Goal: Task Accomplishment & Management: Manage account settings

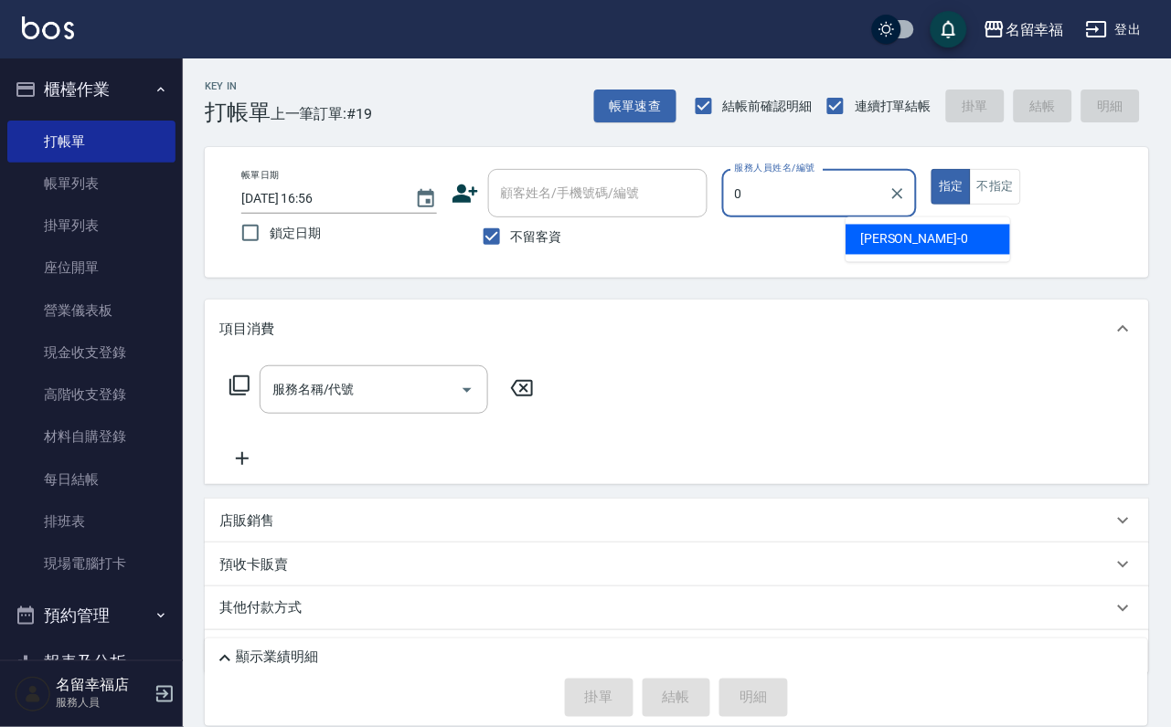
type input "小靜-0"
type button "true"
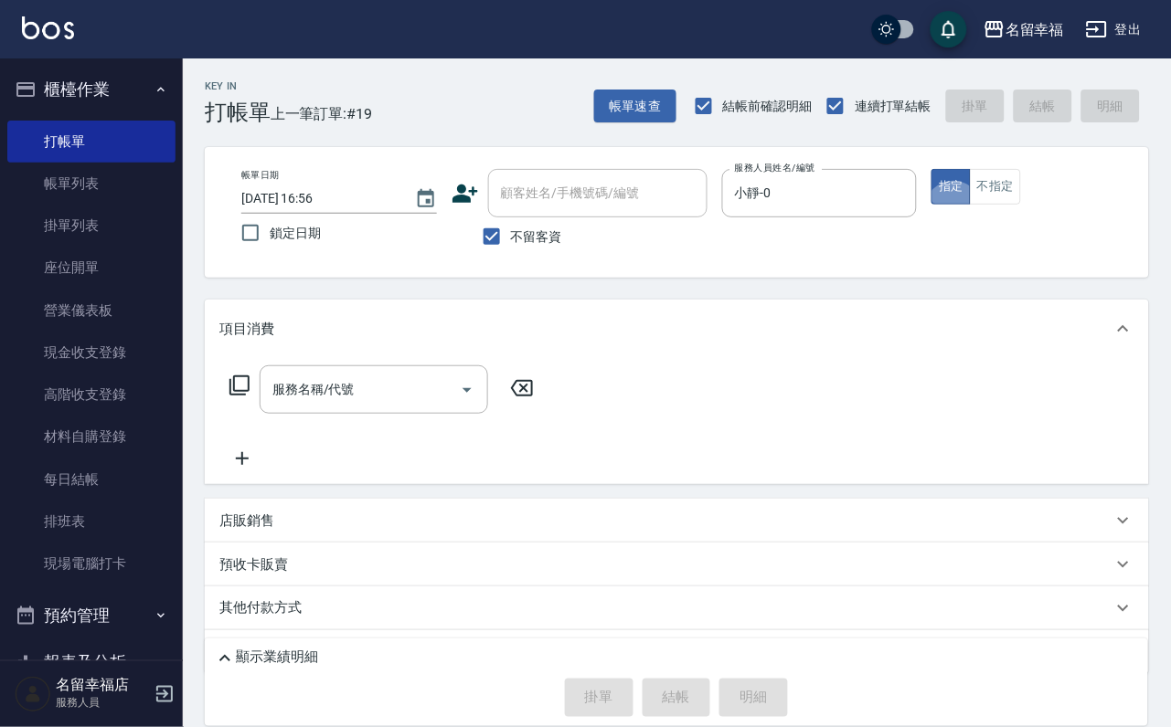
click at [250, 388] on icon at bounding box center [239, 386] width 22 height 22
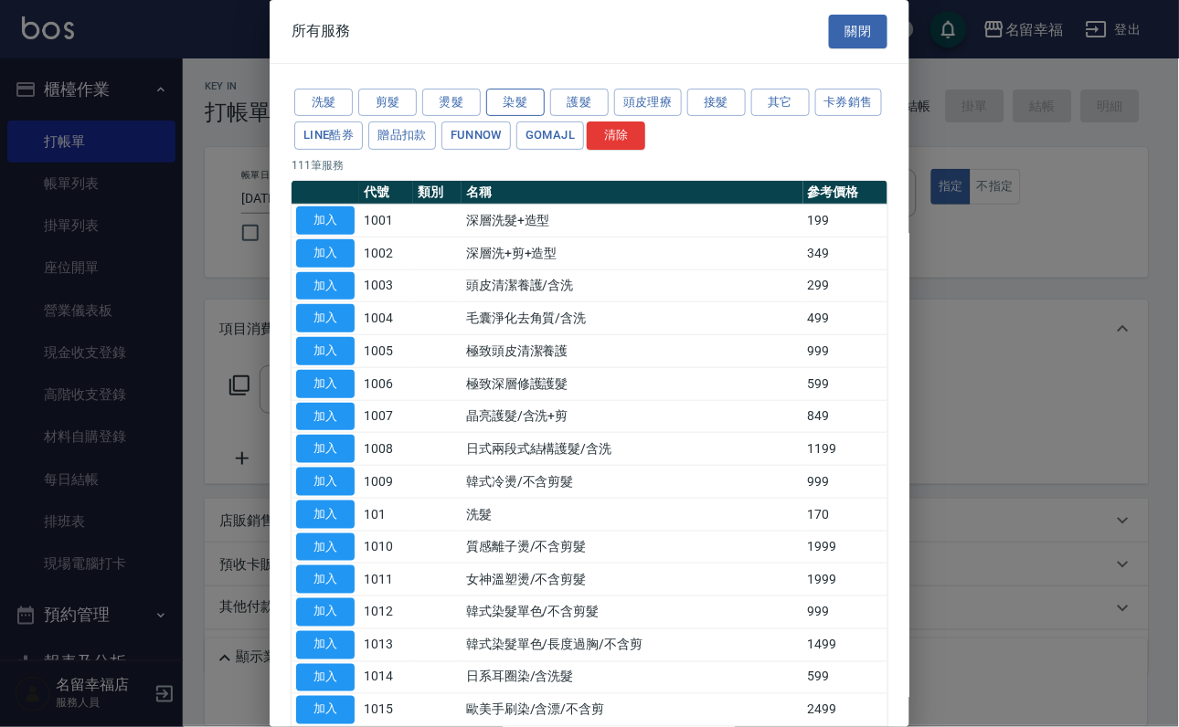
click at [518, 107] on button "染髮" at bounding box center [515, 103] width 58 height 28
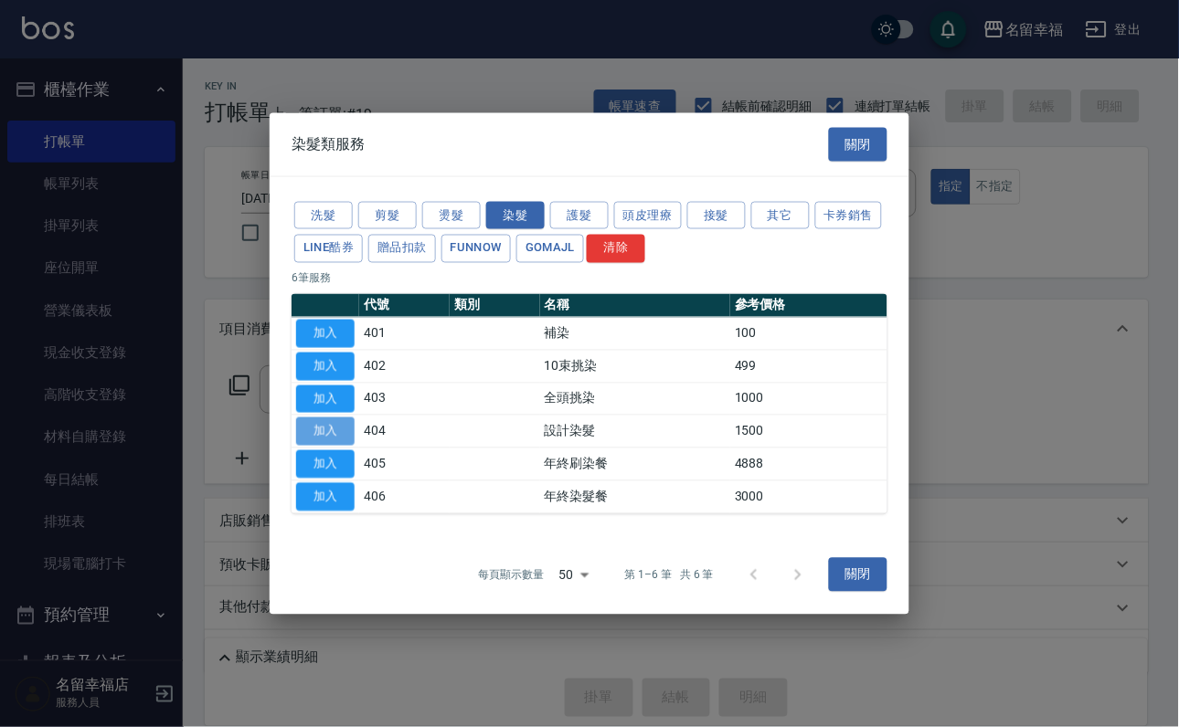
click at [334, 446] on button "加入" at bounding box center [325, 432] width 58 height 28
type input "設計染髮(404)"
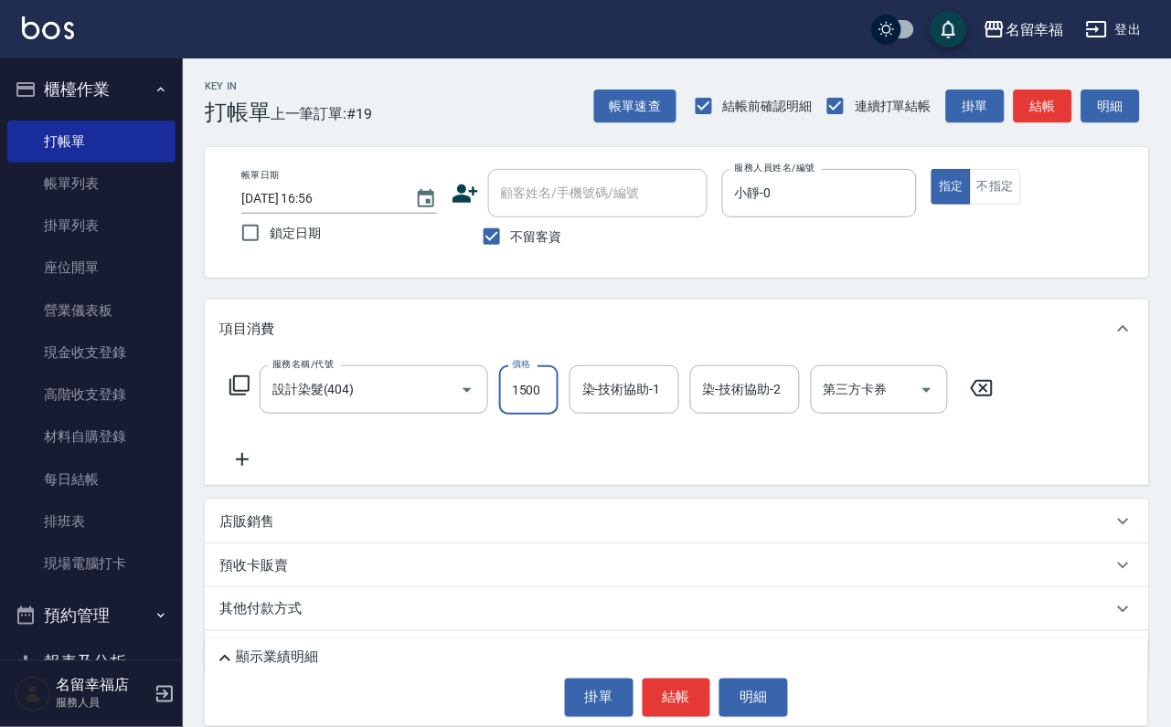
click at [553, 403] on input "1500" at bounding box center [528, 390] width 59 height 49
type input "1398"
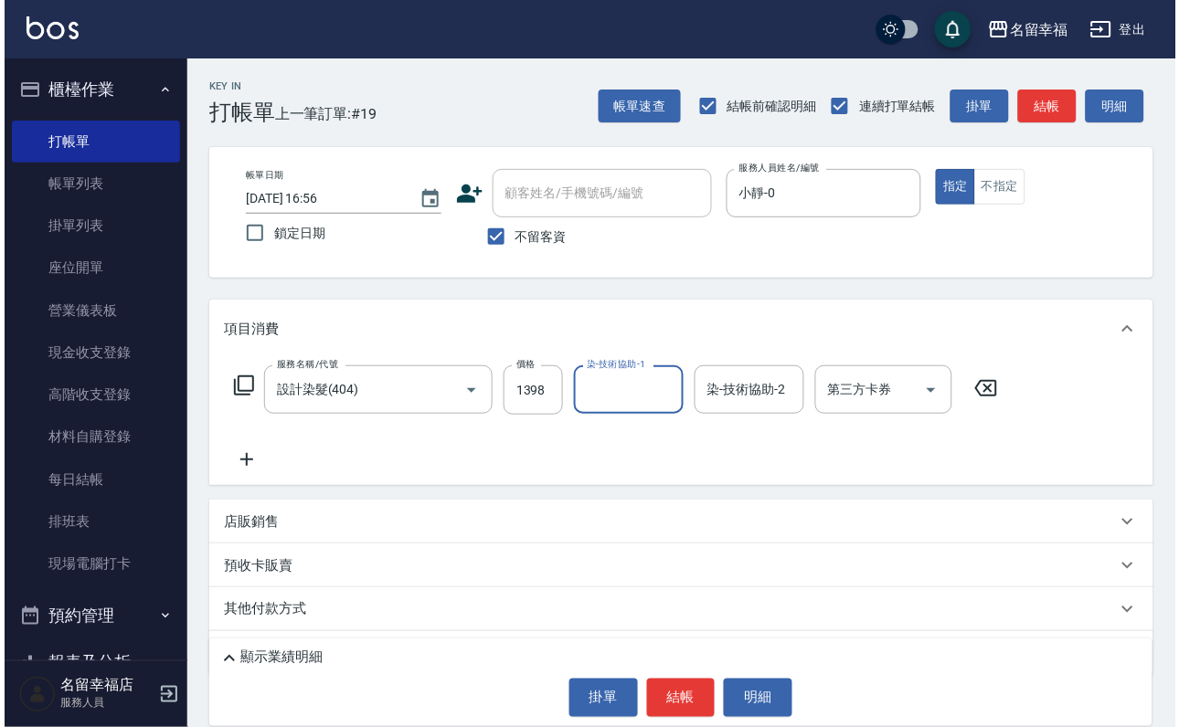
scroll to position [0, 0]
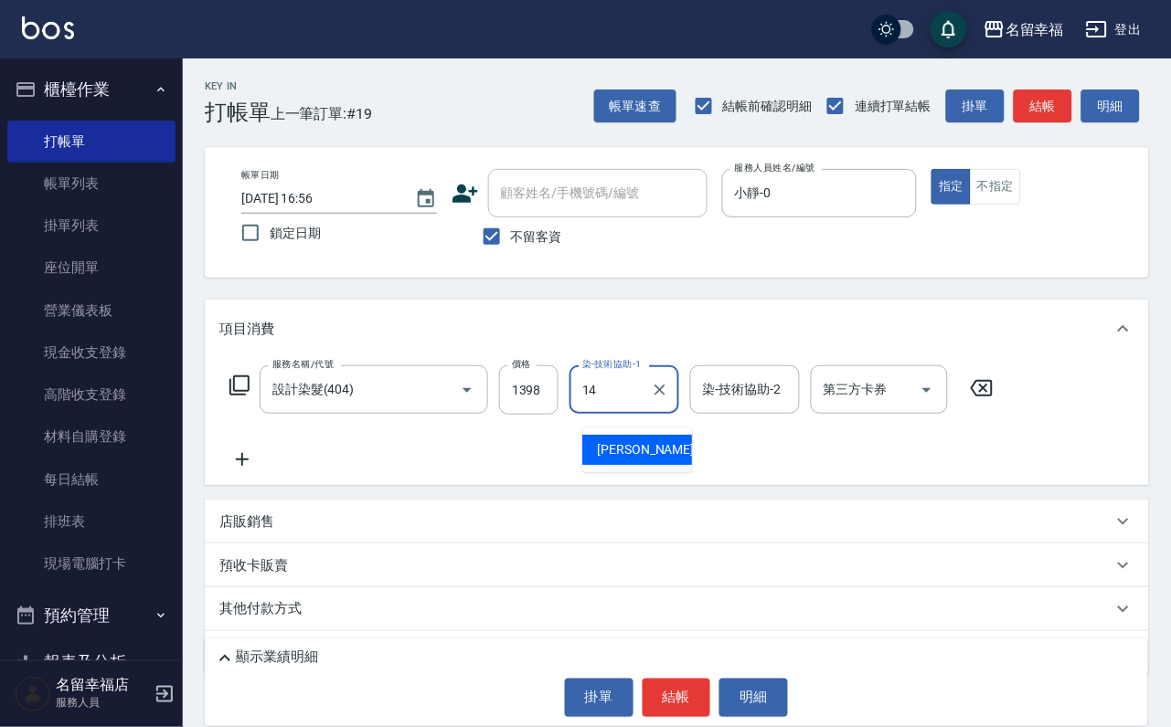
type input "芷萱-14"
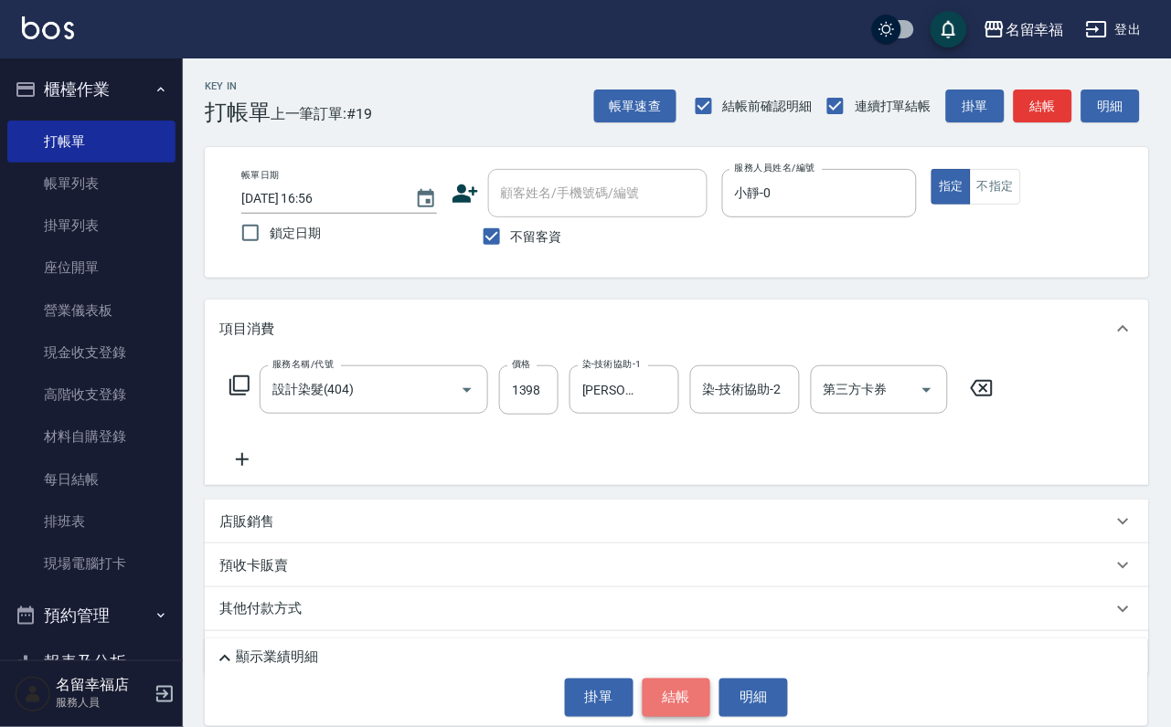
click at [674, 695] on button "結帳" at bounding box center [676, 698] width 69 height 38
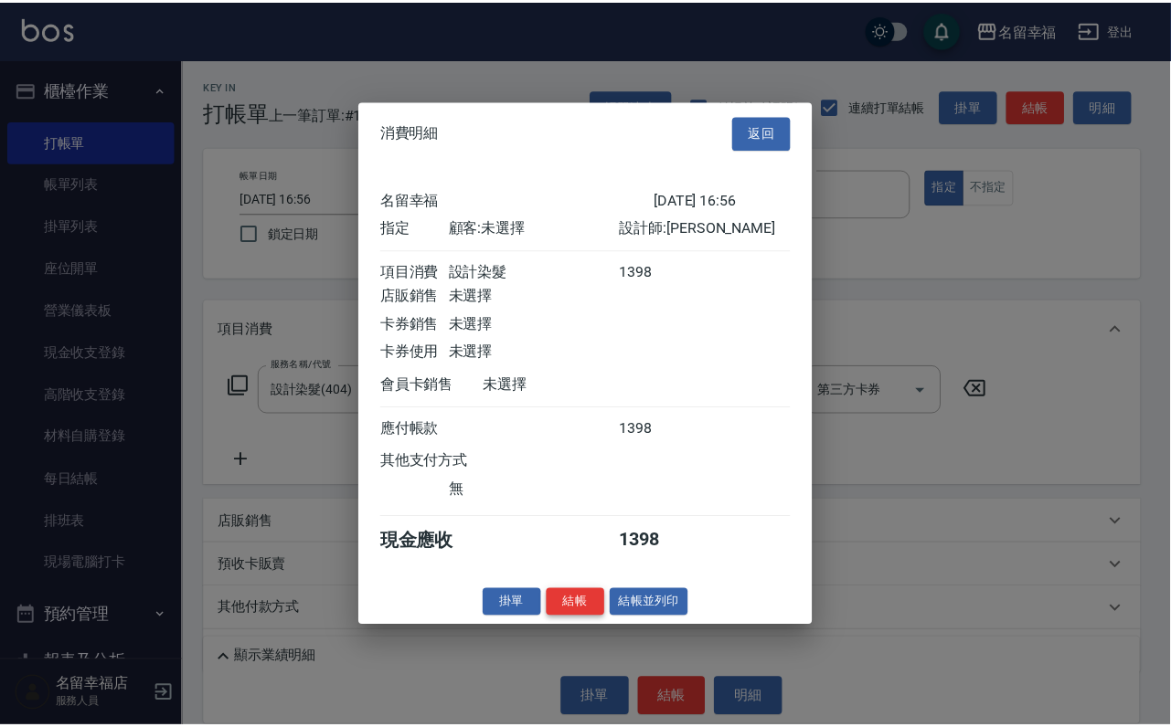
scroll to position [226, 0]
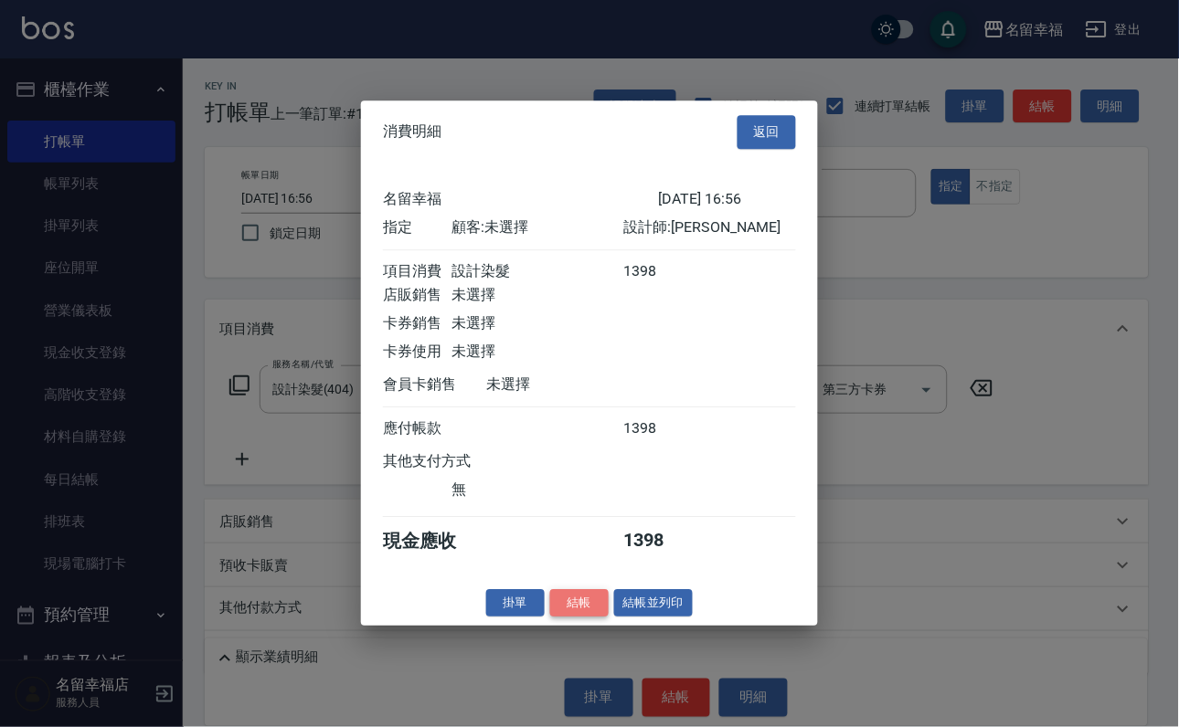
click at [559, 618] on button "結帳" at bounding box center [579, 603] width 58 height 28
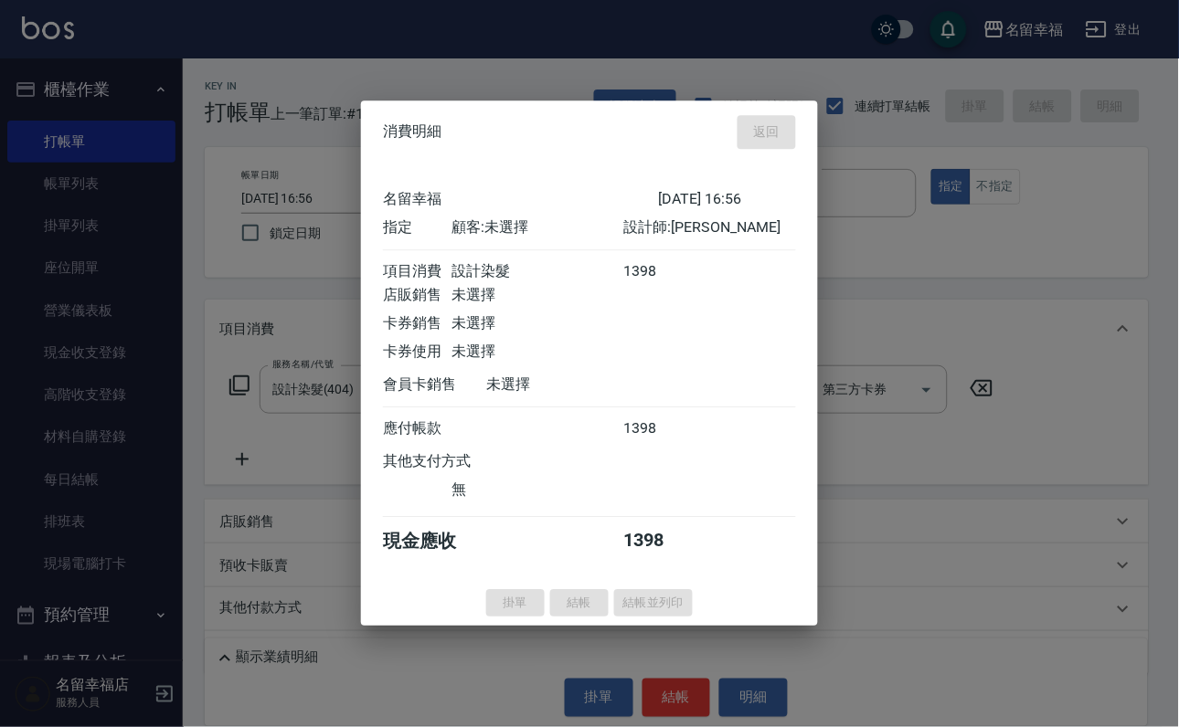
type input "2025/09/15 17:16"
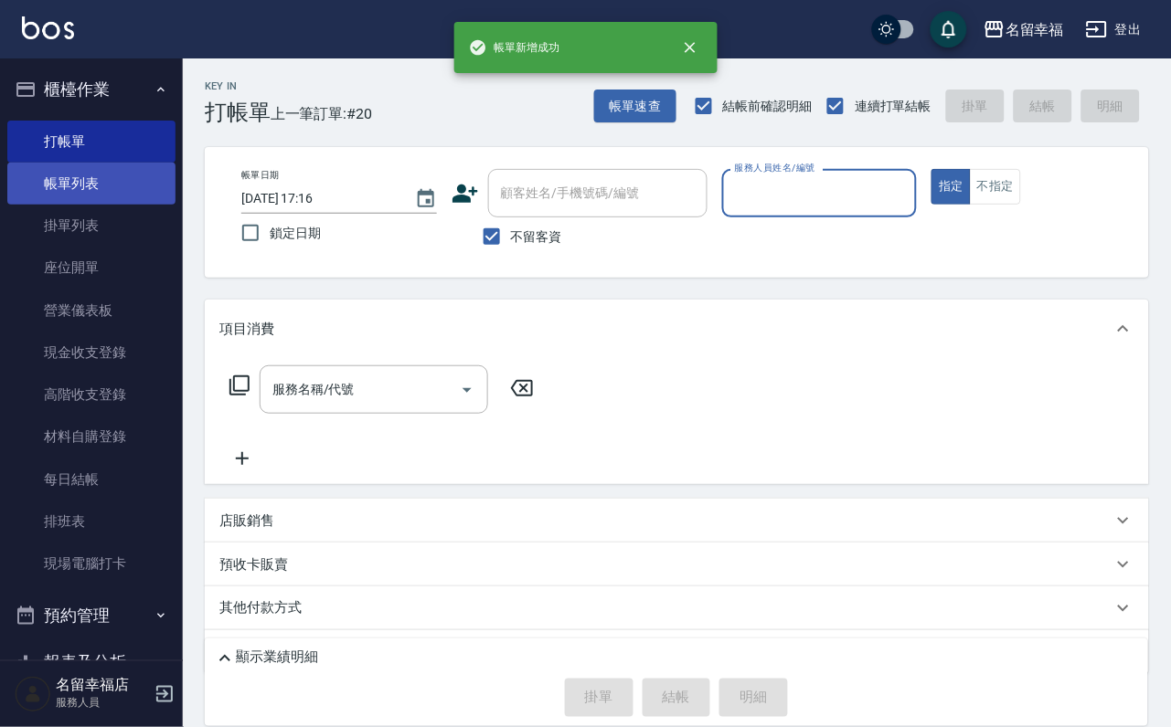
click at [80, 192] on link "帳單列表" at bounding box center [91, 184] width 168 height 42
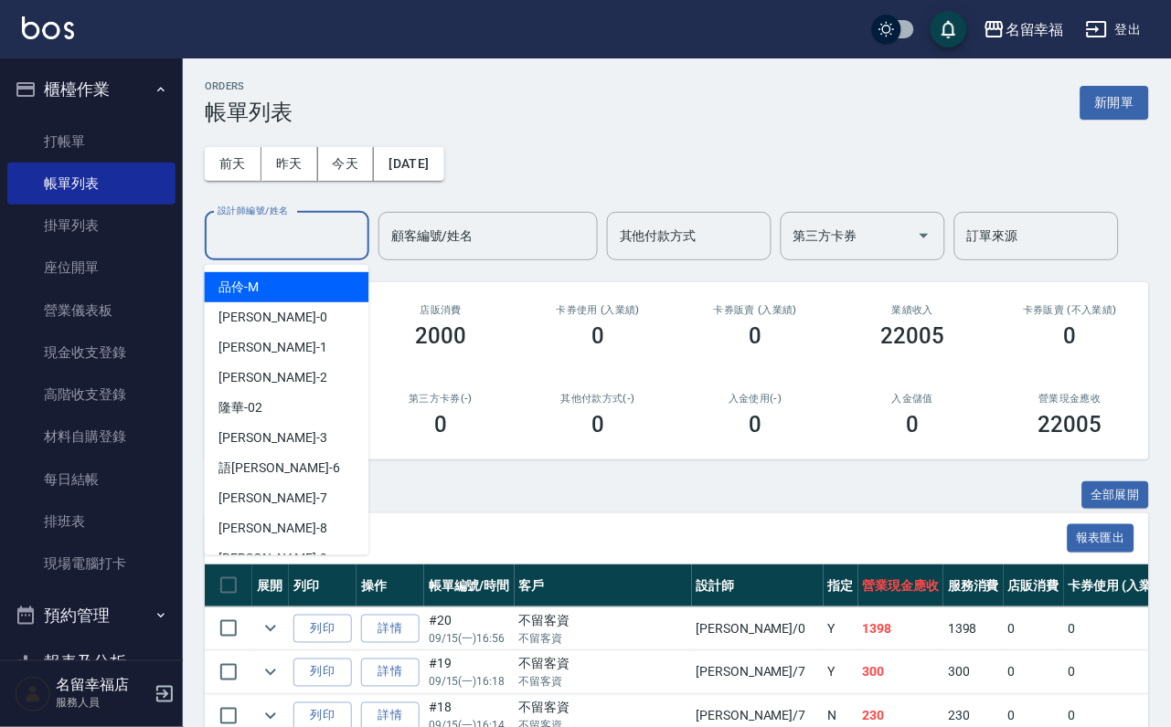
click at [245, 250] on input "設計師編號/姓名" at bounding box center [287, 236] width 148 height 32
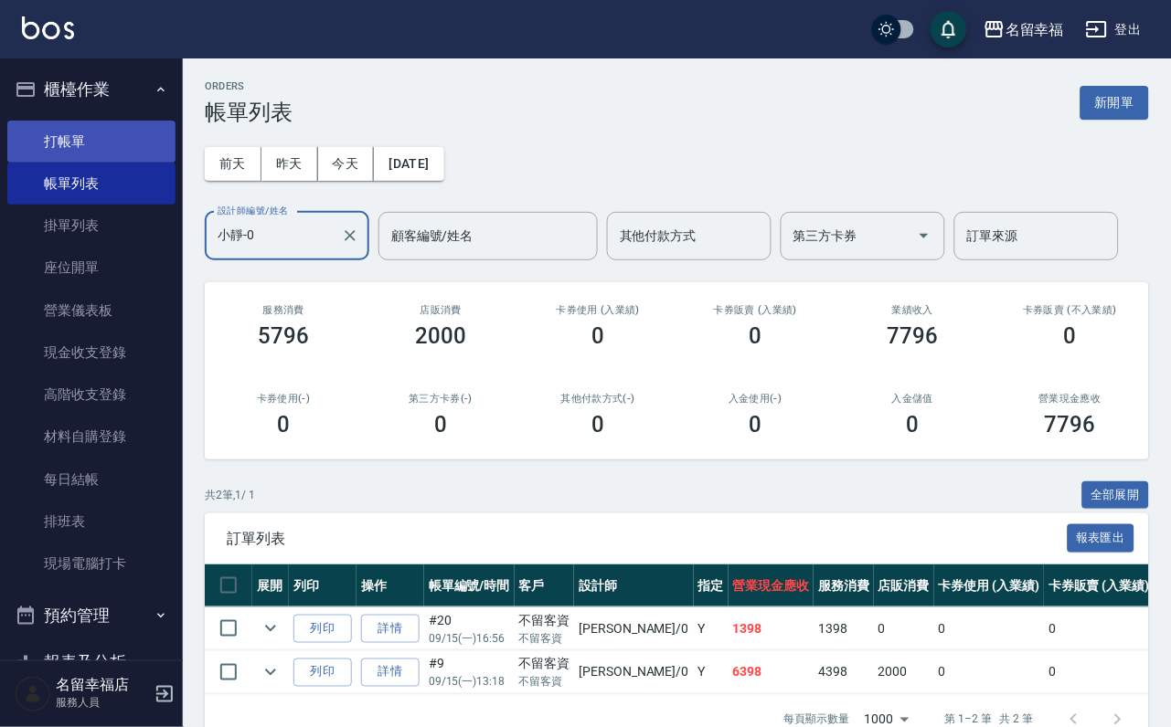
type input "小靜-0"
click at [69, 148] on link "打帳單" at bounding box center [91, 142] width 168 height 42
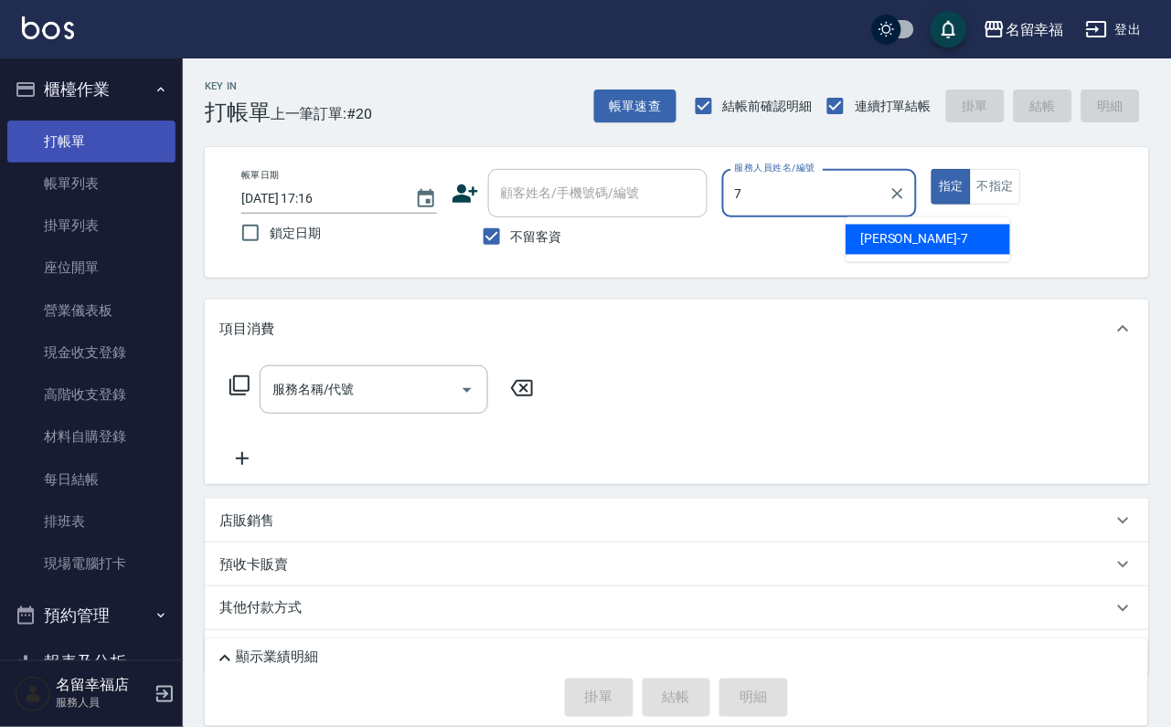
type input "瑜瑜-7"
type button "true"
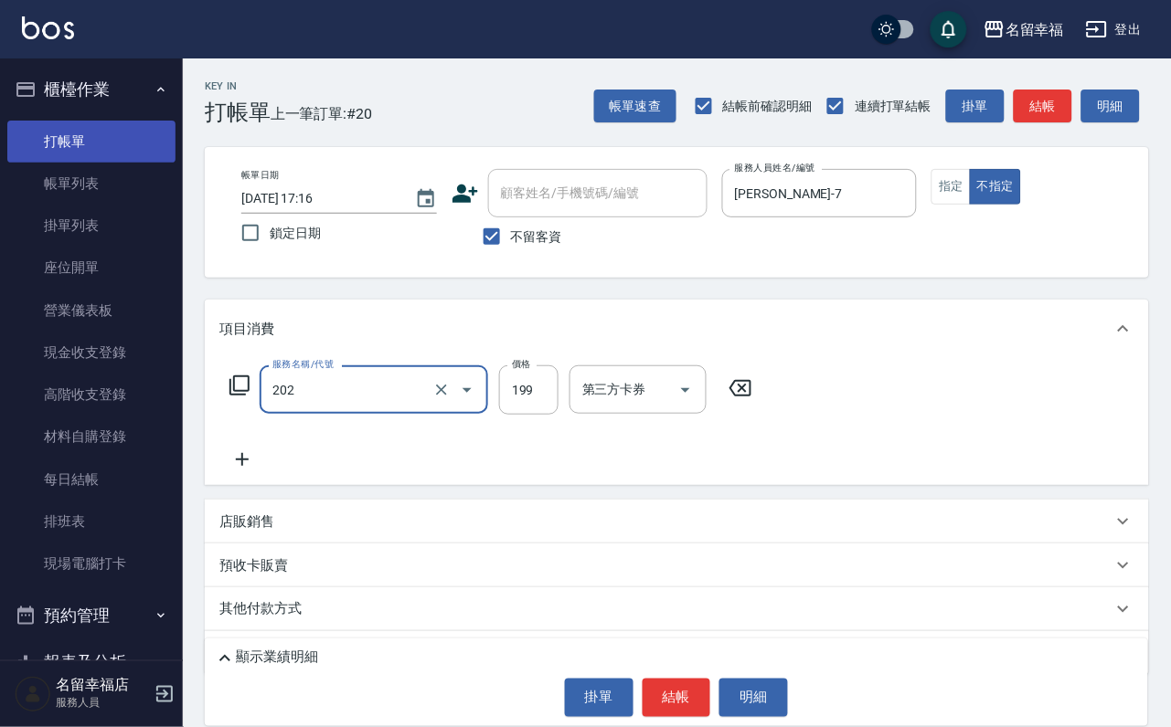
type input "不指定單剪(202)"
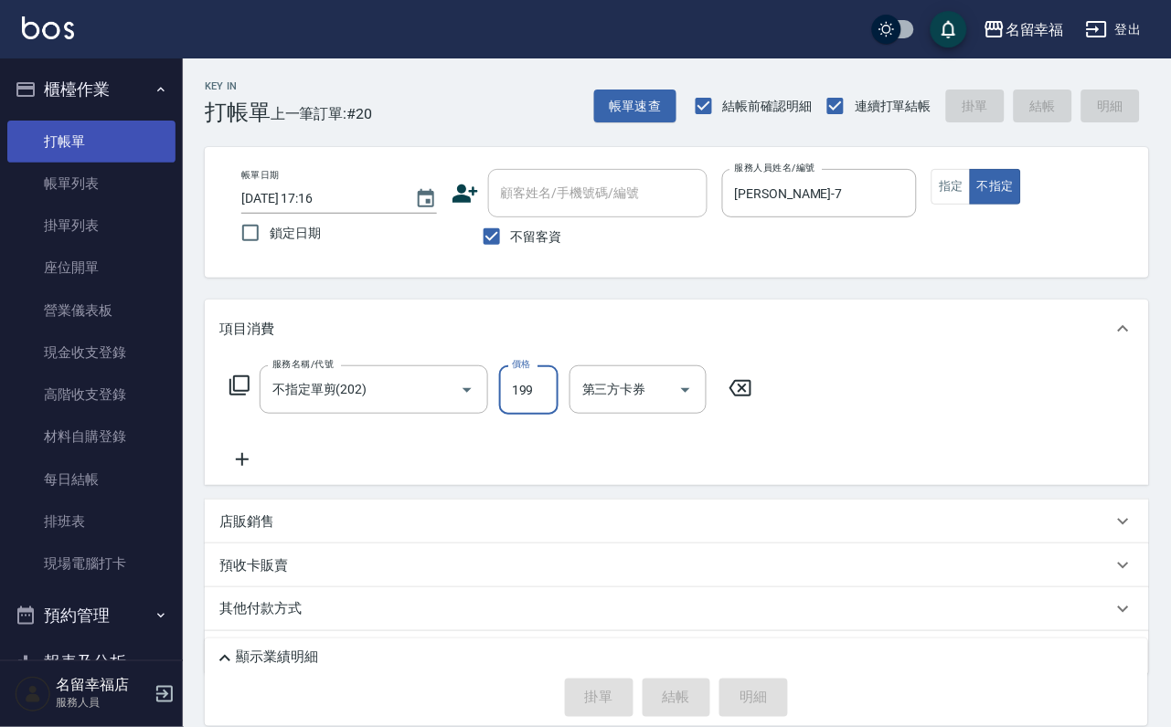
type input "2025/09/15 17:33"
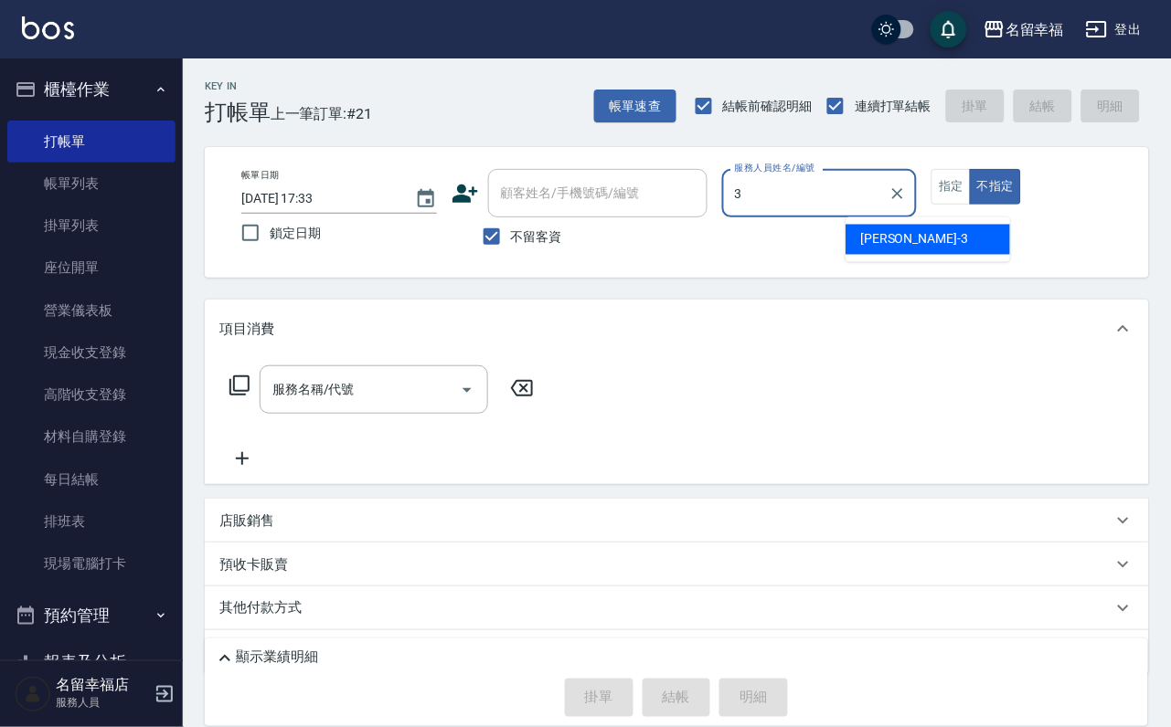
type input "晉瑋-3"
type button "false"
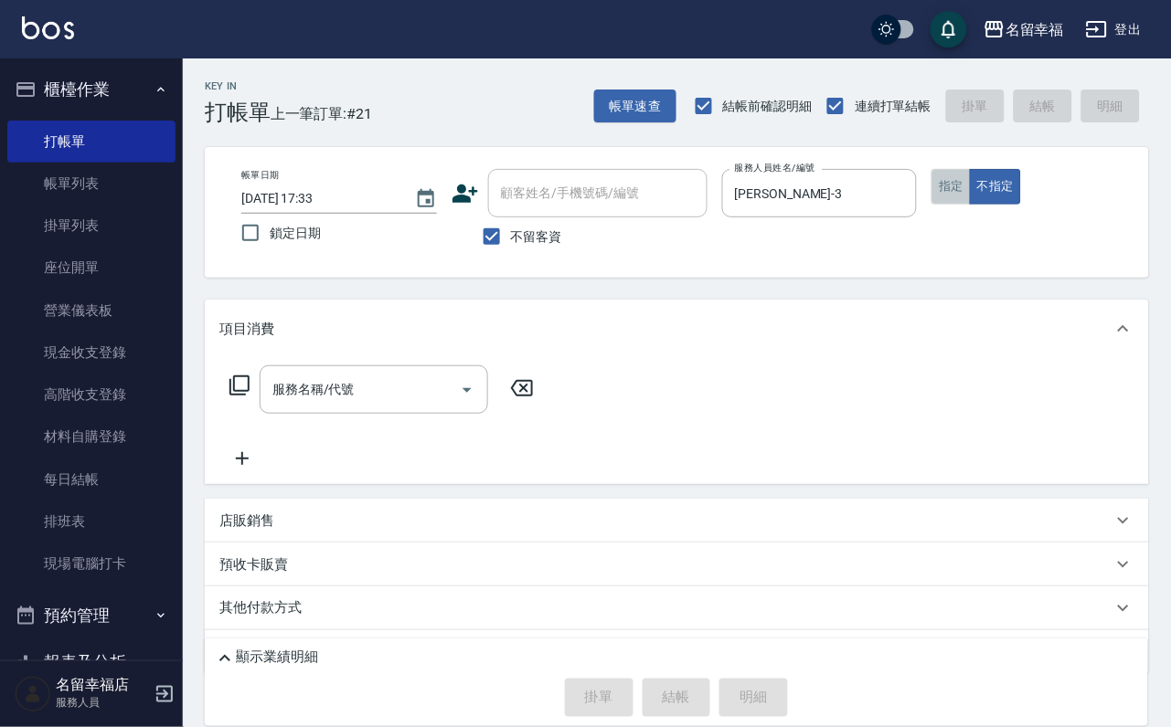
click at [971, 205] on button "指定" at bounding box center [950, 187] width 39 height 36
click at [361, 414] on div "服務名稱/代號" at bounding box center [374, 390] width 228 height 48
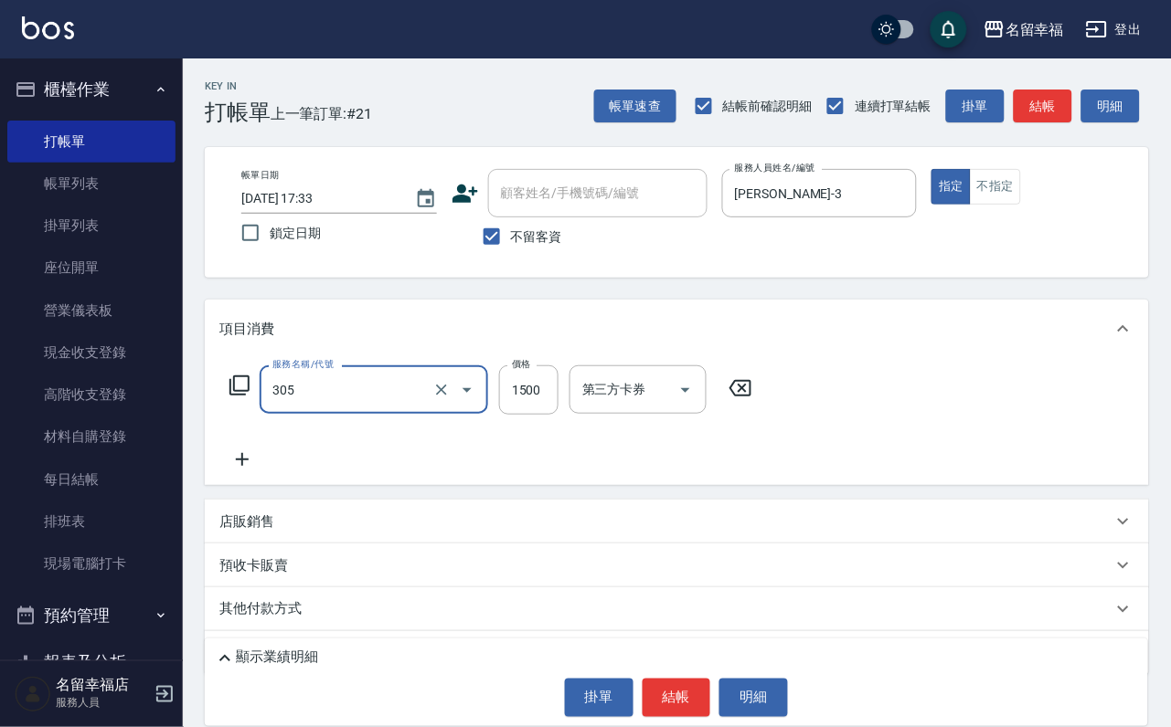
type input "設計燙髮1500(305)"
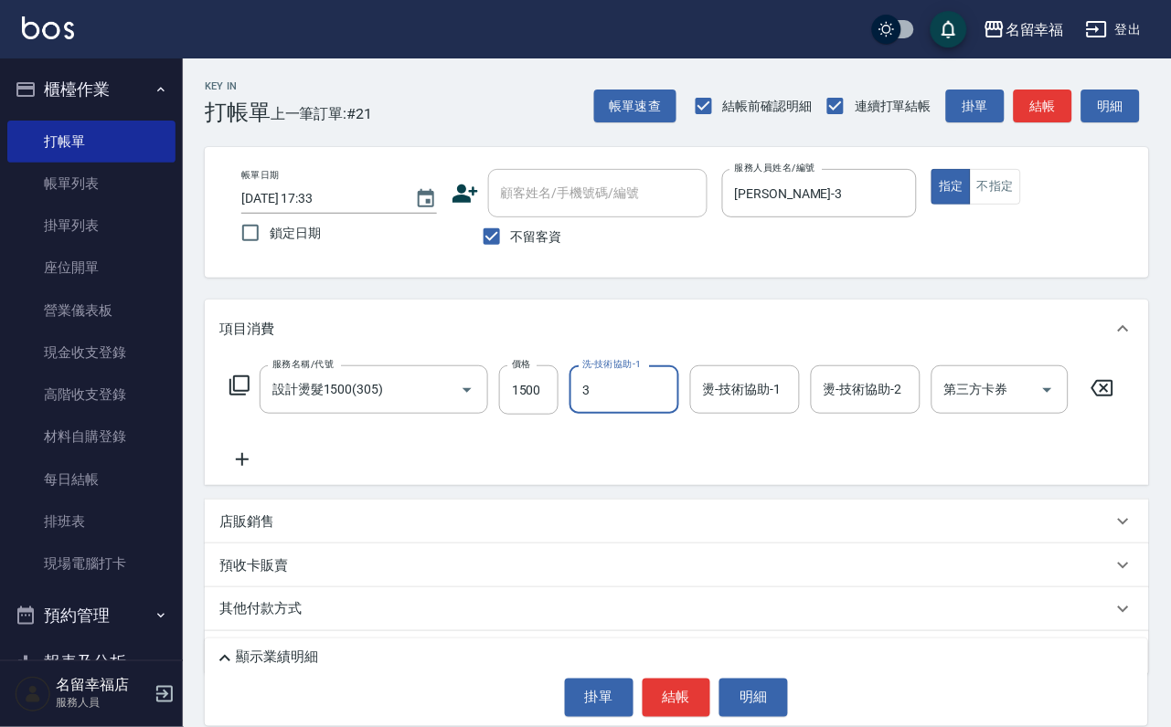
type input "晉瑋-3"
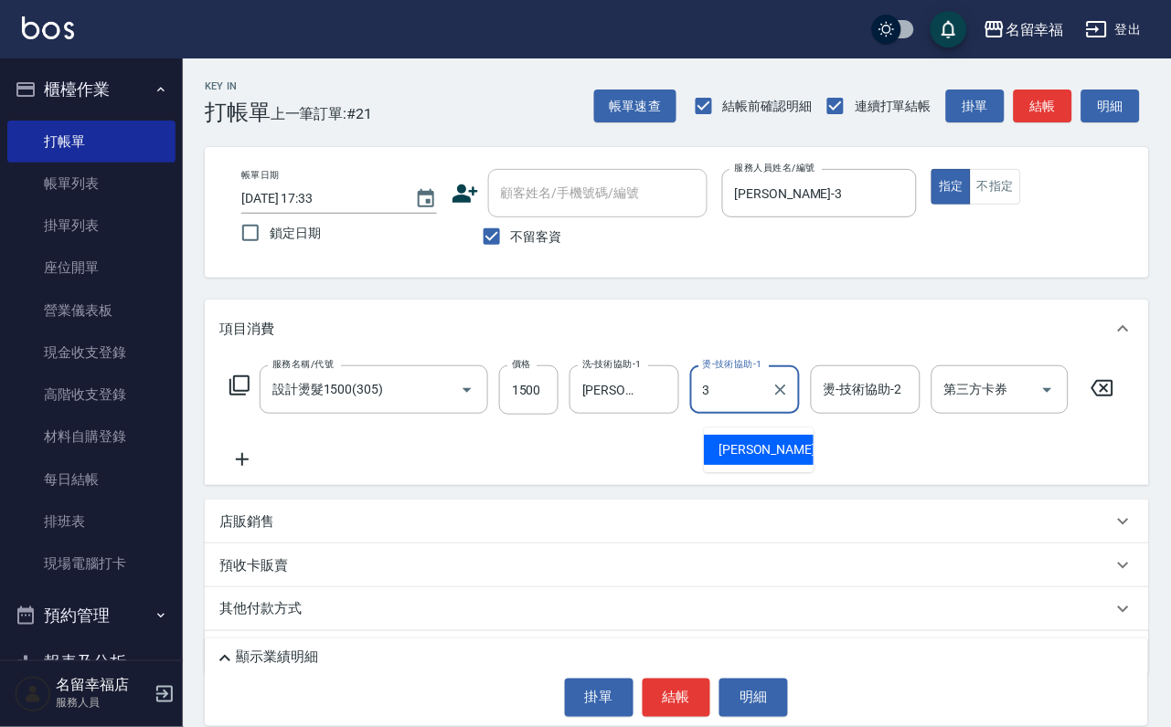
type input "晉瑋-3"
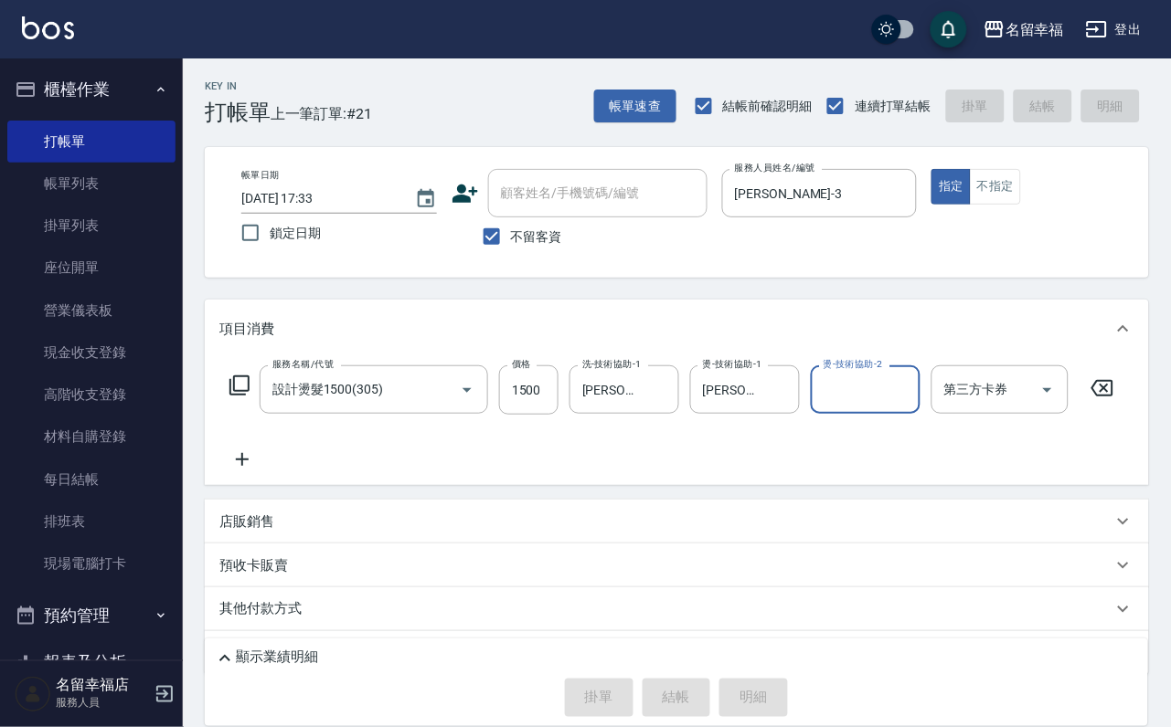
type input "2025/09/15 17:57"
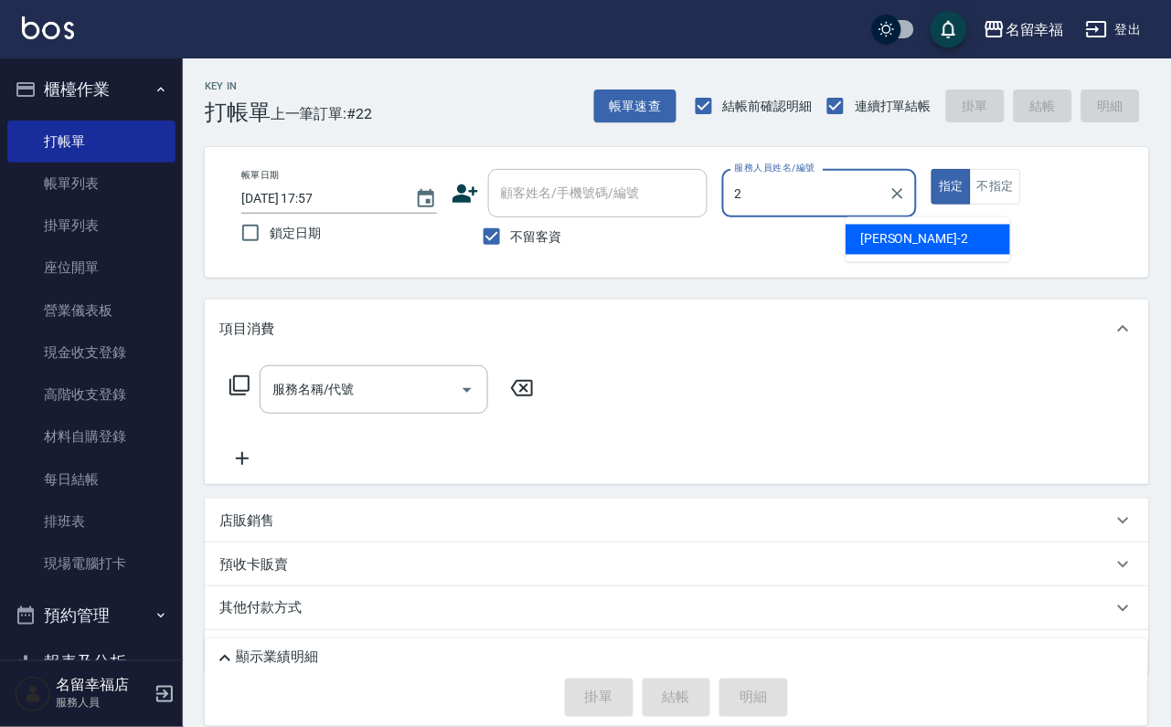
type input "碧涵-2"
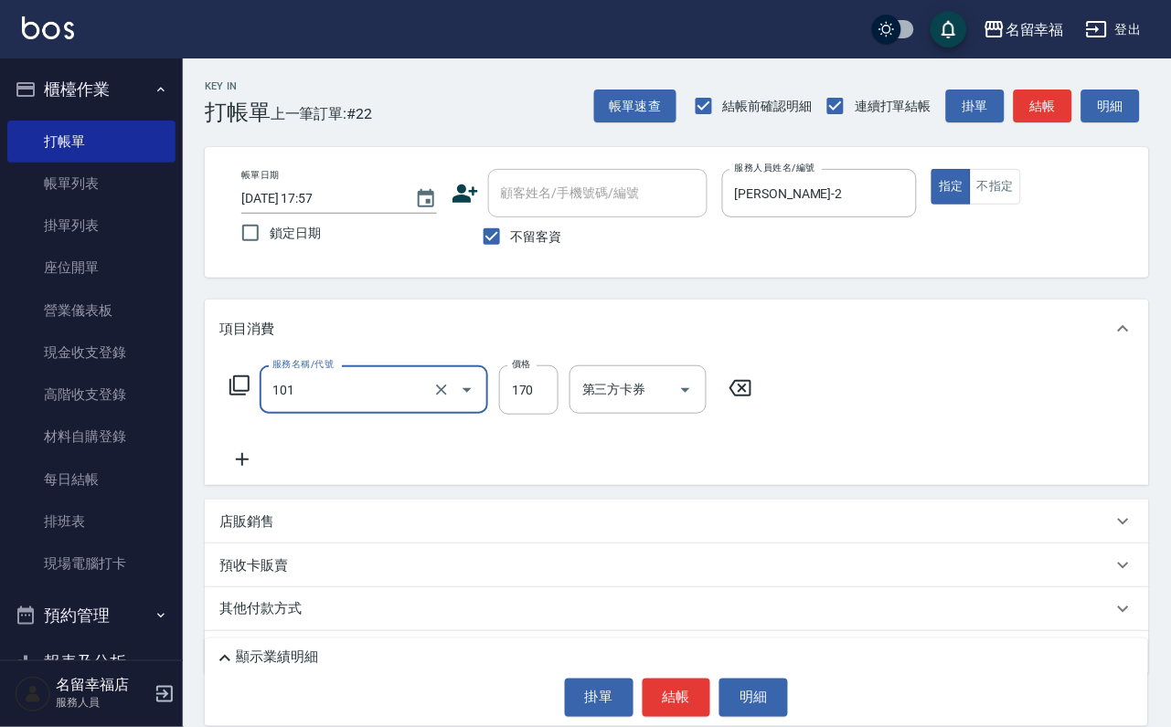
type input "洗髮(101)"
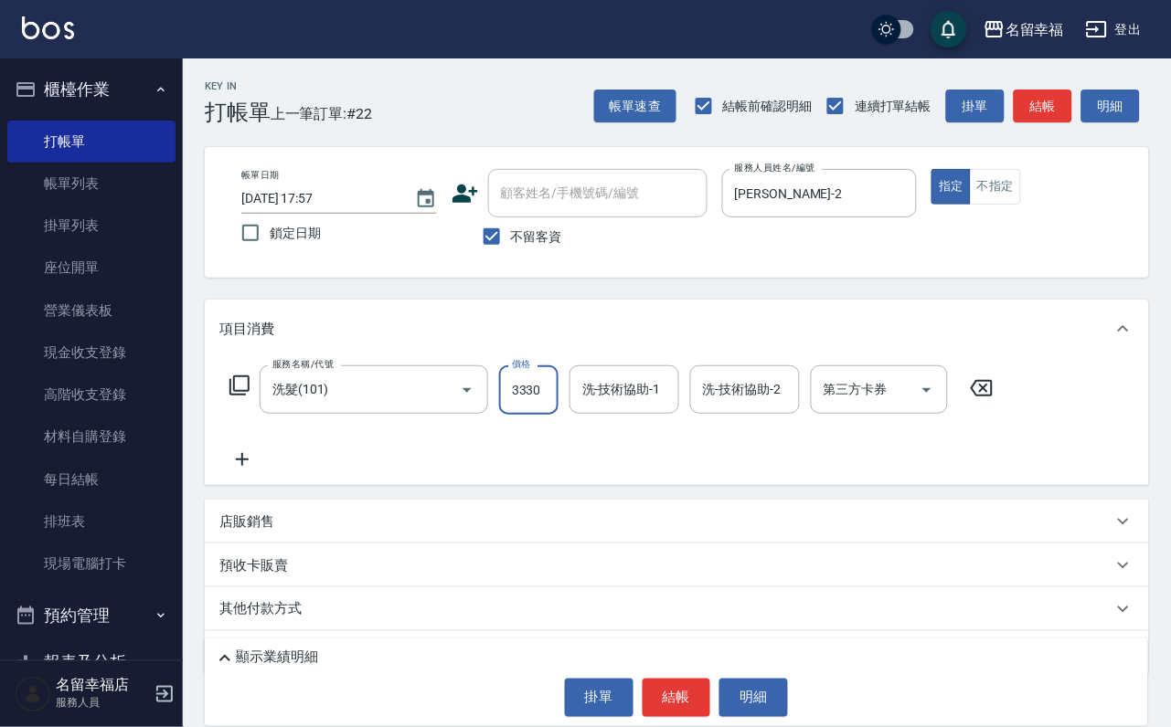
scroll to position [0, 1]
type input "3330"
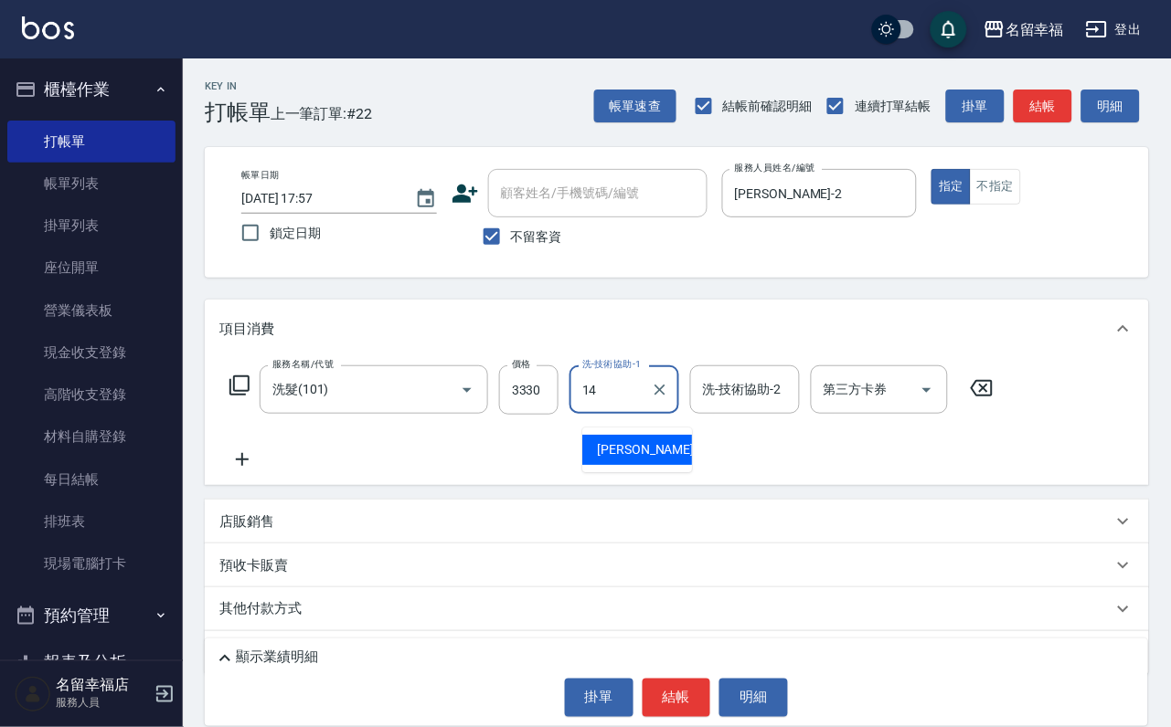
type input "芷萱-14"
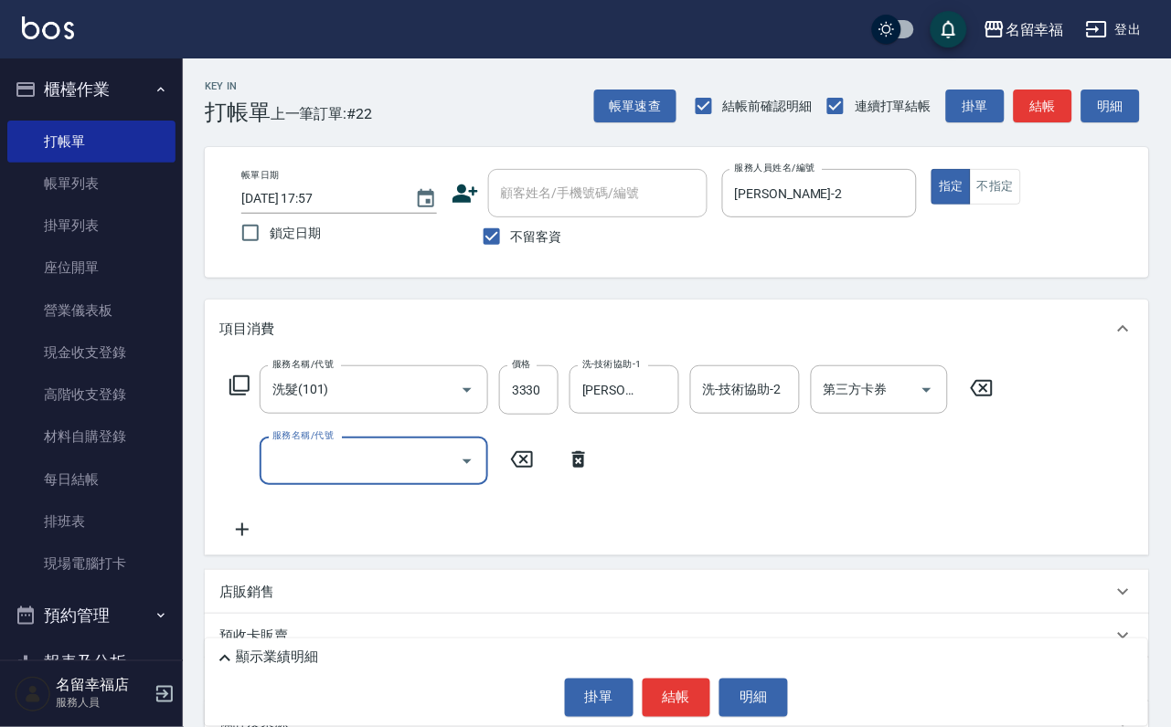
click at [558, 393] on input "3330" at bounding box center [528, 390] width 59 height 49
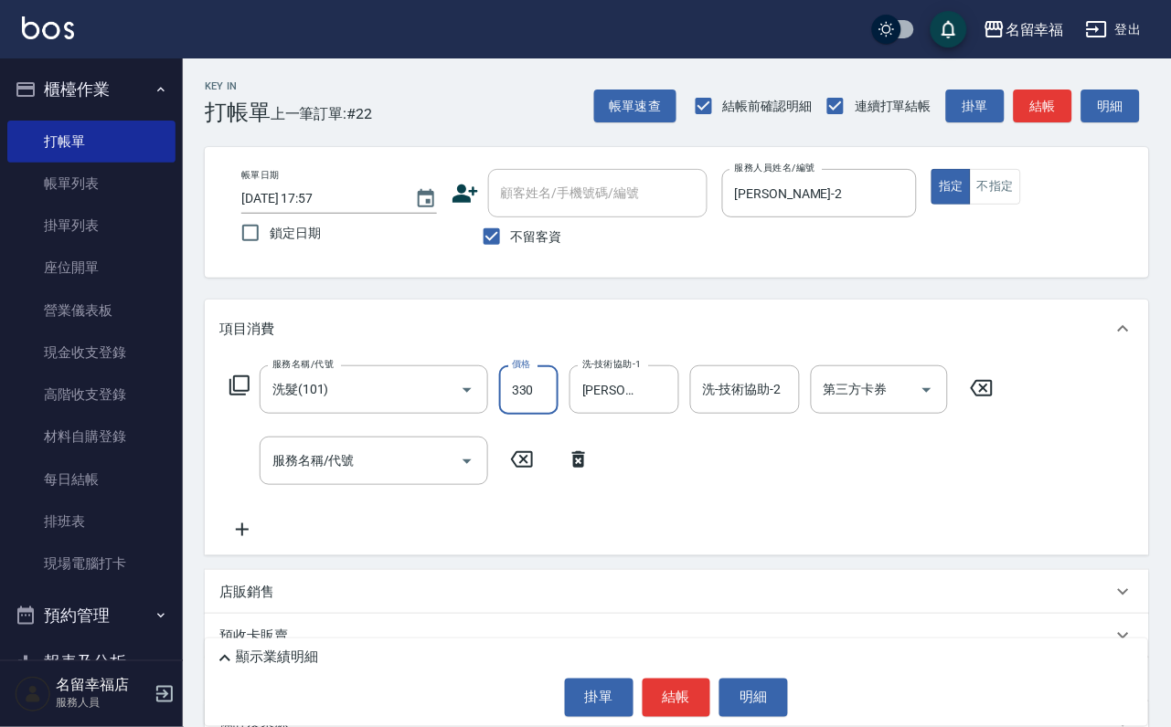
type input "330"
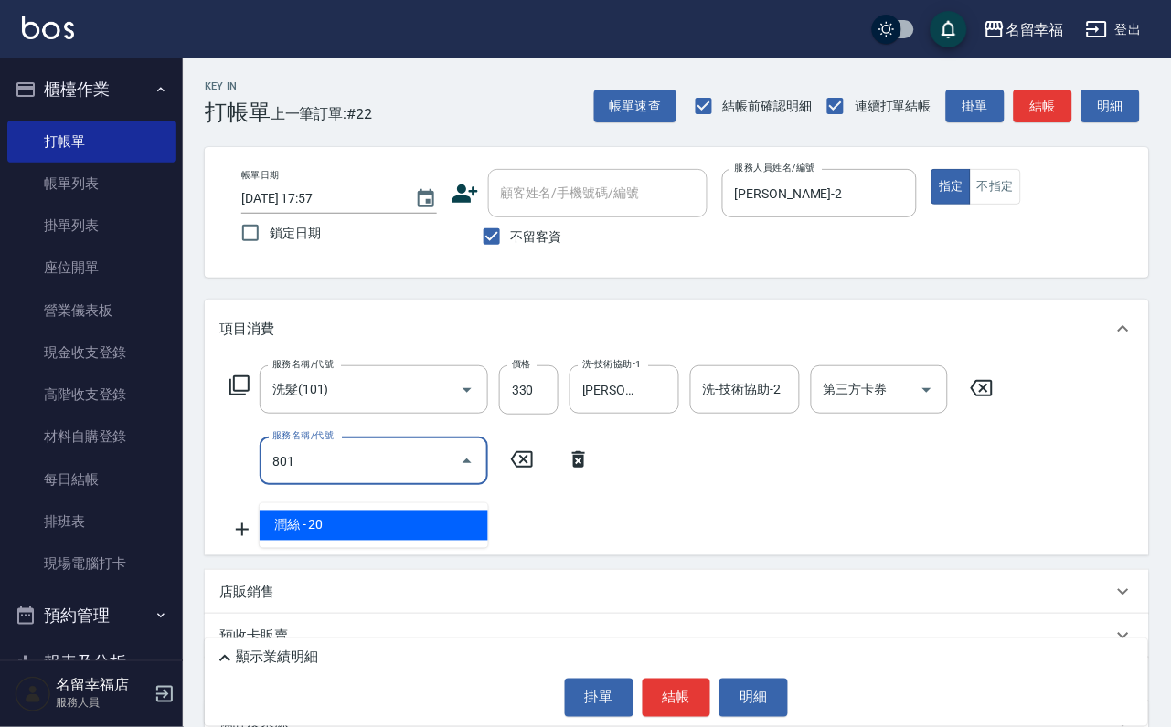
type input "潤絲(801)"
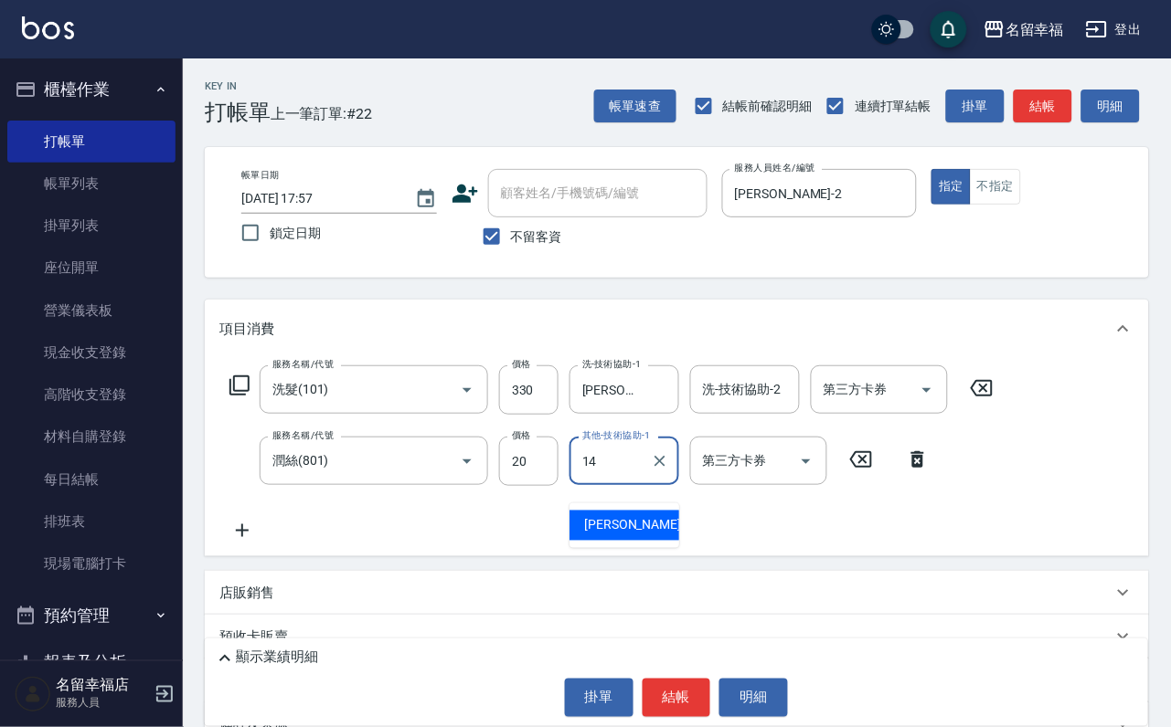
type input "芷萱-14"
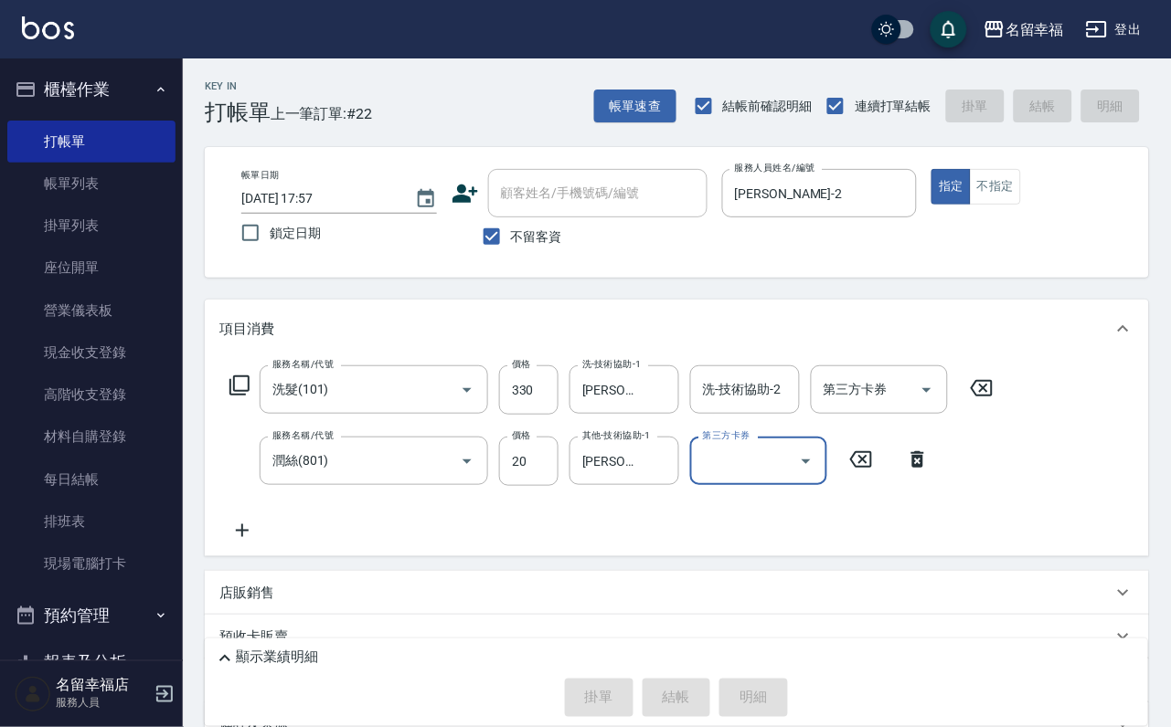
type input "2025/09/15 18:04"
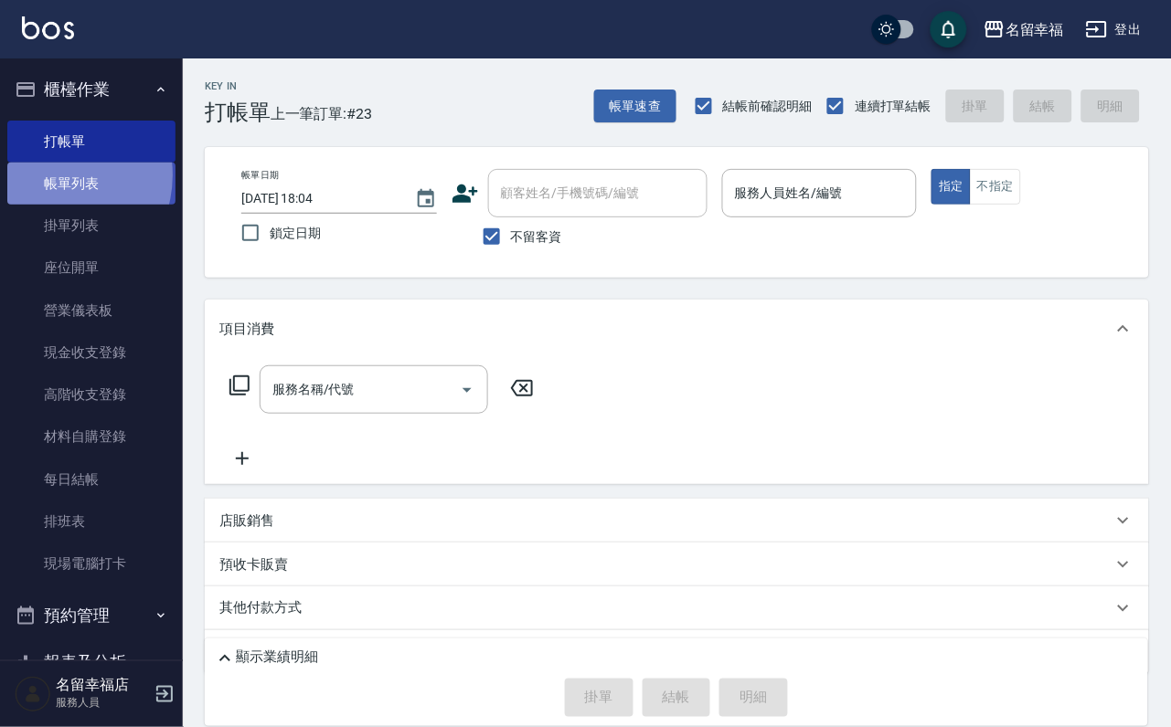
click at [53, 186] on link "帳單列表" at bounding box center [91, 184] width 168 height 42
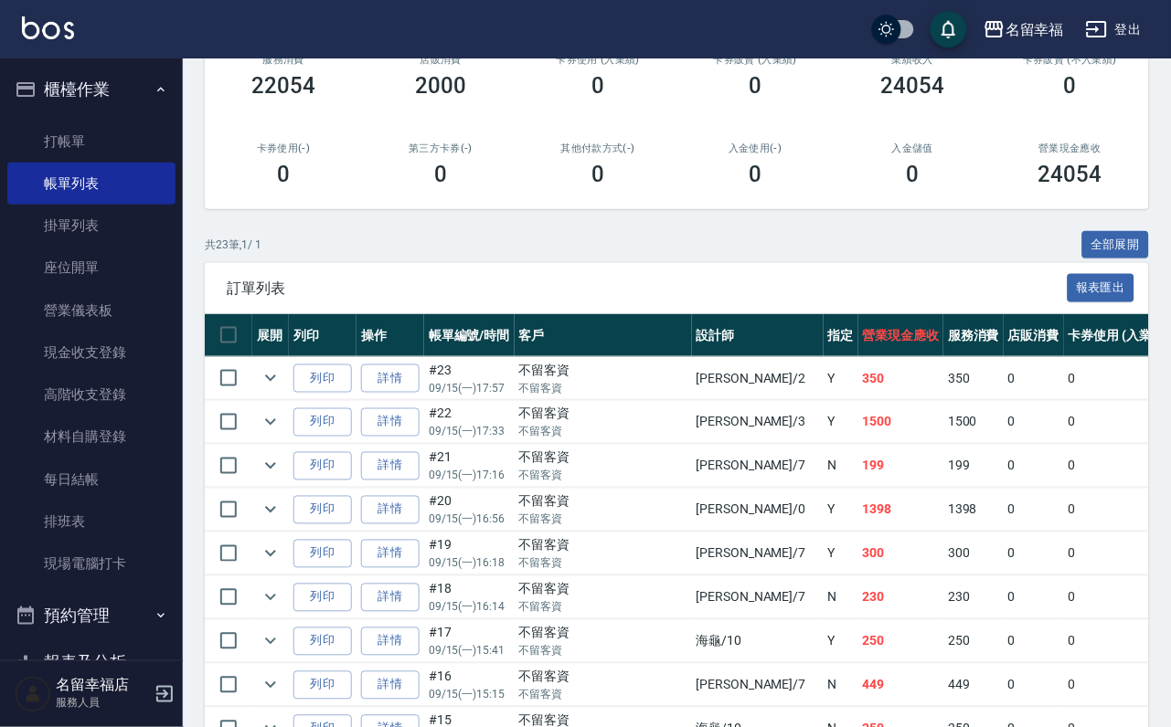
scroll to position [274, 0]
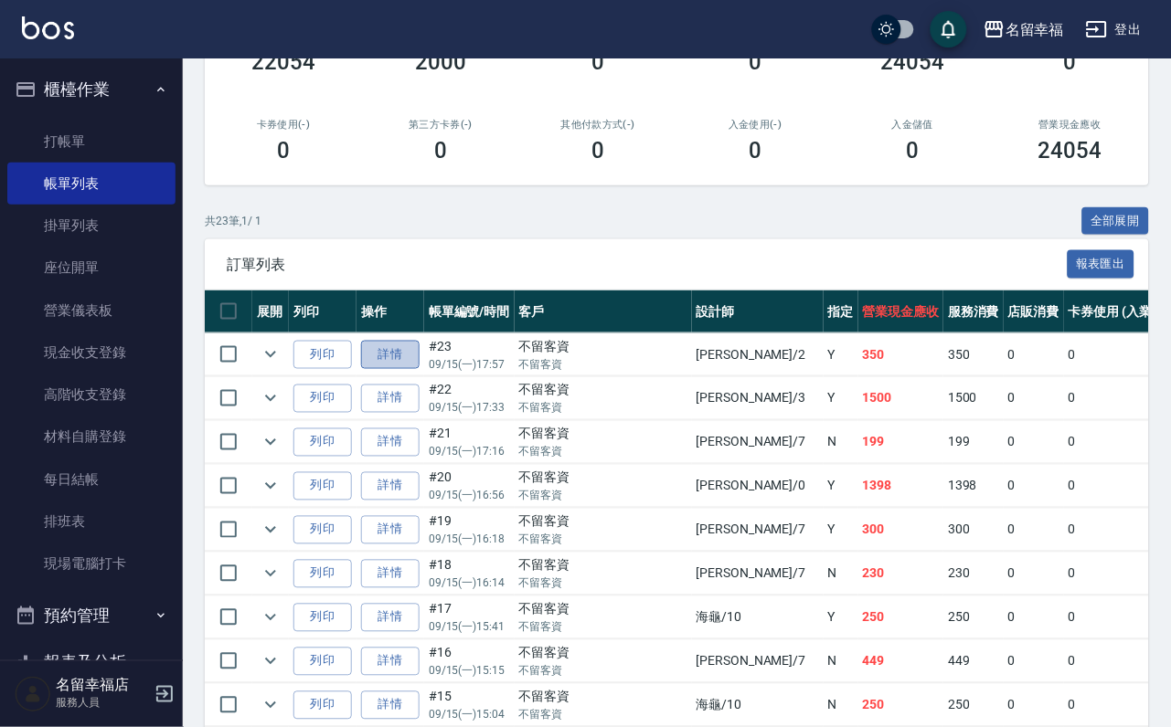
click at [419, 369] on link "詳情" at bounding box center [390, 355] width 58 height 28
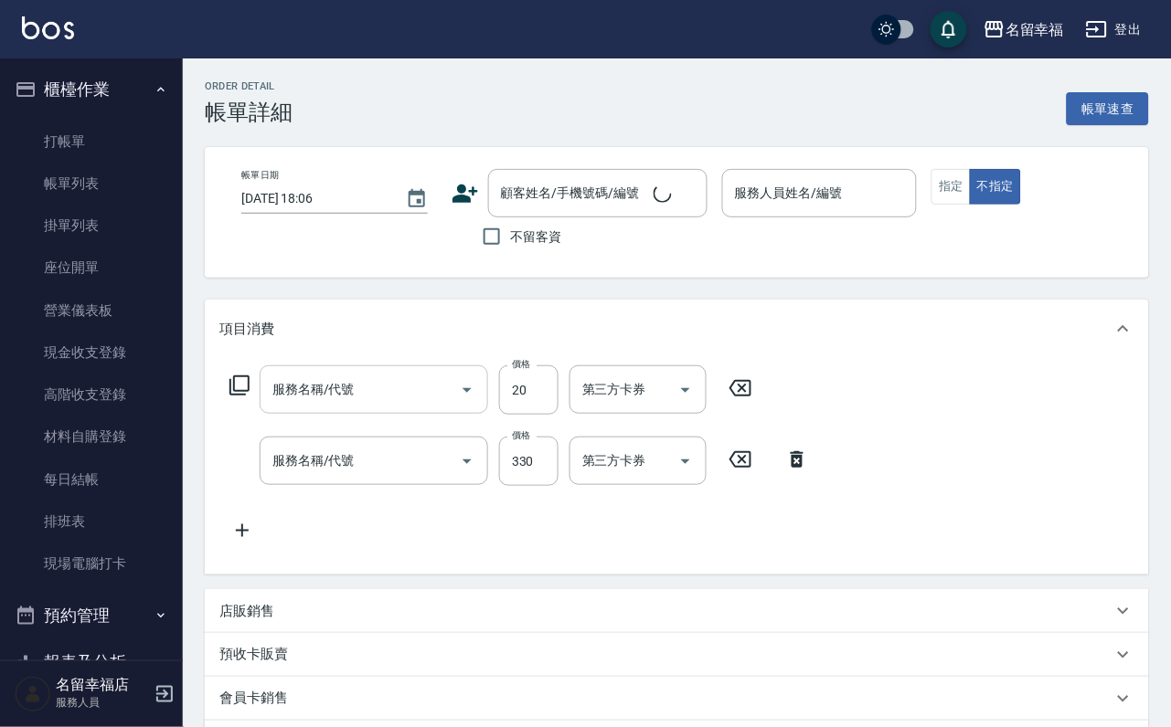
type input "2025/09/15 17:57"
checkbox input "true"
type input "碧涵-2"
type input "潤絲(801)"
type input "洗髮(101)"
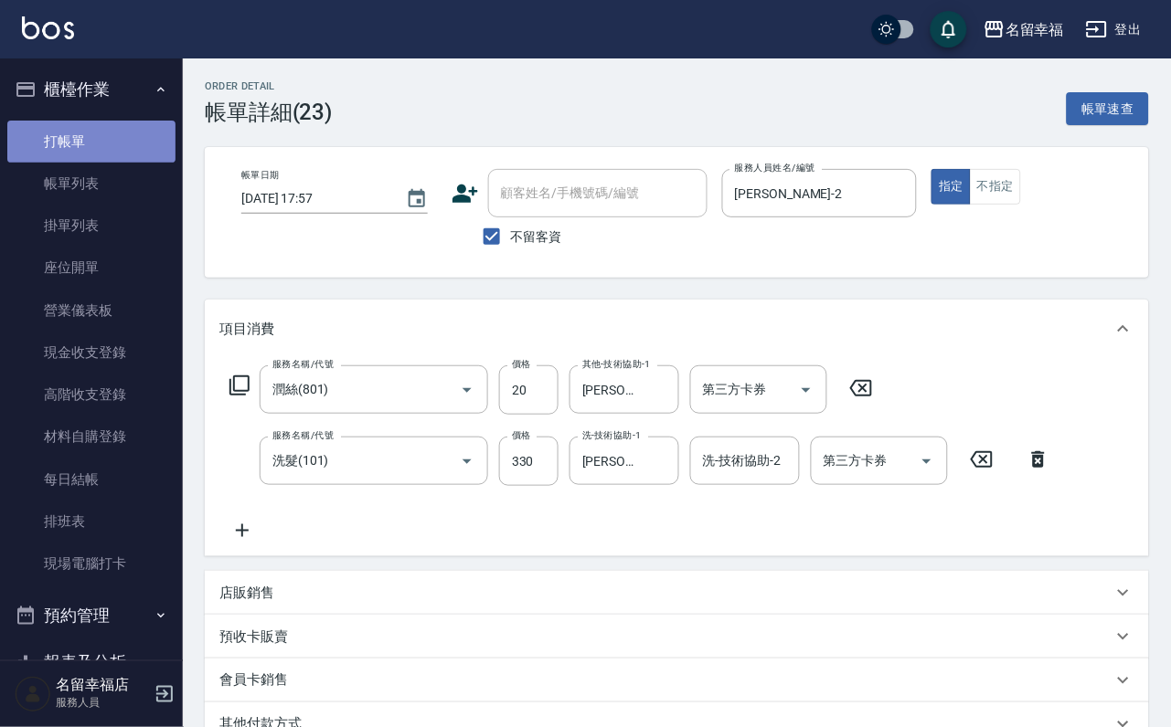
click at [112, 146] on link "打帳單" at bounding box center [91, 142] width 168 height 42
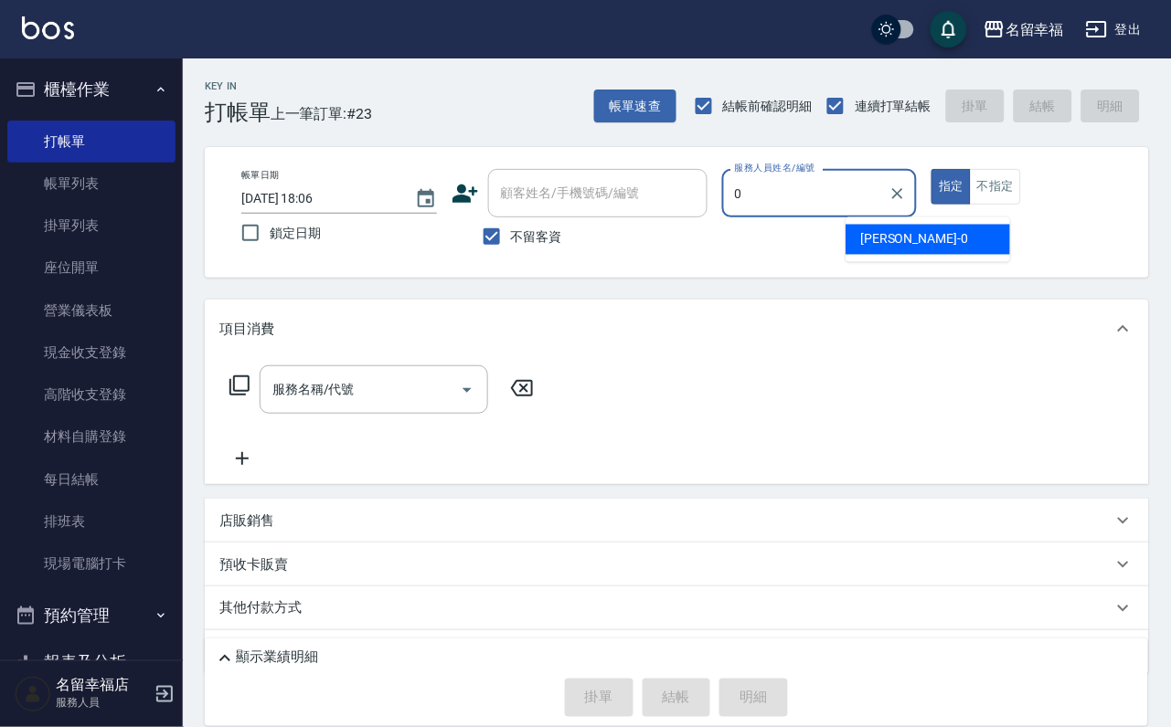
type input "小靜-0"
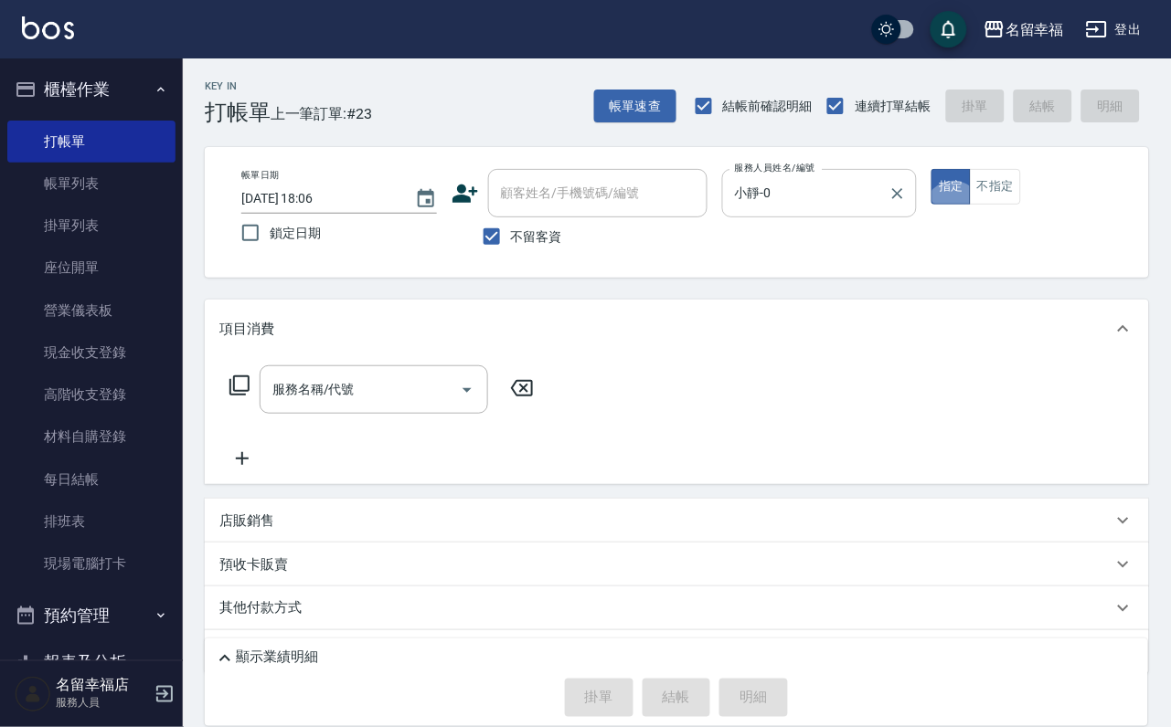
type button "true"
click at [246, 388] on icon at bounding box center [239, 386] width 22 height 22
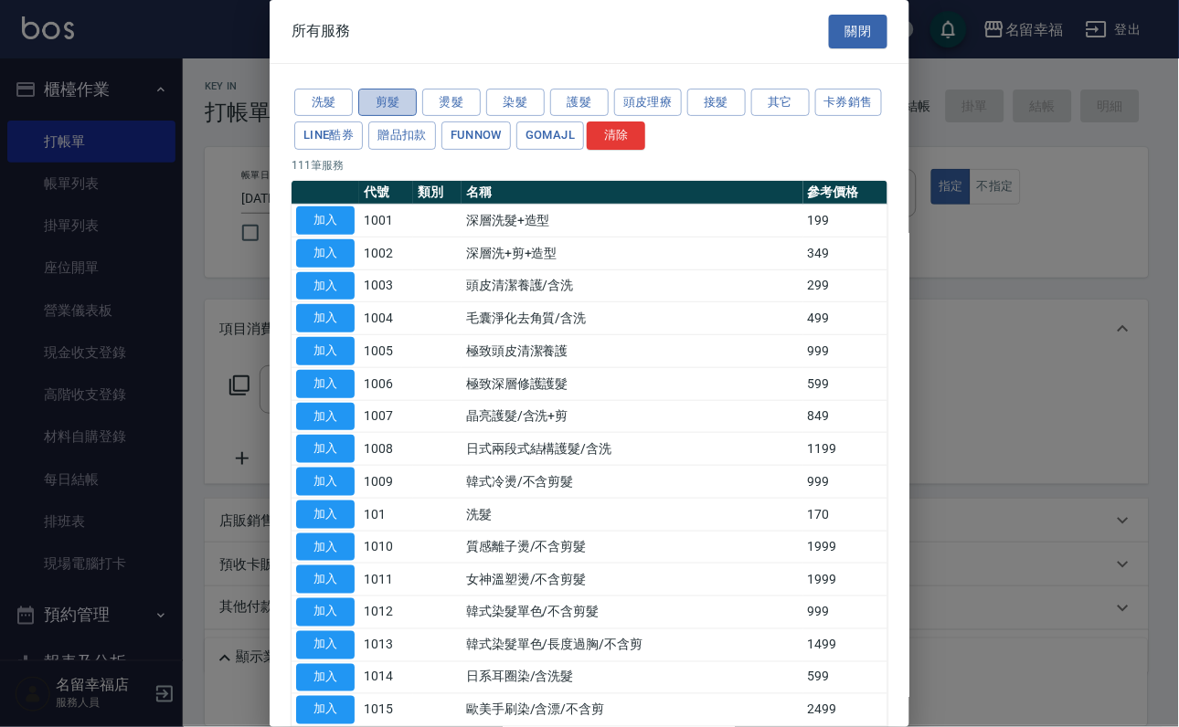
click at [388, 117] on button "剪髮" at bounding box center [387, 103] width 58 height 28
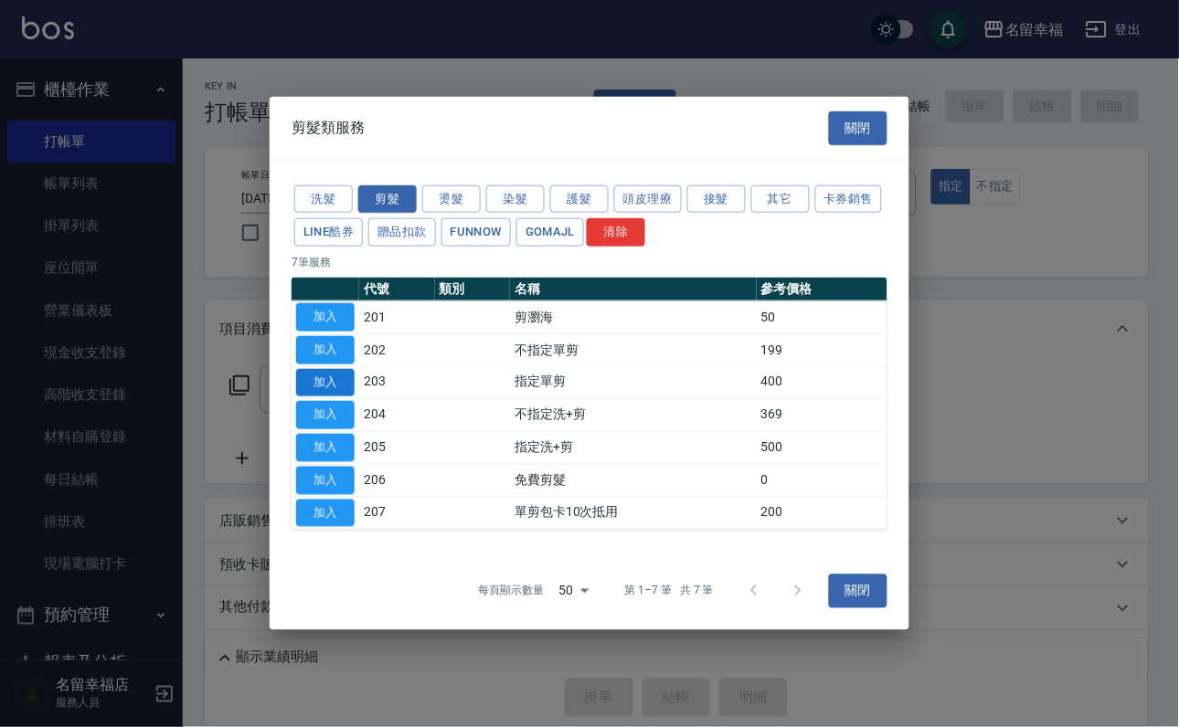
click at [345, 371] on button "加入" at bounding box center [325, 382] width 58 height 28
type input "指定單剪(203)"
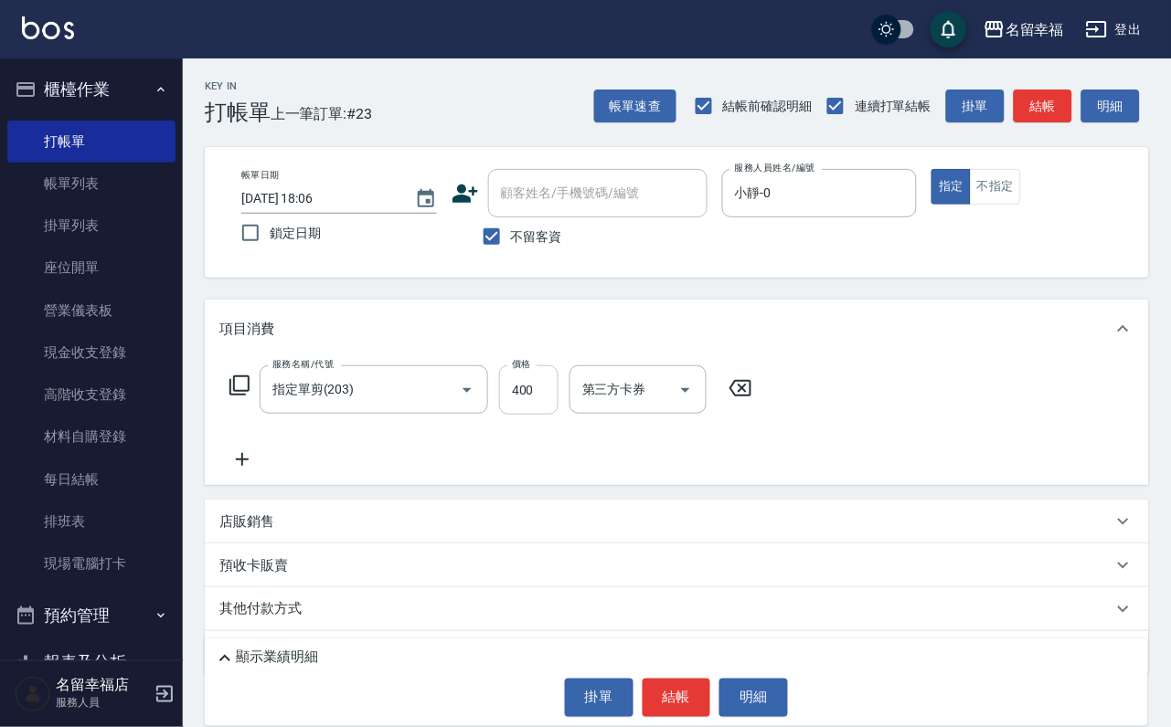
click at [558, 398] on input "400" at bounding box center [528, 390] width 59 height 49
type input "250"
click at [667, 695] on button "結帳" at bounding box center [676, 698] width 69 height 38
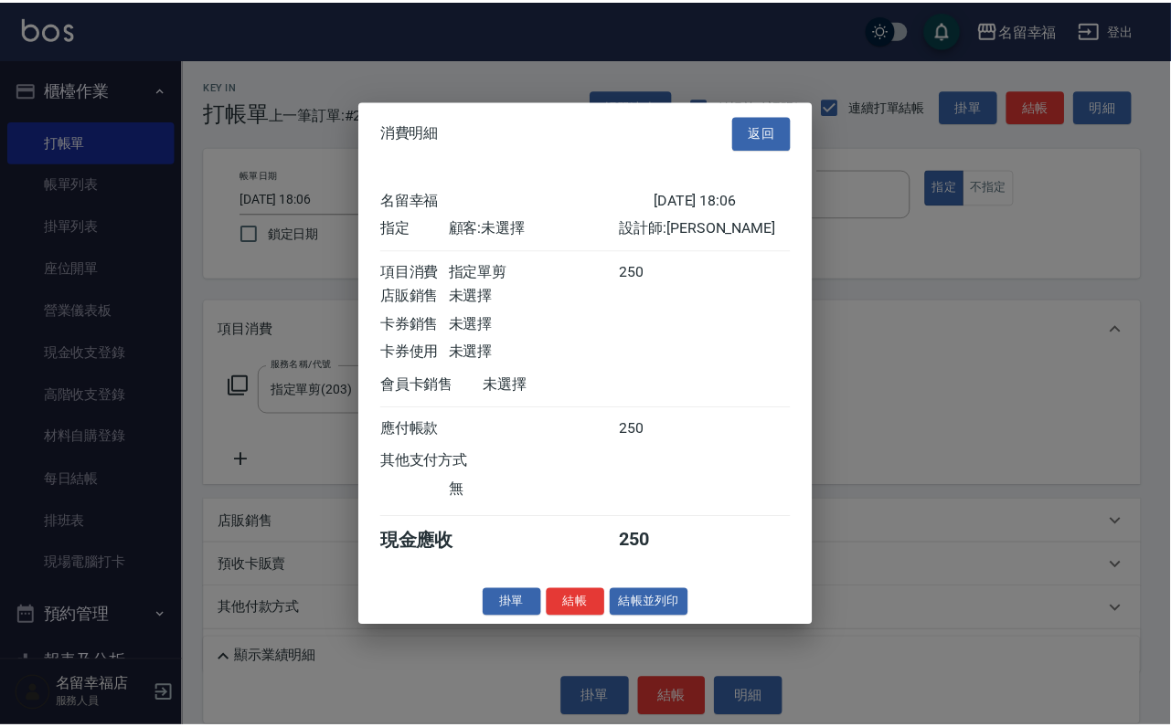
scroll to position [226, 0]
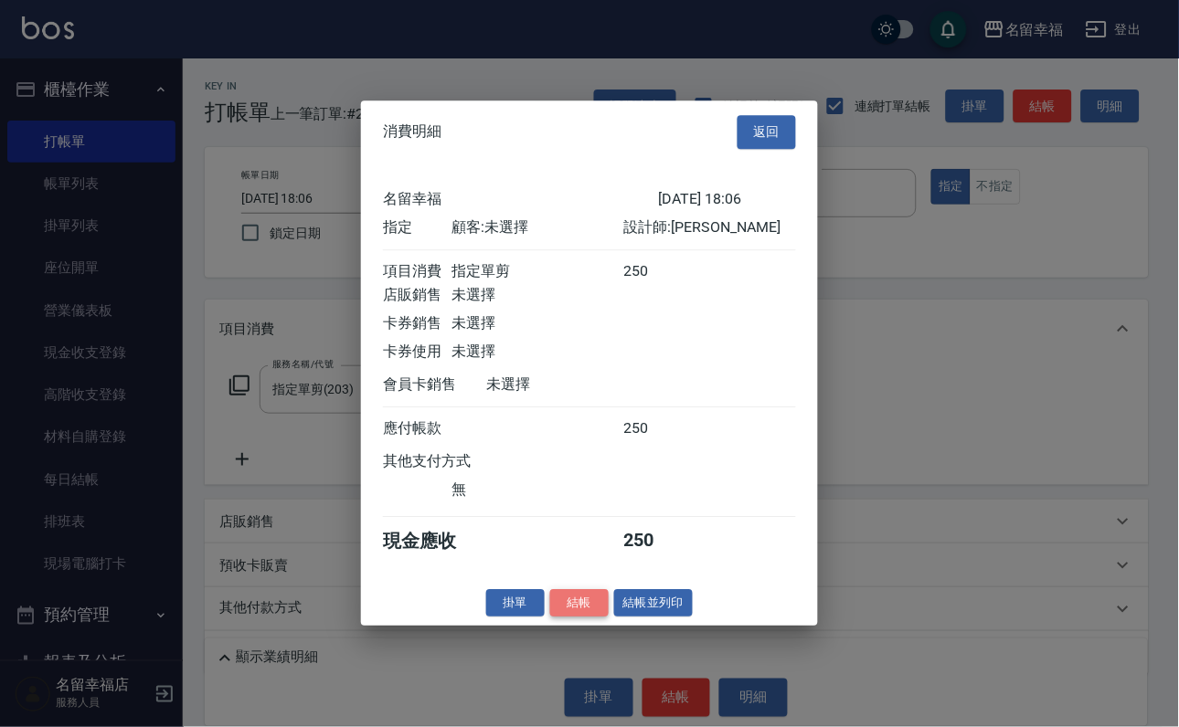
click at [550, 618] on button "結帳" at bounding box center [579, 603] width 58 height 28
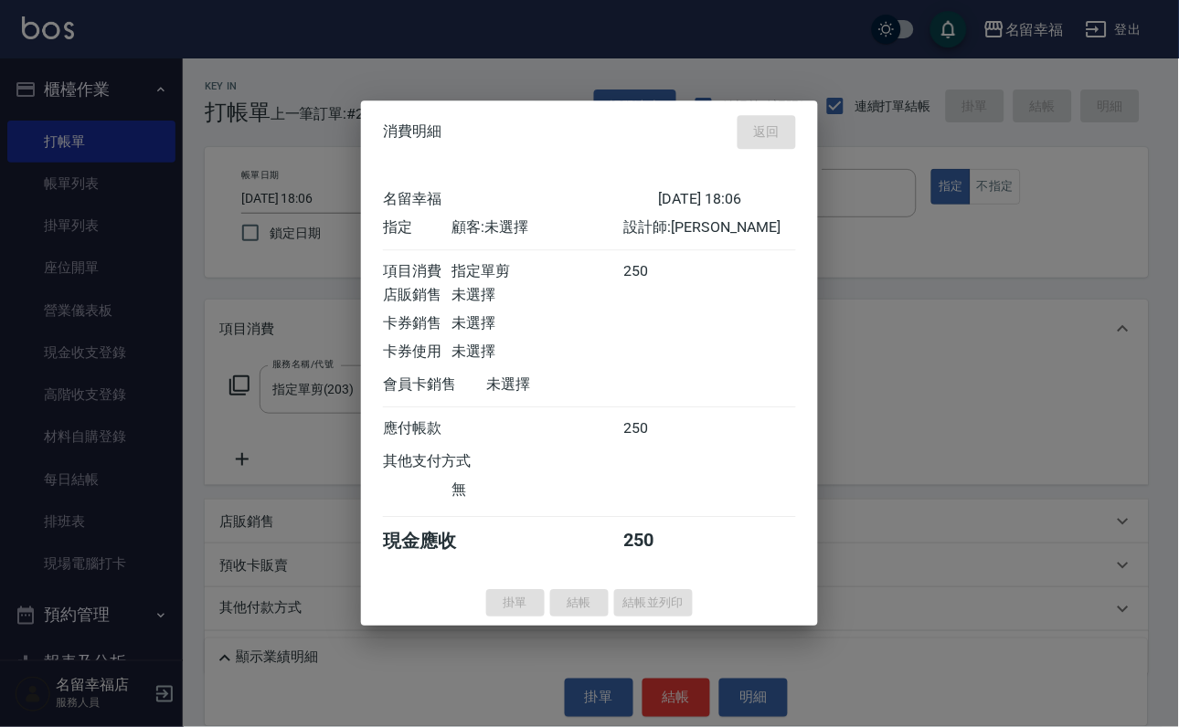
type input "2025/09/15 18:30"
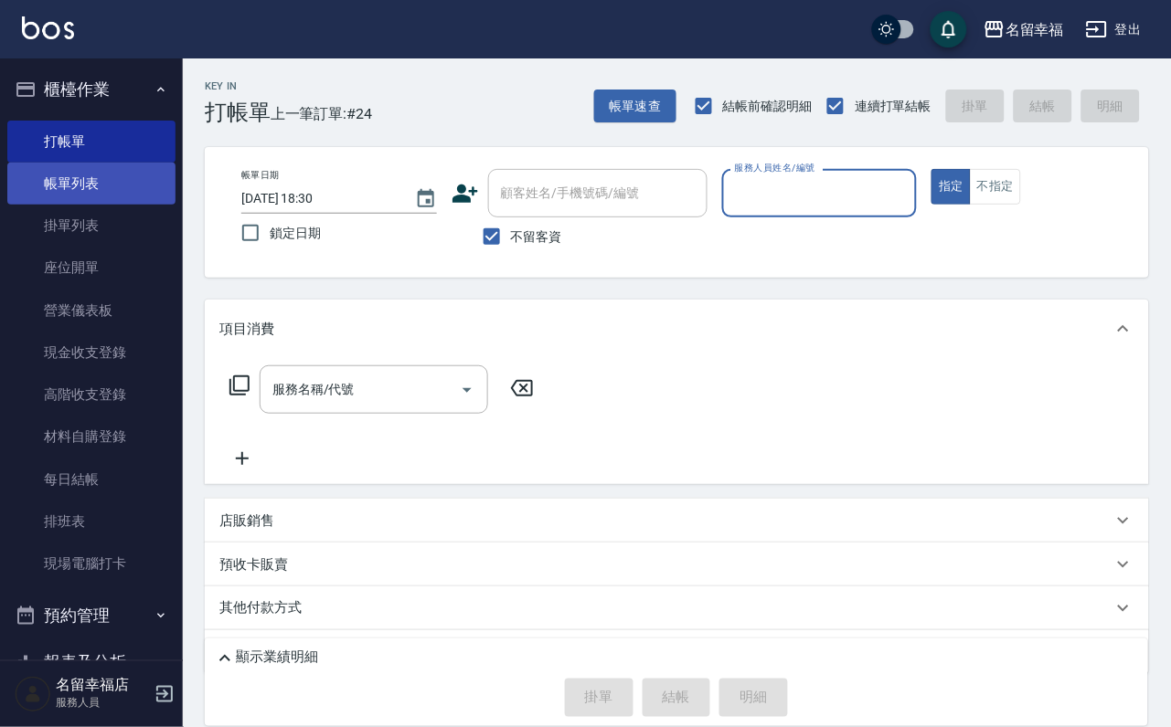
click at [77, 188] on link "帳單列表" at bounding box center [91, 184] width 168 height 42
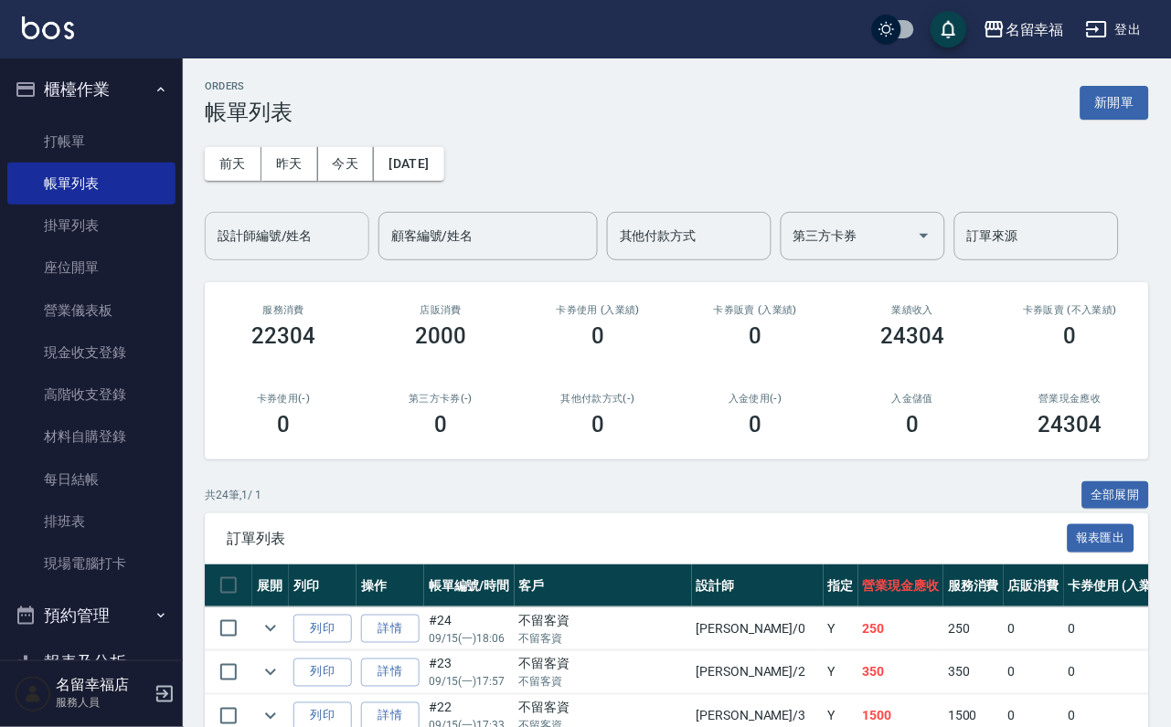
click at [284, 242] on input "設計師編號/姓名" at bounding box center [287, 236] width 148 height 32
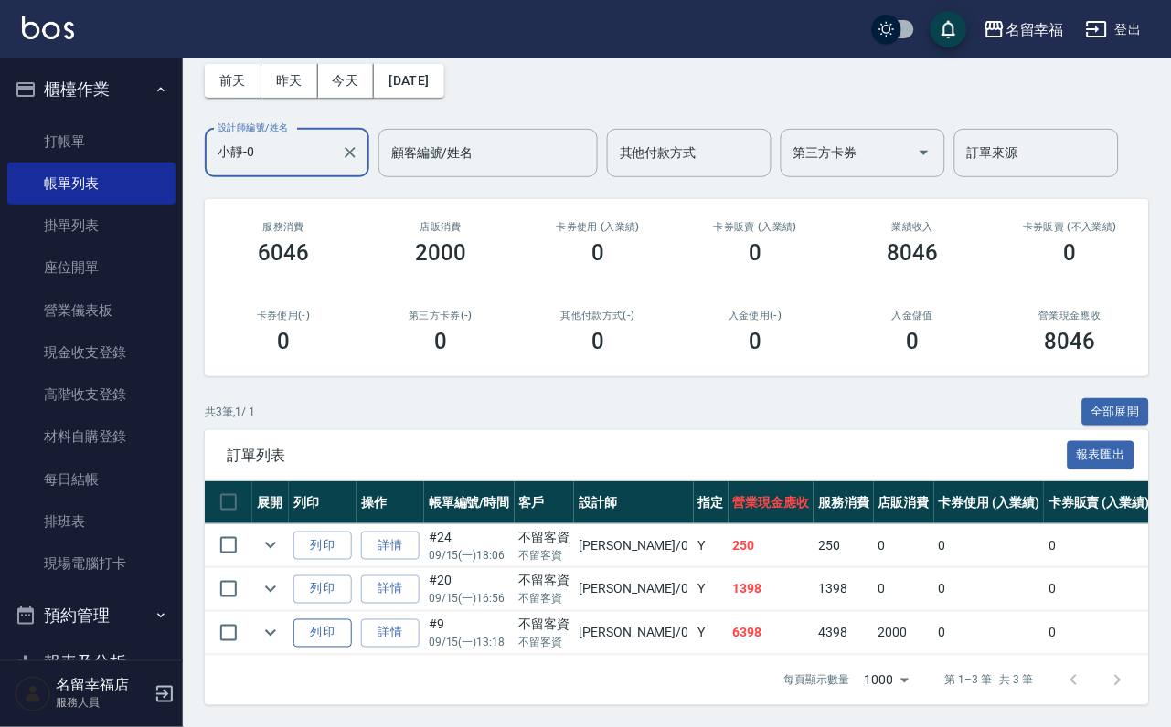
scroll to position [211, 0]
type input "小靜-0"
click at [281, 622] on icon "expand row" at bounding box center [271, 633] width 22 height 22
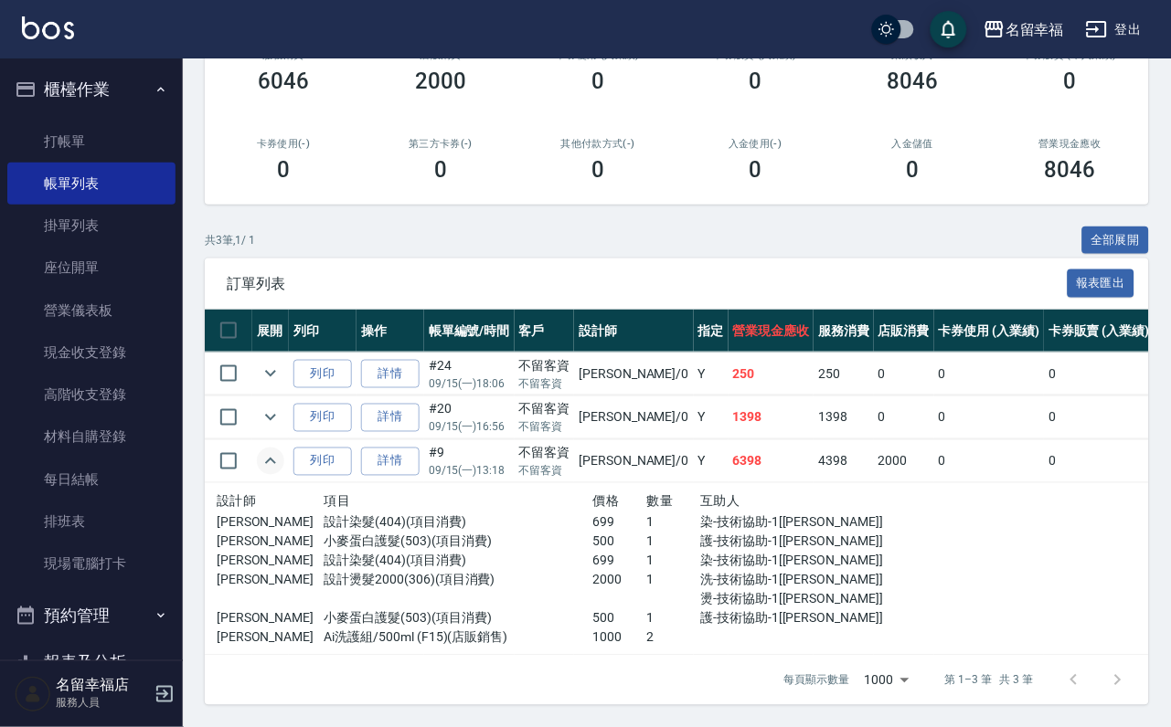
scroll to position [388, 0]
click at [281, 451] on icon "expand row" at bounding box center [271, 462] width 22 height 22
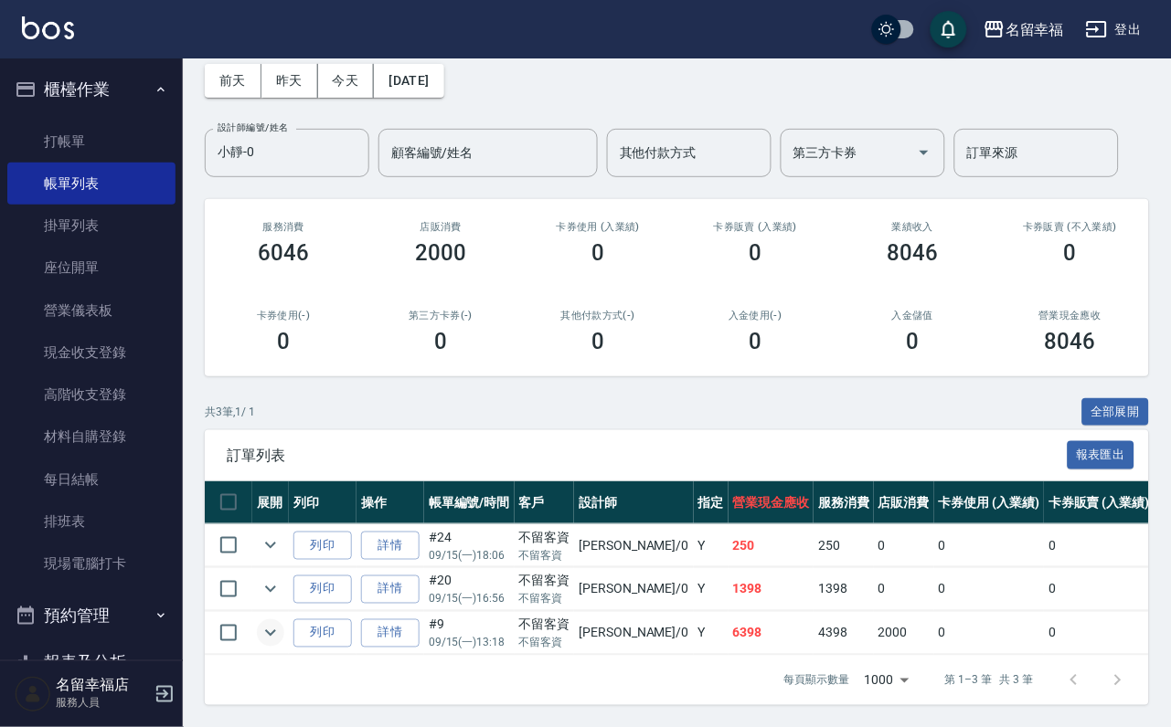
scroll to position [211, 0]
click at [281, 579] on icon "expand row" at bounding box center [271, 590] width 22 height 22
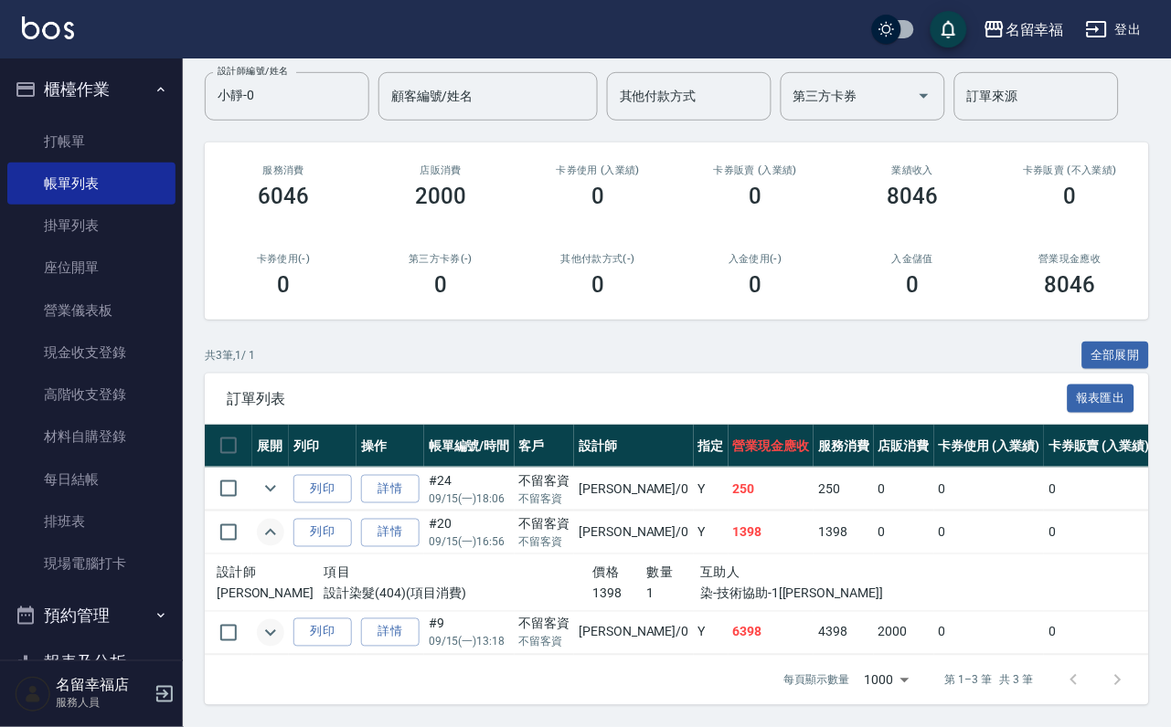
click at [281, 530] on icon "expand row" at bounding box center [271, 533] width 22 height 22
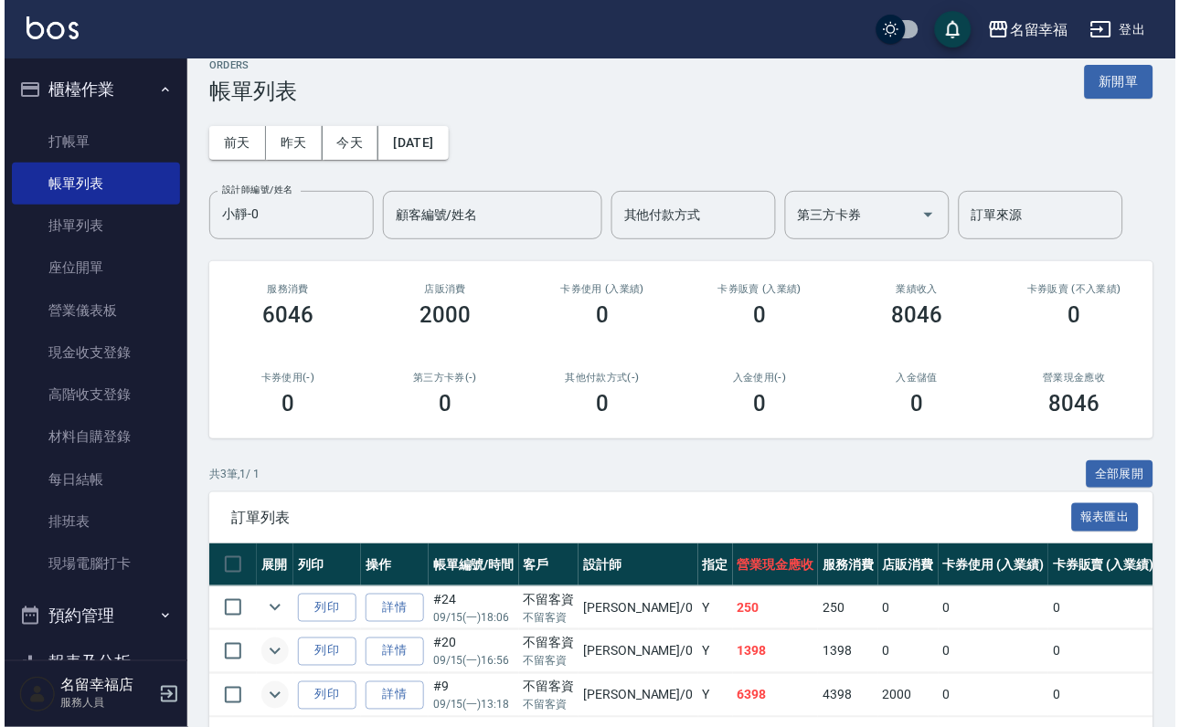
scroll to position [0, 0]
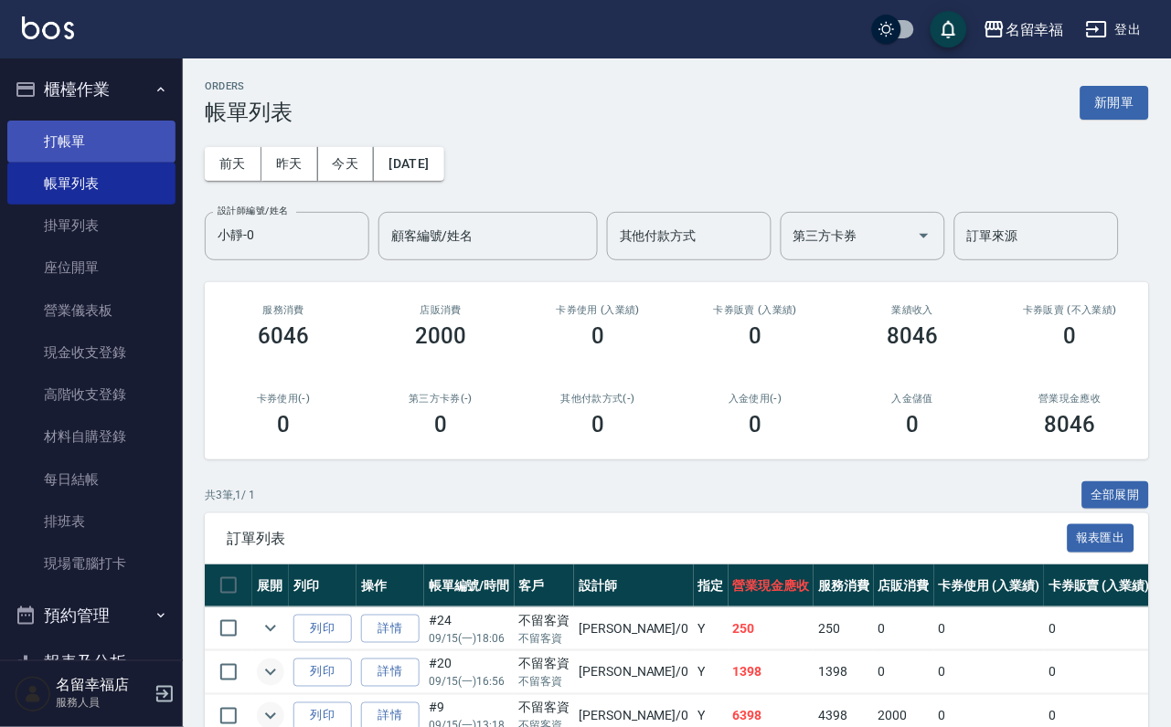
click at [56, 141] on link "打帳單" at bounding box center [91, 142] width 168 height 42
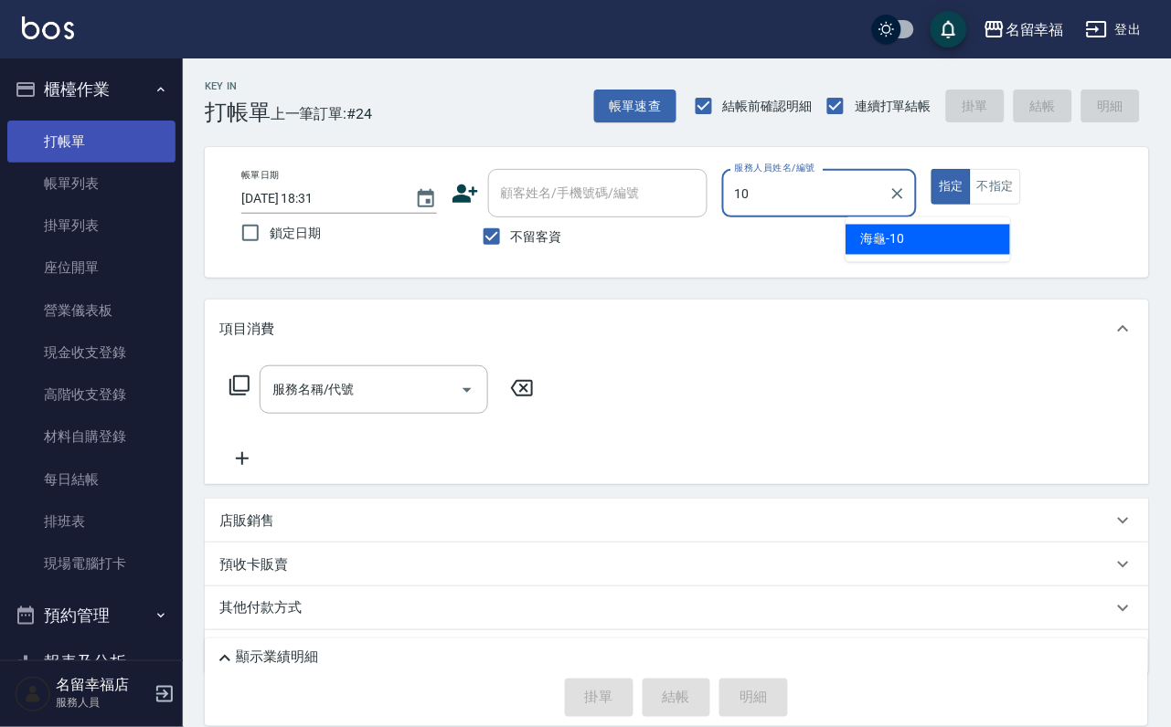
type input "海龜-10"
type button "true"
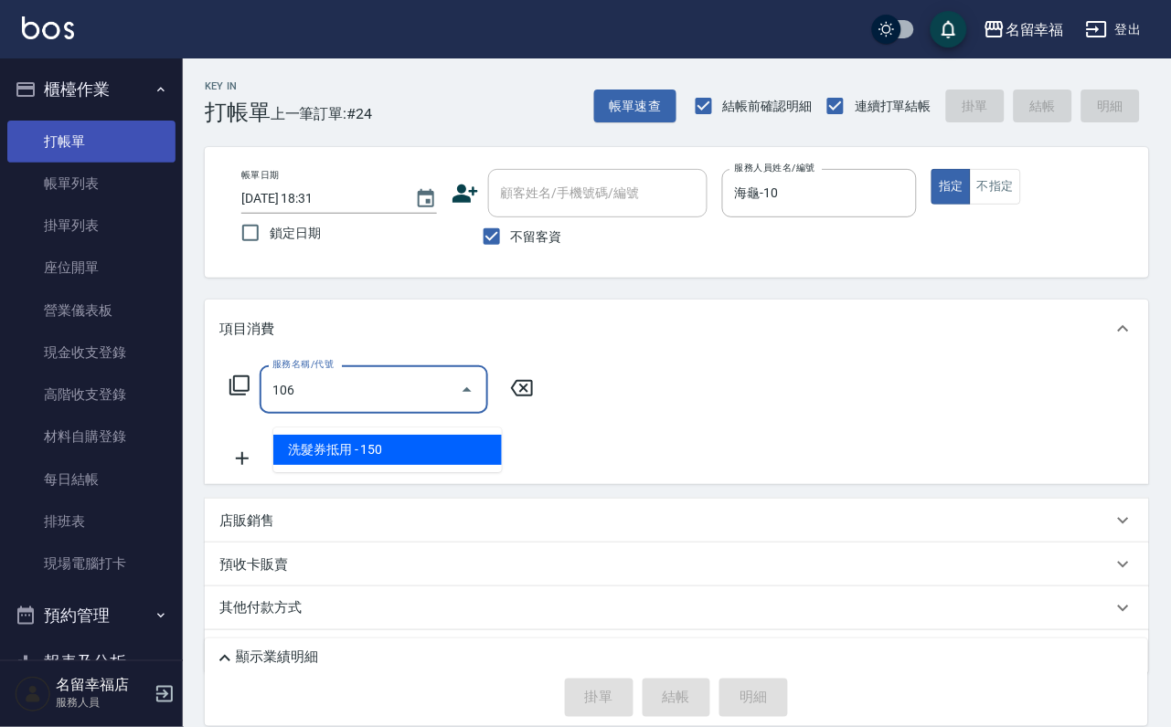
type input "洗髮券抵用(106)"
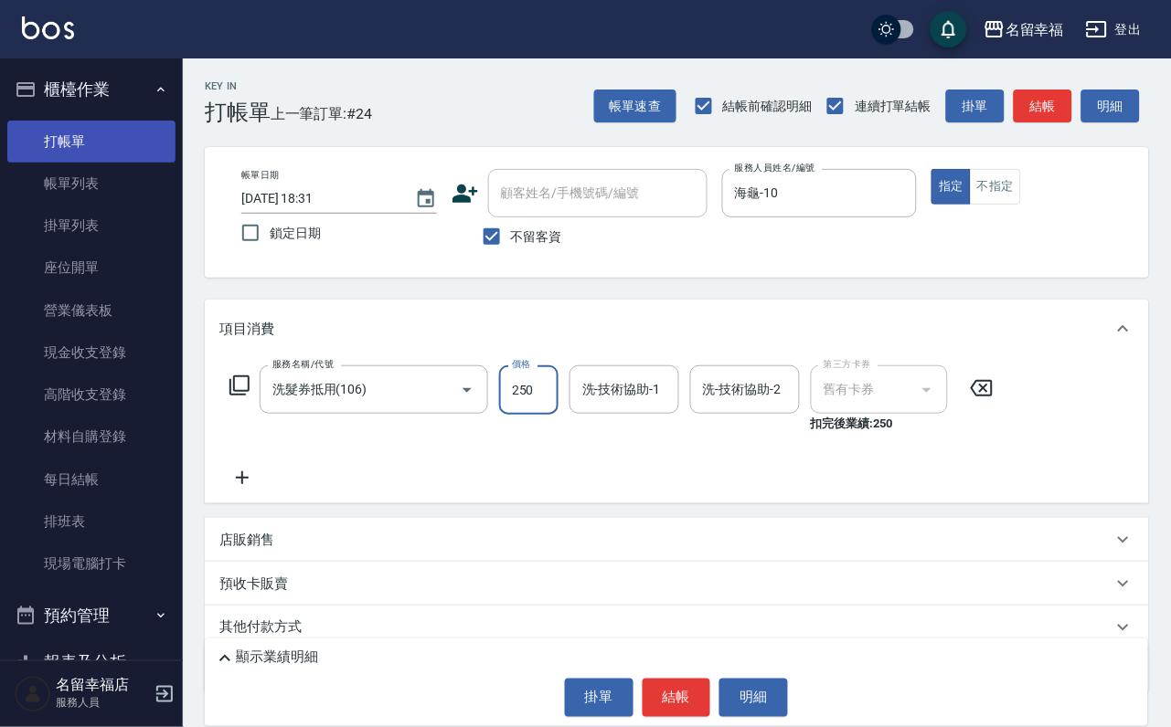
type input "250"
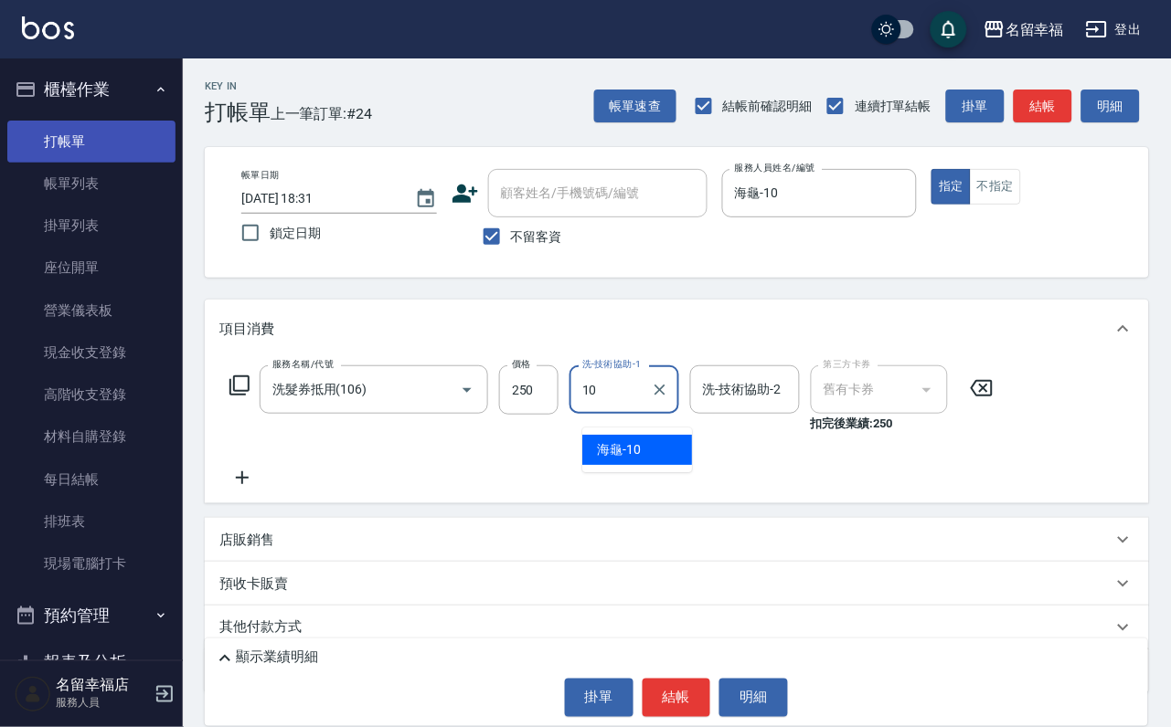
type input "10."
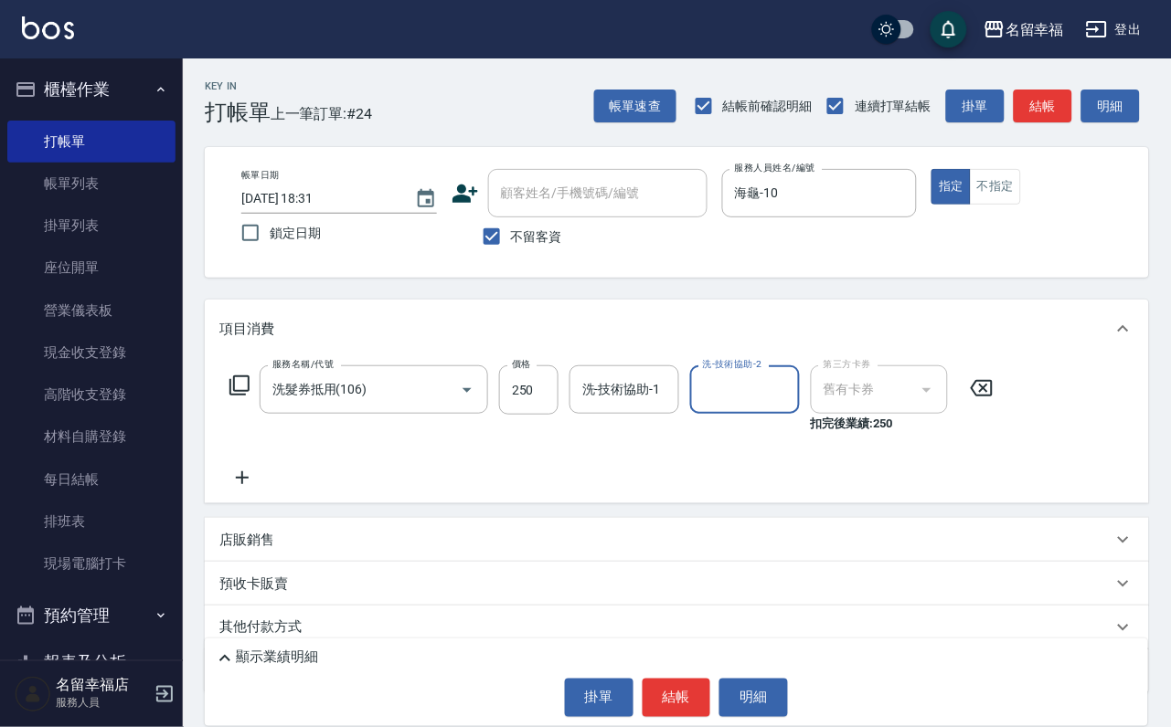
click at [632, 406] on input "洗-技術協助-1" at bounding box center [624, 390] width 93 height 32
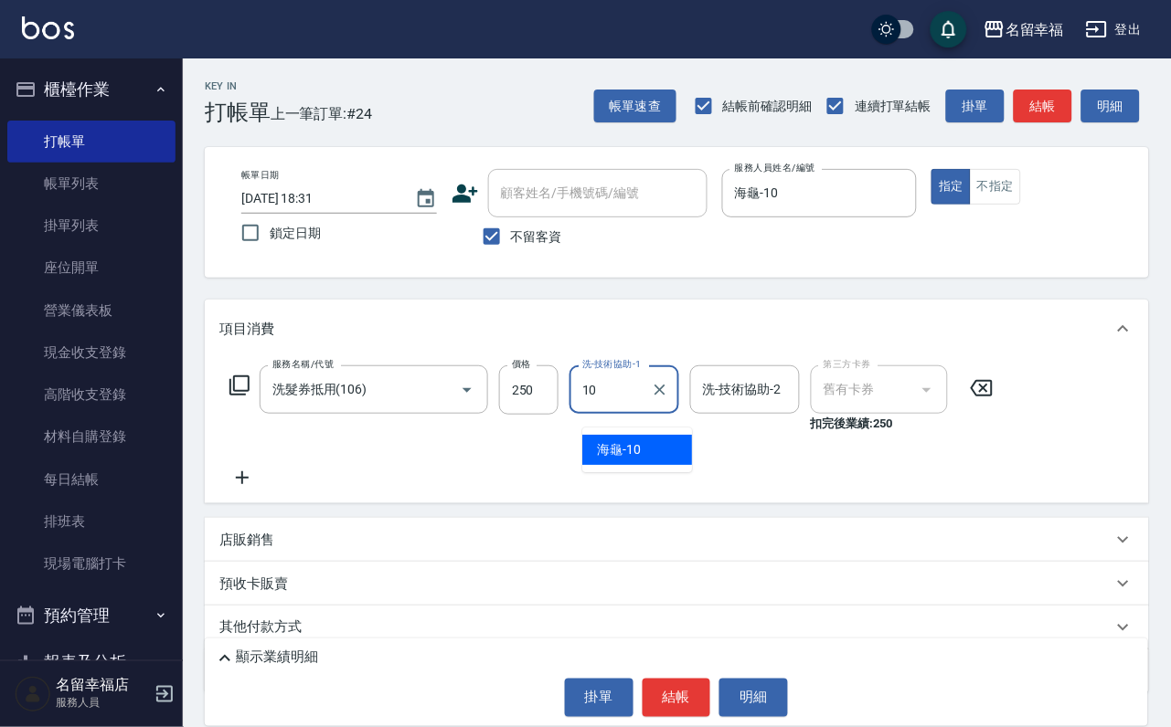
type input "海龜-10"
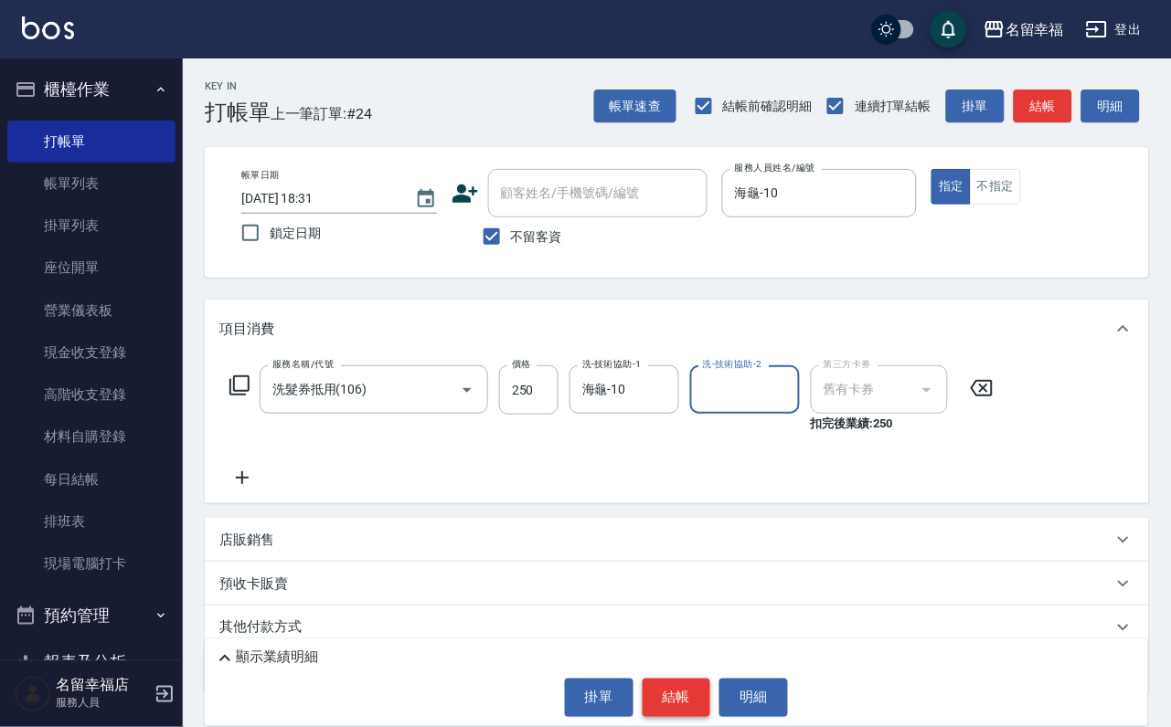
click at [662, 698] on button "結帳" at bounding box center [676, 698] width 69 height 38
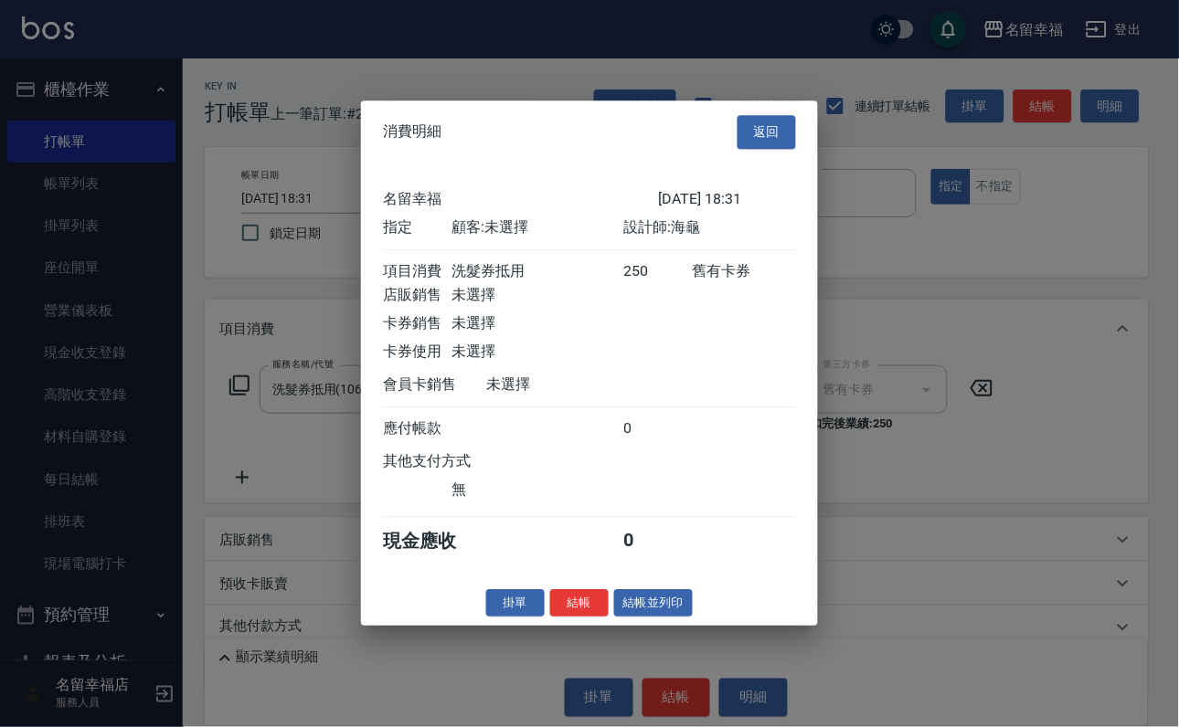
scroll to position [226, 0]
click at [575, 618] on button "結帳" at bounding box center [579, 603] width 58 height 28
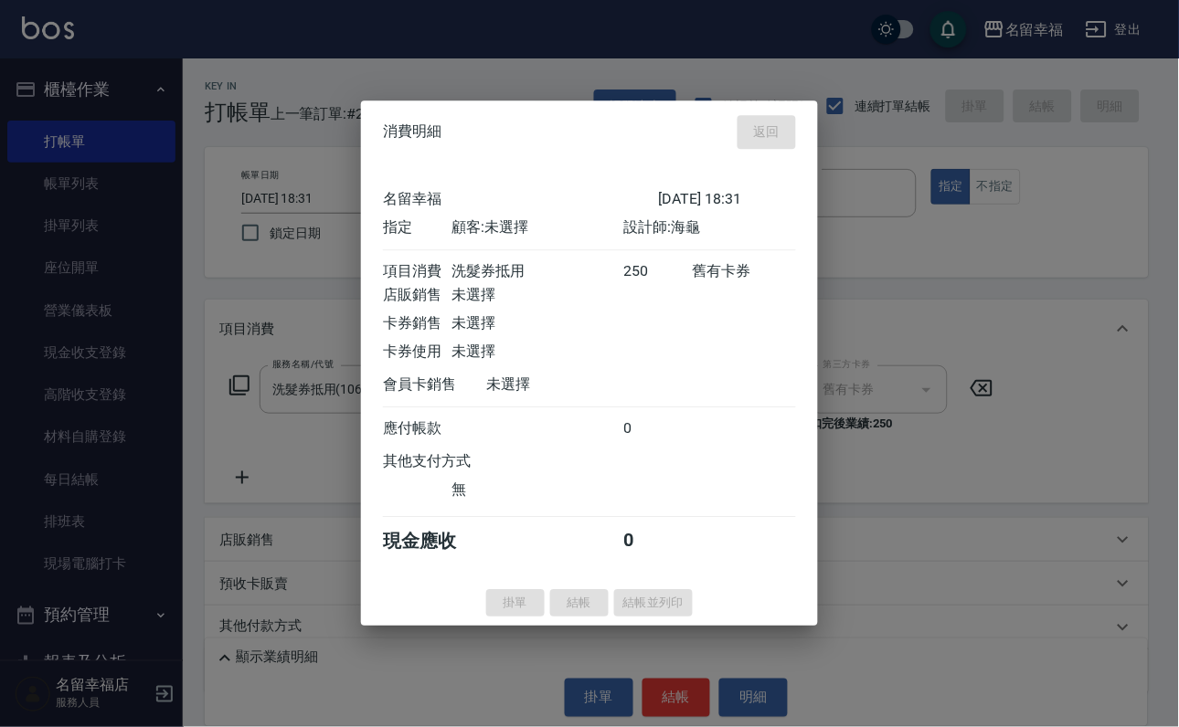
type input "2025/09/15 18:36"
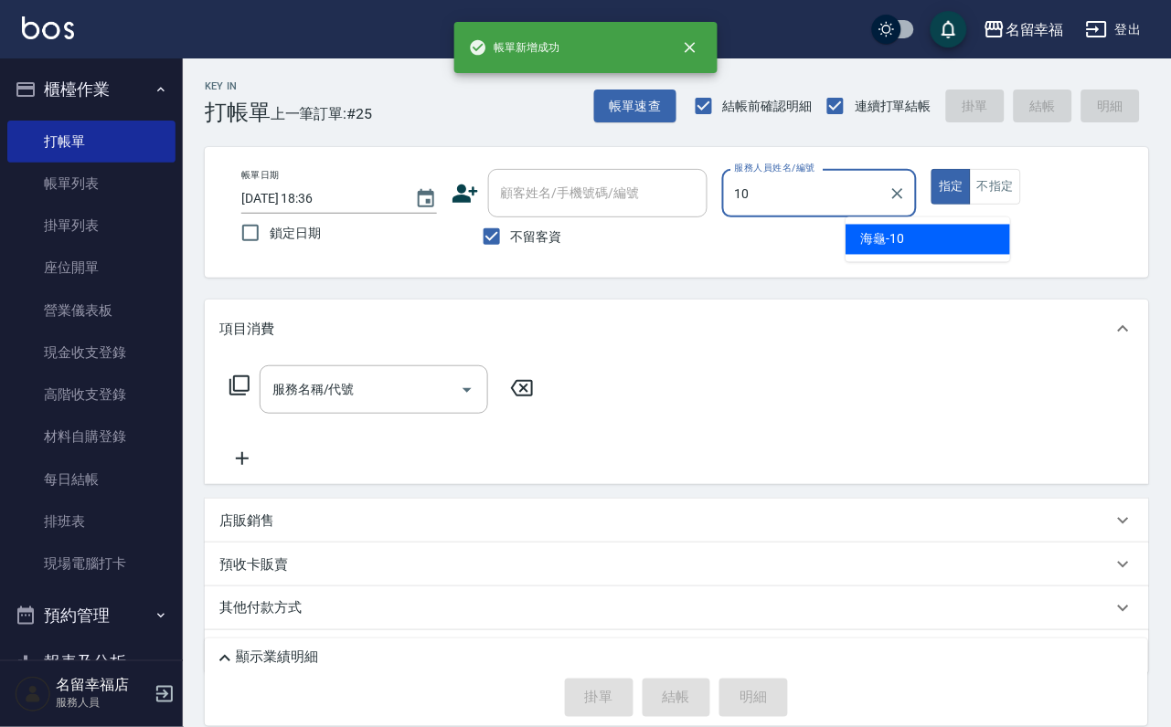
type input "海龜-10"
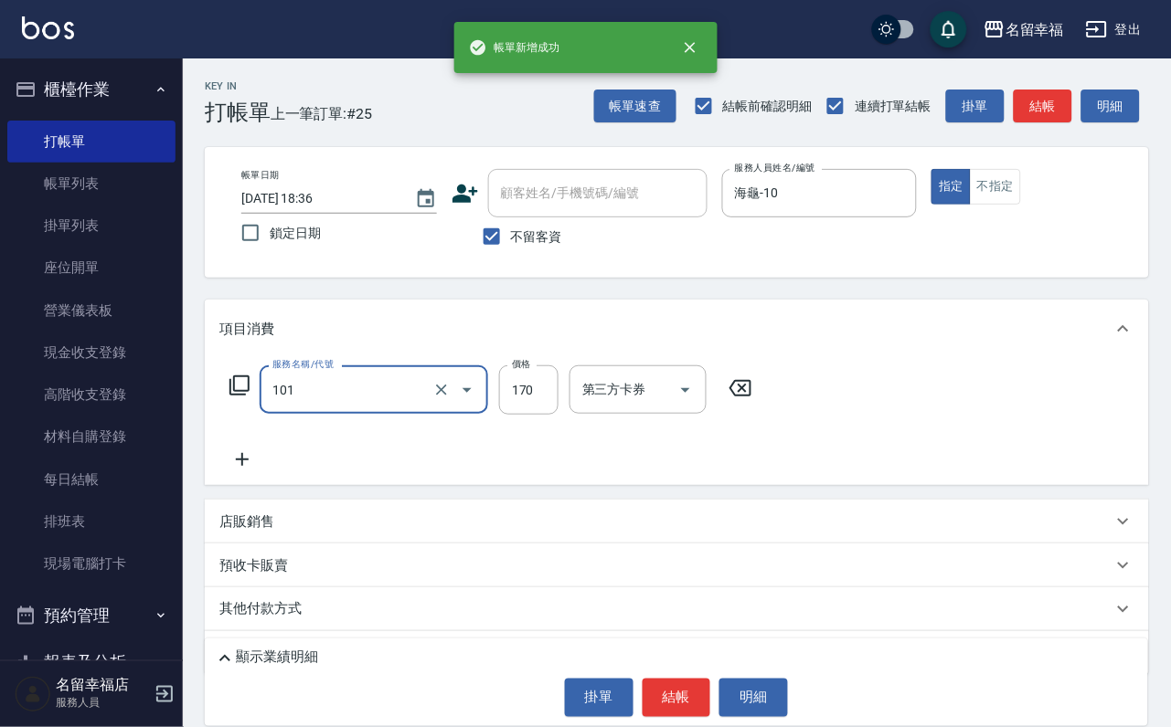
type input "洗髮(101)"
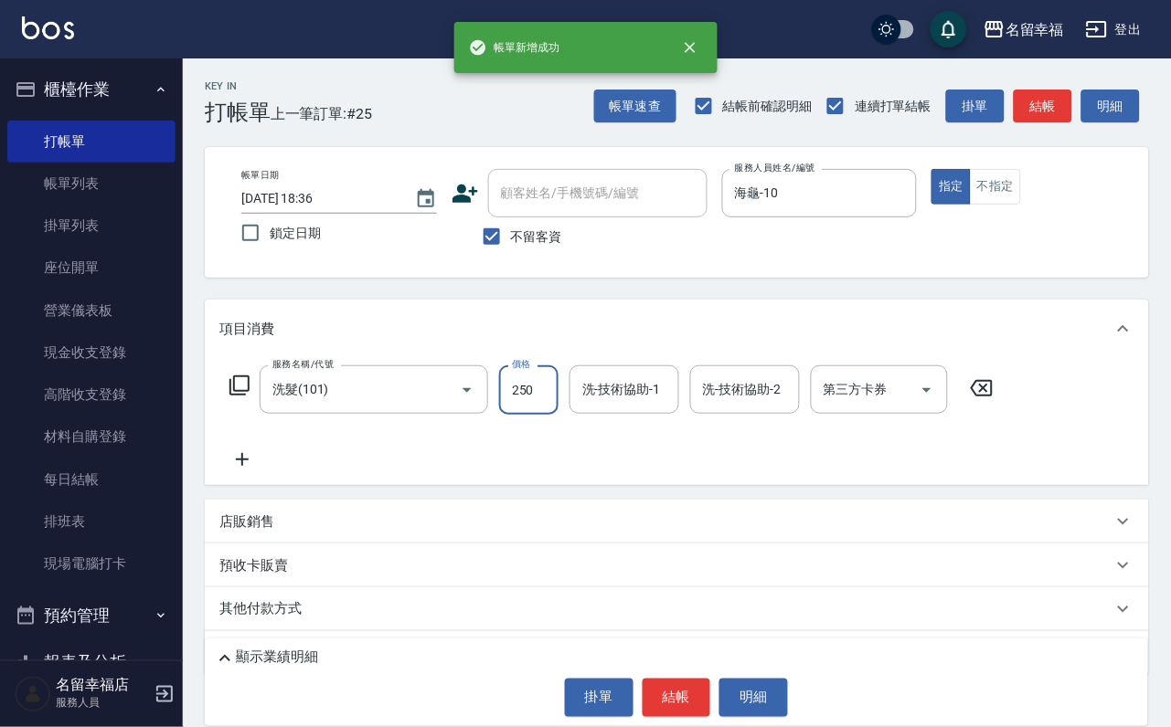
type input "250"
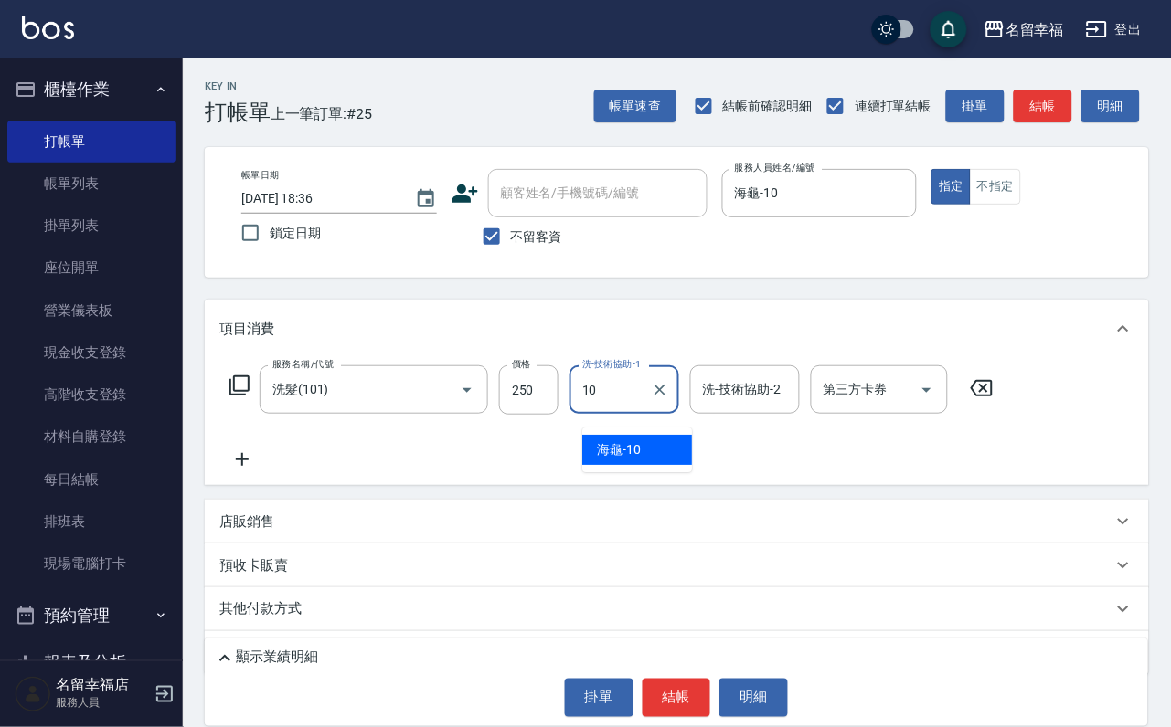
type input "海龜-10"
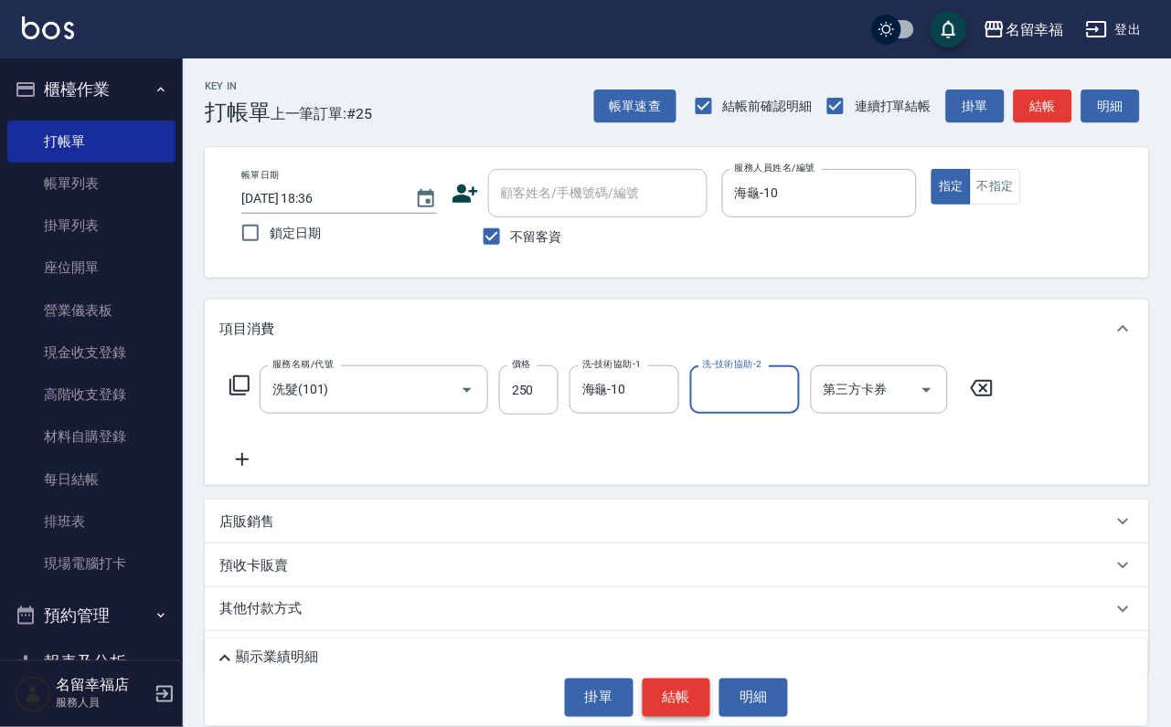
click at [680, 687] on button "結帳" at bounding box center [676, 698] width 69 height 38
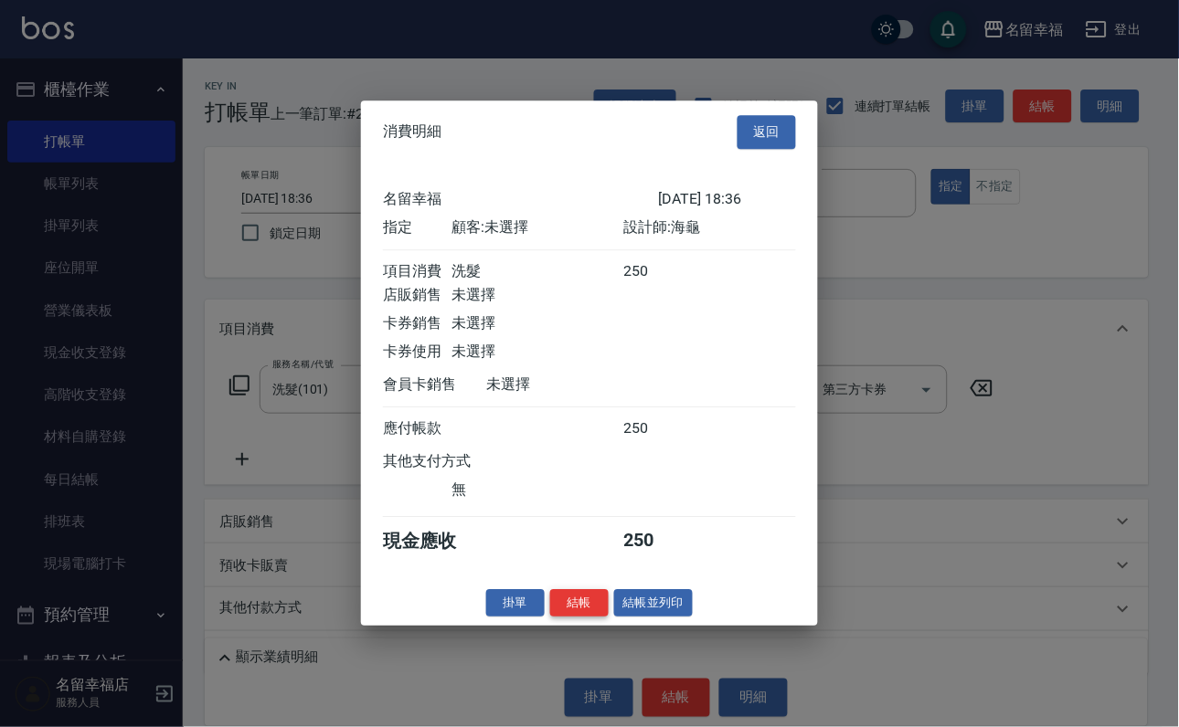
click at [561, 618] on button "結帳" at bounding box center [579, 603] width 58 height 28
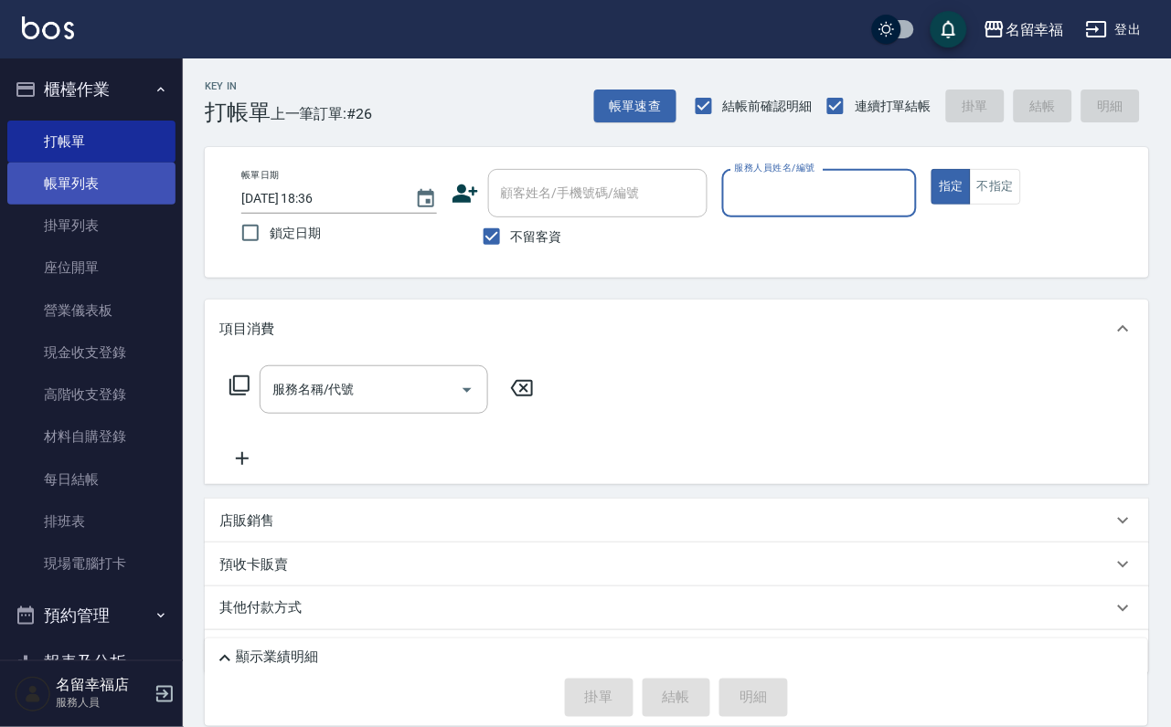
drag, startPoint x: 101, startPoint y: 194, endPoint x: 80, endPoint y: 192, distance: 20.2
click at [101, 194] on link "帳單列表" at bounding box center [91, 184] width 168 height 42
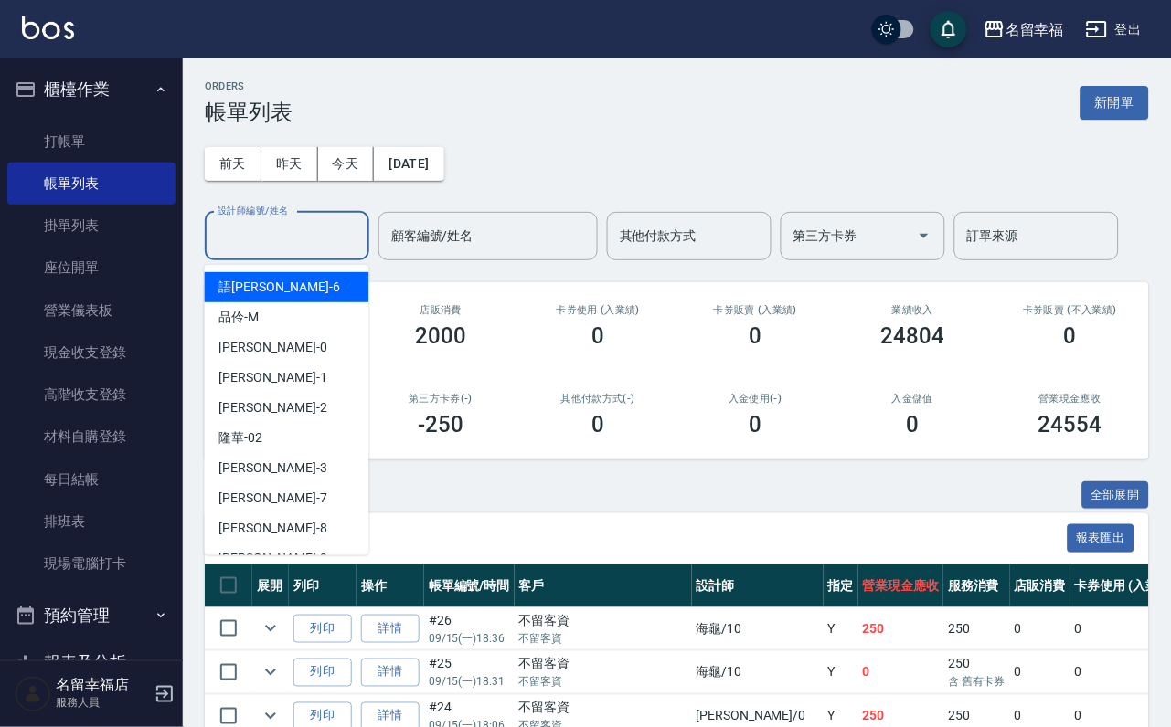
click at [265, 250] on input "設計師編號/姓名" at bounding box center [287, 236] width 148 height 32
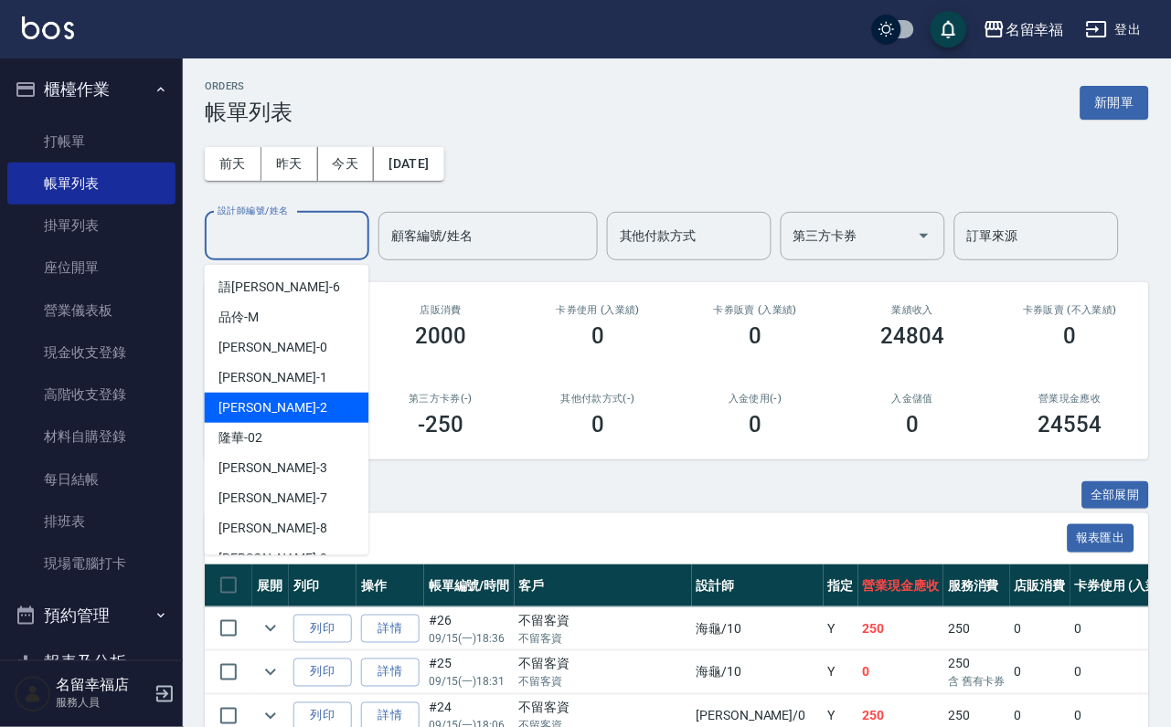
click at [277, 405] on div "碧涵 -2" at bounding box center [287, 408] width 165 height 30
type input "碧涵-2"
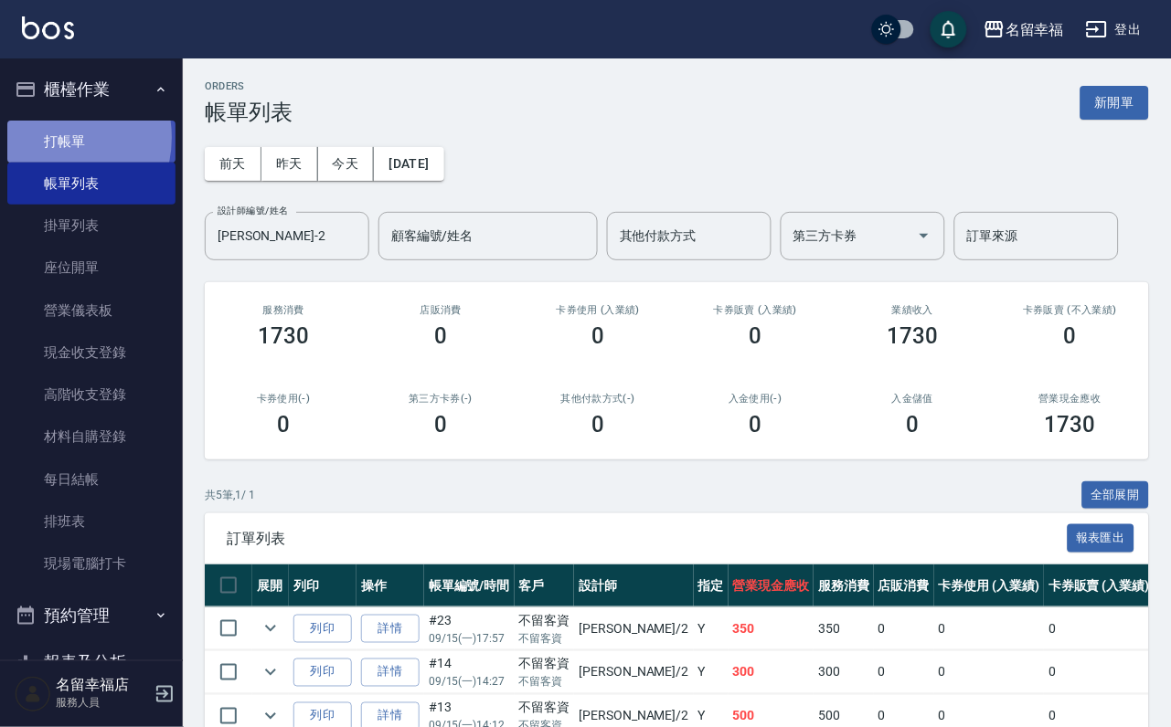
click at [54, 144] on link "打帳單" at bounding box center [91, 142] width 168 height 42
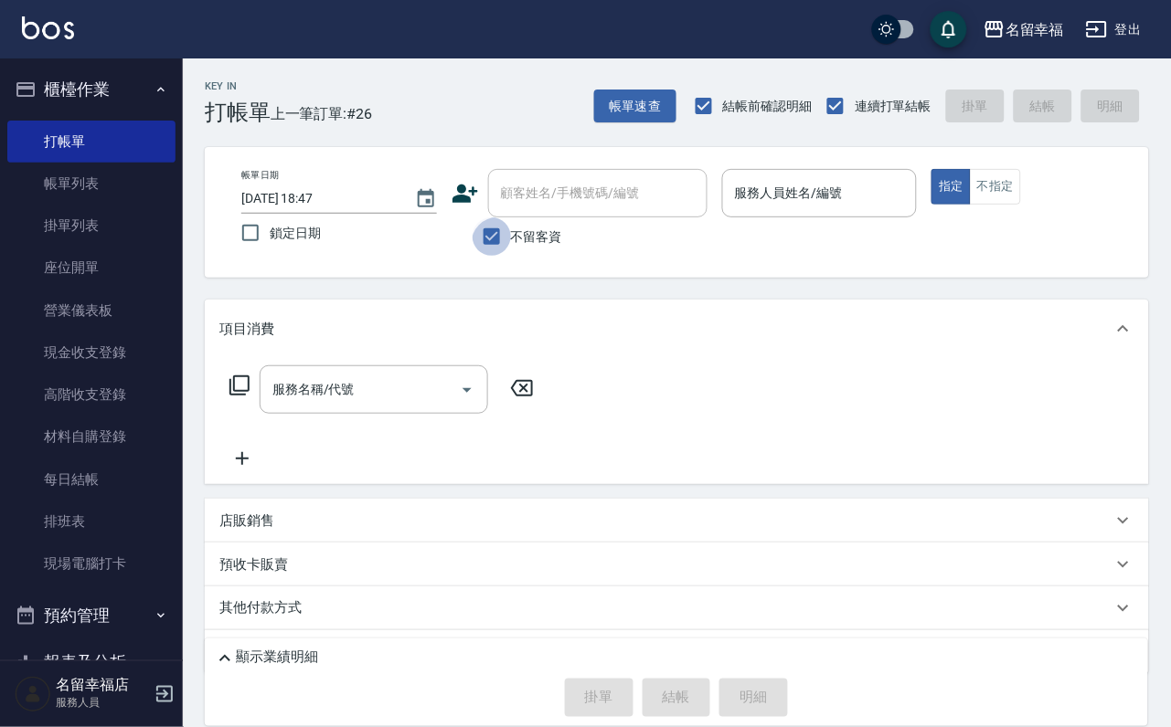
click at [477, 236] on input "不留客資" at bounding box center [492, 237] width 38 height 38
checkbox input "false"
click at [500, 186] on div "顧客姓名/手機號碼/編號 顧客姓名/手機號碼/編號" at bounding box center [597, 193] width 219 height 48
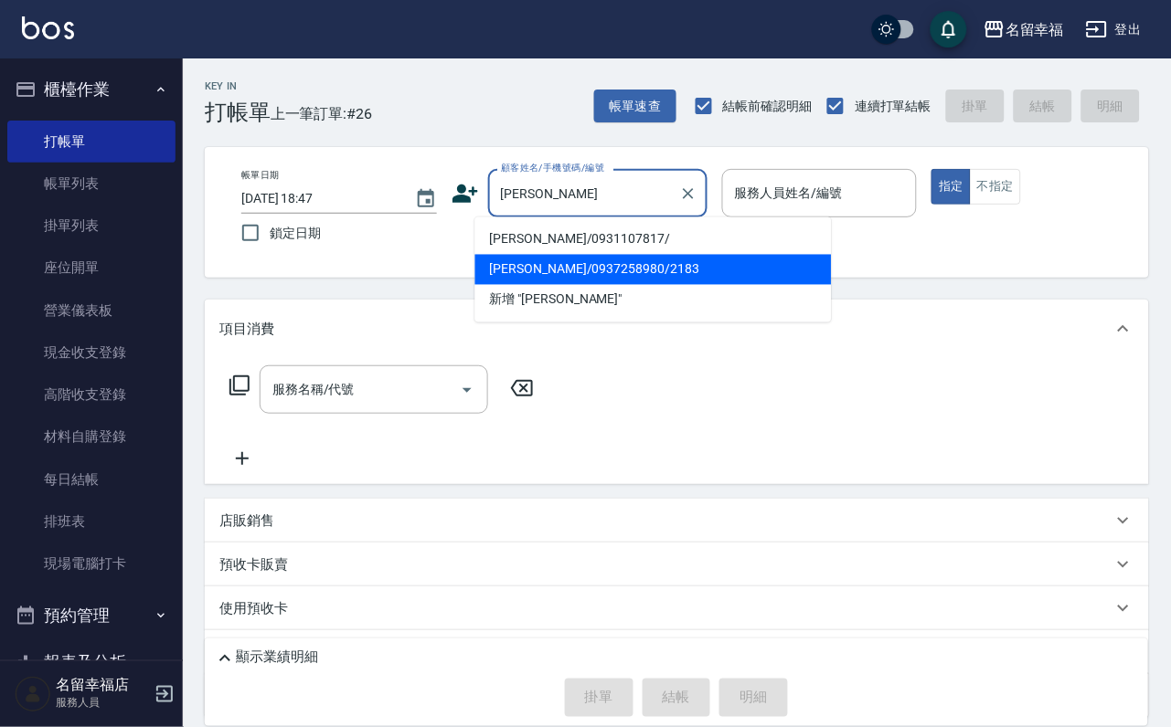
click at [598, 266] on li "蘇秋瑜/0937258980/2183" at bounding box center [653, 270] width 356 height 30
type input "蘇秋瑜/0937258980/2183"
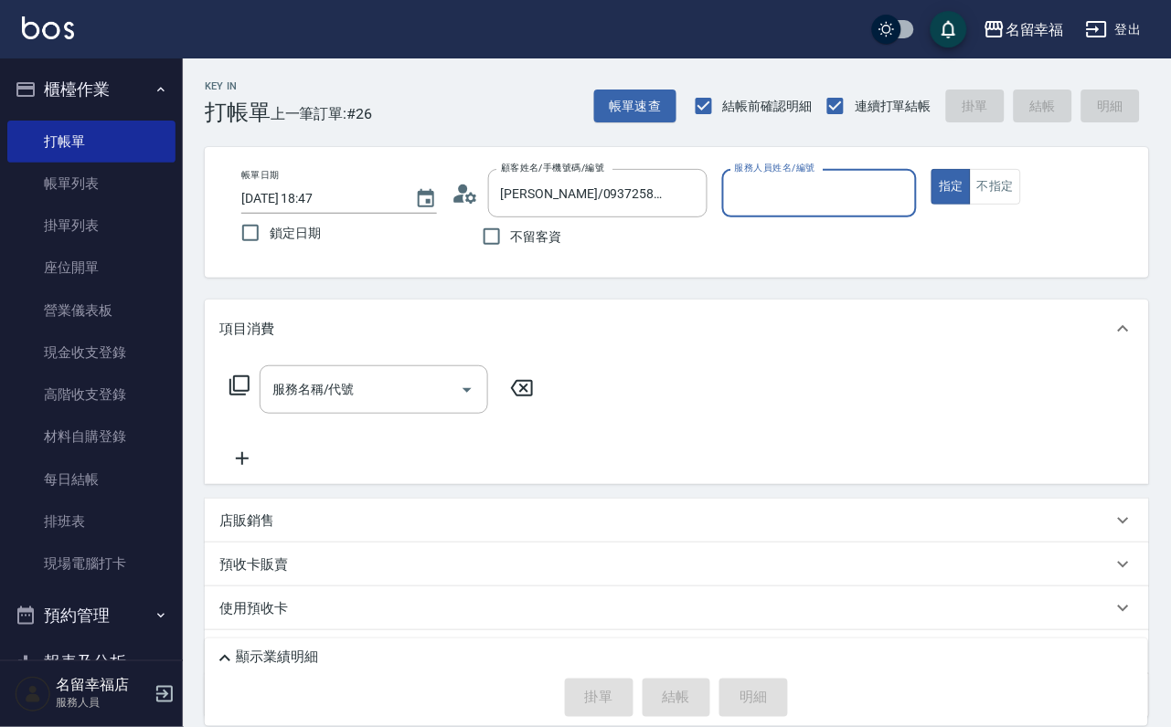
type input "碧涵-2"
drag, startPoint x: 346, startPoint y: 402, endPoint x: 357, endPoint y: 405, distance: 11.3
click at [347, 402] on input "服務名稱/代號" at bounding box center [360, 390] width 185 height 32
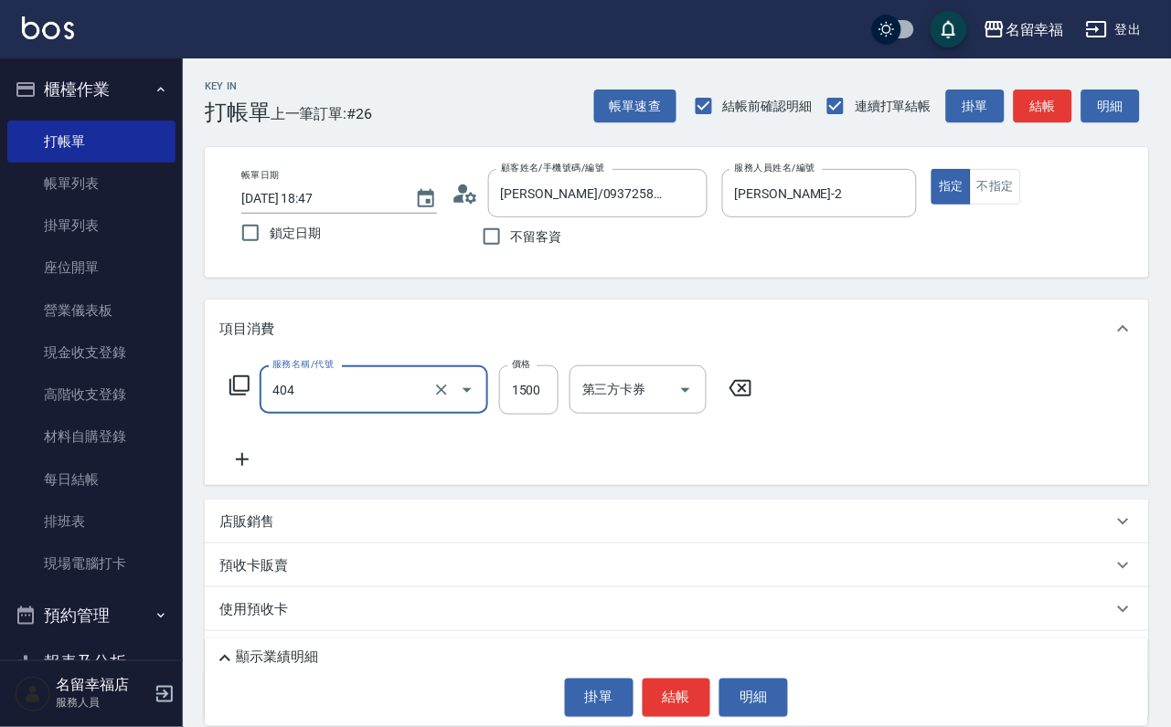
type input "設計染髮(404)"
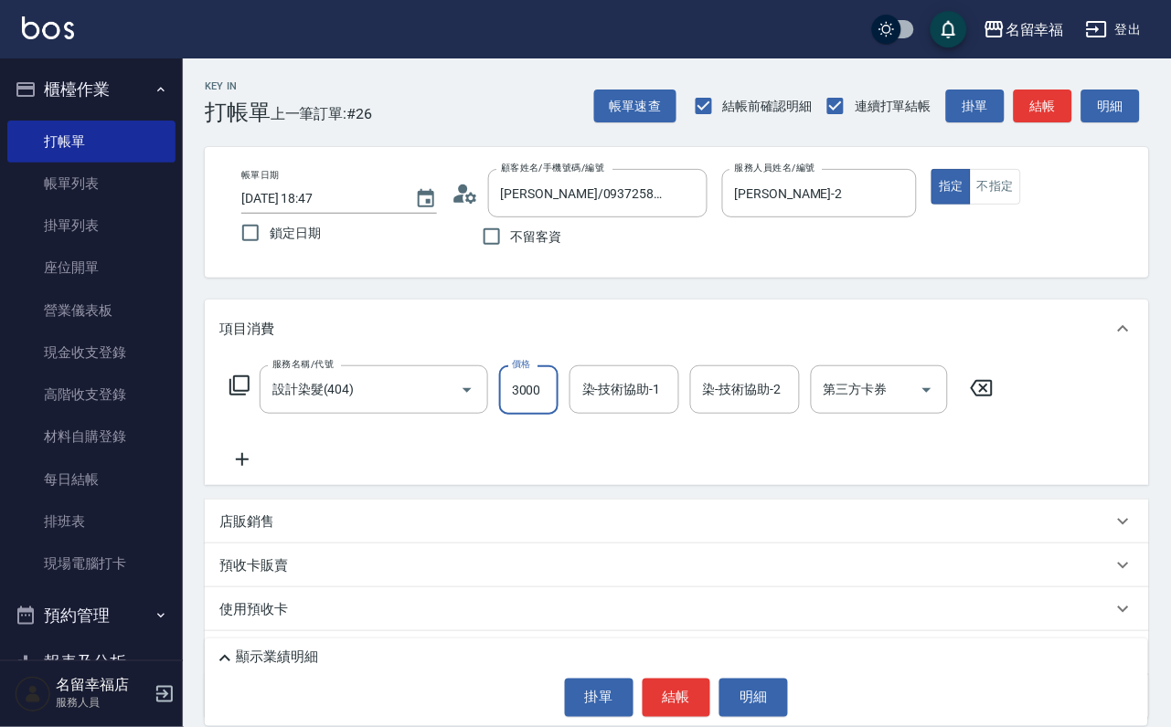
scroll to position [0, 1]
type input "3000"
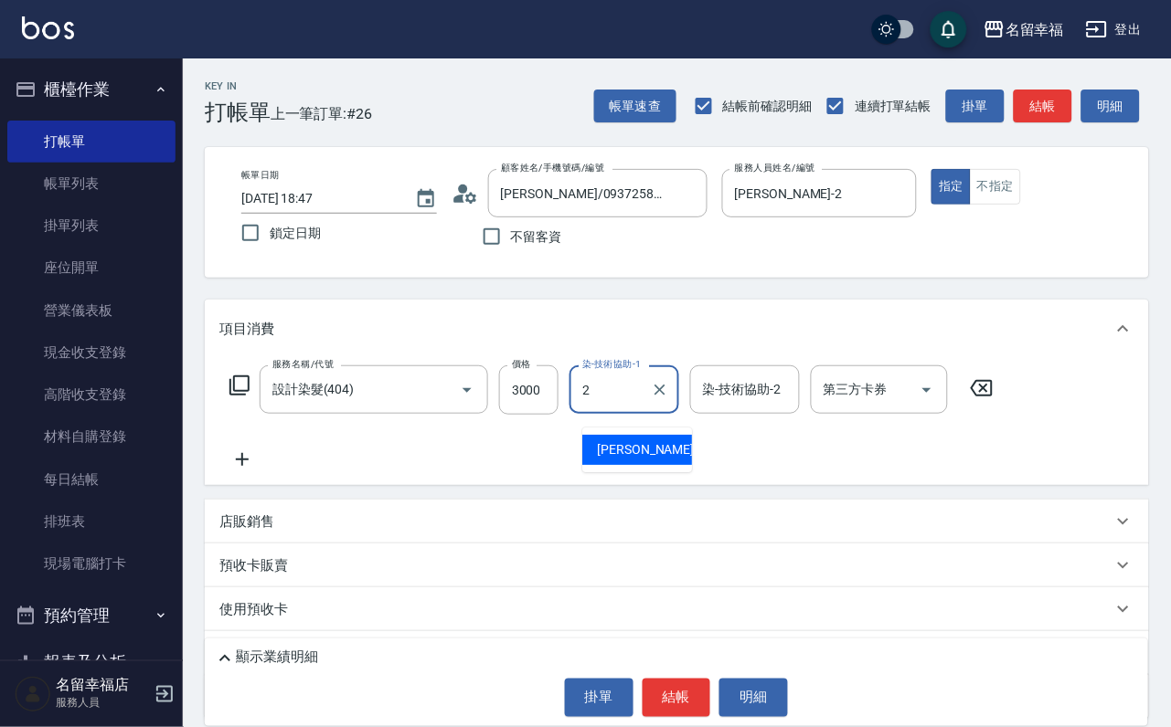
type input "碧涵-2"
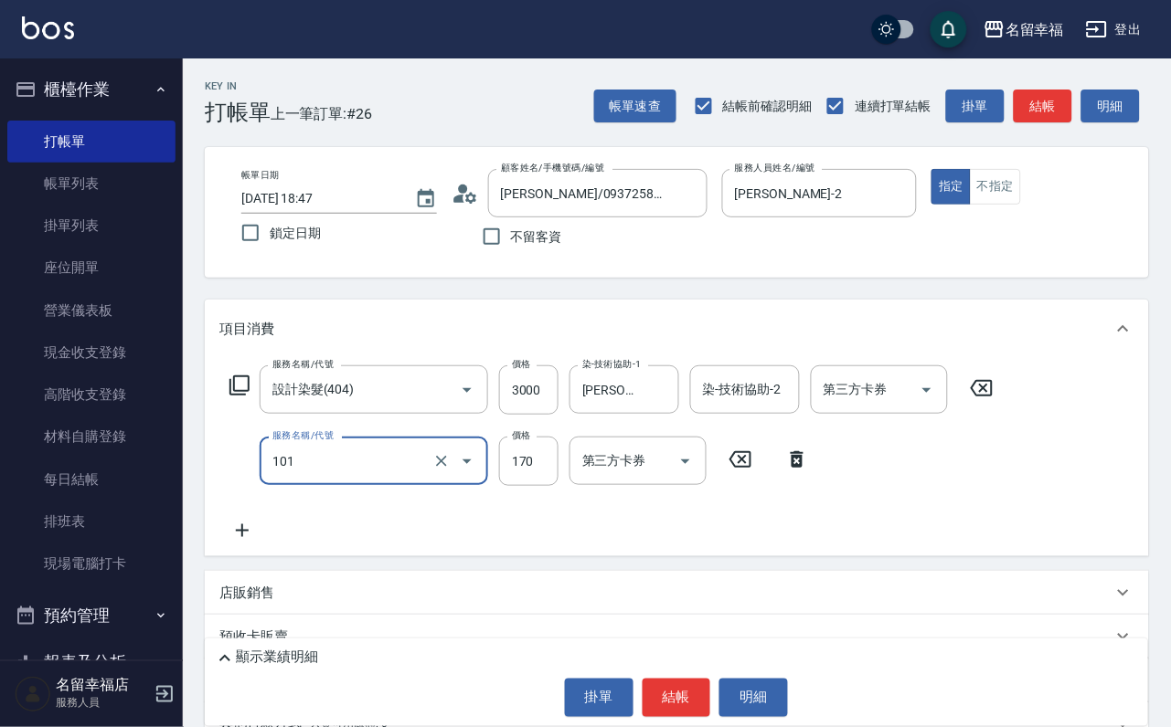
type input "洗髮(101)"
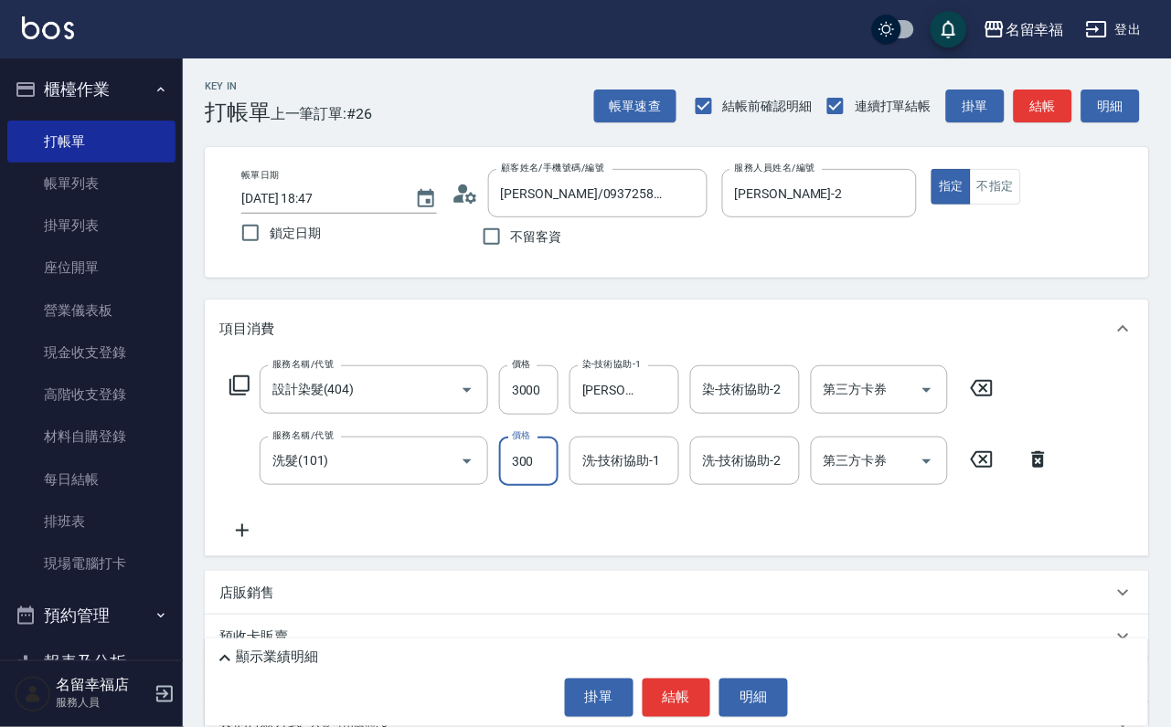
type input "300"
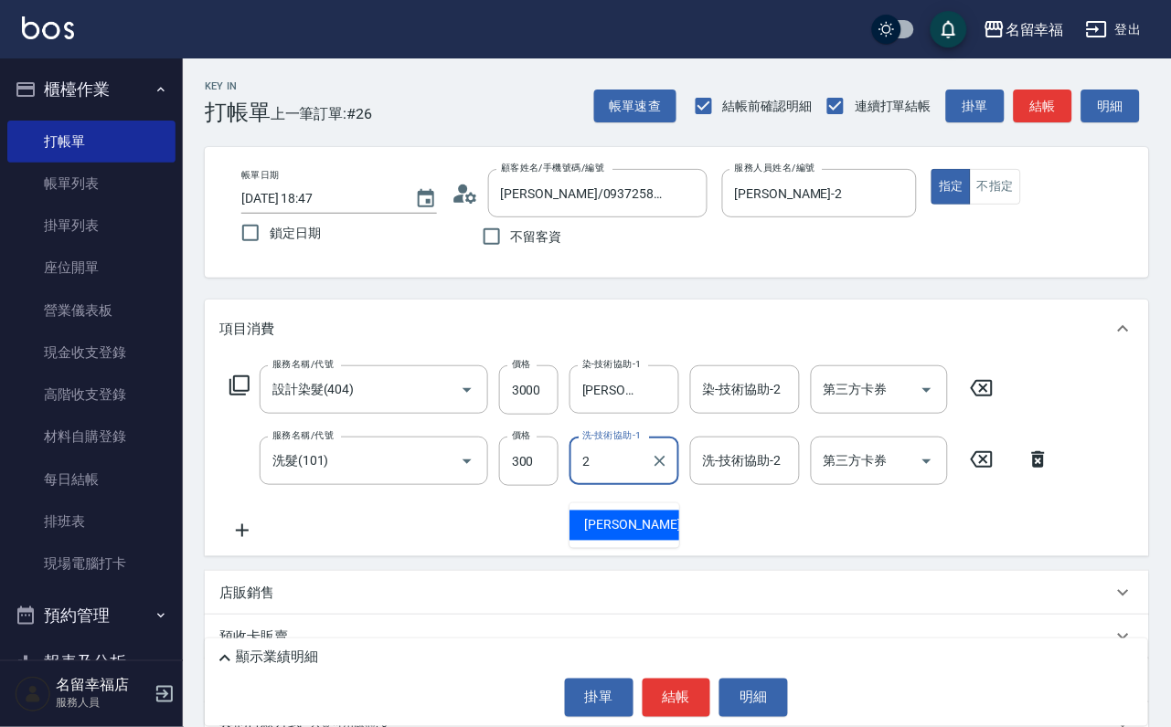
type input "碧涵-2"
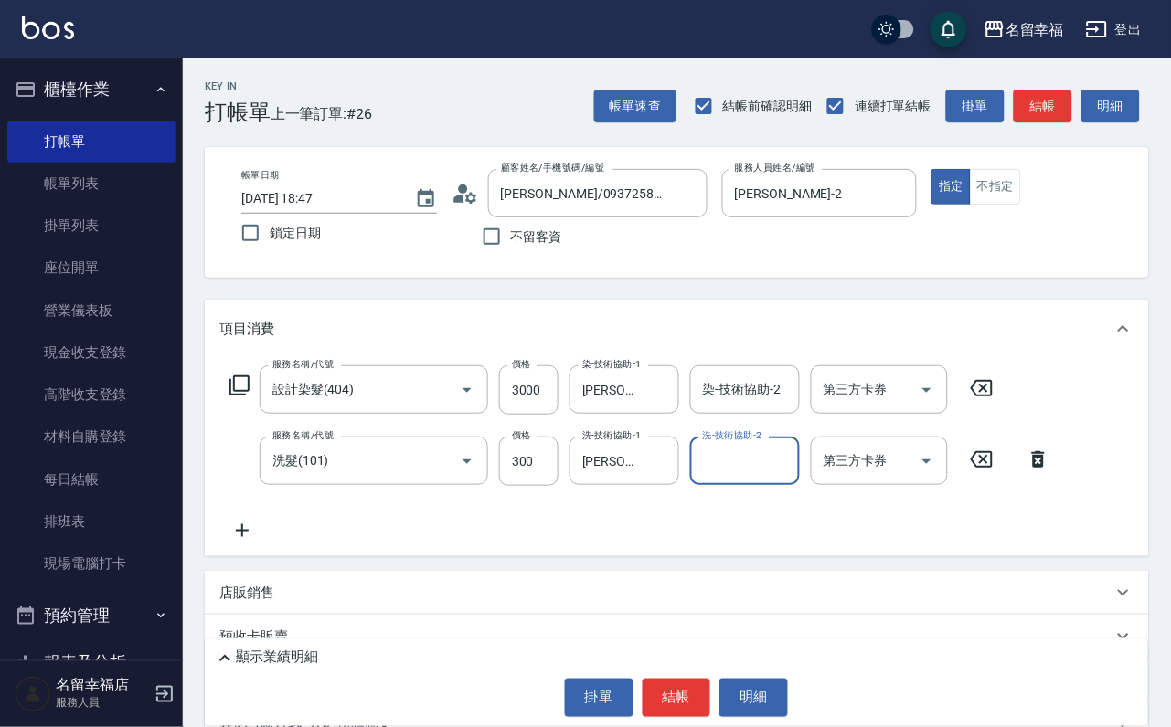
click at [250, 397] on icon at bounding box center [239, 386] width 22 height 22
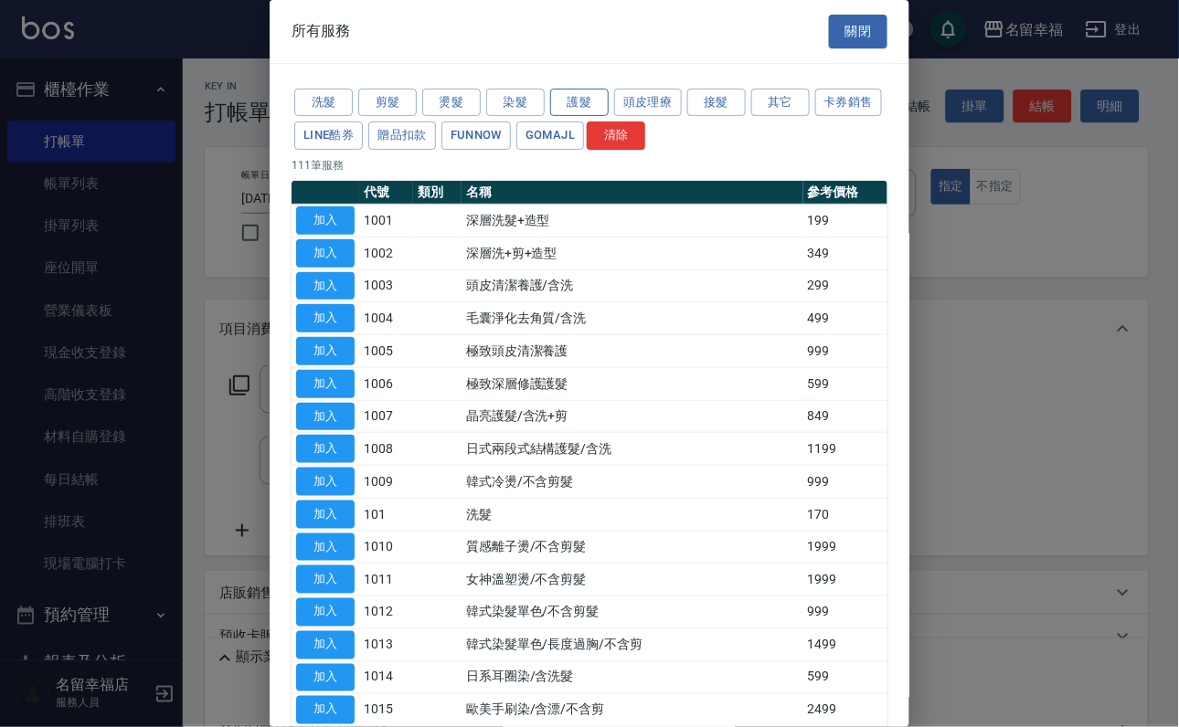
click at [593, 112] on button "護髮" at bounding box center [579, 103] width 58 height 28
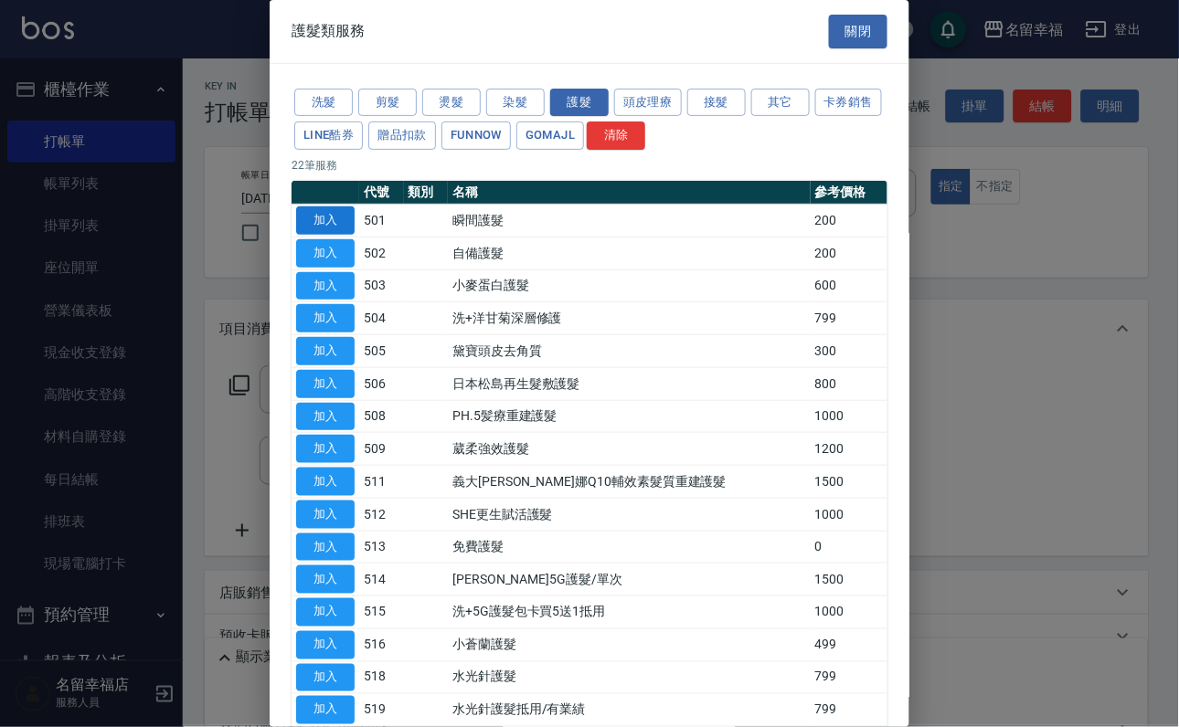
click at [333, 235] on button "加入" at bounding box center [325, 221] width 58 height 28
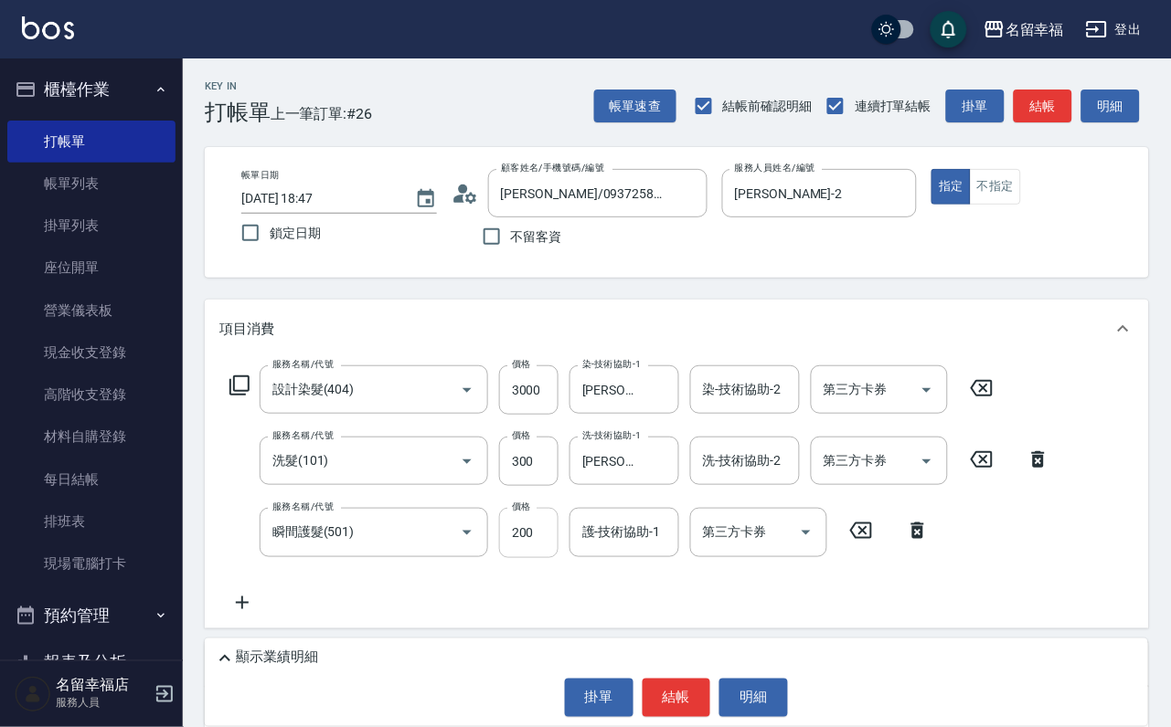
click at [547, 547] on input "200" at bounding box center [528, 532] width 59 height 49
type input "3300"
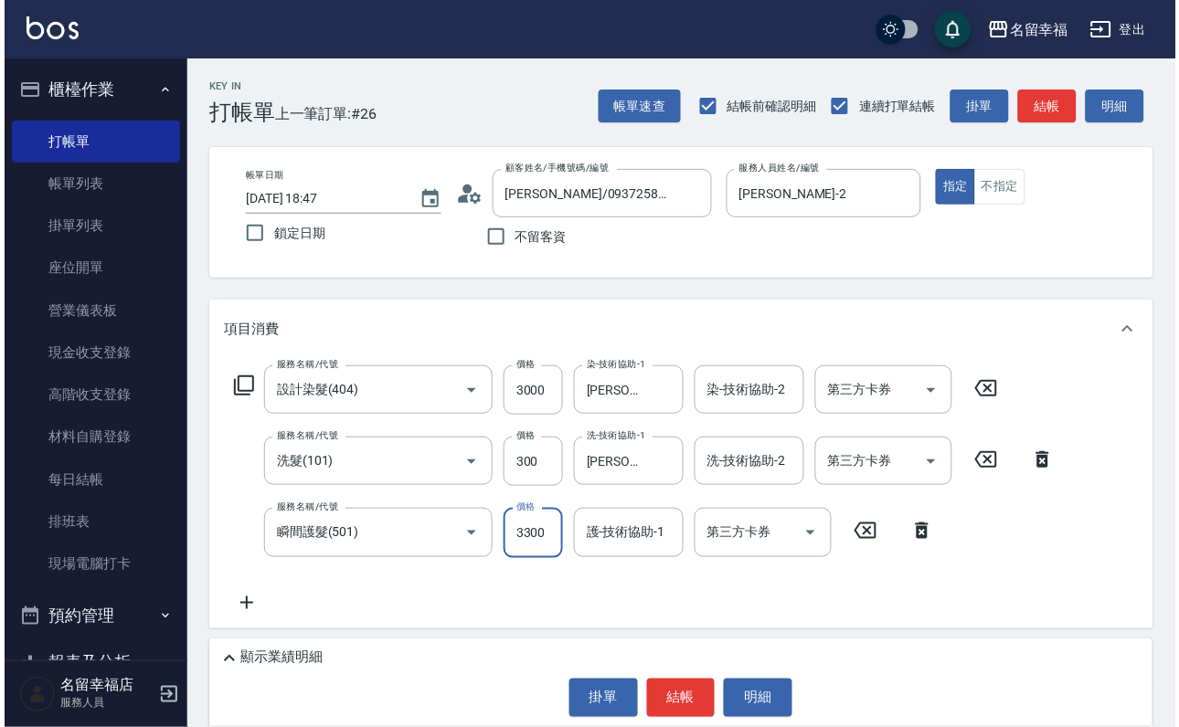
scroll to position [0, 0]
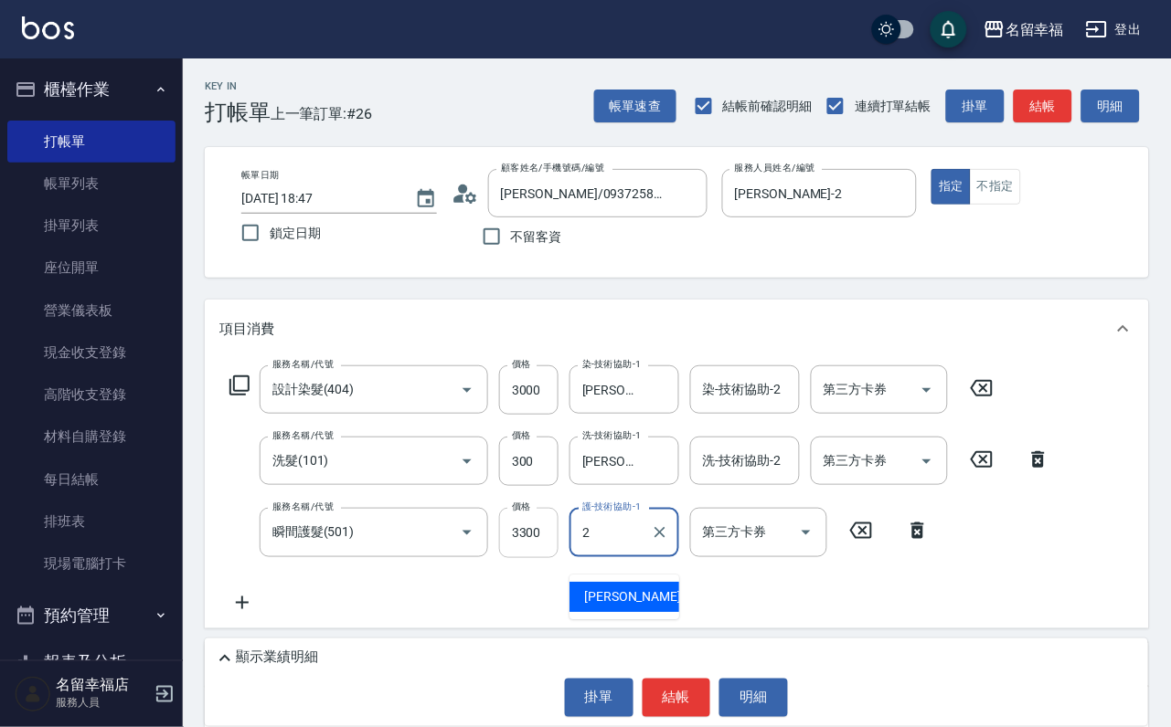
type input "碧涵-2"
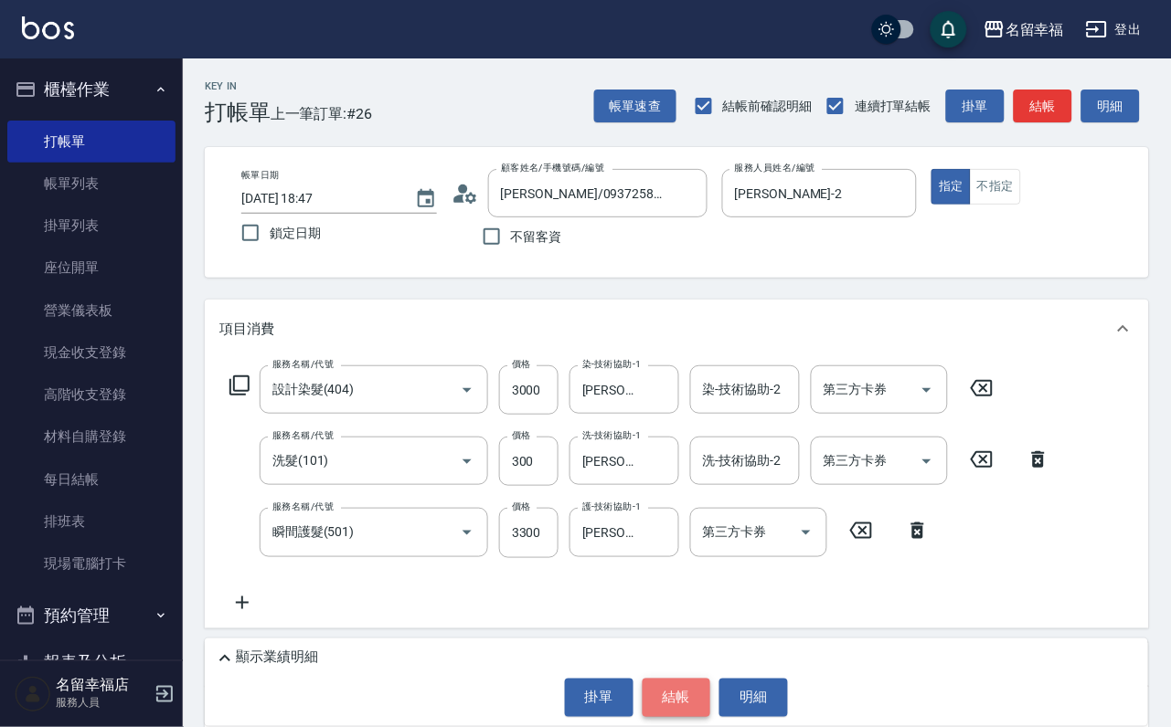
click at [678, 685] on button "結帳" at bounding box center [676, 698] width 69 height 38
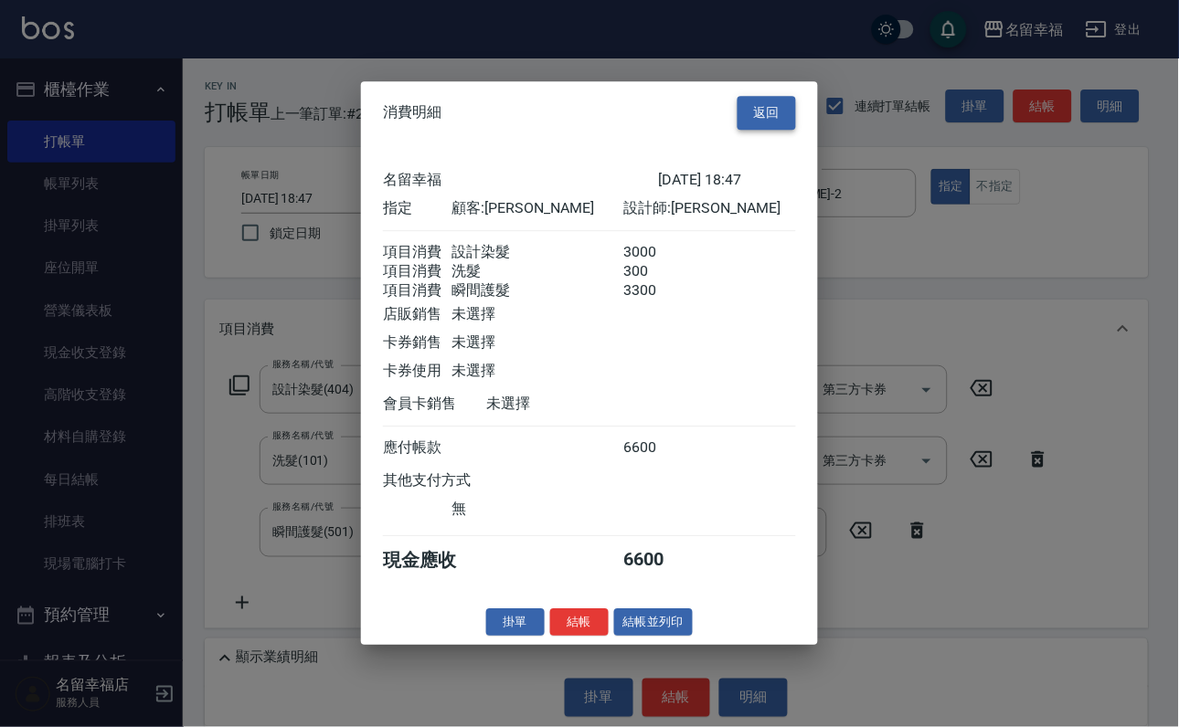
click at [781, 96] on button "返回" at bounding box center [767, 113] width 58 height 34
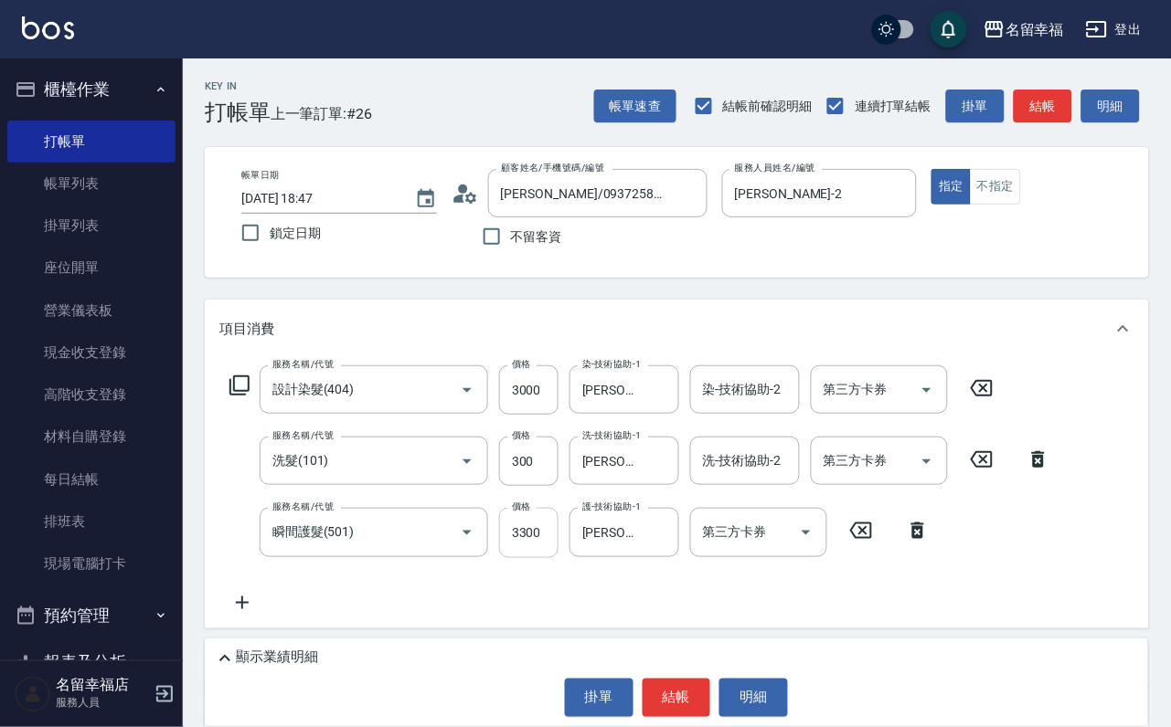
click at [537, 558] on input "3300" at bounding box center [528, 532] width 59 height 49
type input "300"
click at [683, 683] on button "結帳" at bounding box center [676, 698] width 69 height 38
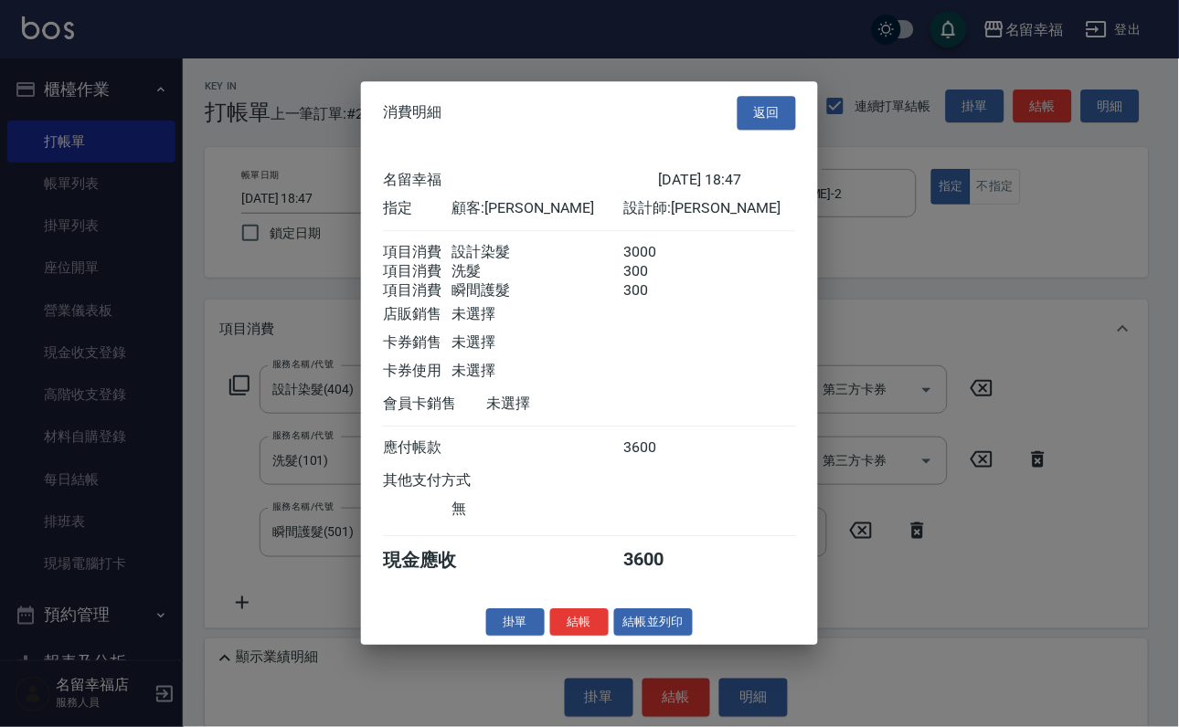
scroll to position [362, 0]
click at [647, 637] on button "結帳並列印" at bounding box center [654, 623] width 80 height 28
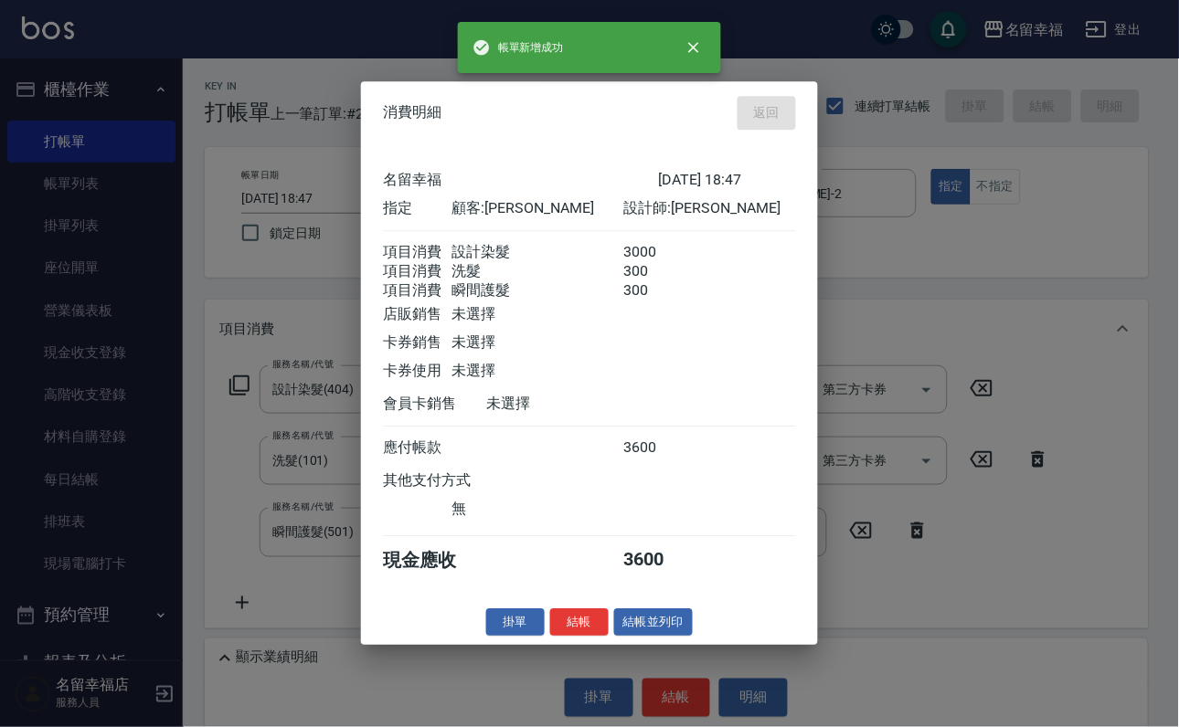
type input "2025/09/15 18:48"
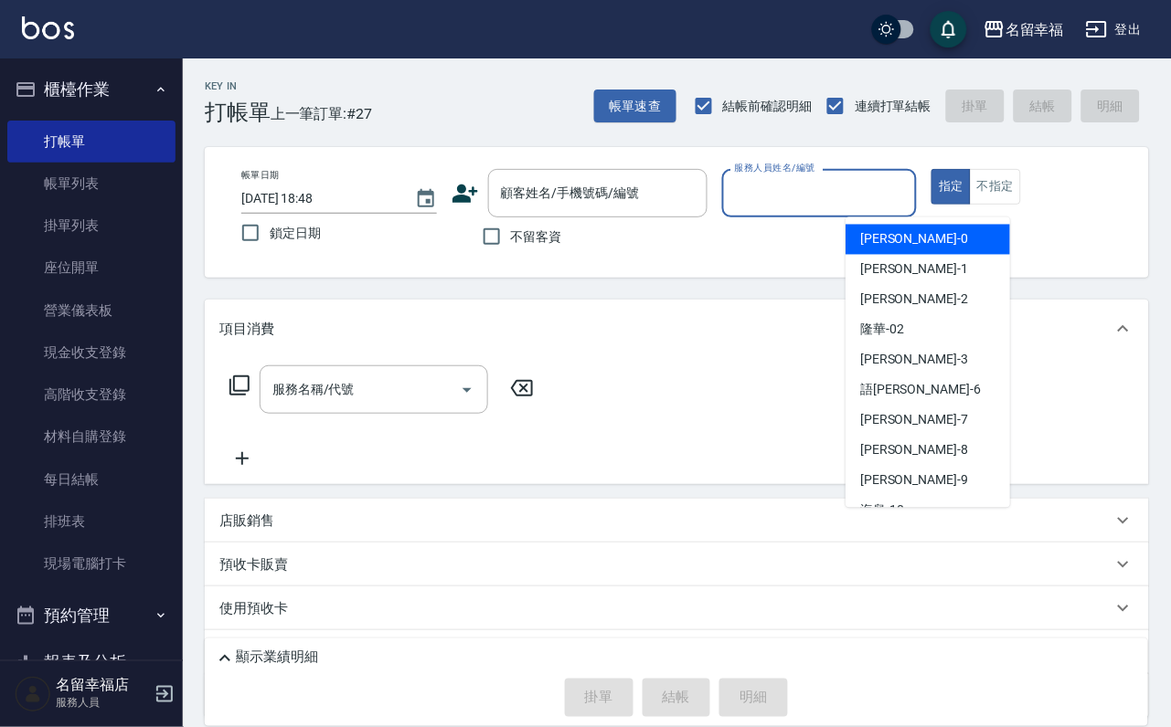
click at [883, 200] on input "服務人員姓名/編號" at bounding box center [819, 193] width 179 height 32
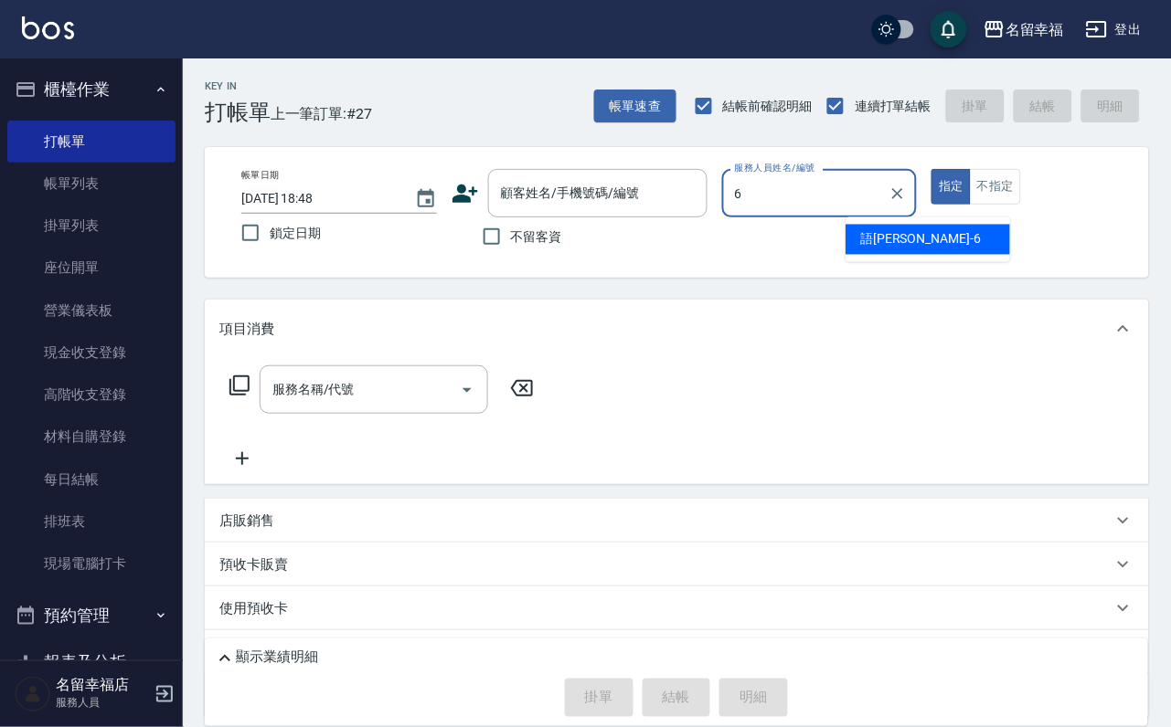
type input "語瑄-6"
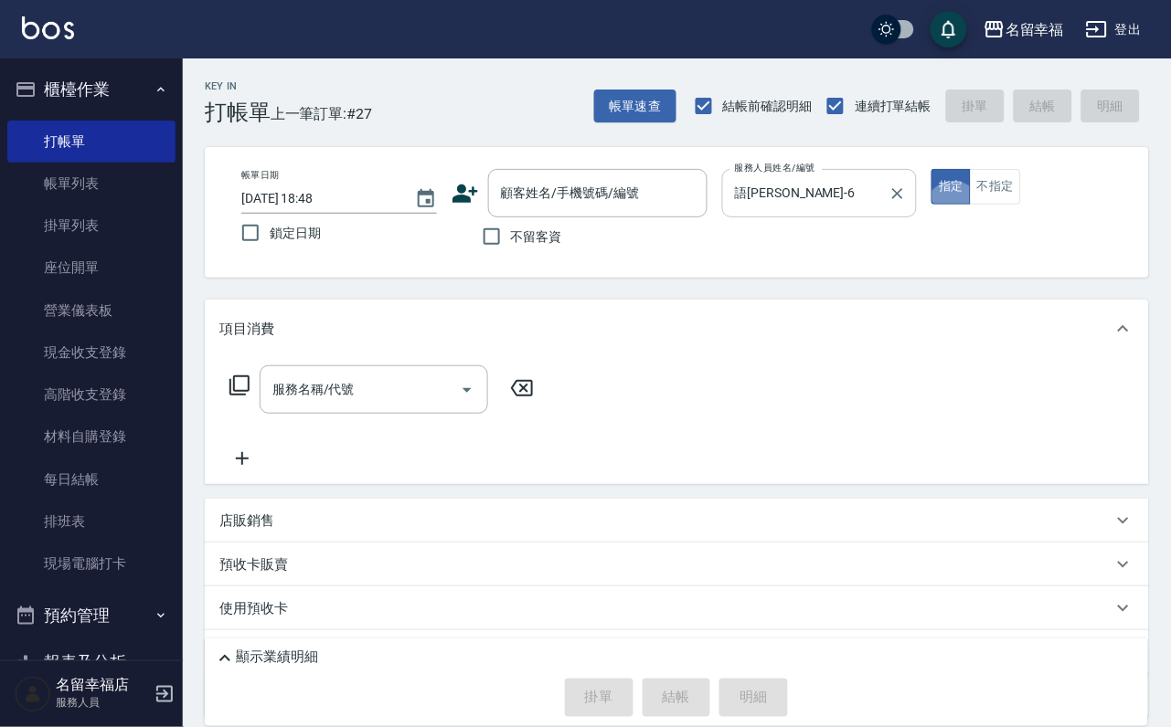
type button "true"
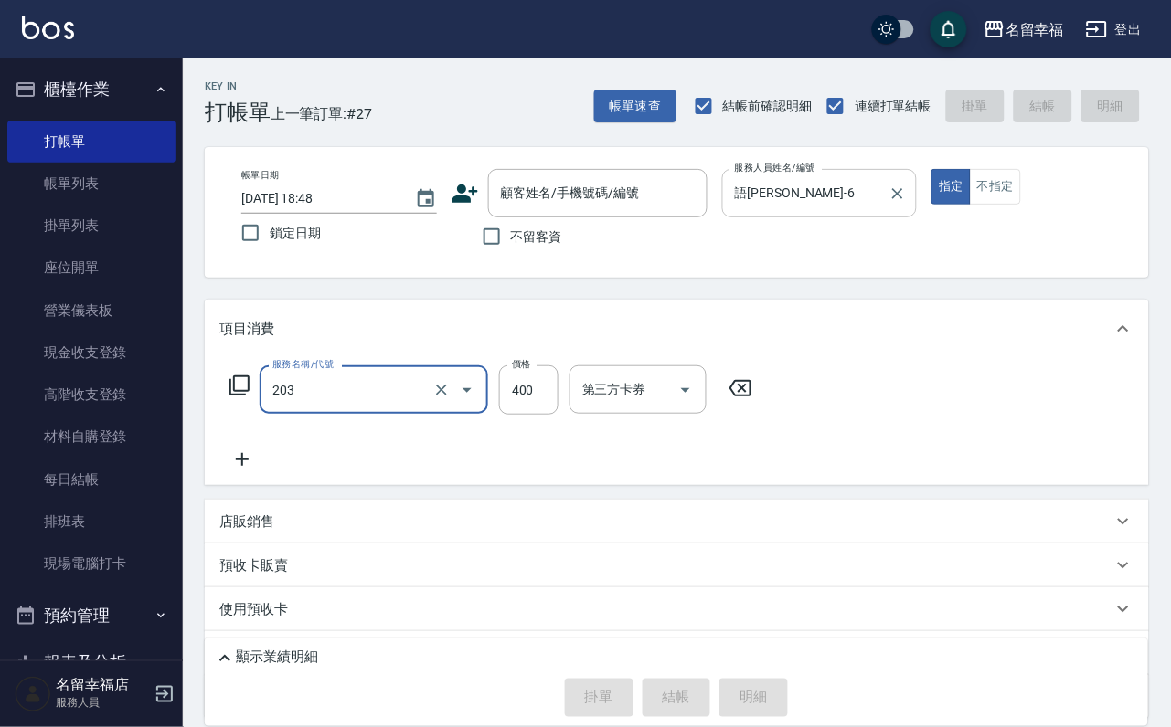
type input "指定單剪(203)"
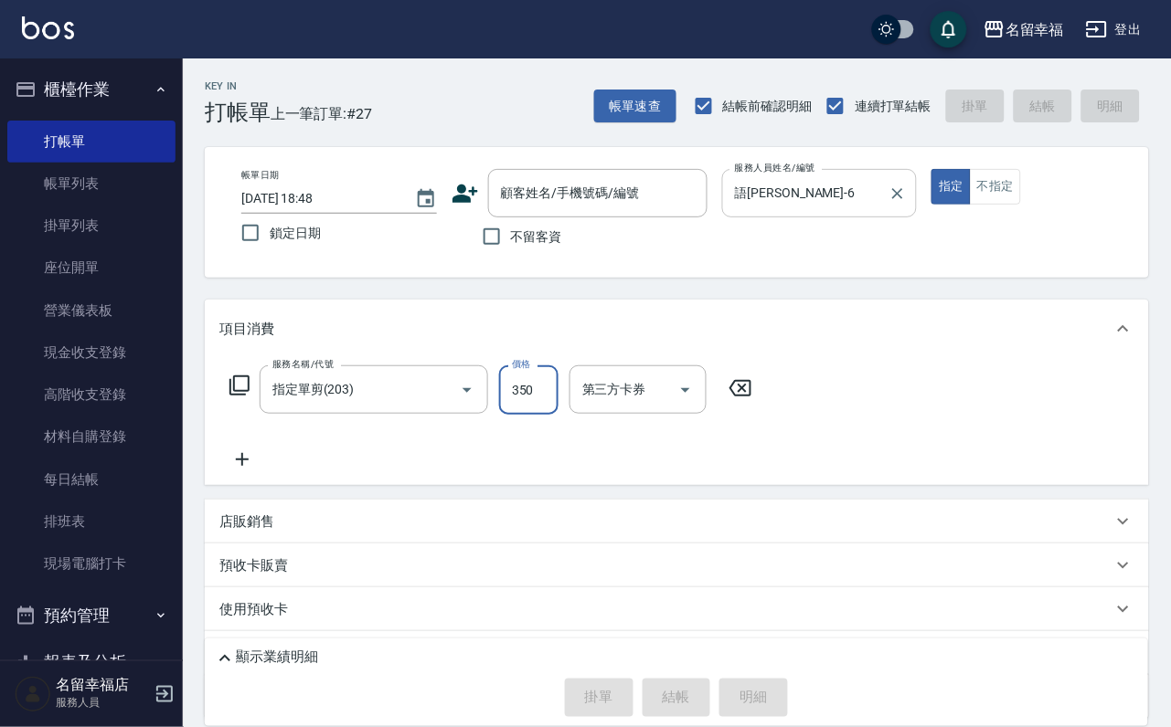
type input "350"
click at [511, 233] on input "不留客資" at bounding box center [492, 237] width 38 height 38
checkbox input "true"
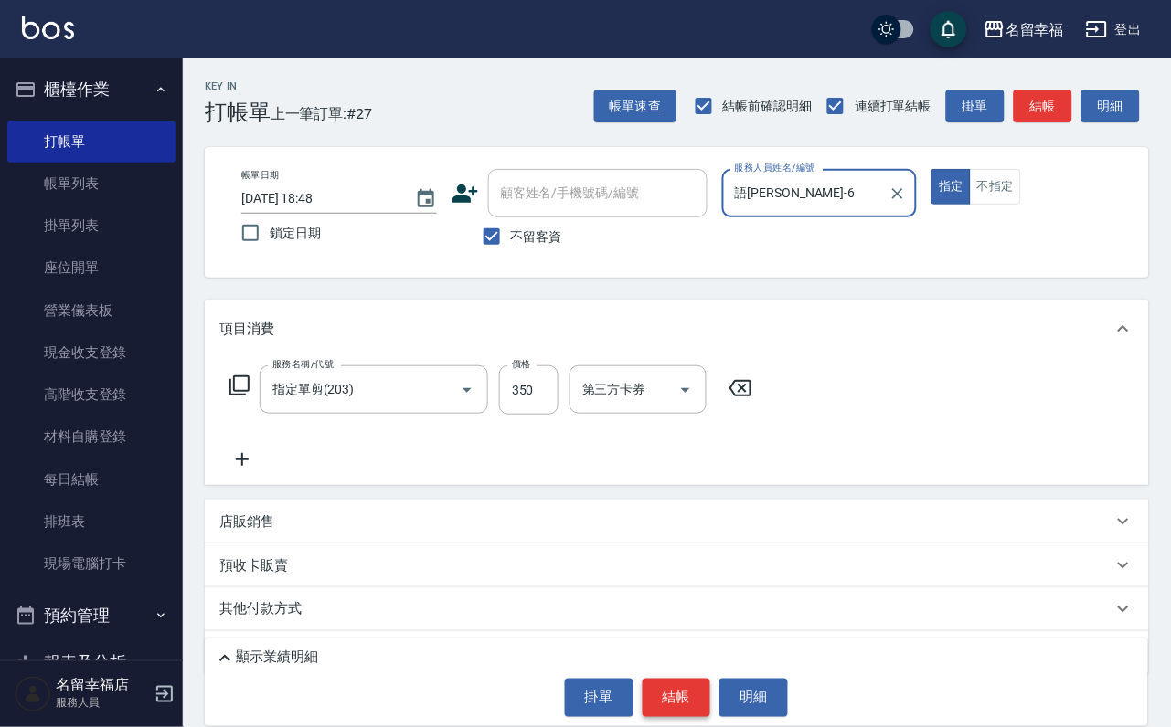
click at [669, 683] on button "結帳" at bounding box center [676, 698] width 69 height 38
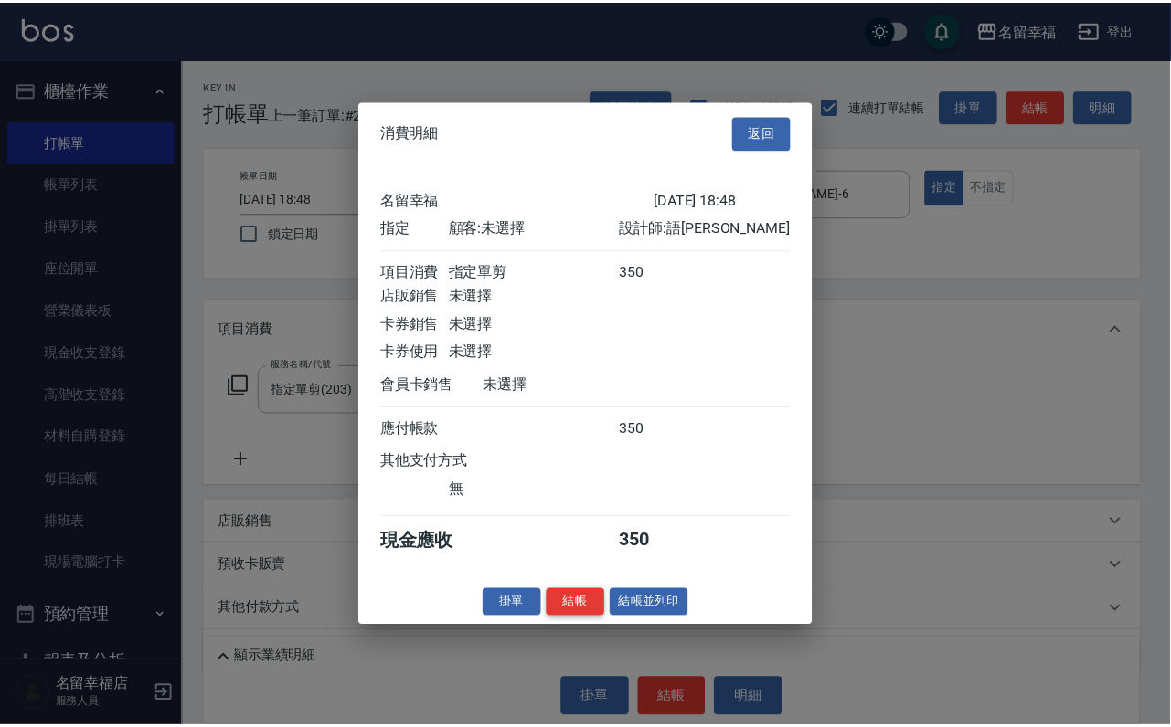
scroll to position [226, 0]
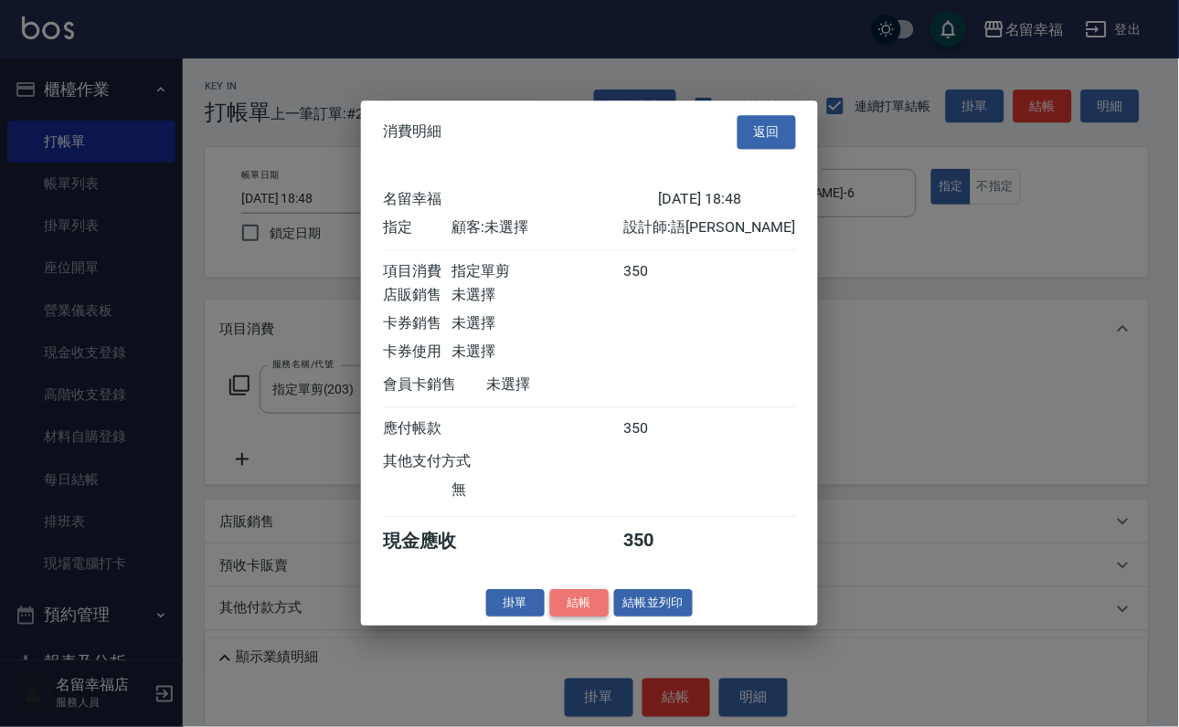
click at [554, 618] on button "結帳" at bounding box center [579, 603] width 58 height 28
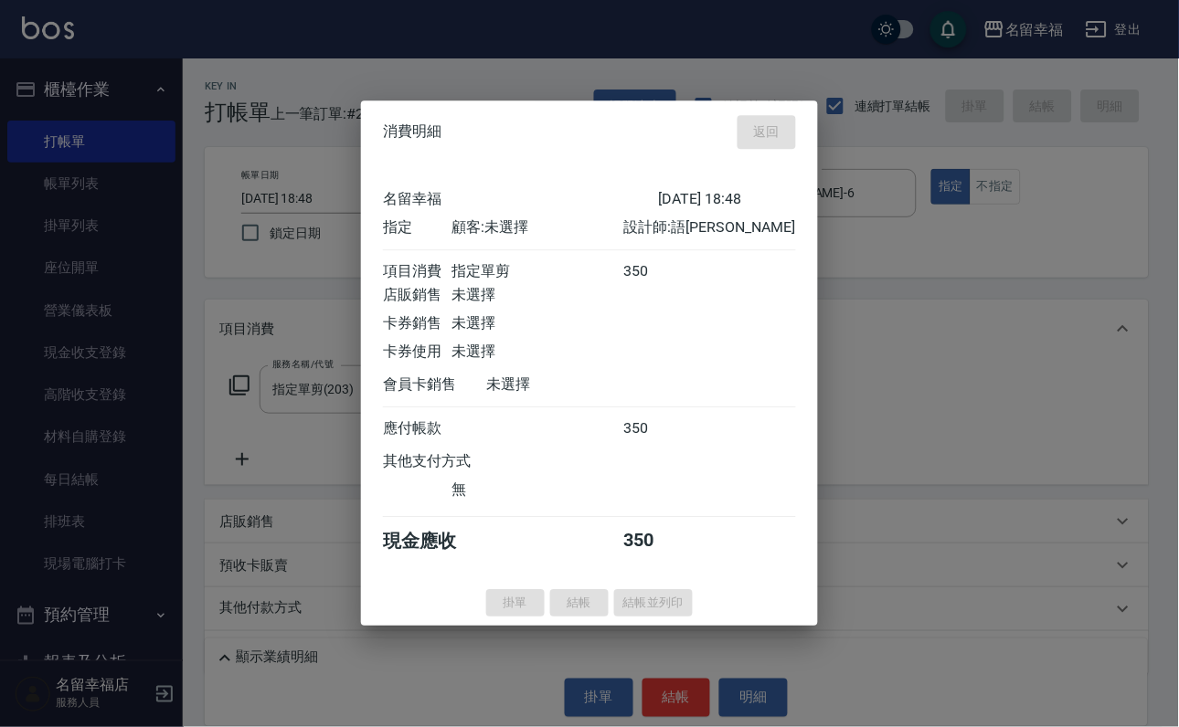
type input "2025/09/15 18:56"
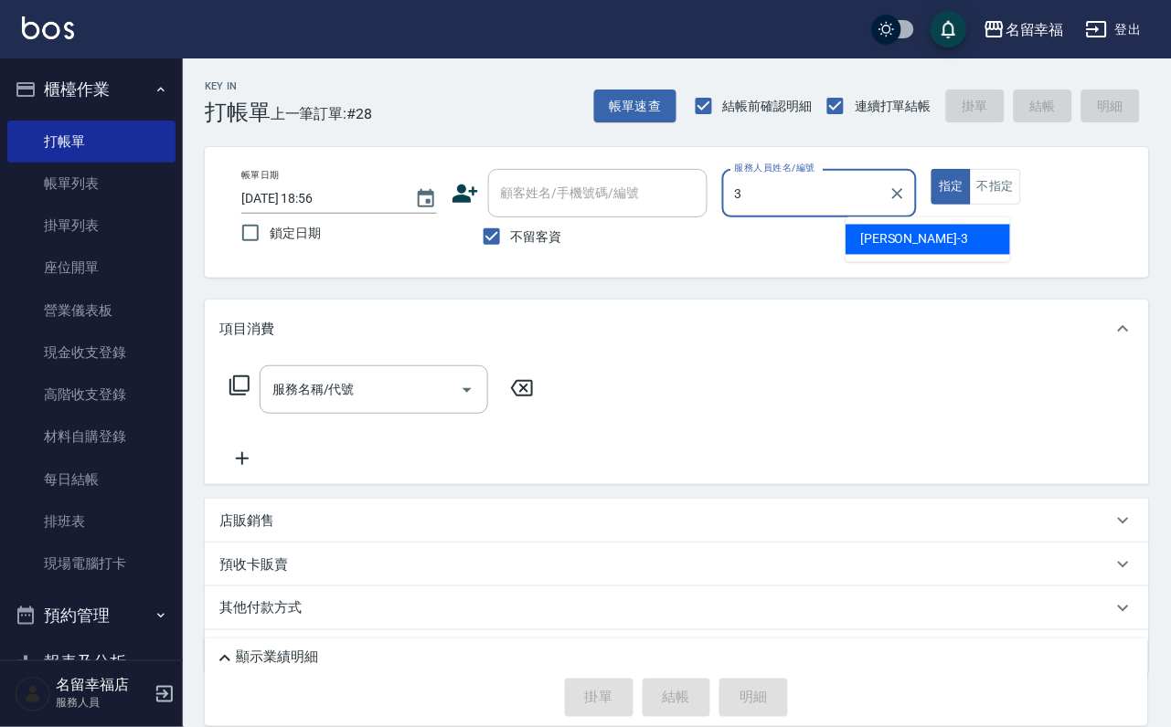
type input "晉瑋-3"
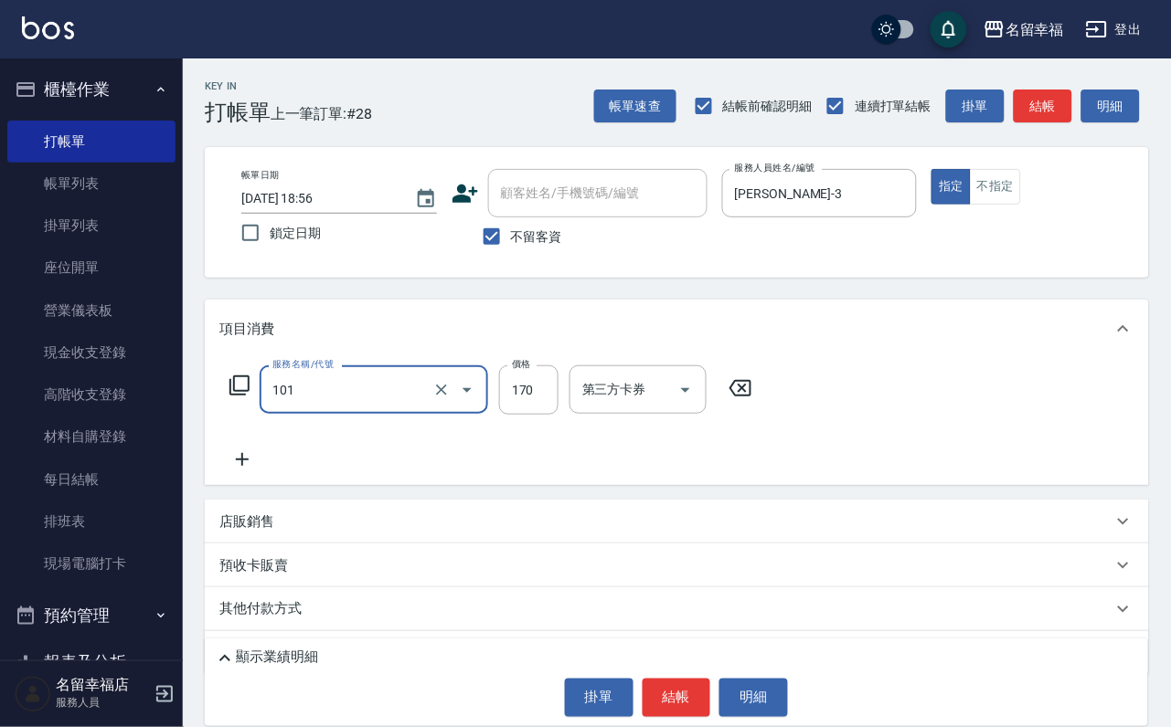
type input "洗髮(101)"
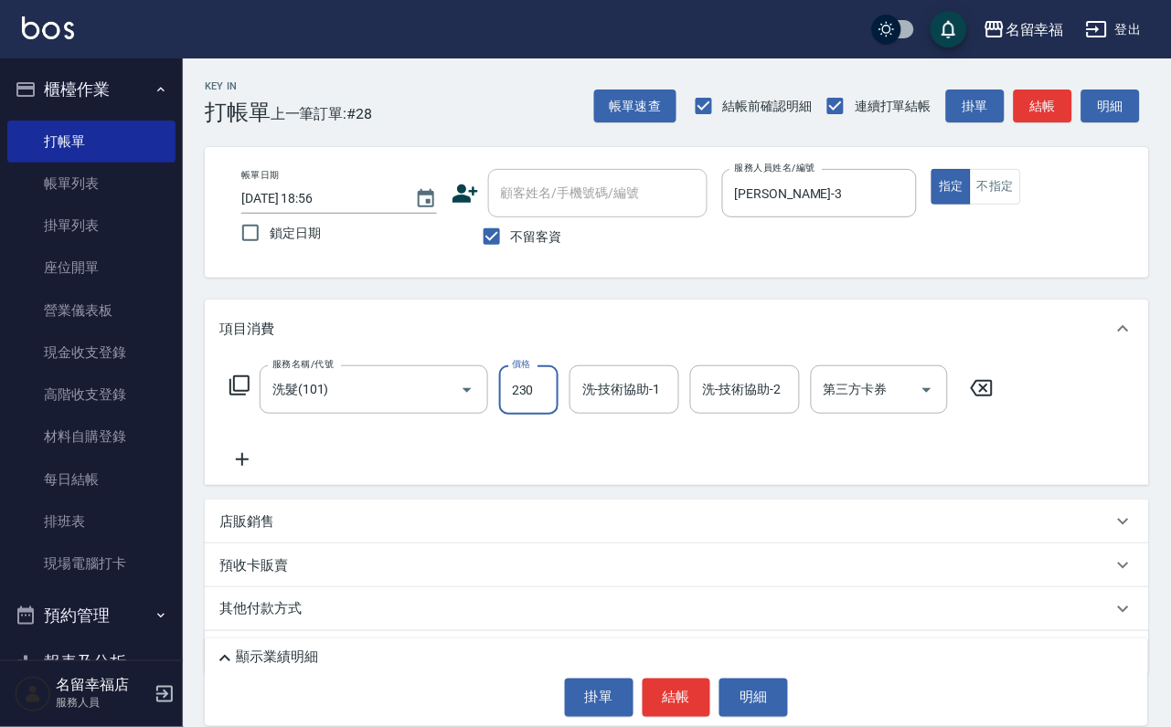
type input "230"
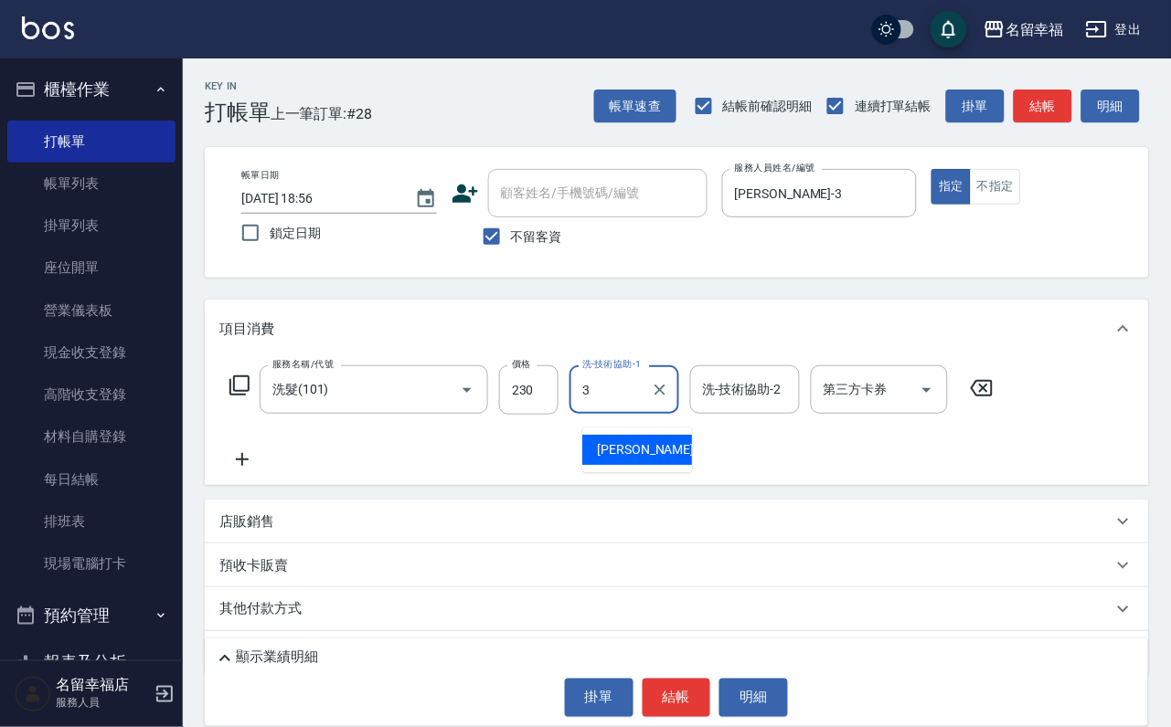
type input "晉瑋-3"
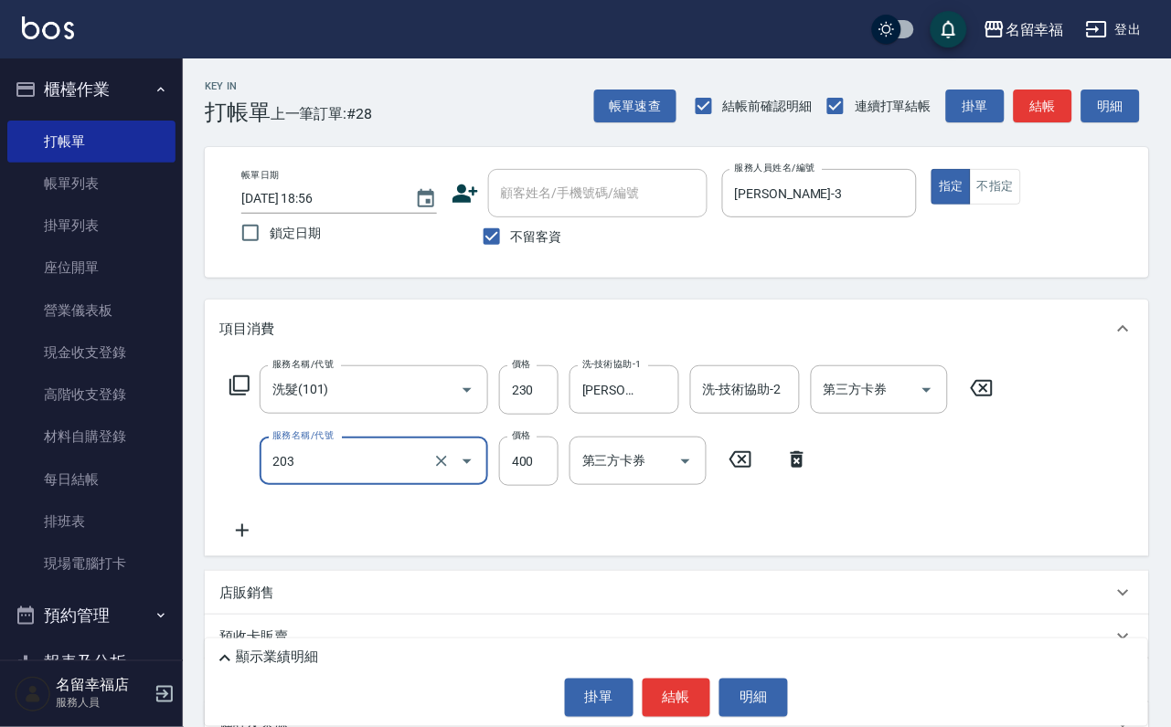
type input "指定單剪(203)"
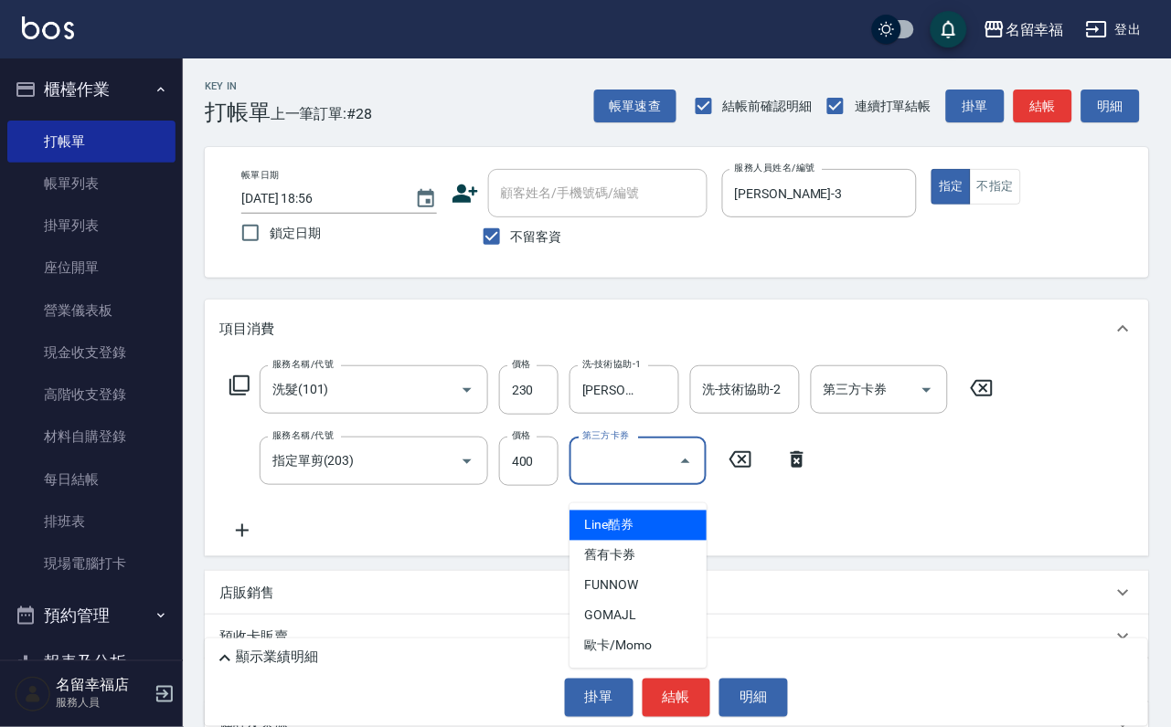
type input "Line酷券"
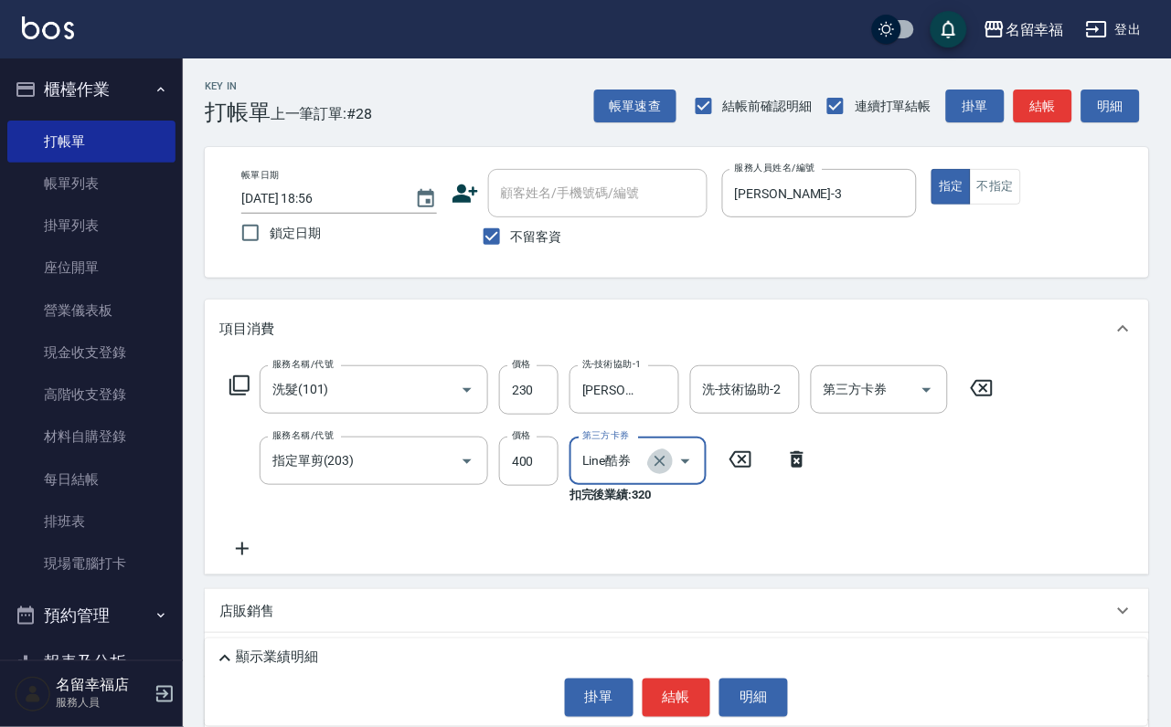
click at [651, 470] on icon "Clear" at bounding box center [660, 461] width 18 height 18
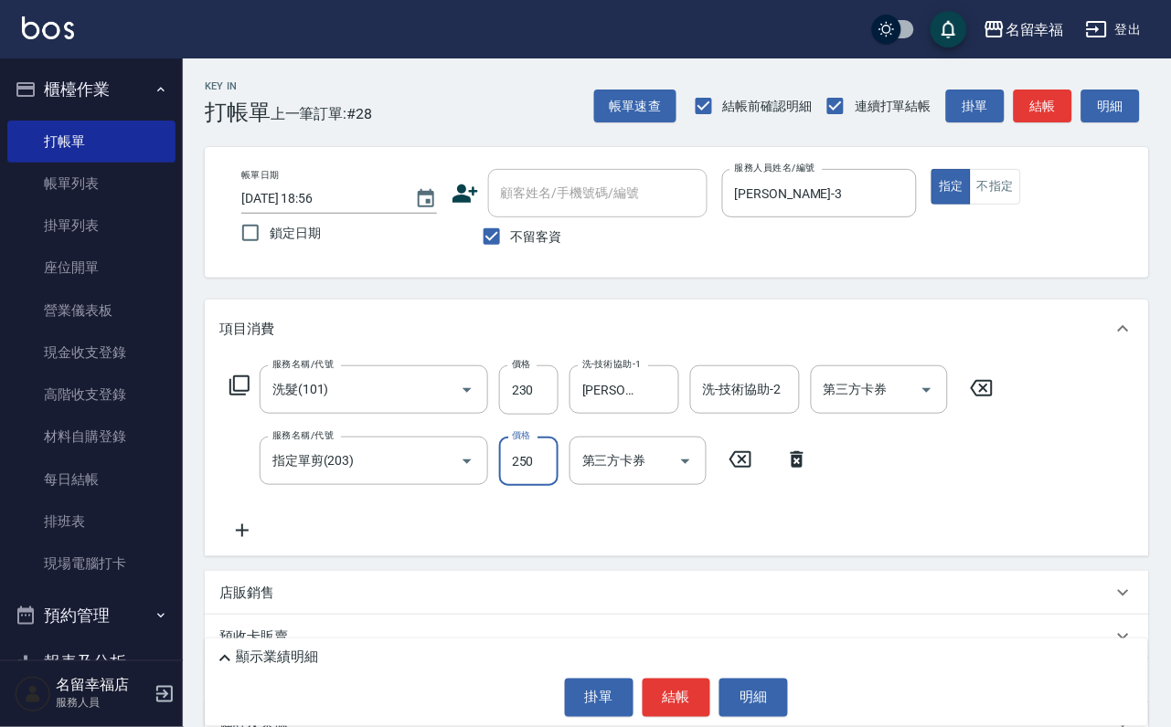
type input "250"
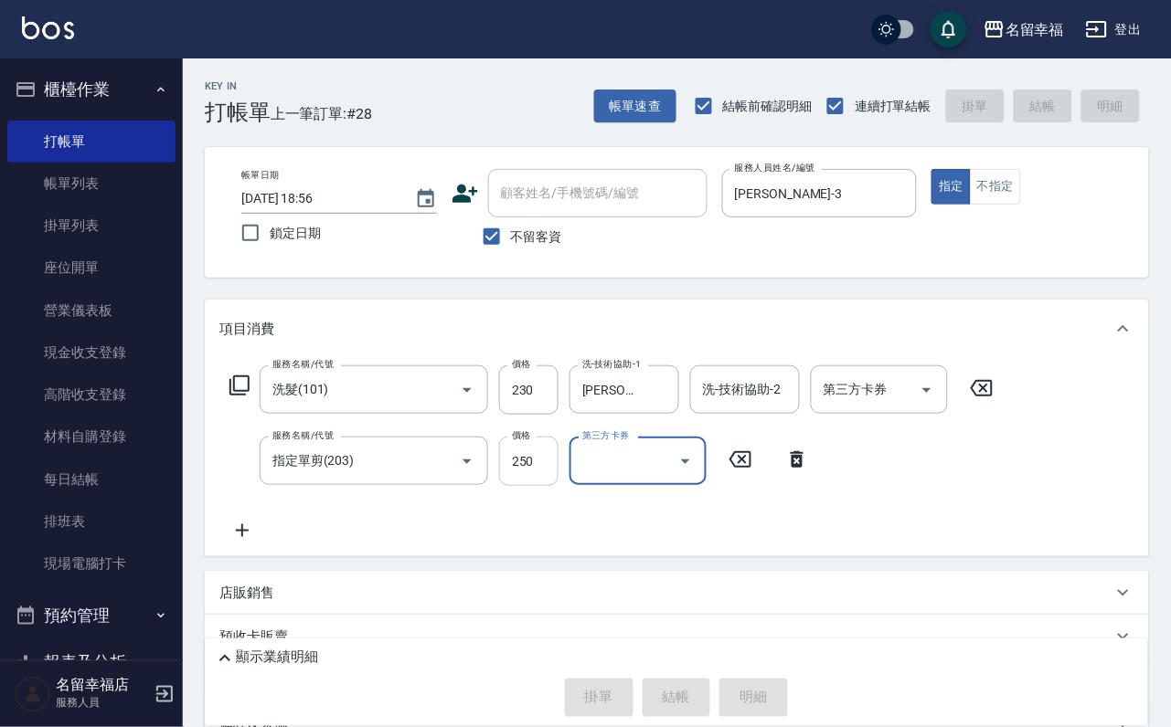
type input "2025/09/15 19:06"
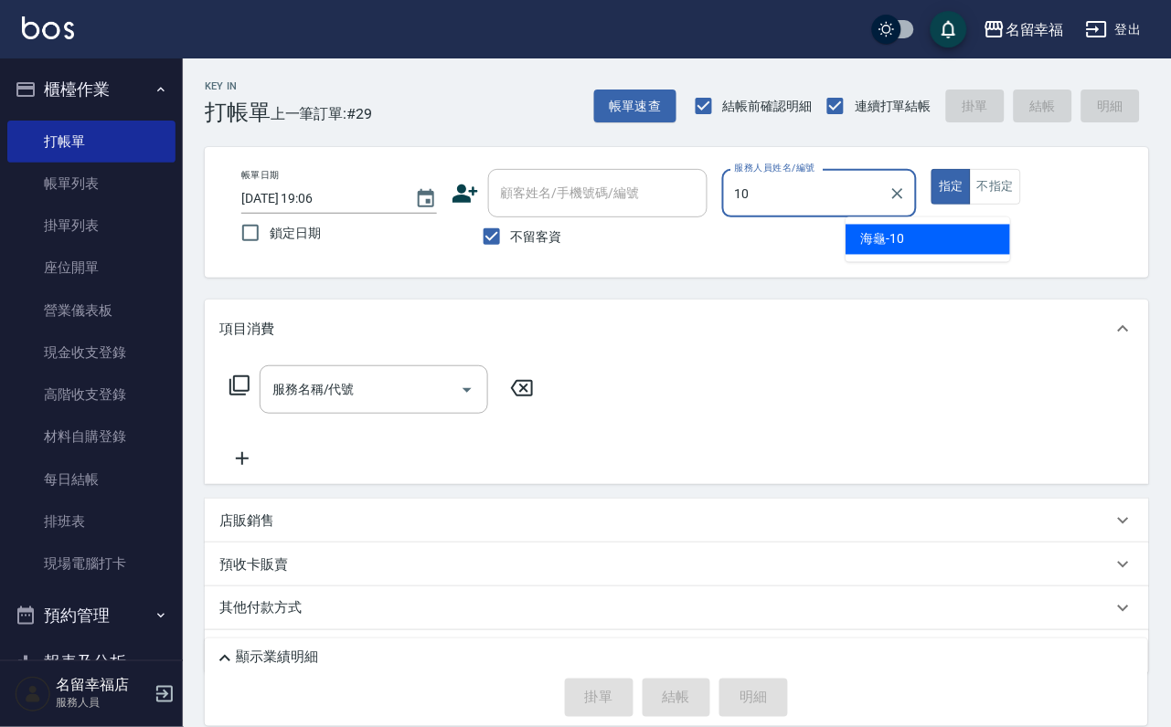
type input "海龜-10"
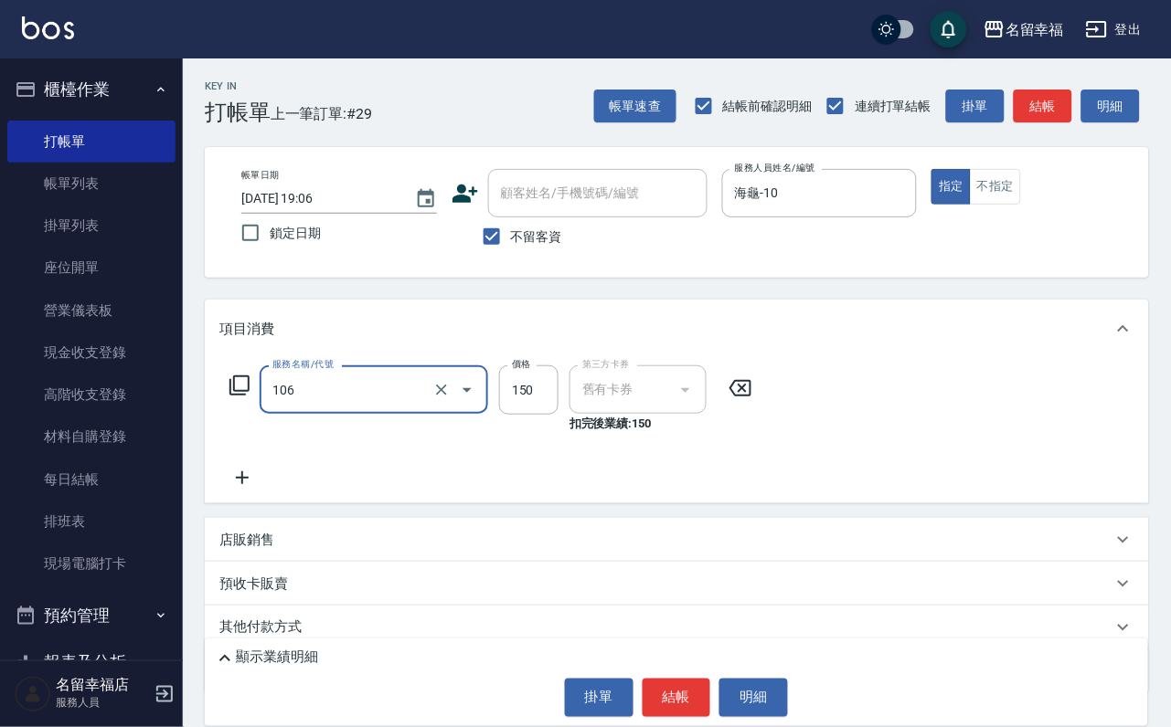
type input "洗髮券抵用(106)"
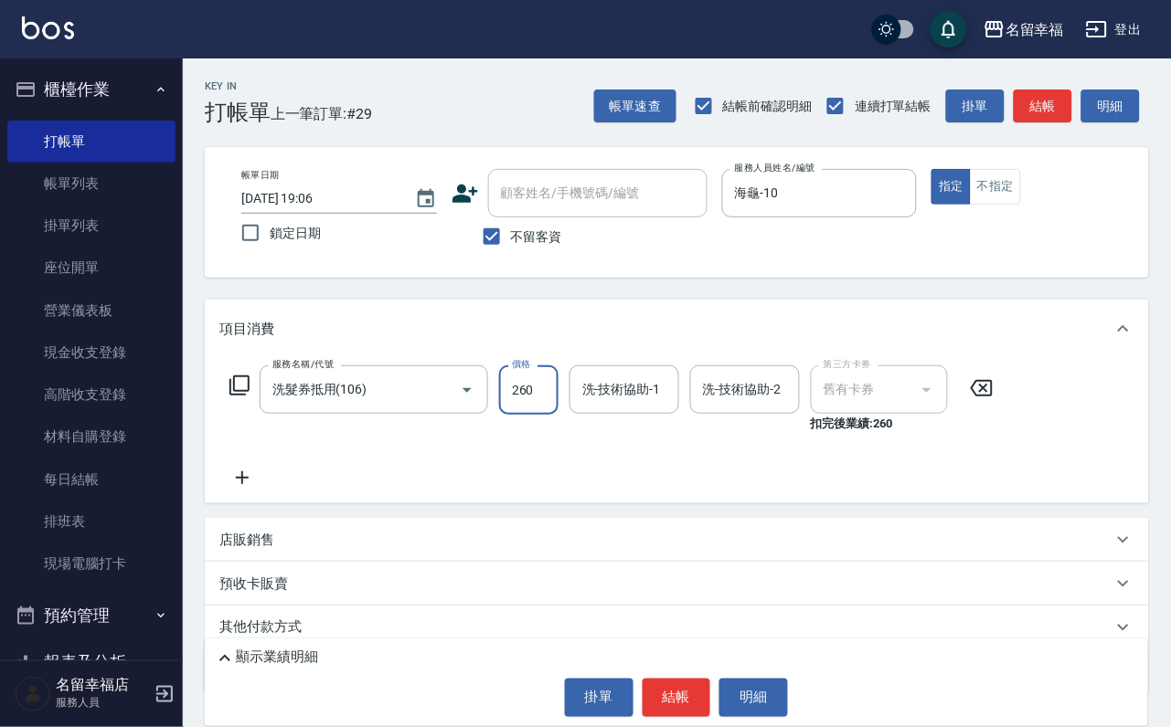
type input "260"
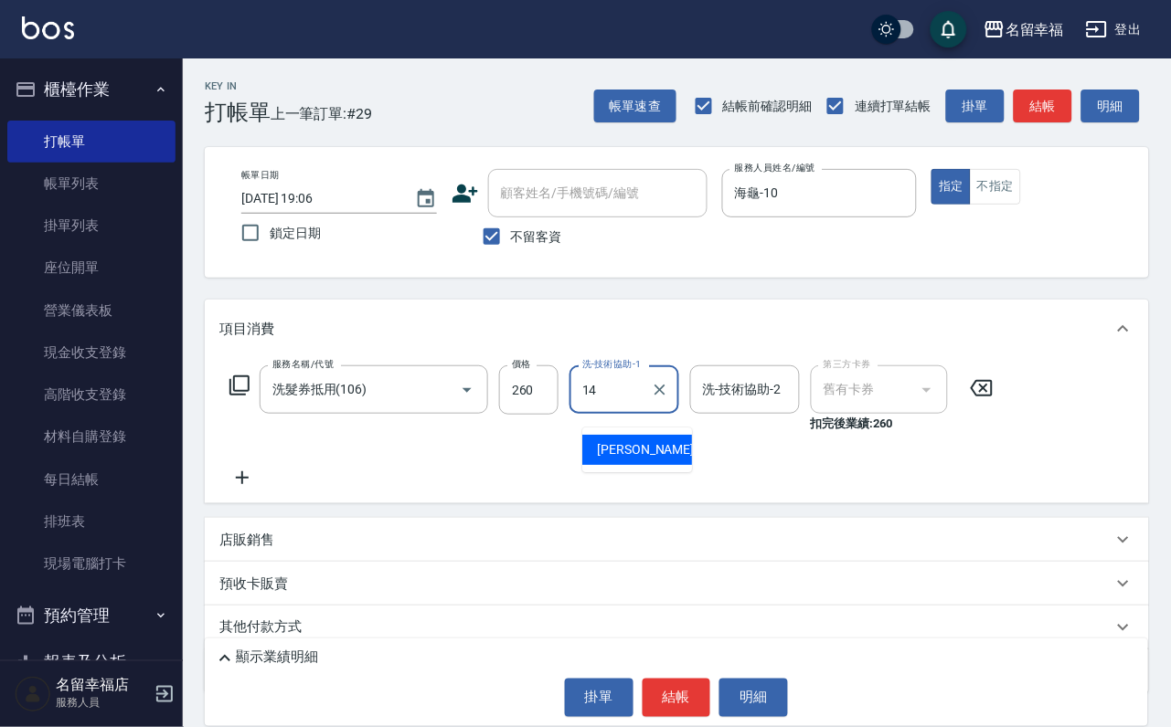
type input "芷萱-14"
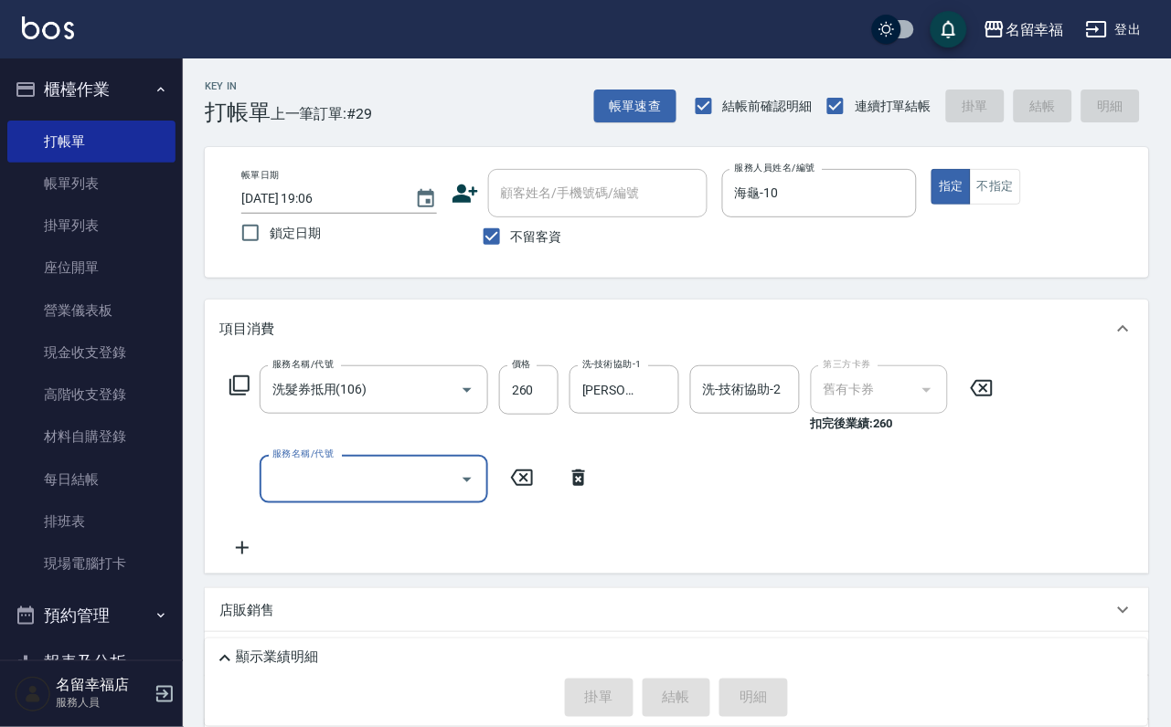
type input "2025/09/15 19:30"
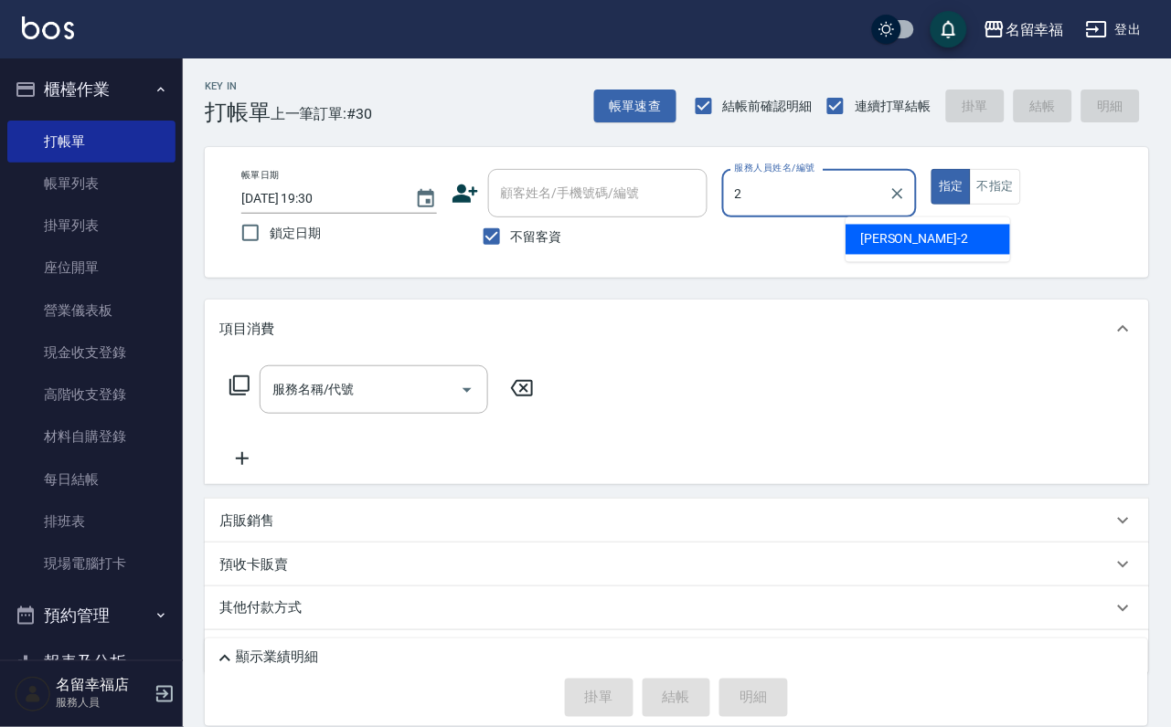
type input "碧涵-2"
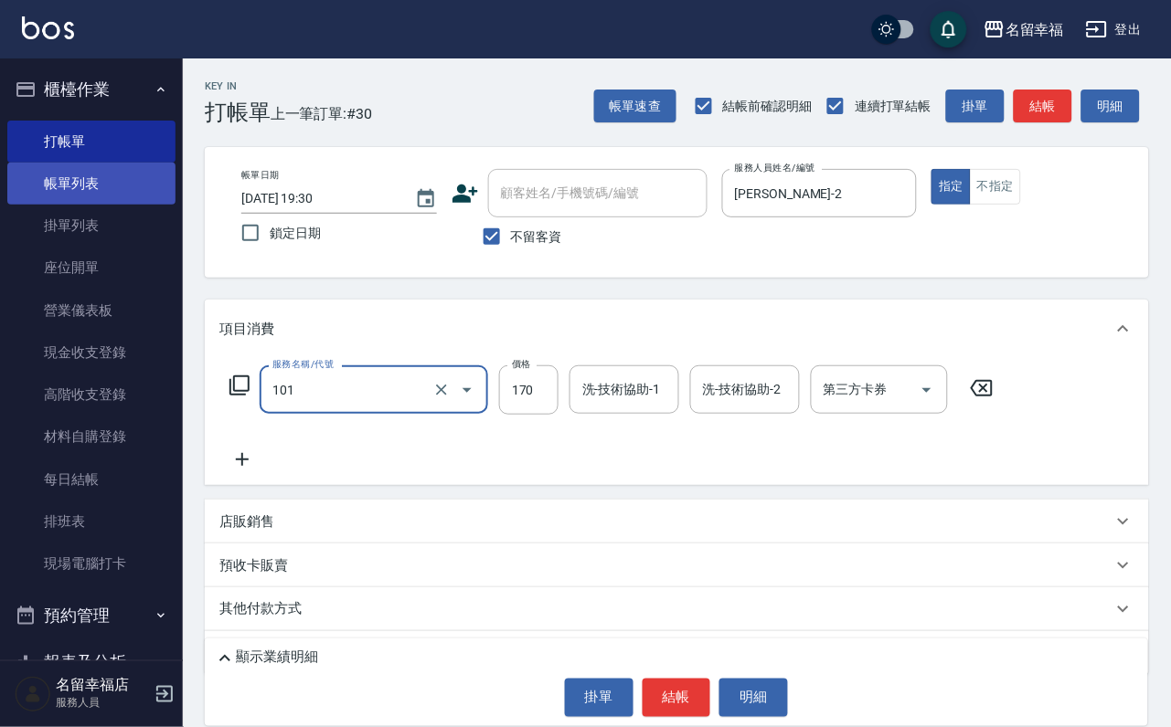
type input "洗髮(101)"
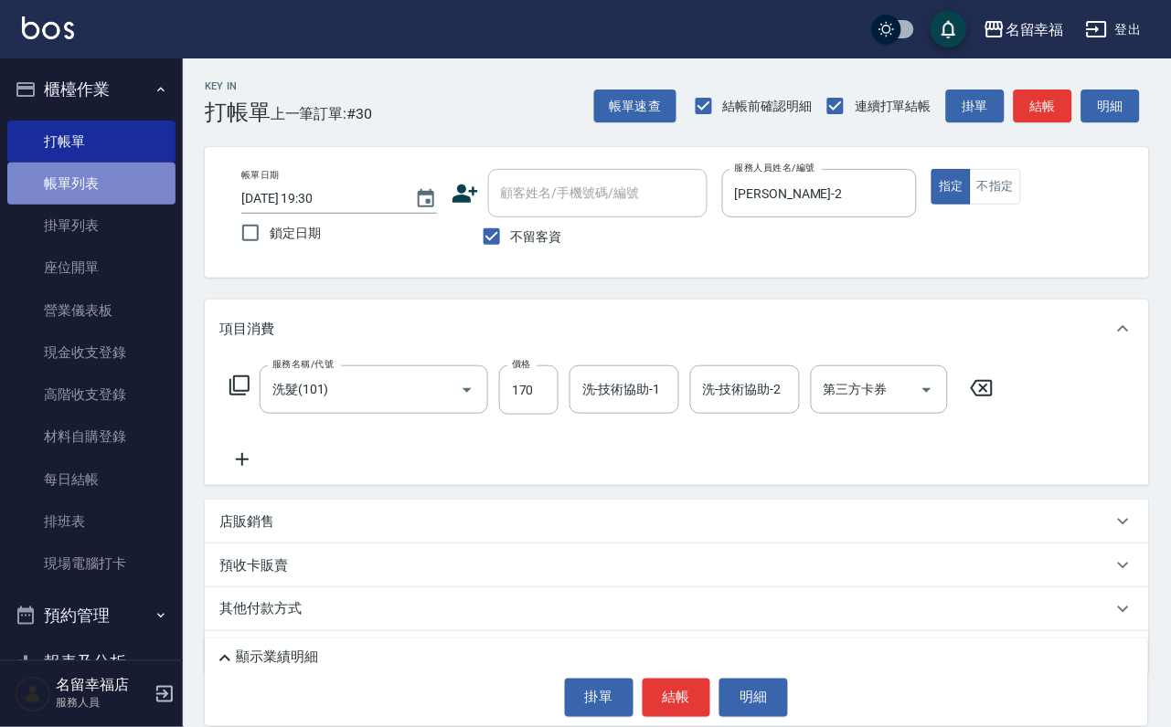
click at [98, 189] on link "帳單列表" at bounding box center [91, 184] width 168 height 42
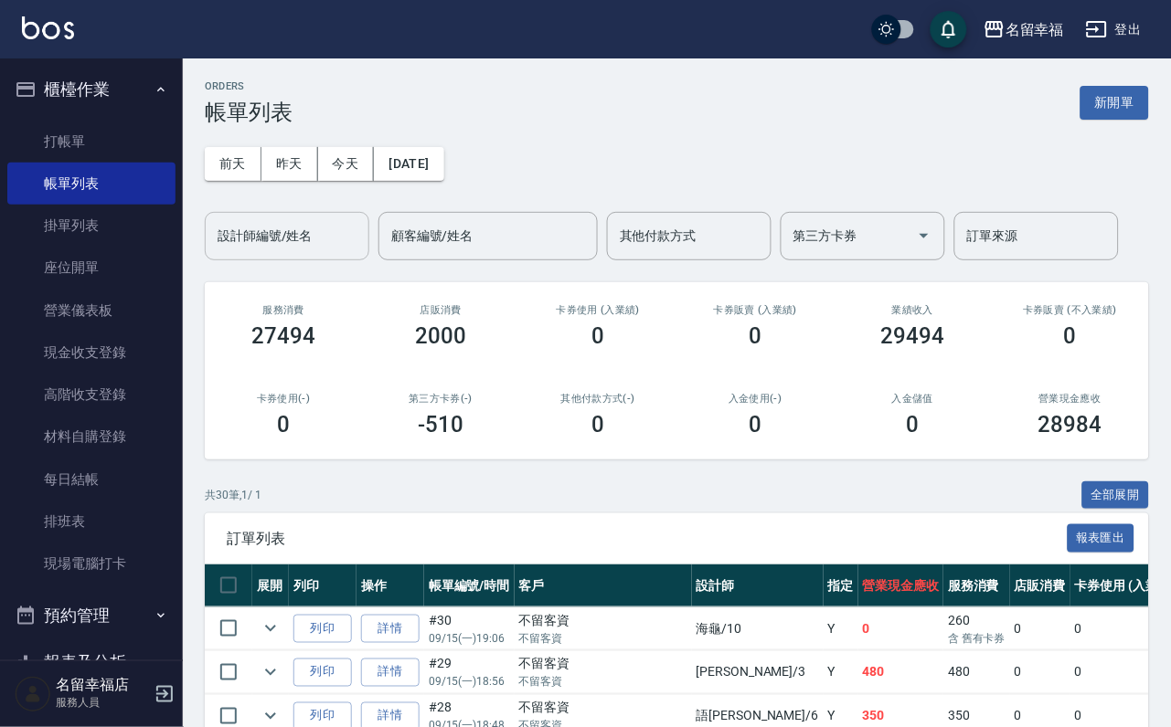
click at [271, 239] on input "設計師編號/姓名" at bounding box center [287, 236] width 148 height 32
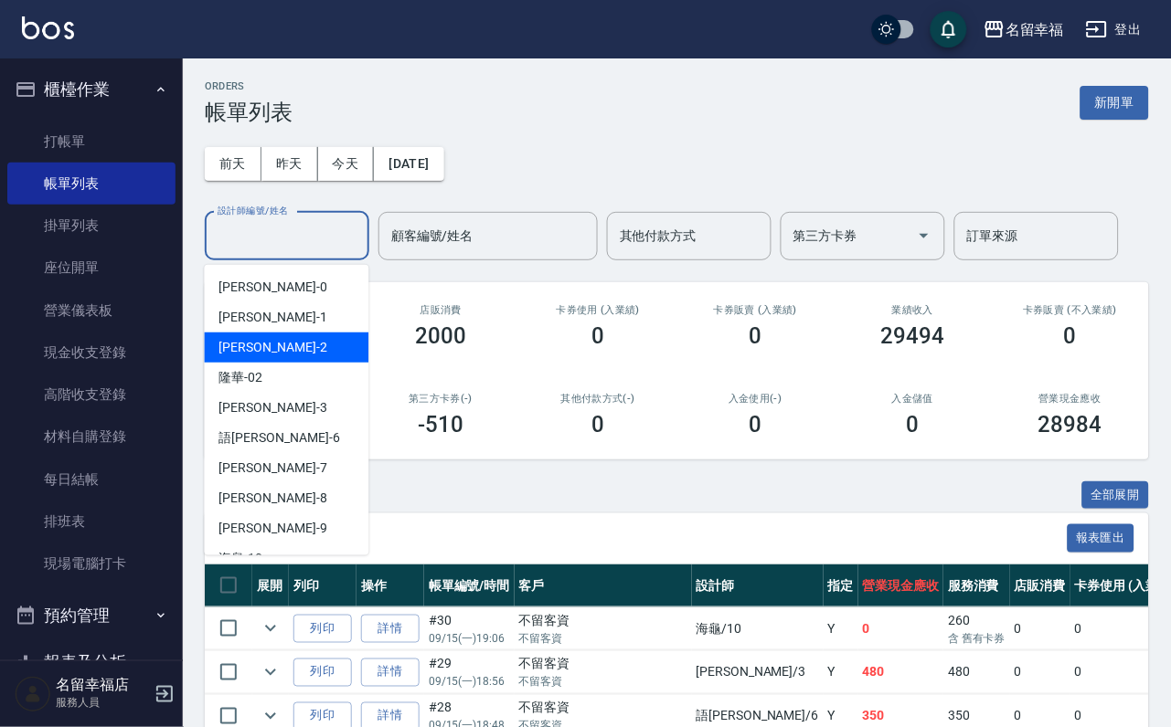
click at [234, 340] on span "碧涵 -2" at bounding box center [273, 347] width 108 height 19
type input "碧涵-2"
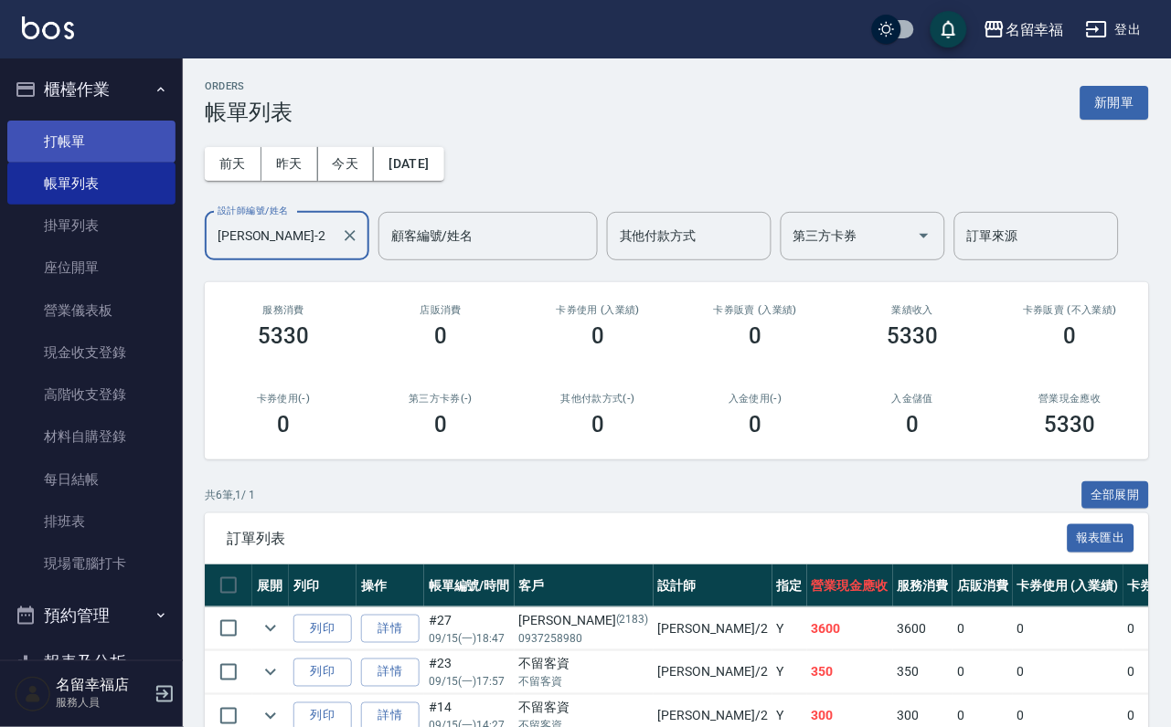
click at [111, 132] on link "打帳單" at bounding box center [91, 142] width 168 height 42
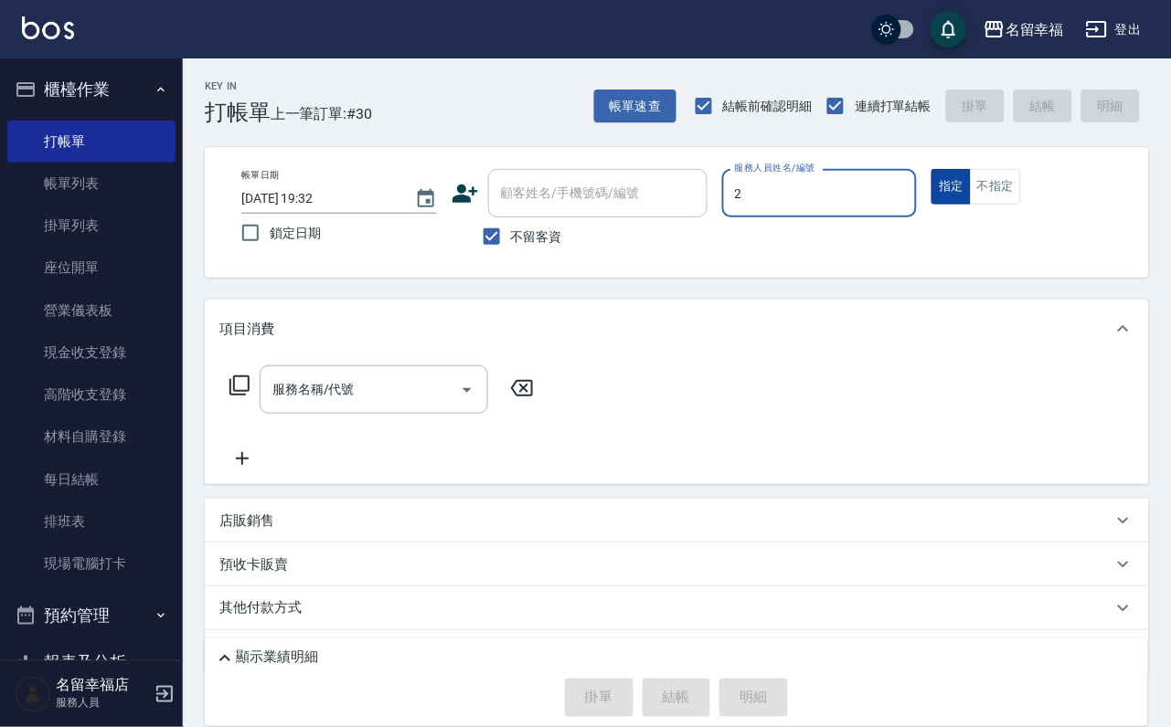
type input "碧涵-2"
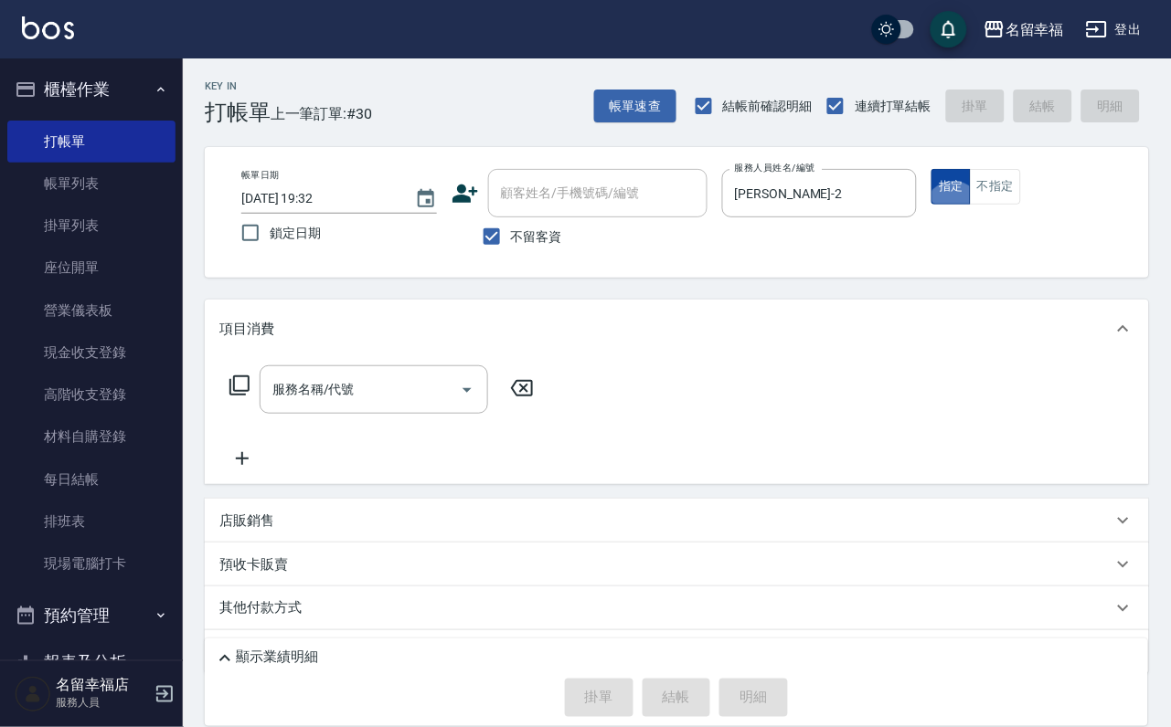
type button "true"
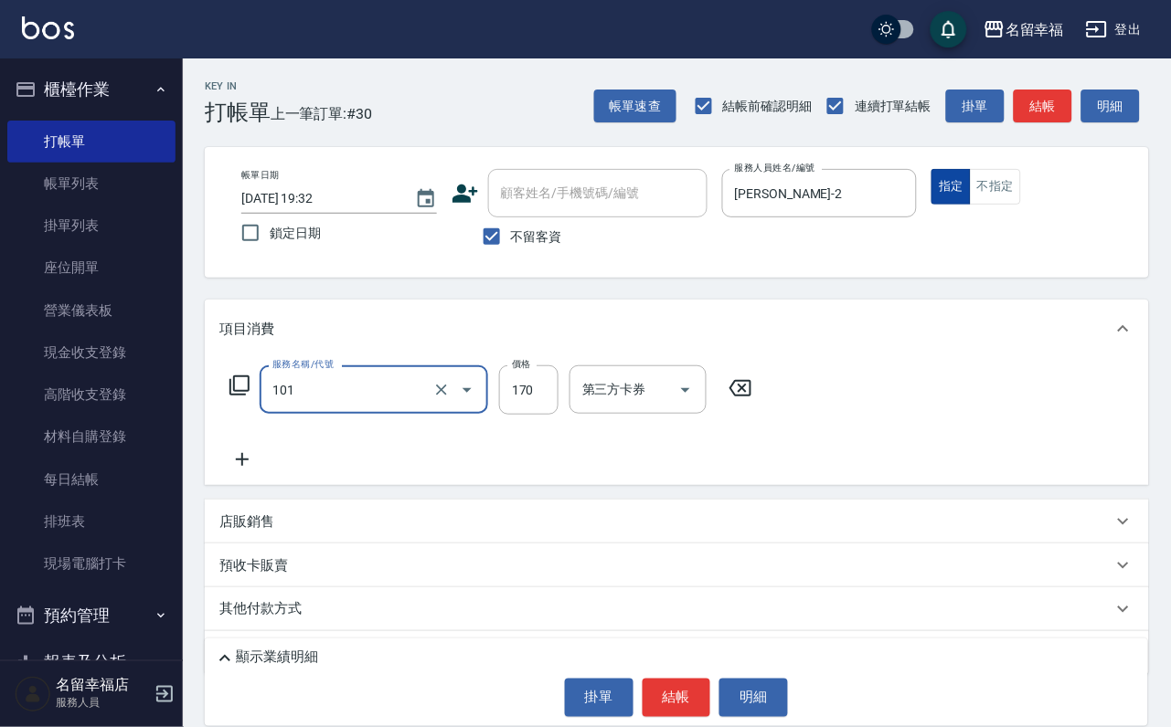
type input "洗髮(101)"
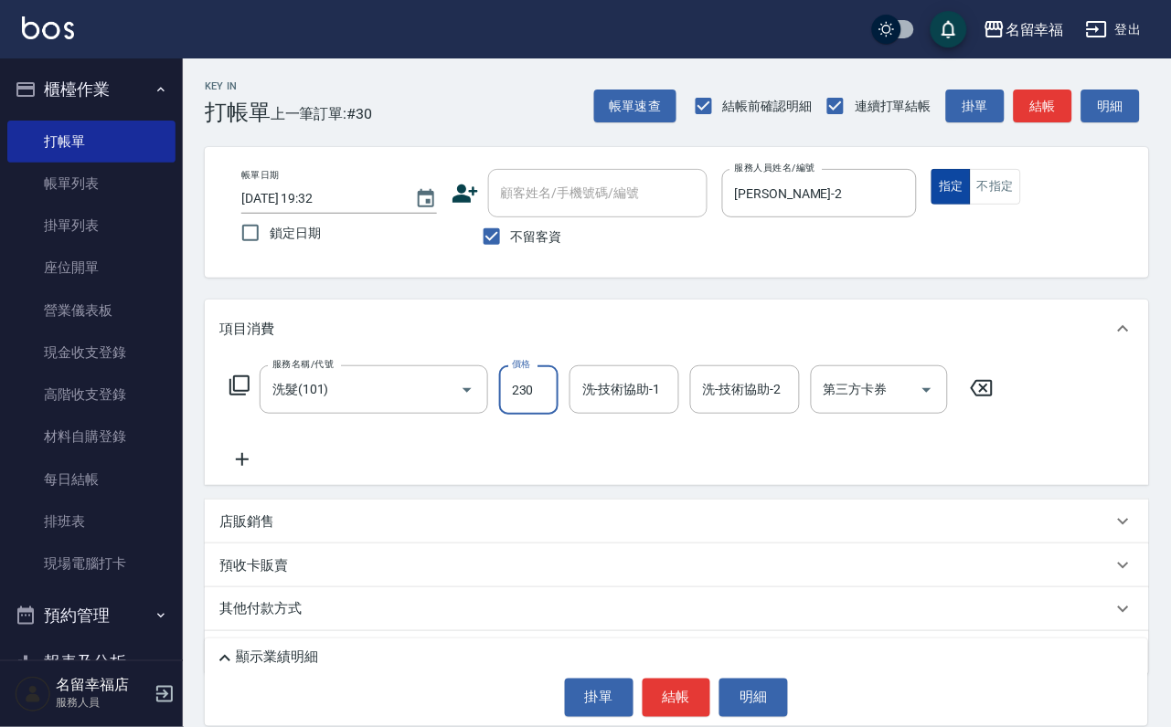
type input "230"
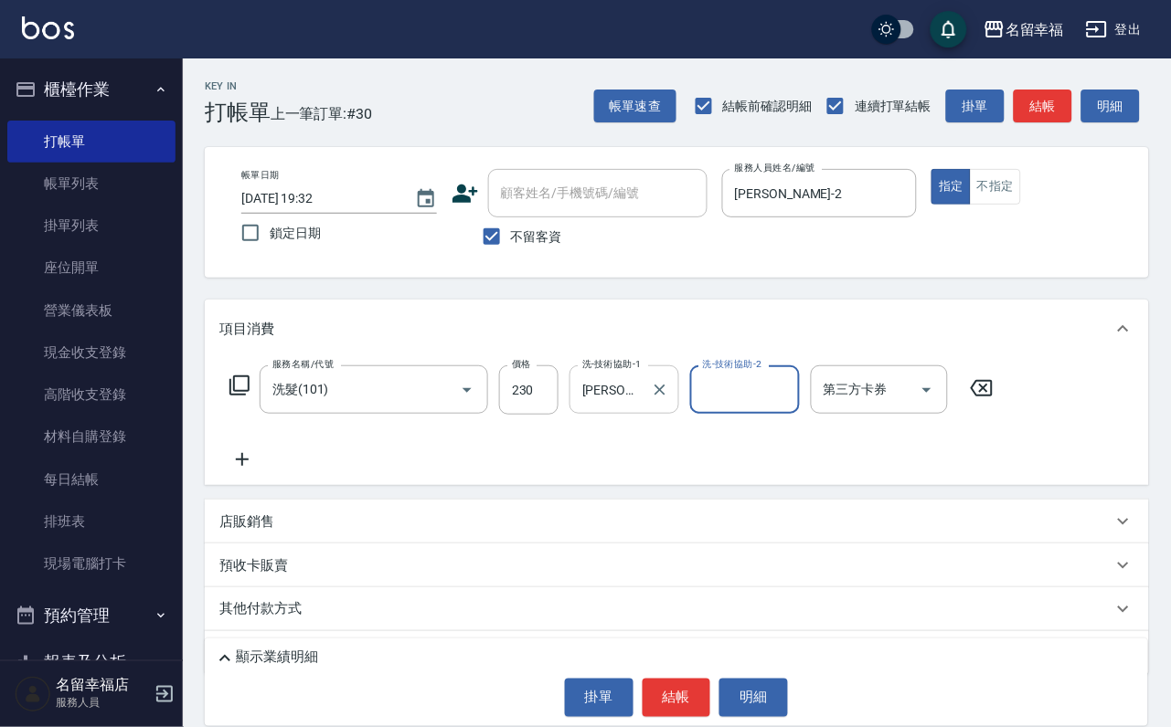
click at [628, 406] on input "碧涵-2" at bounding box center [611, 390] width 66 height 32
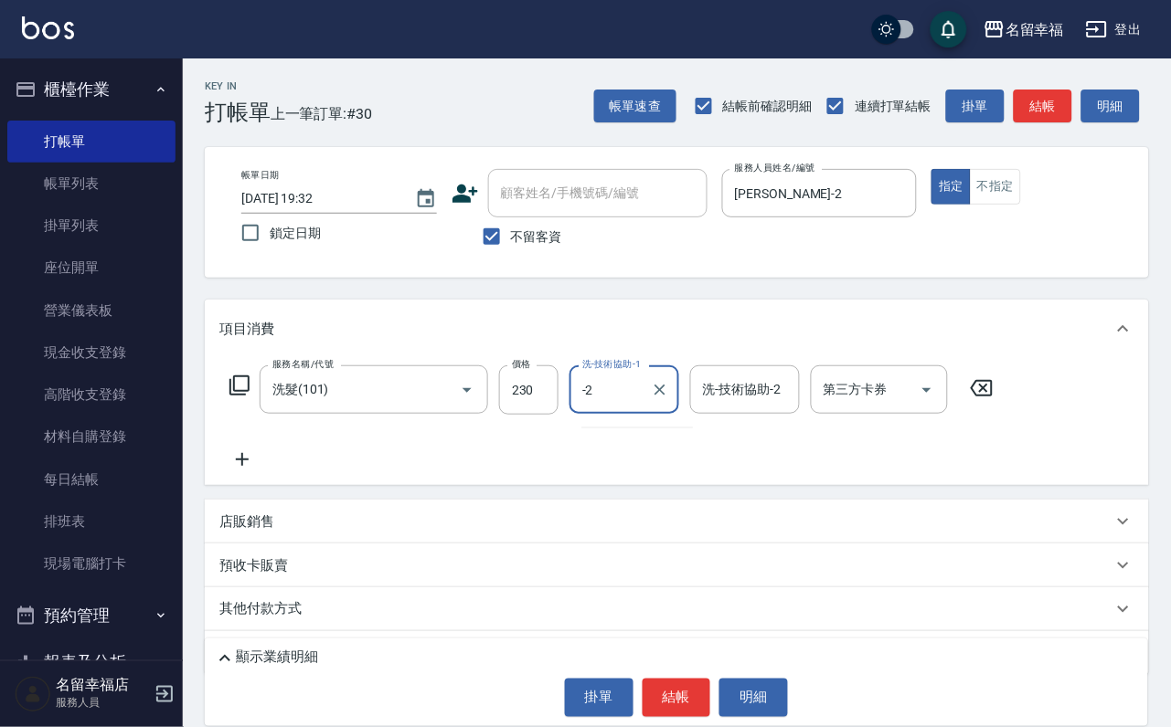
type input "-"
type input "芷萱-14"
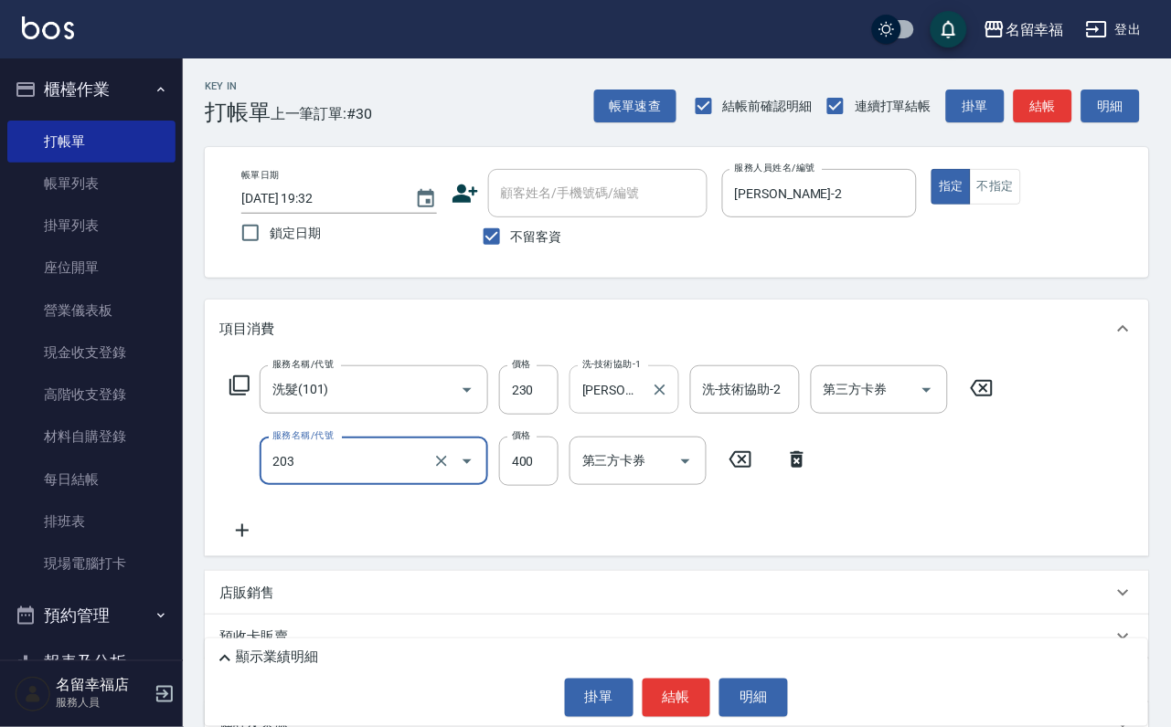
type input "指定單剪(203)"
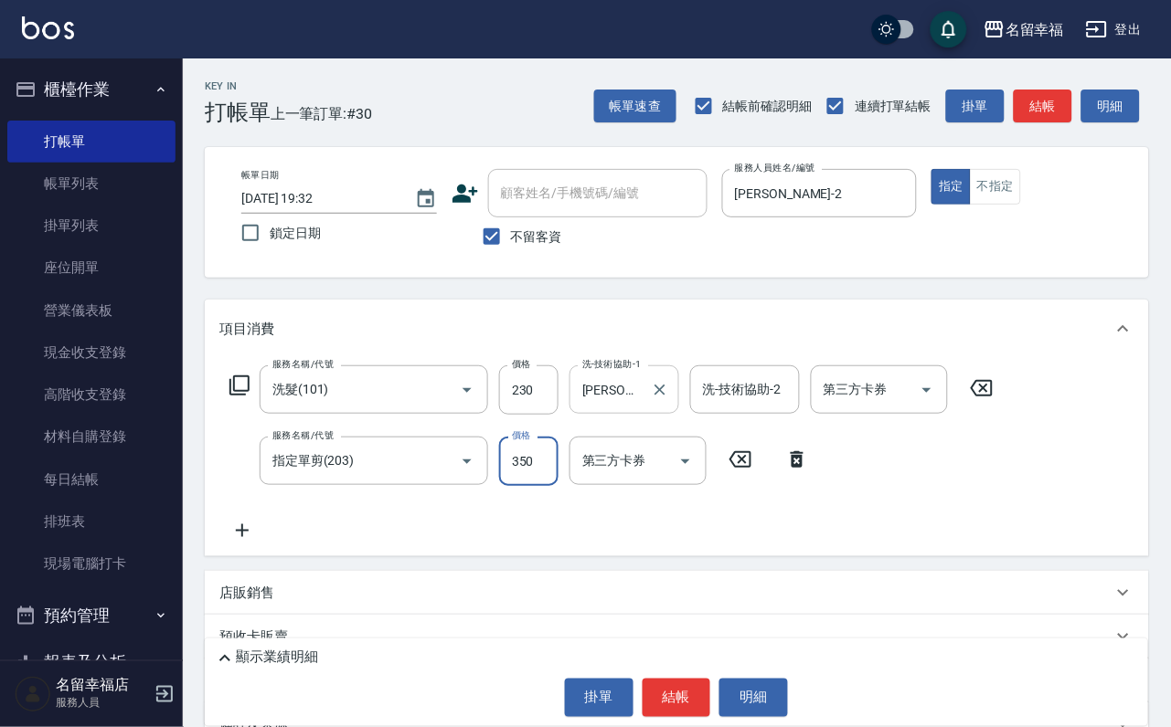
type input "350"
click at [684, 690] on button "結帳" at bounding box center [676, 698] width 69 height 38
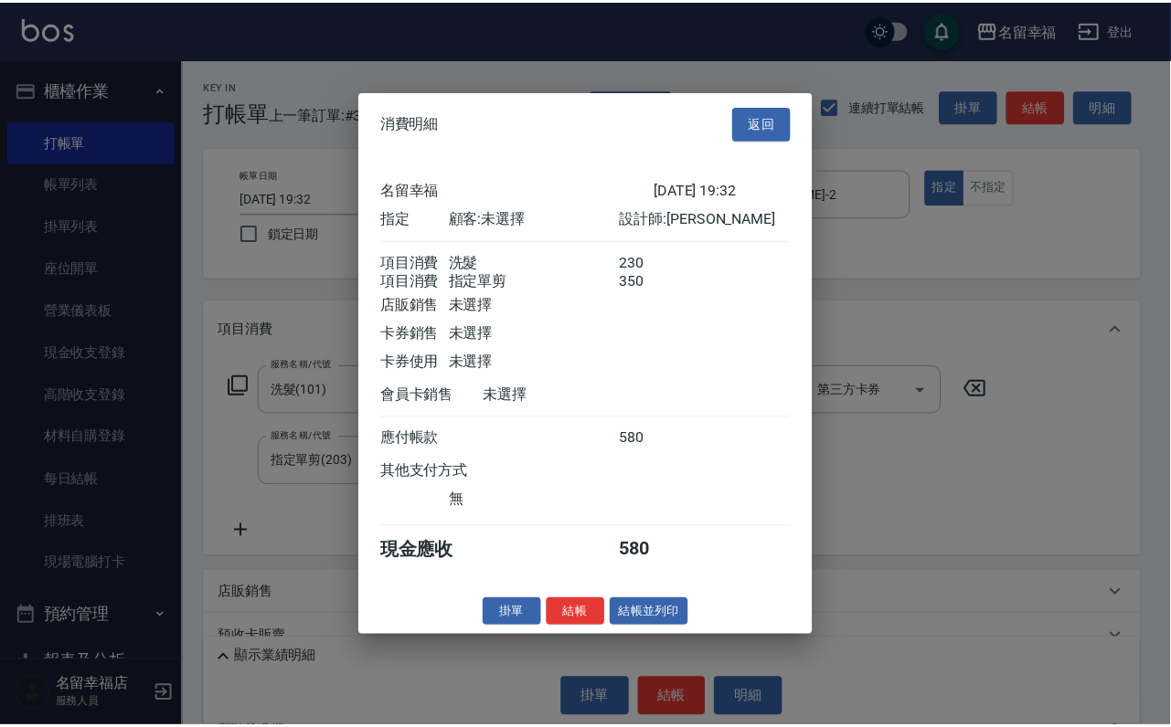
scroll to position [294, 0]
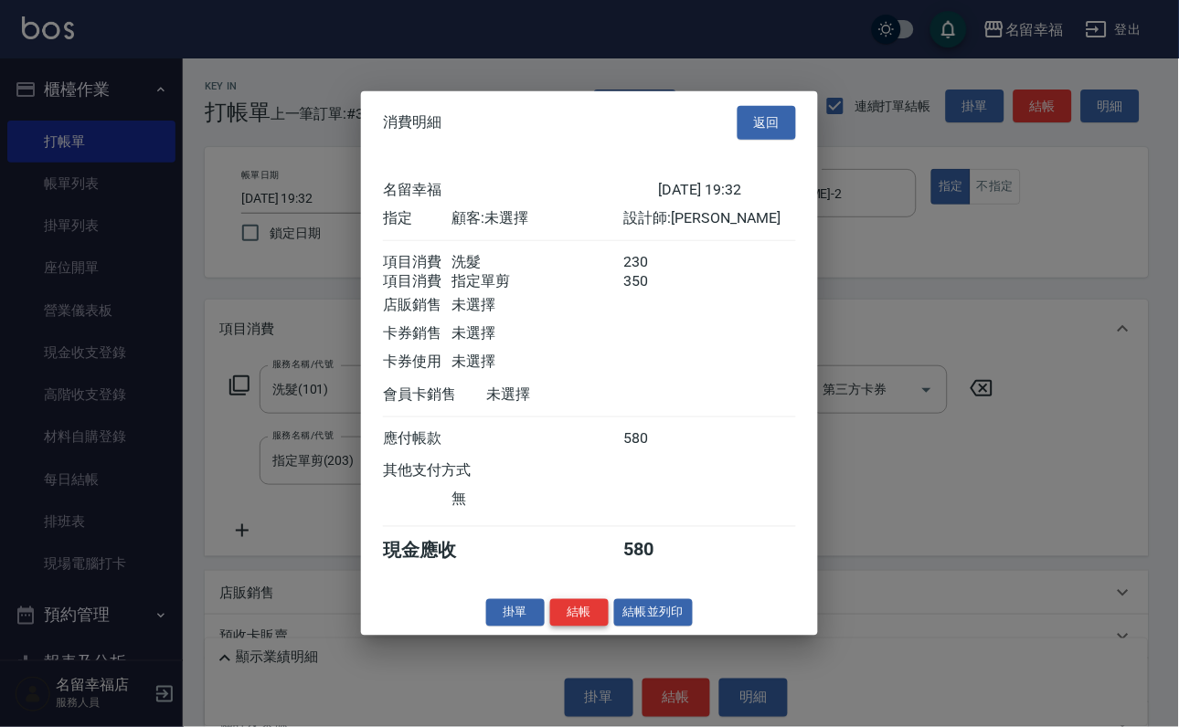
click at [564, 627] on button "結帳" at bounding box center [579, 613] width 58 height 28
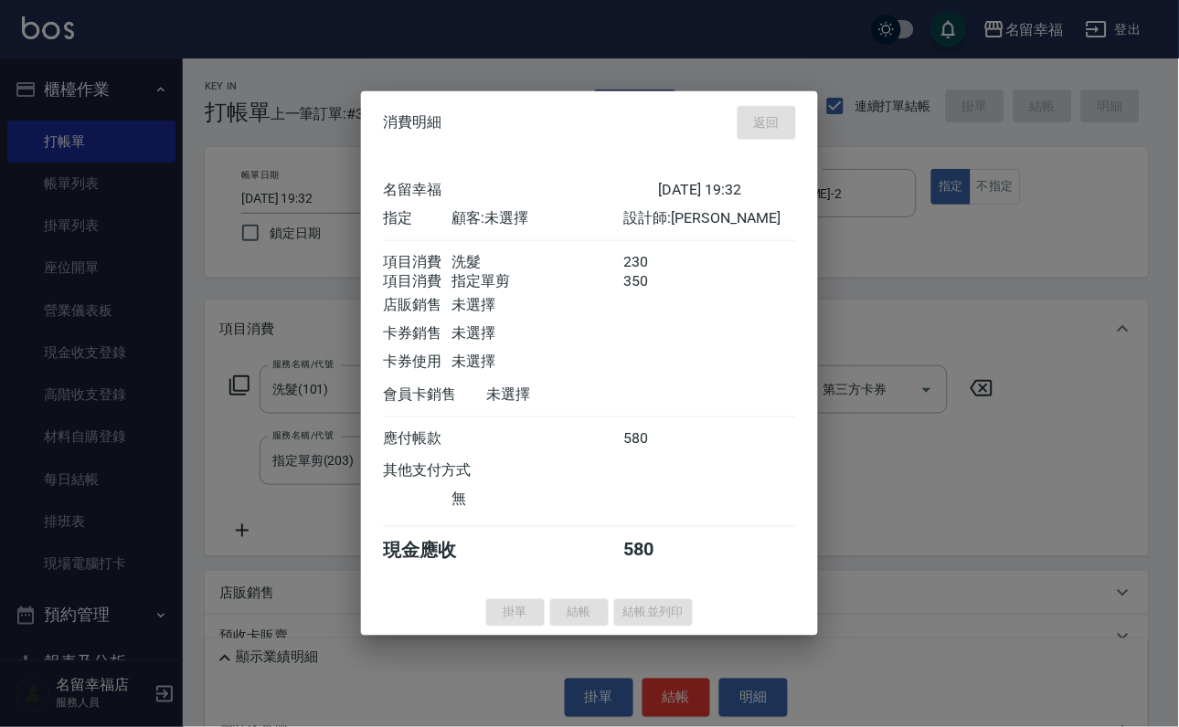
type input "2025/09/15 19:33"
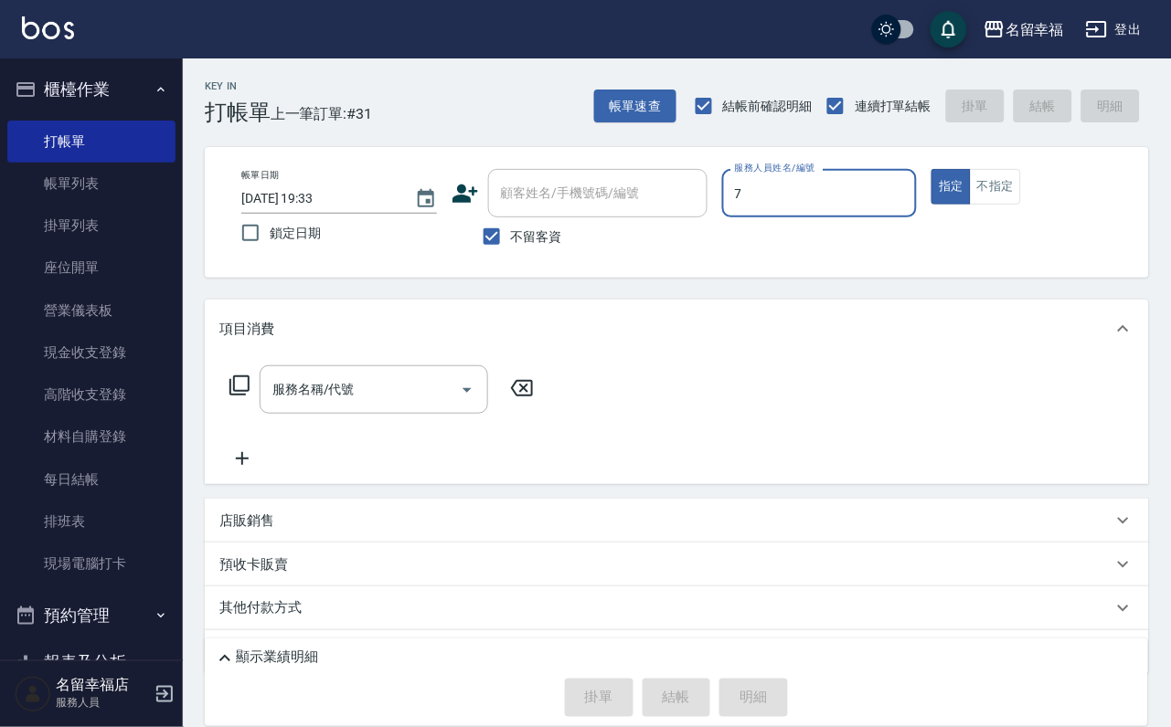
type input "瑜瑜-7"
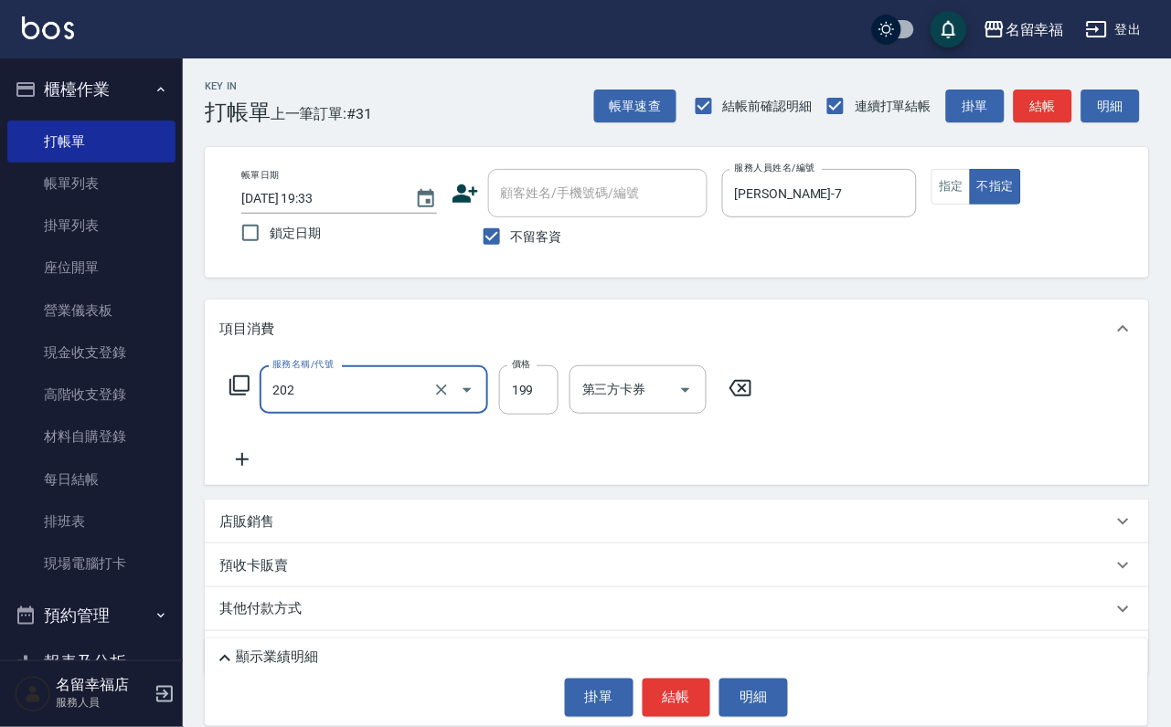
type input "不指定單剪(202)"
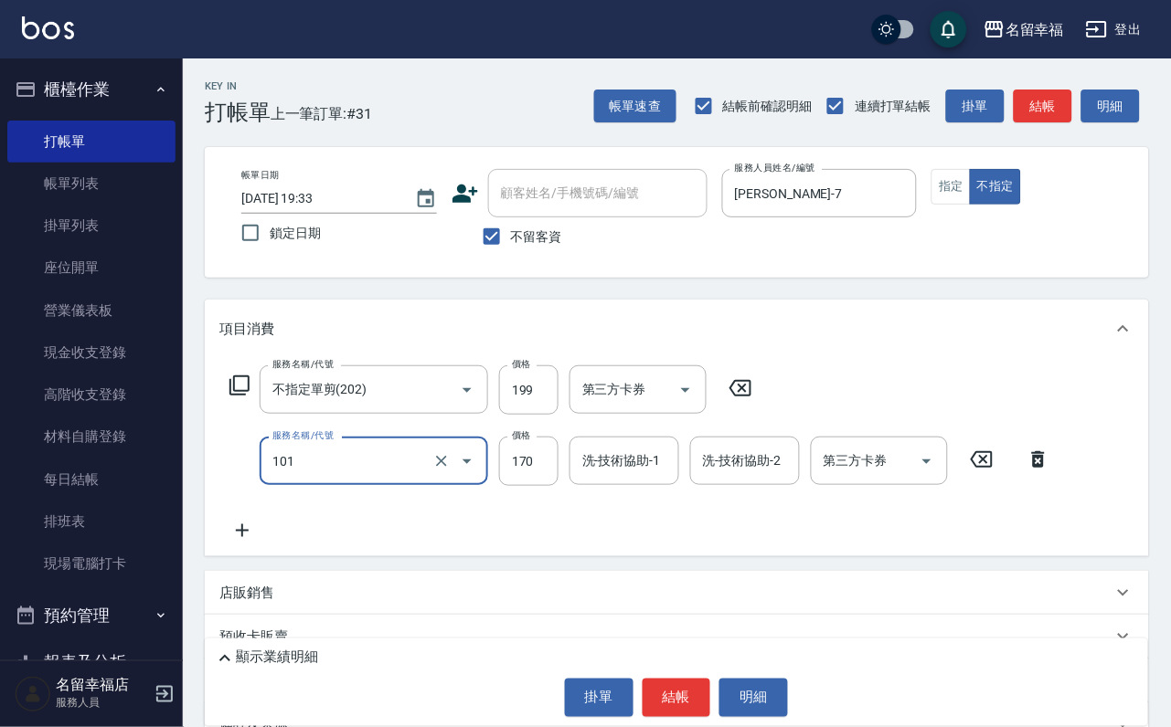
type input "洗髮(101)"
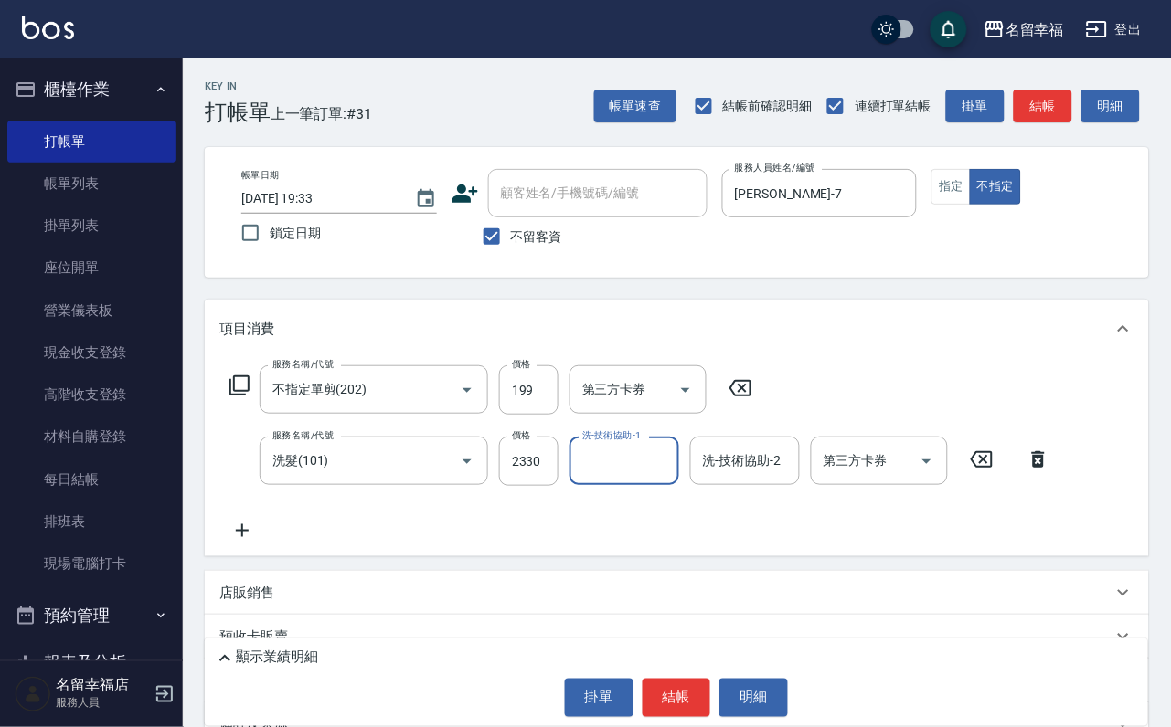
scroll to position [0, 0]
click at [551, 459] on input "2330" at bounding box center [528, 461] width 59 height 49
type input "230"
type input "瑜瑜-7"
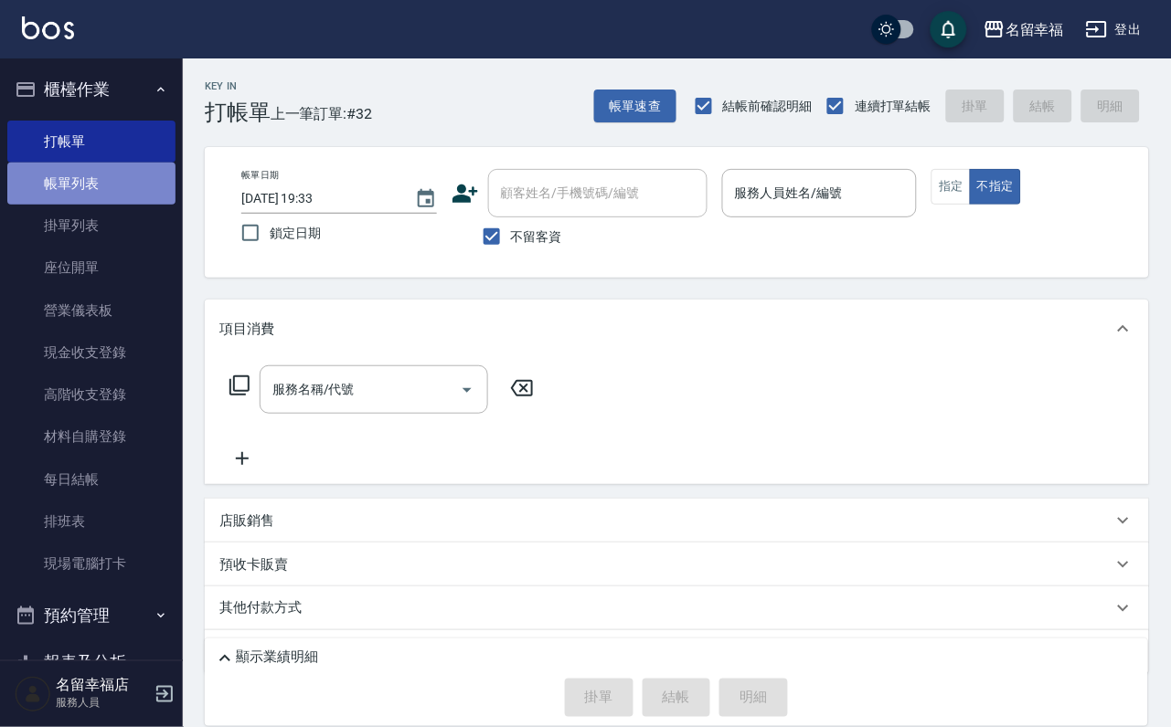
click at [114, 188] on link "帳單列表" at bounding box center [91, 184] width 168 height 42
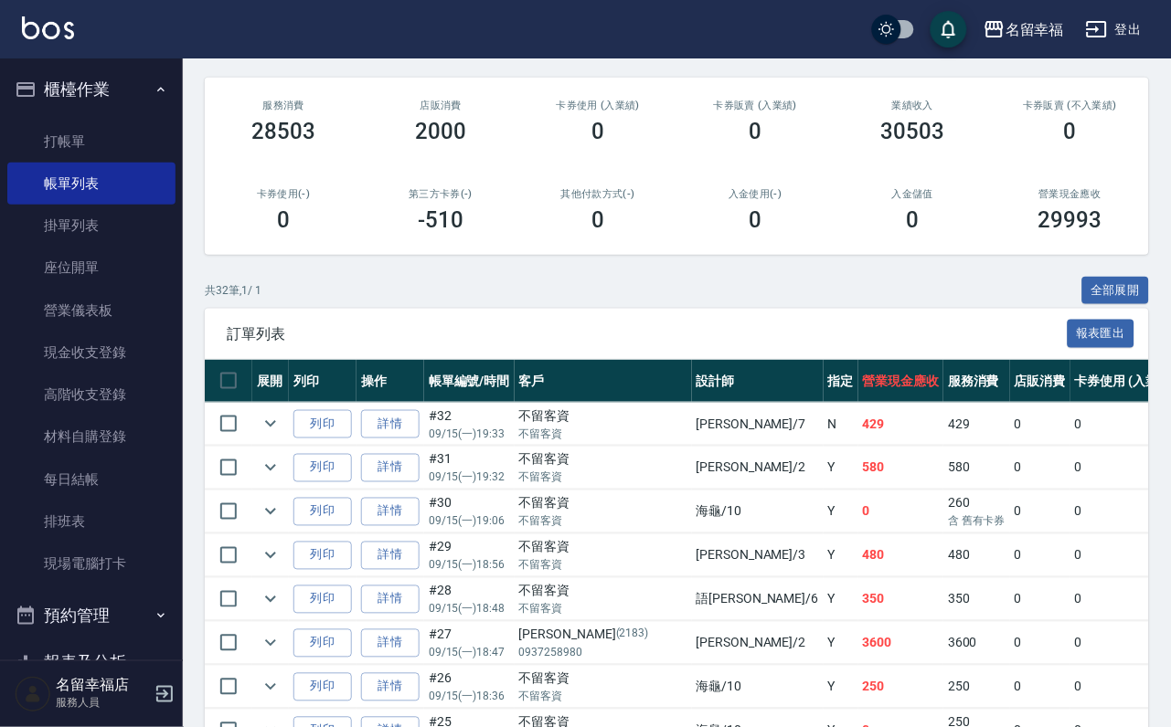
scroll to position [137, 0]
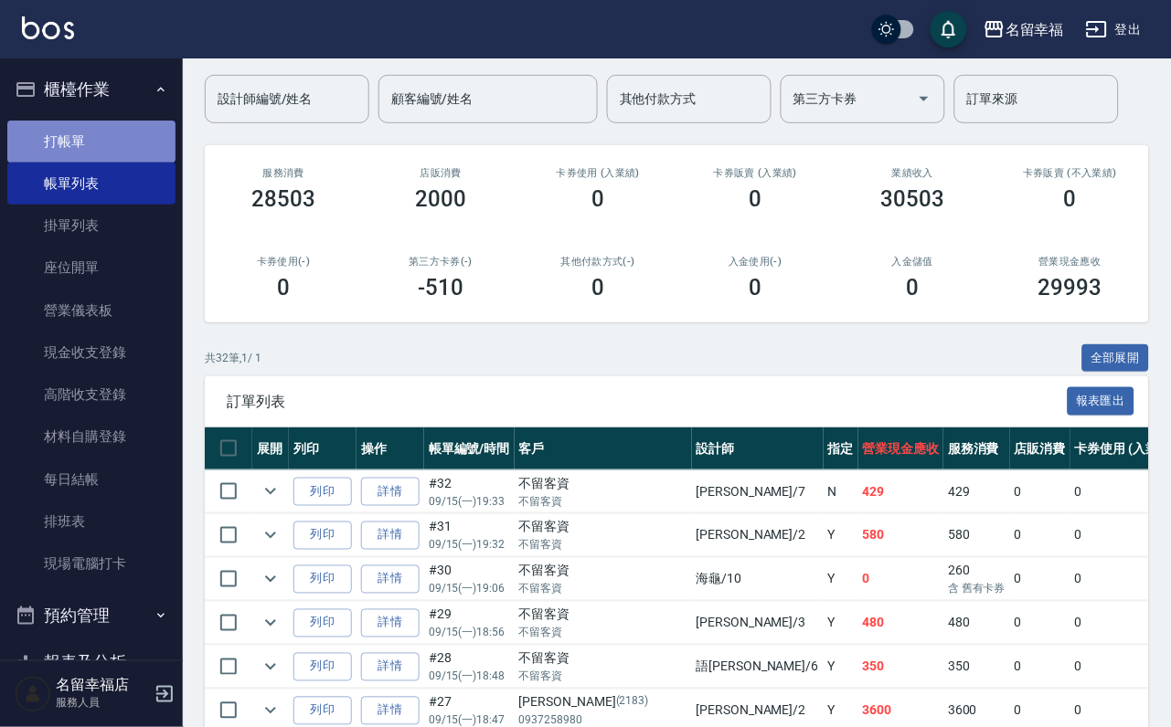
click at [128, 138] on link "打帳單" at bounding box center [91, 142] width 168 height 42
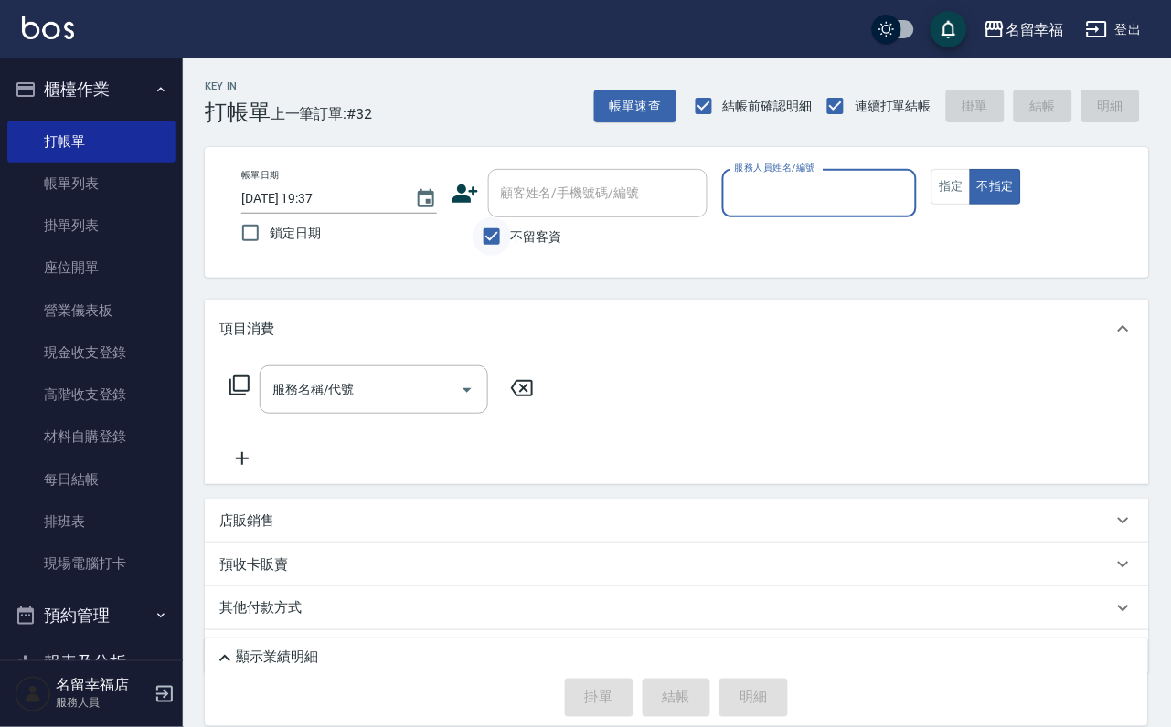
click at [482, 239] on input "不留客資" at bounding box center [492, 237] width 38 height 38
checkbox input "false"
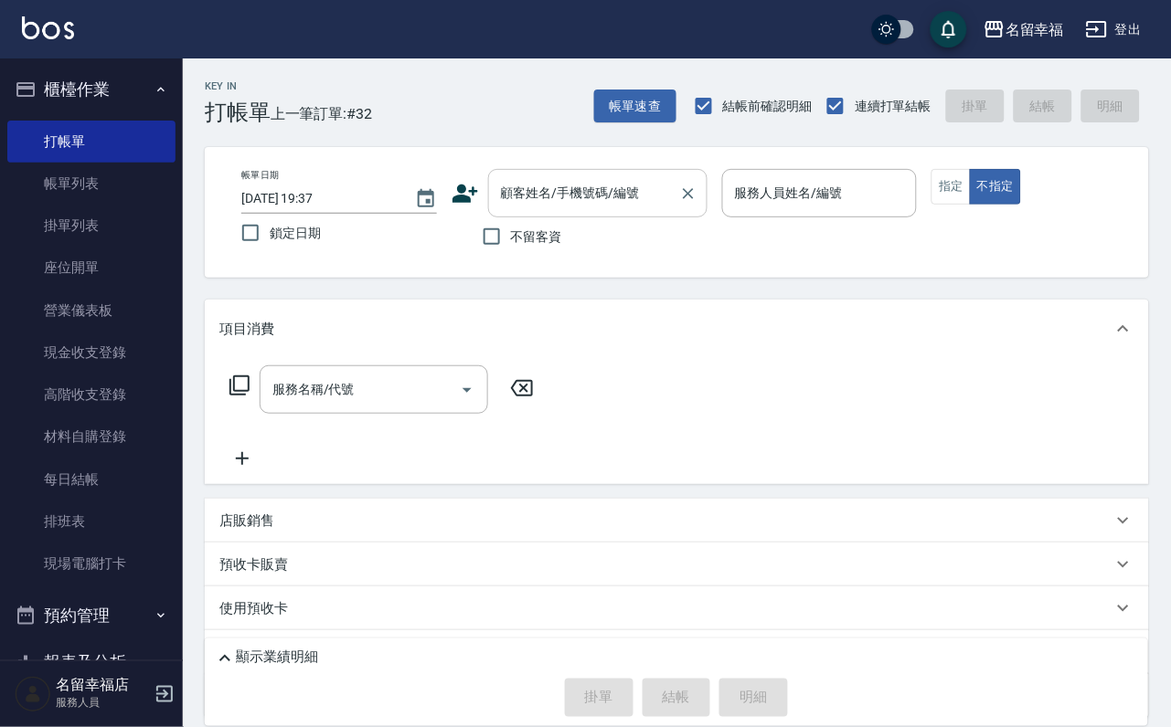
click at [511, 210] on div "顧客姓名/手機號碼/編號" at bounding box center [597, 193] width 219 height 48
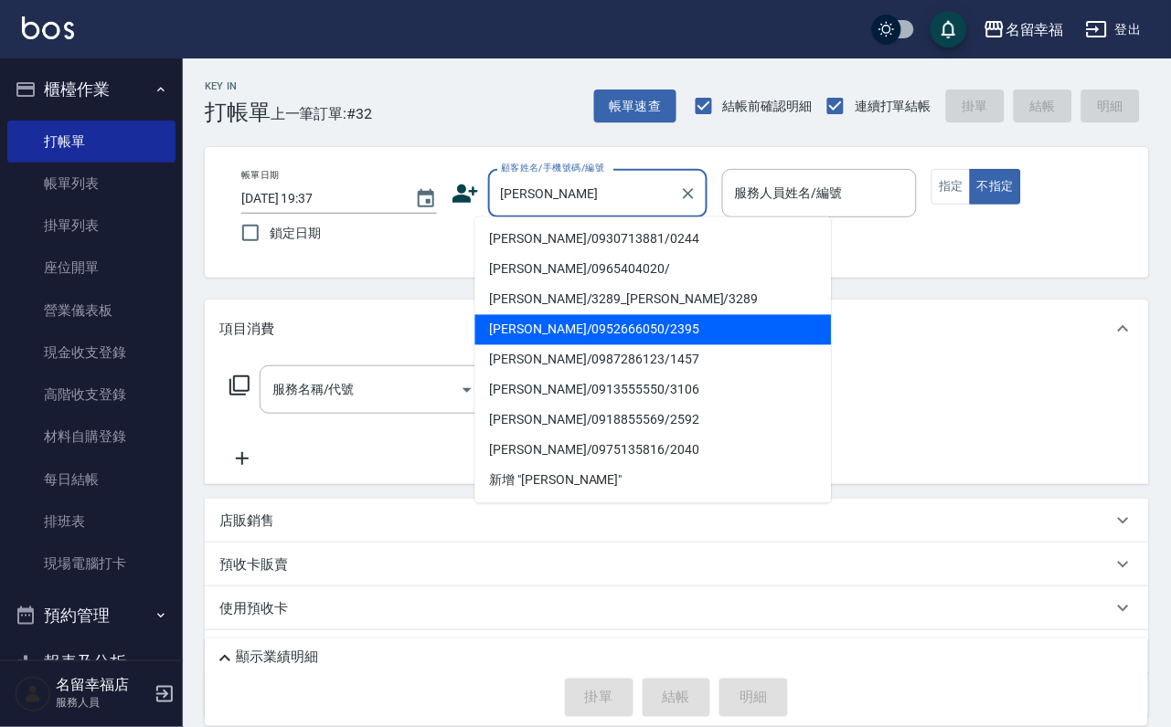
click at [585, 316] on li "陳宜吟/0952666050/2395" at bounding box center [653, 330] width 356 height 30
type input "陳宜吟/0952666050/2395"
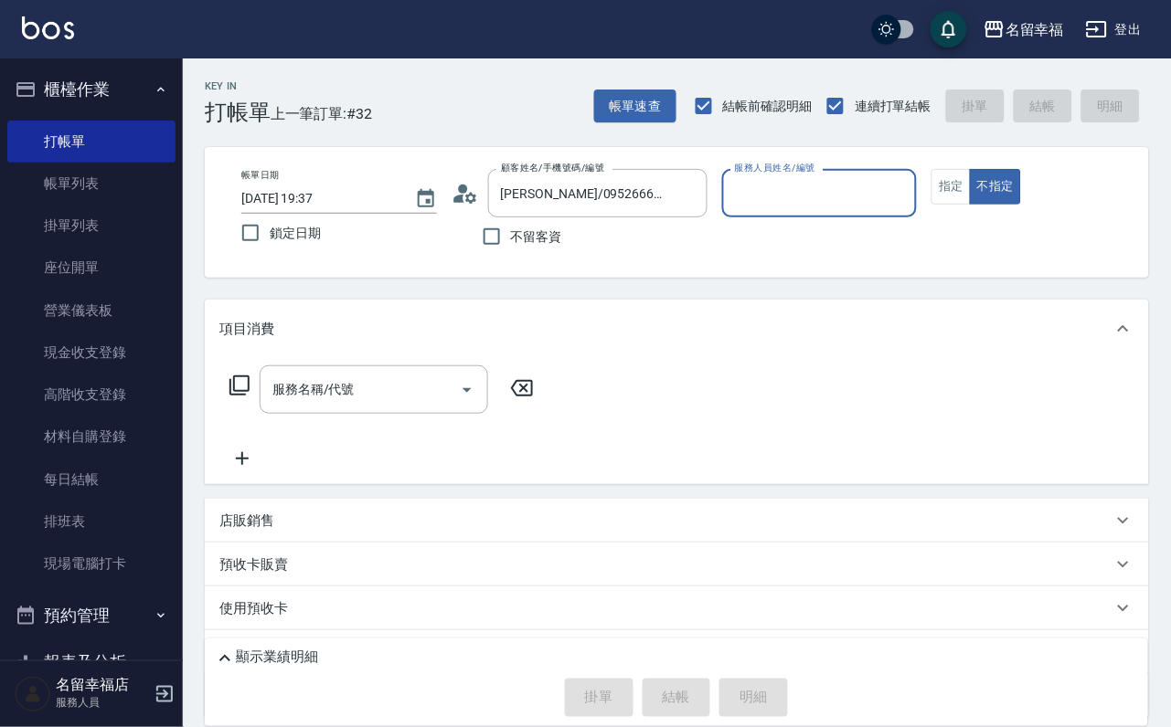
type input "海龜-10"
click at [385, 406] on input "服務名稱/代號" at bounding box center [360, 390] width 185 height 32
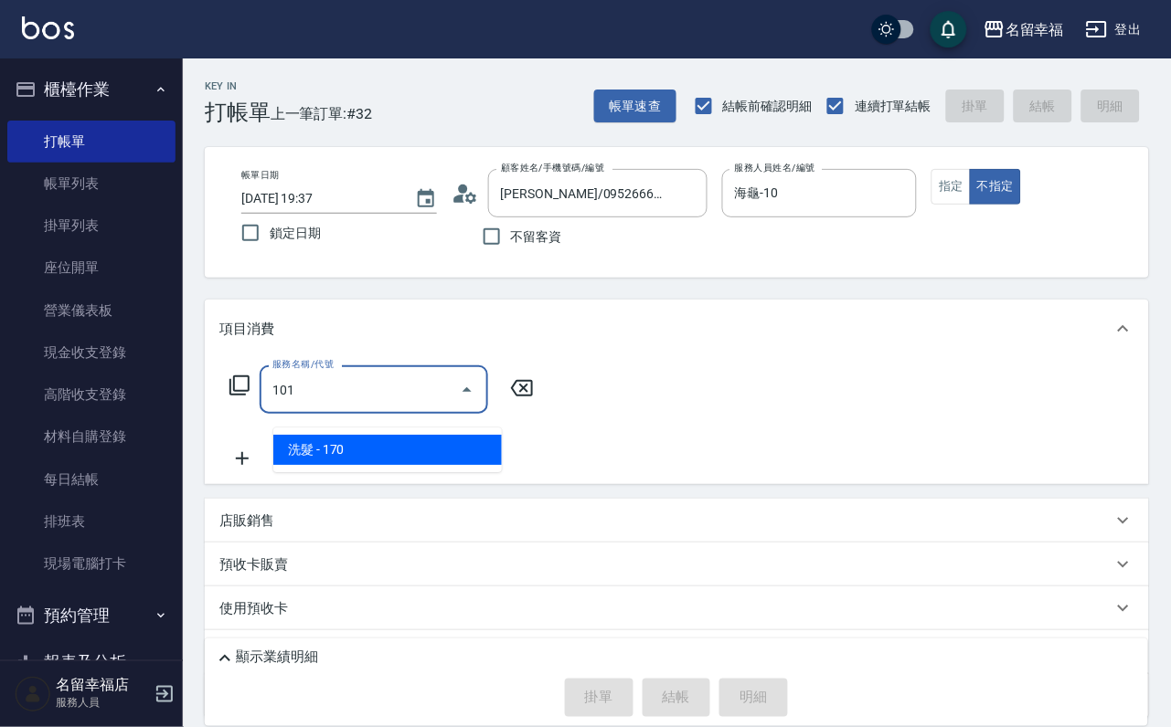
type input "洗髮(101)"
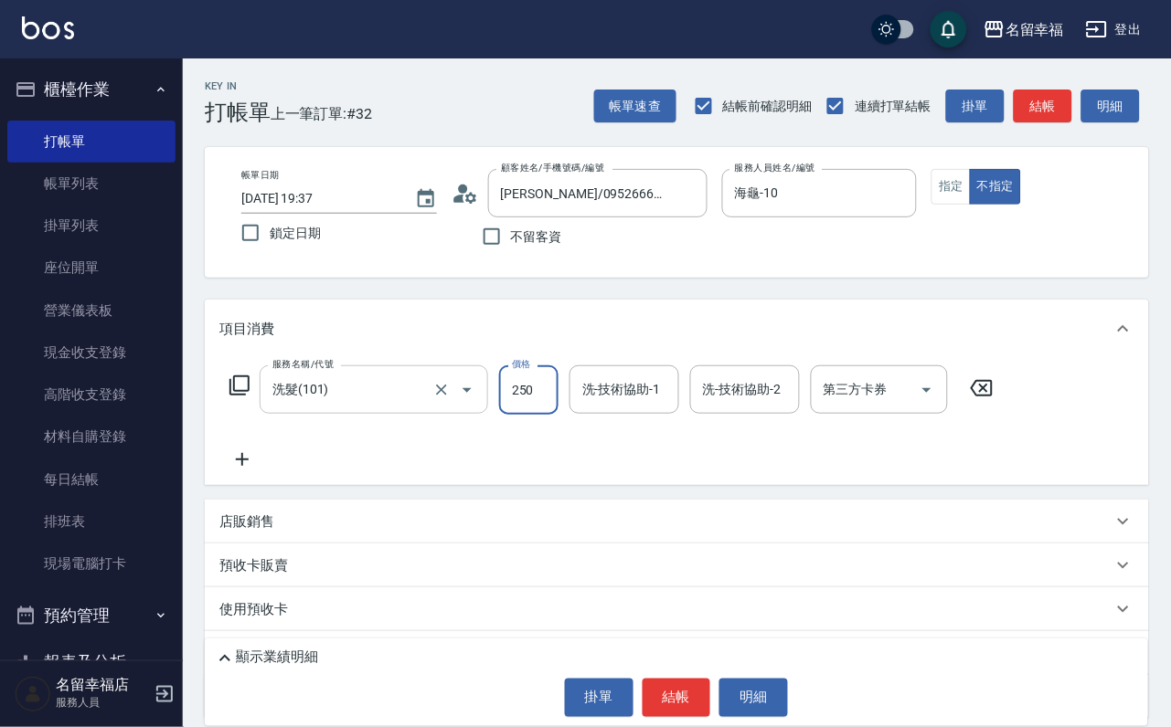
type input "250"
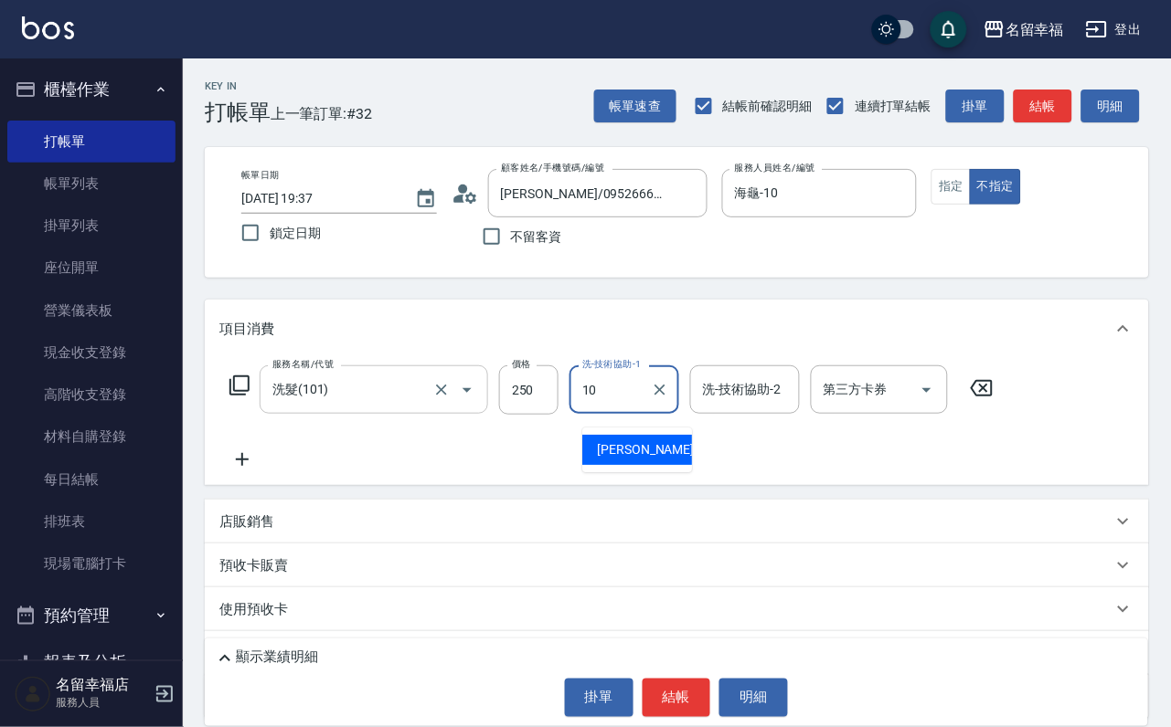
type input "海龜-10"
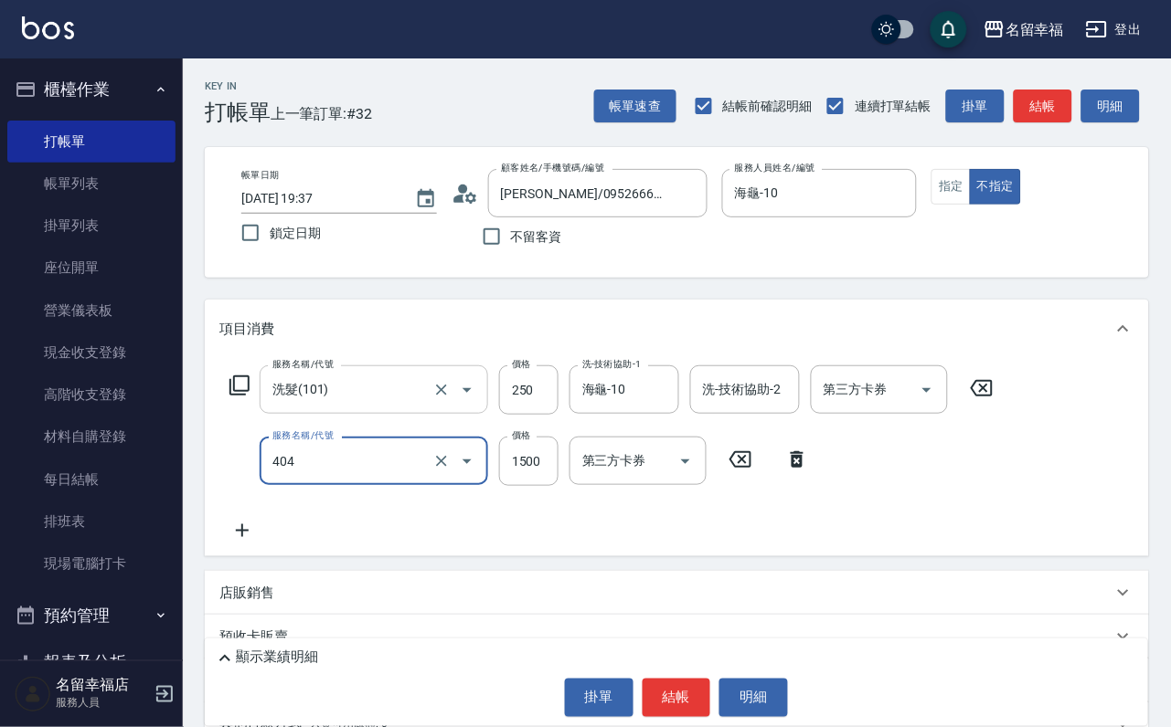
type input "設計染髮(404)"
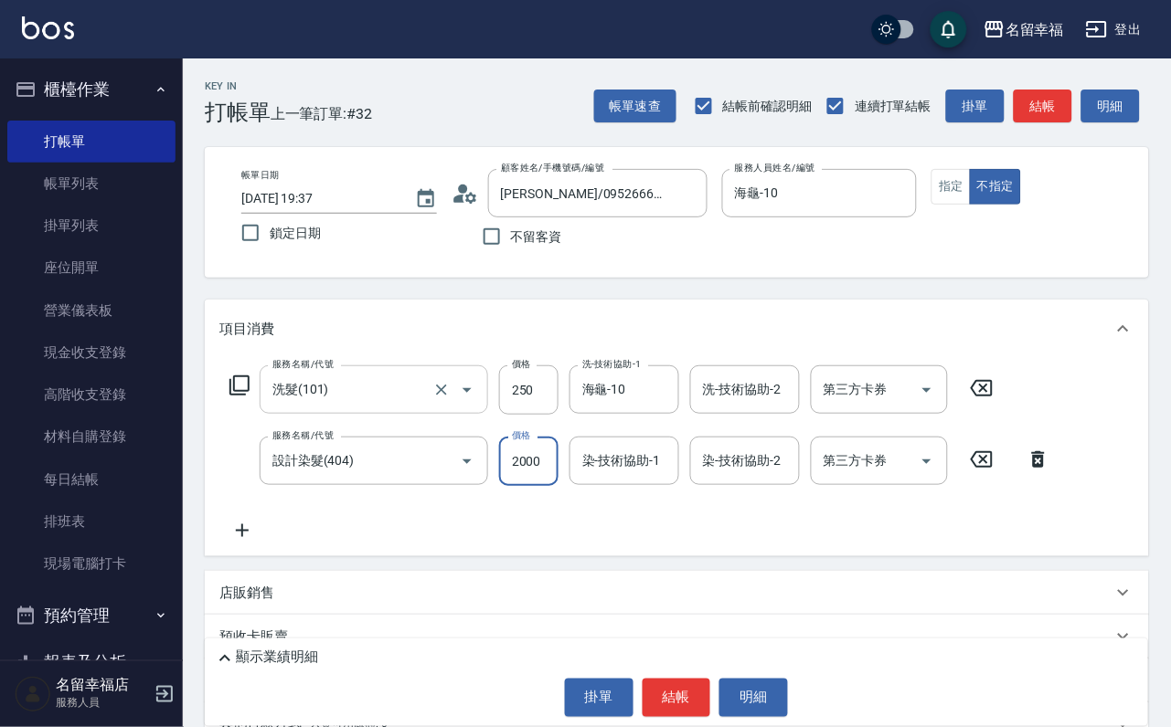
scroll to position [0, 1]
type input "2000"
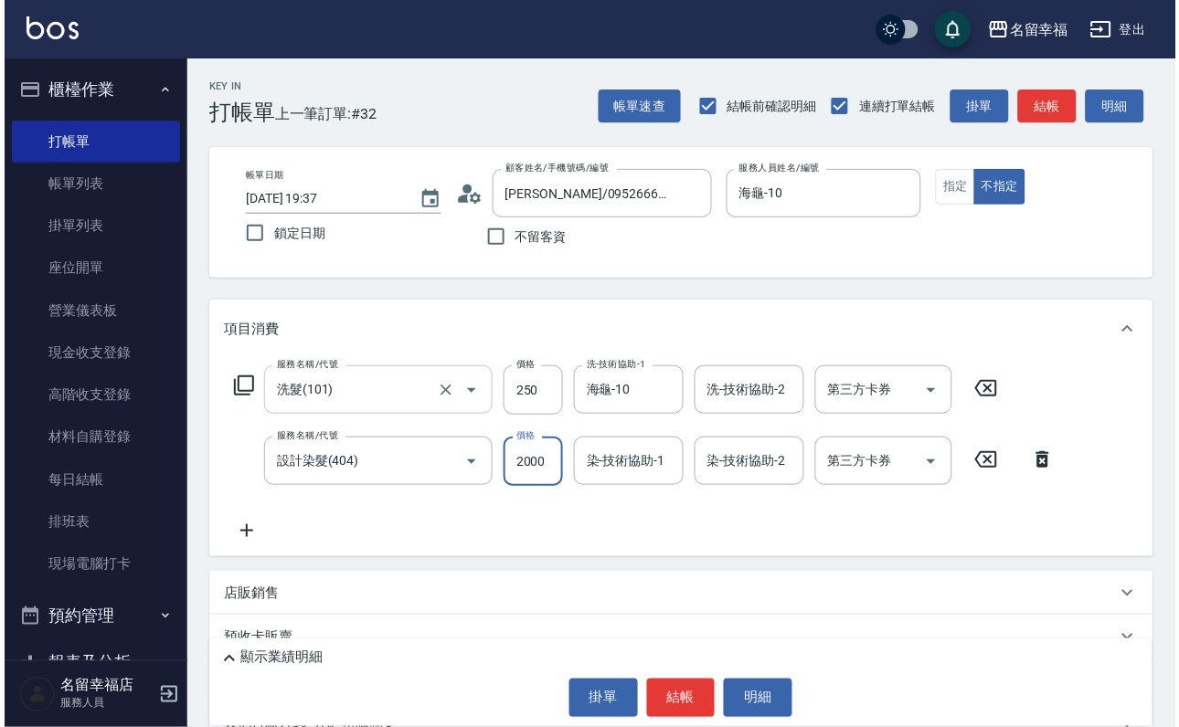
scroll to position [0, 0]
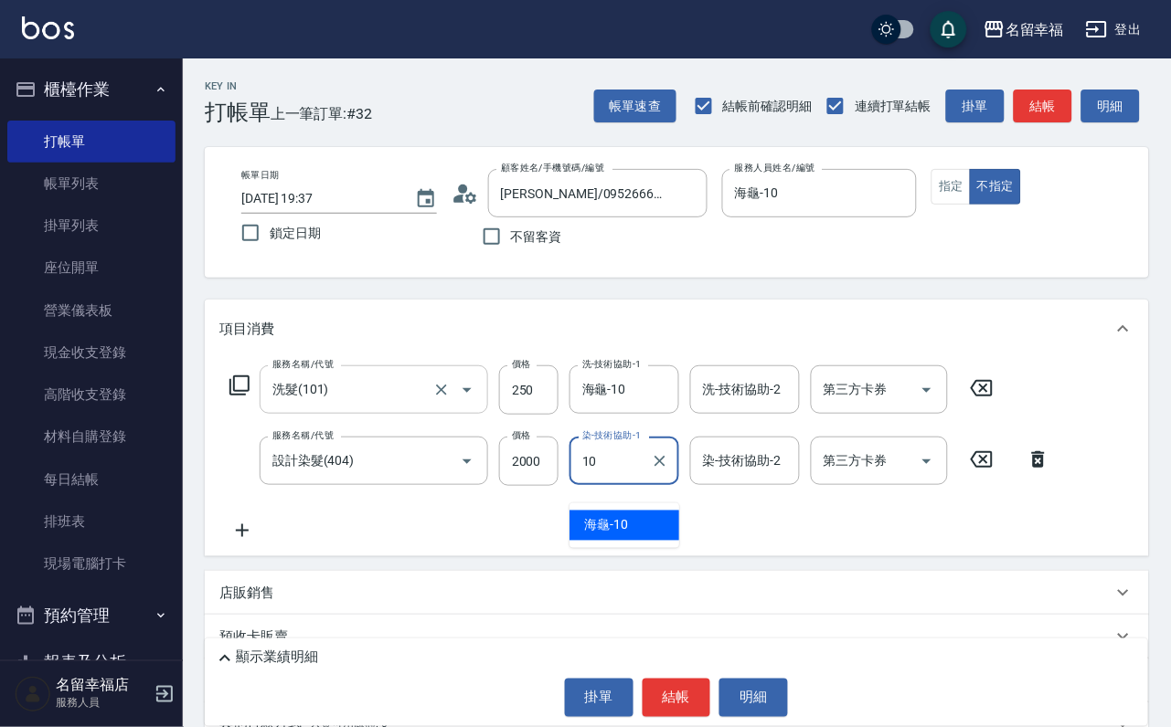
type input "海龜-10"
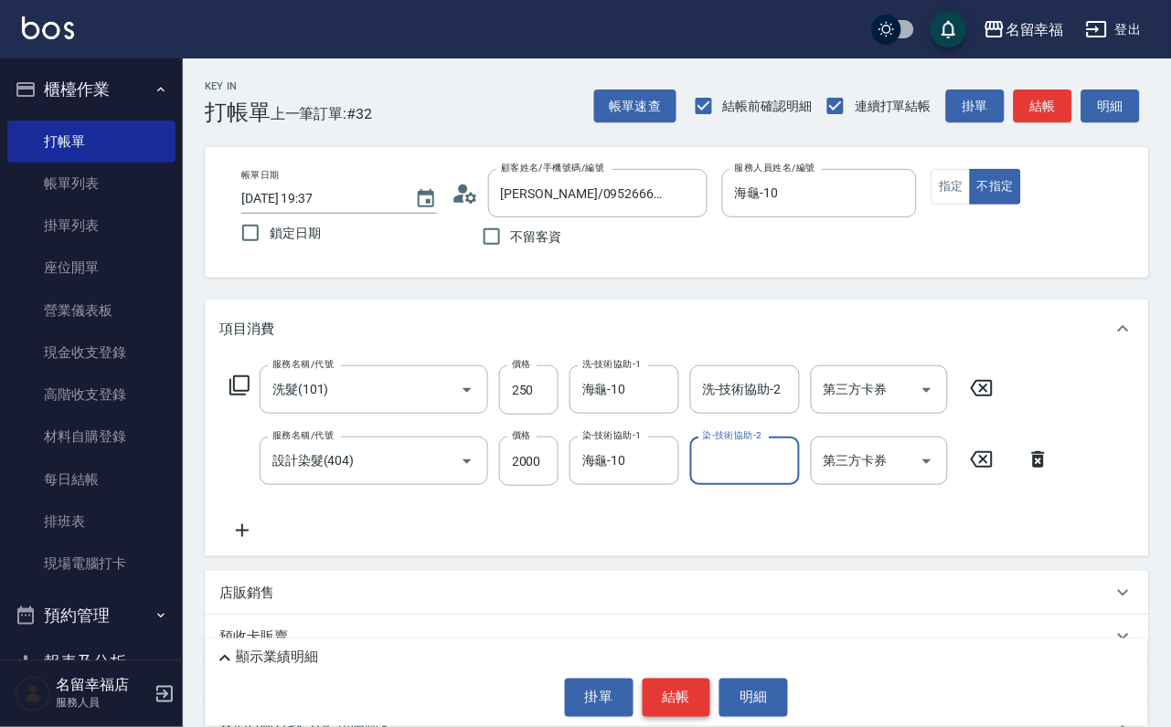
click at [661, 696] on button "結帳" at bounding box center [676, 698] width 69 height 38
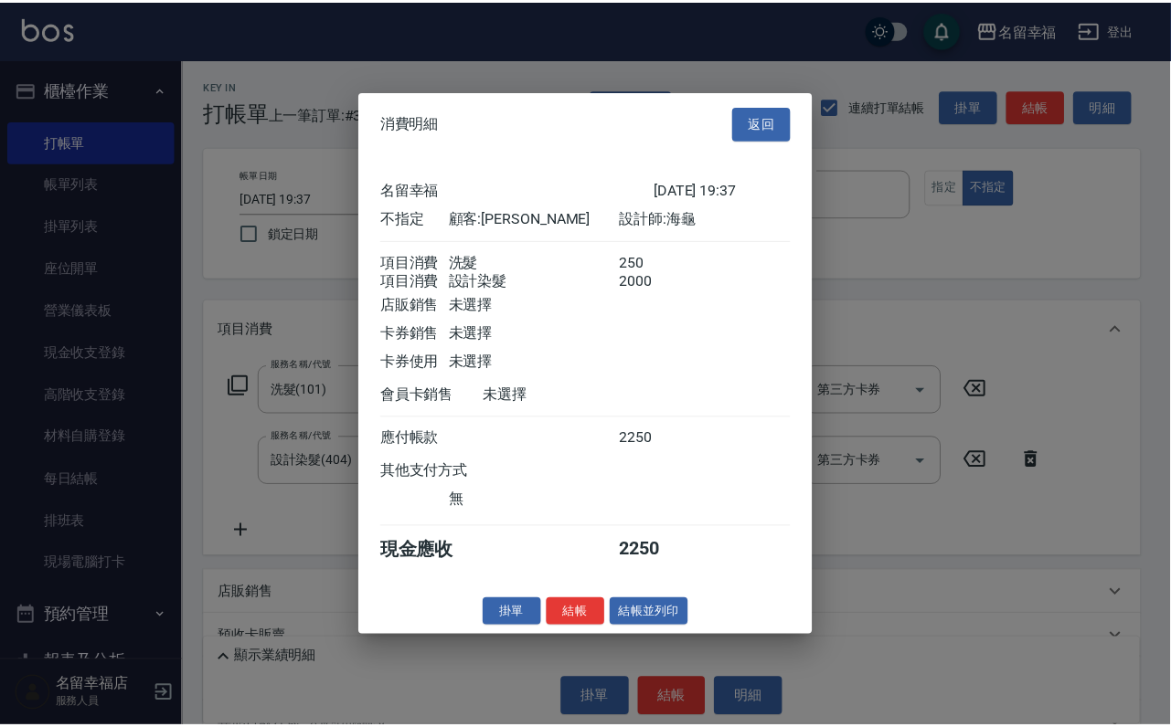
scroll to position [328, 0]
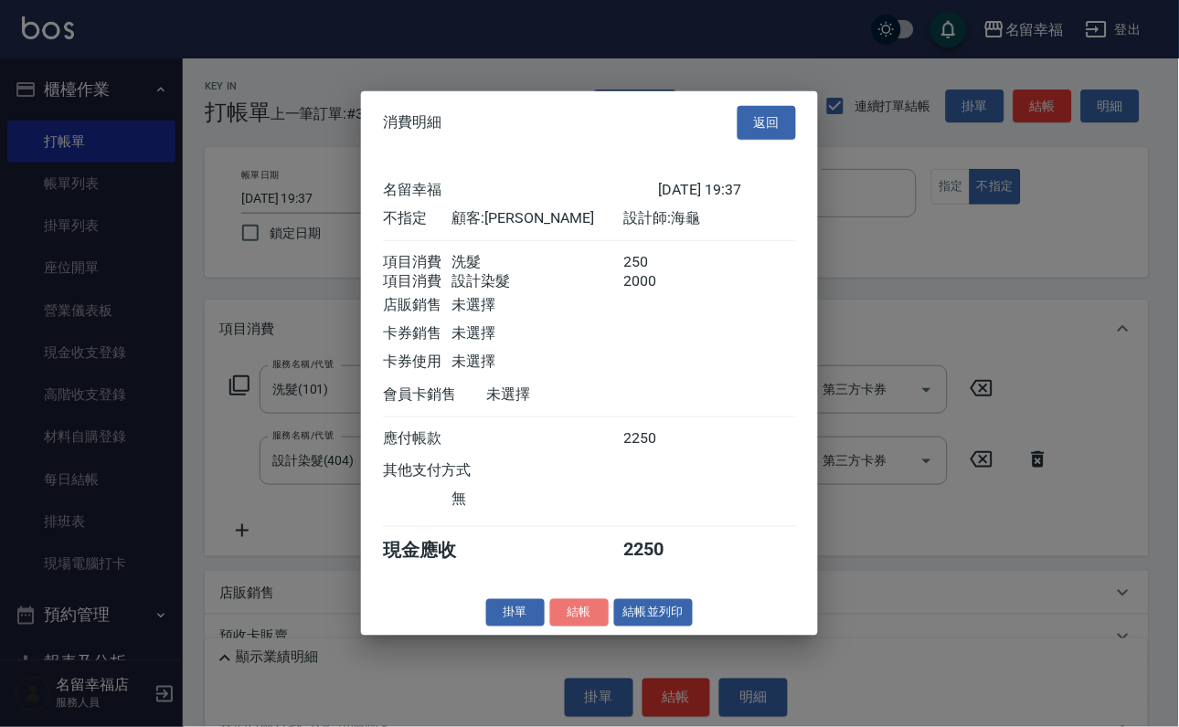
click at [561, 627] on button "結帳" at bounding box center [579, 613] width 58 height 28
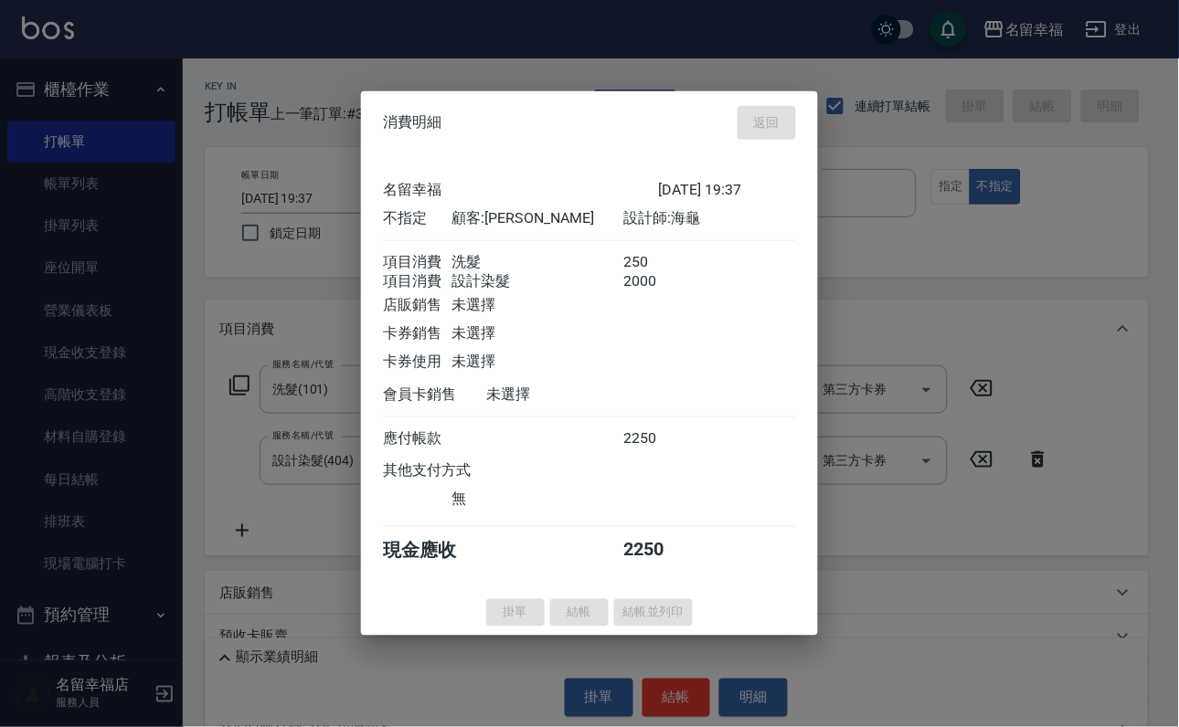
type input "2025/09/15 19:50"
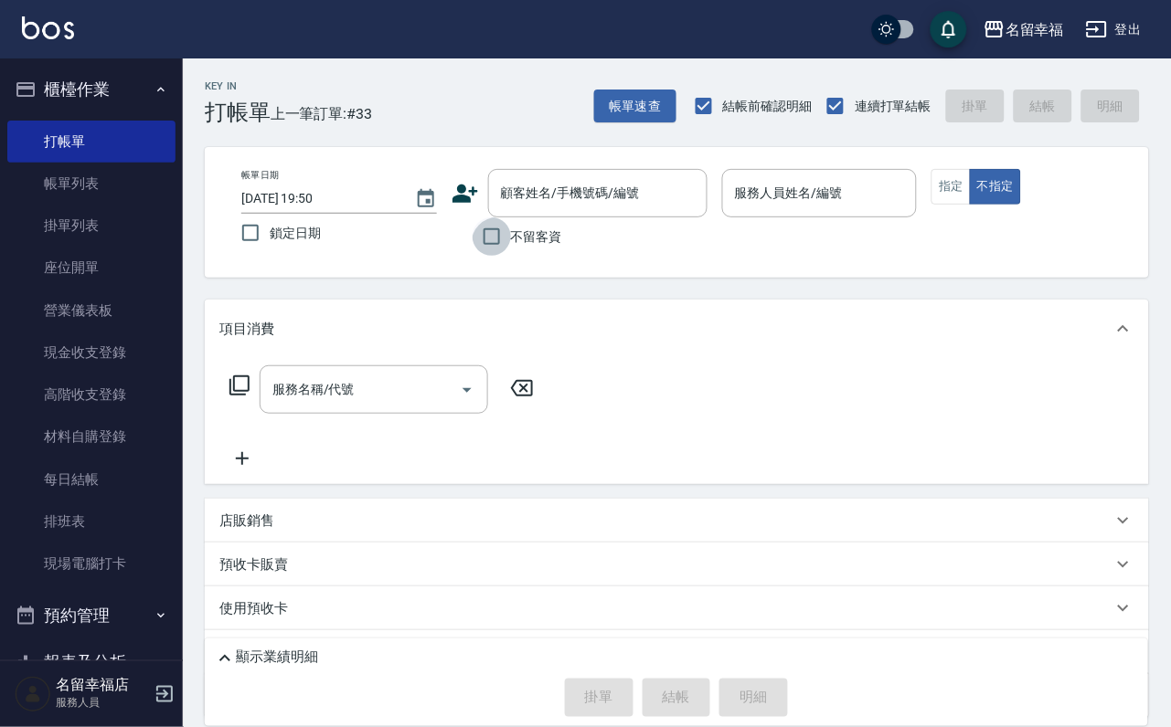
drag, startPoint x: 482, startPoint y: 238, endPoint x: 462, endPoint y: 247, distance: 21.3
click at [480, 238] on input "不留客資" at bounding box center [492, 237] width 38 height 38
checkbox input "true"
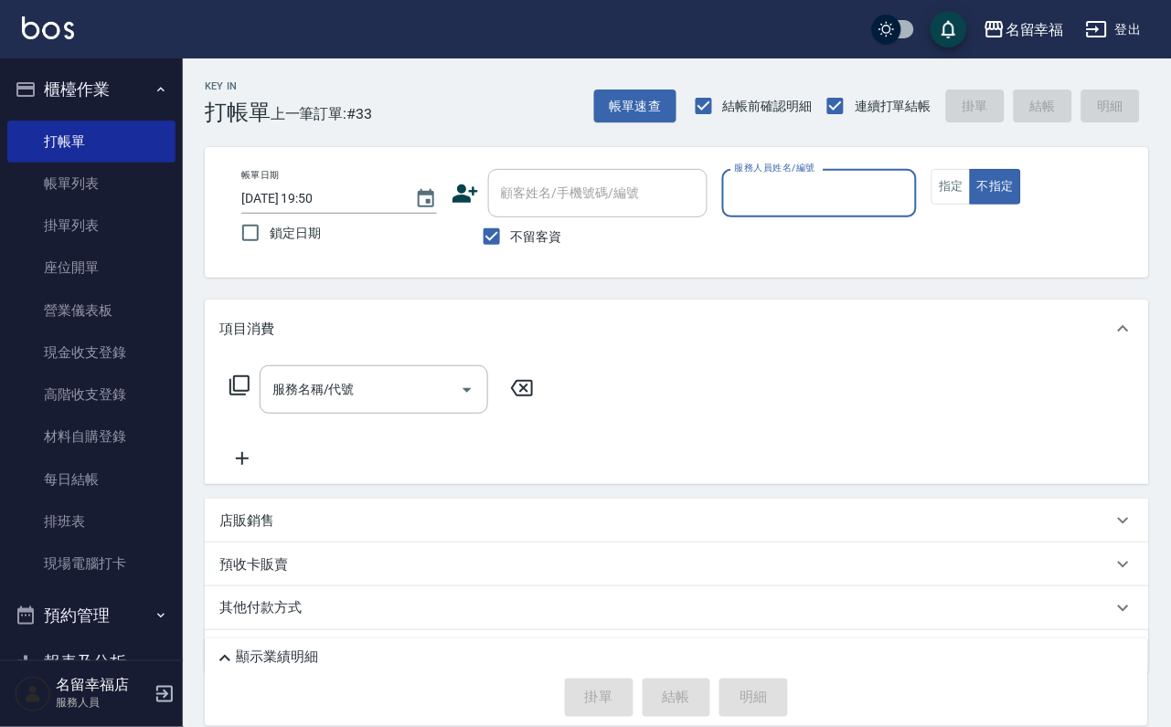
drag, startPoint x: 115, startPoint y: 194, endPoint x: 678, endPoint y: 352, distance: 584.8
click at [115, 193] on link "帳單列表" at bounding box center [91, 184] width 168 height 42
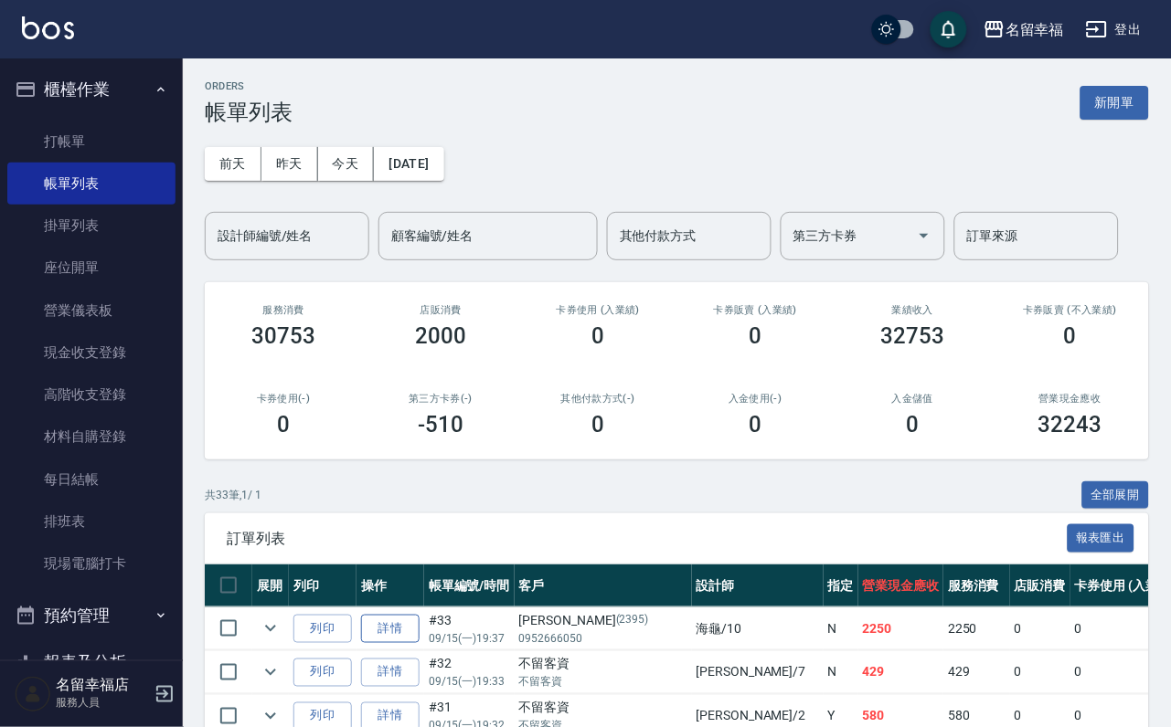
click at [419, 643] on link "詳情" at bounding box center [390, 629] width 58 height 28
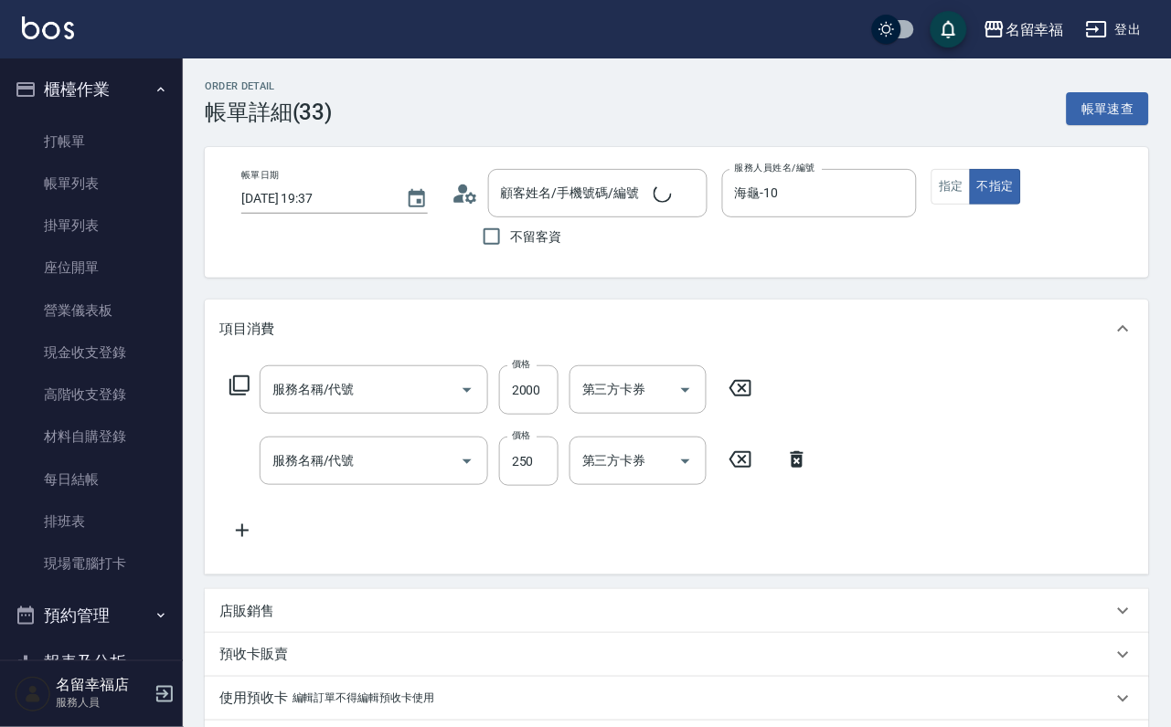
type input "2025/09/15 19:37"
type input "海龜-10"
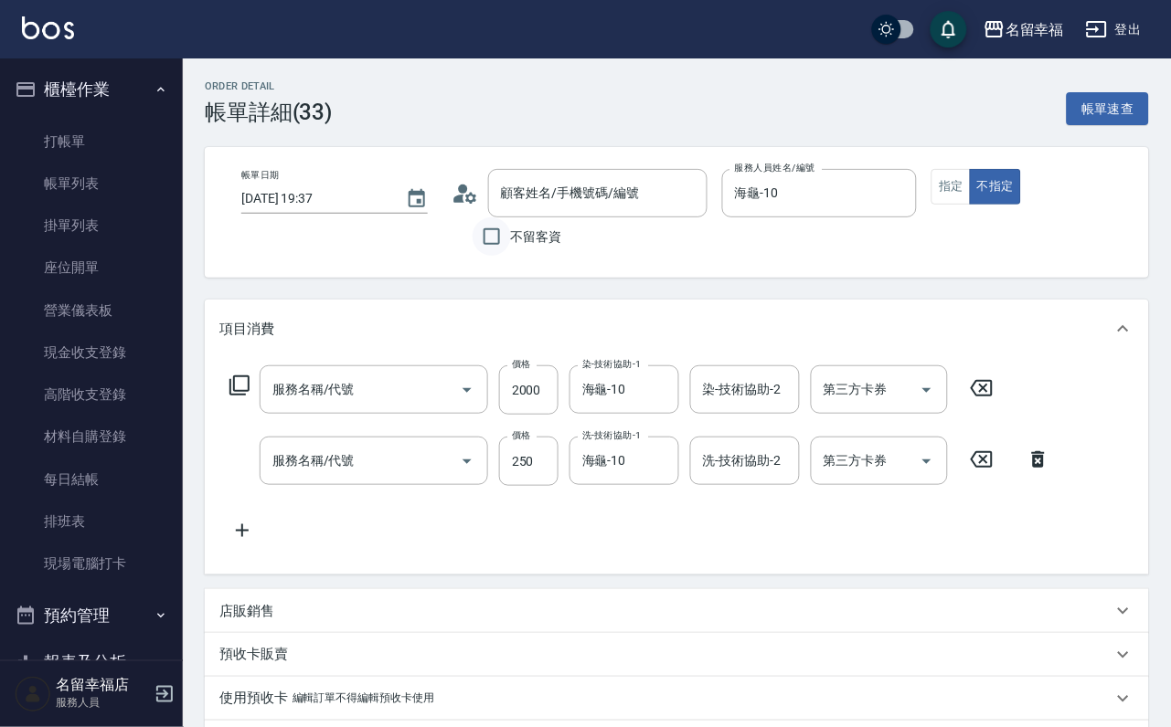
type input "設計染髮(404)"
type input "洗髮(101)"
type input "陳宜吟/0952666050/2395"
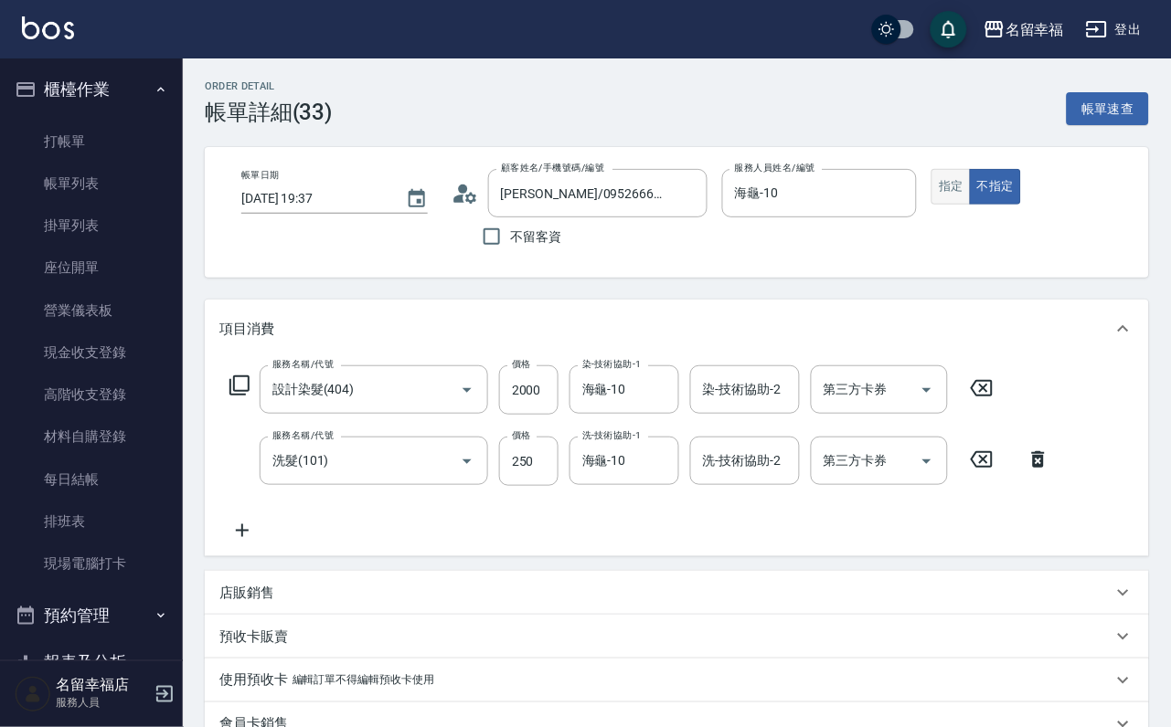
click at [971, 205] on button "指定" at bounding box center [950, 187] width 39 height 36
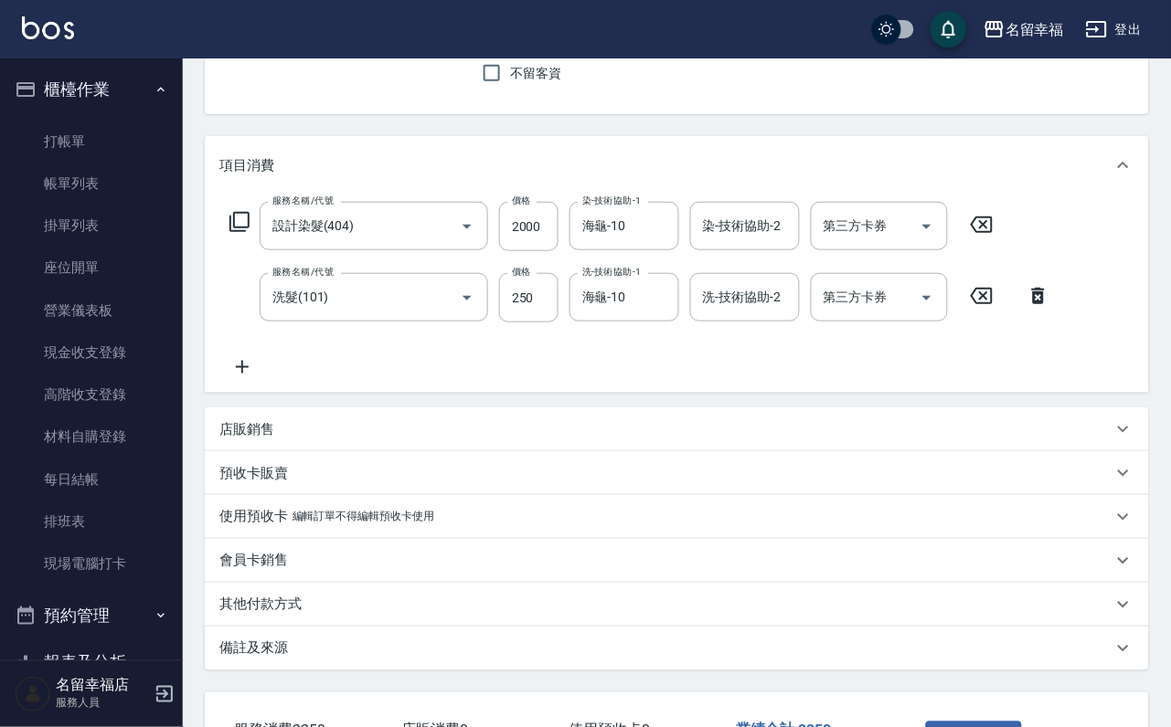
scroll to position [371, 0]
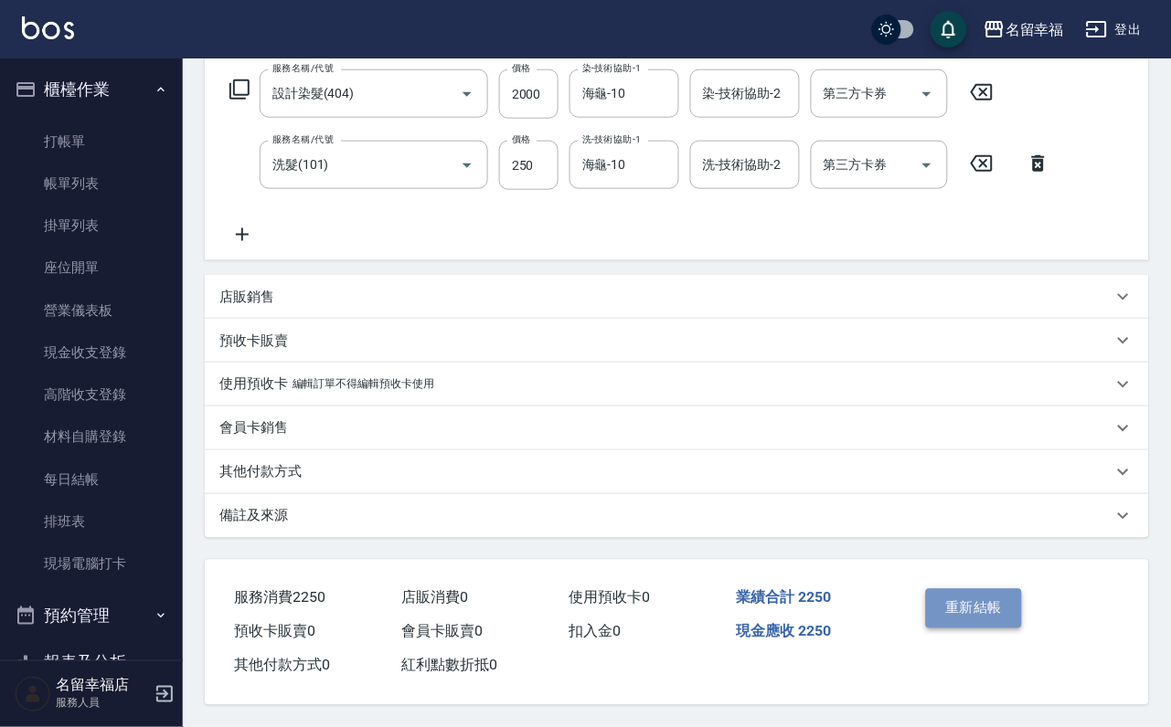
click at [973, 589] on button "重新結帳" at bounding box center [974, 608] width 97 height 38
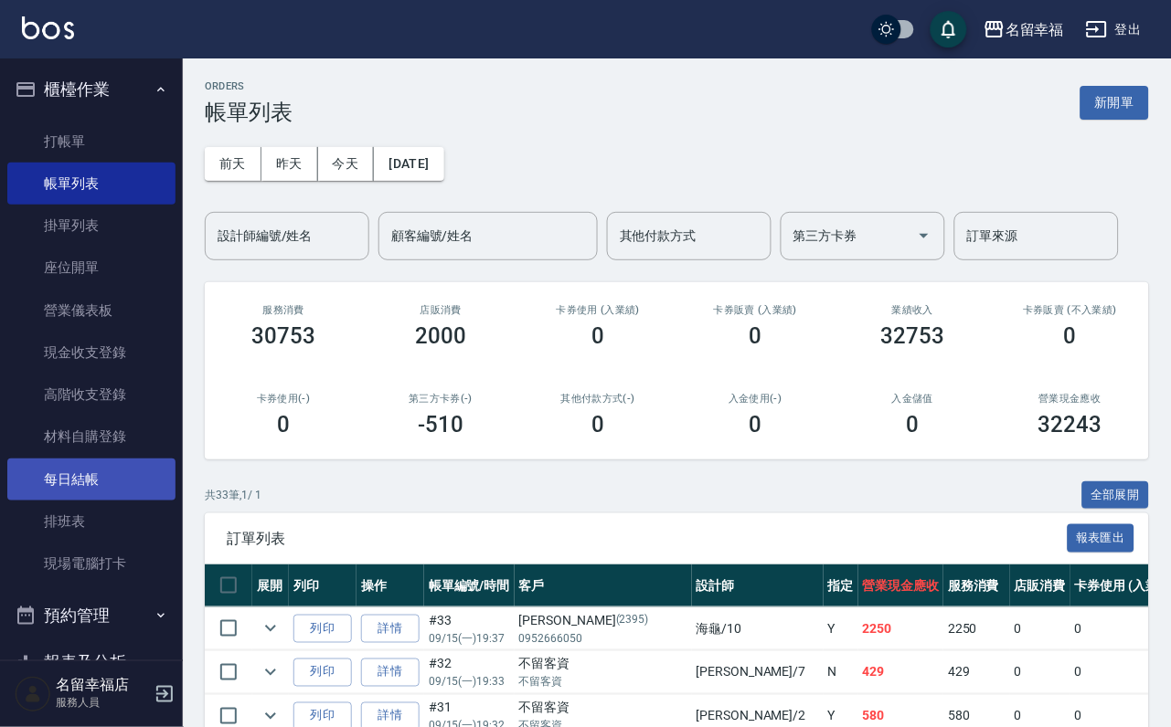
click at [86, 494] on link "每日結帳" at bounding box center [91, 480] width 168 height 42
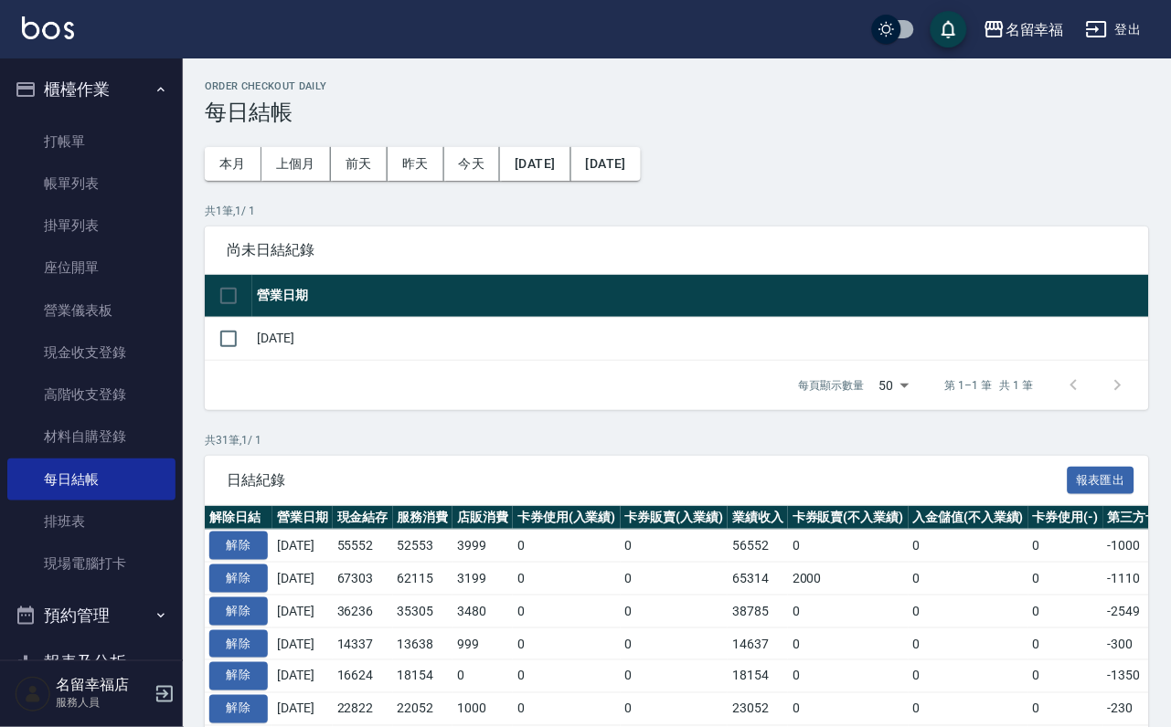
click at [209, 348] on input "checkbox" at bounding box center [228, 339] width 38 height 38
checkbox input "true"
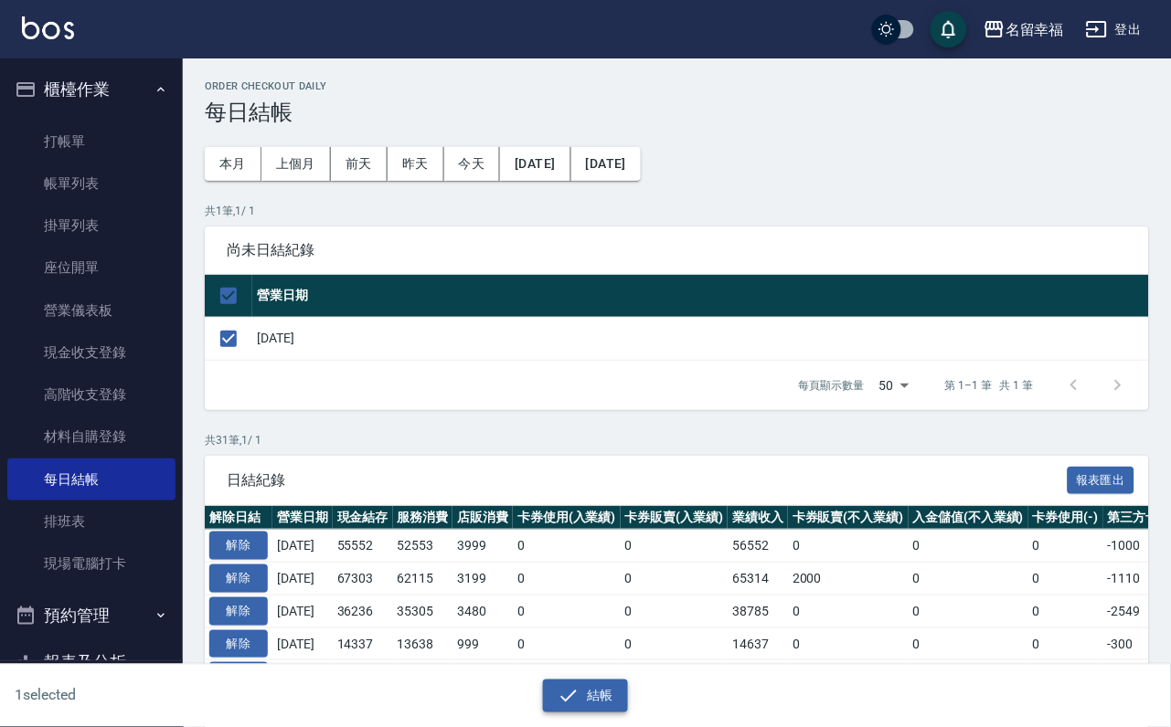
click at [566, 691] on icon "button" at bounding box center [569, 696] width 22 height 22
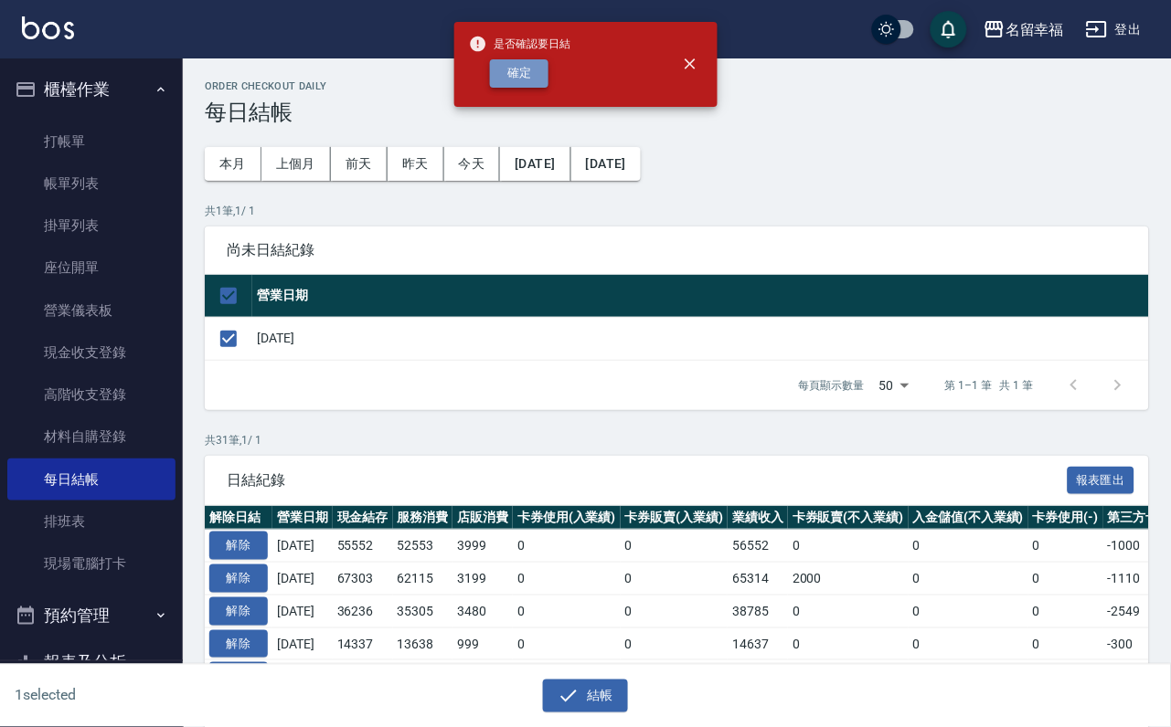
click at [548, 80] on button "確定" at bounding box center [519, 73] width 58 height 28
checkbox input "false"
